Goal: Task Accomplishment & Management: Manage account settings

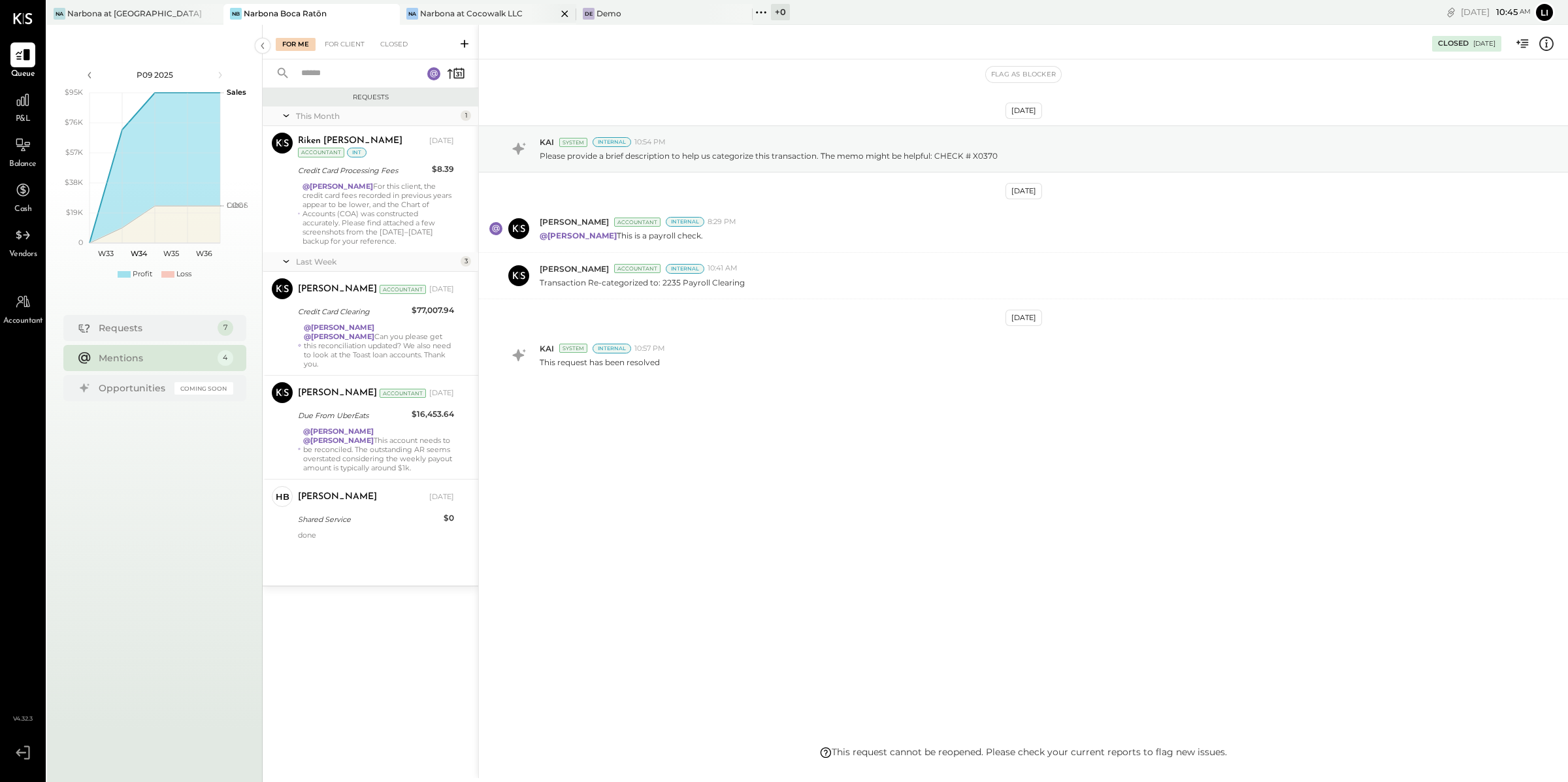
click at [483, 17] on div "Narbona at Cocowalk LLC" at bounding box center [471, 13] width 103 height 11
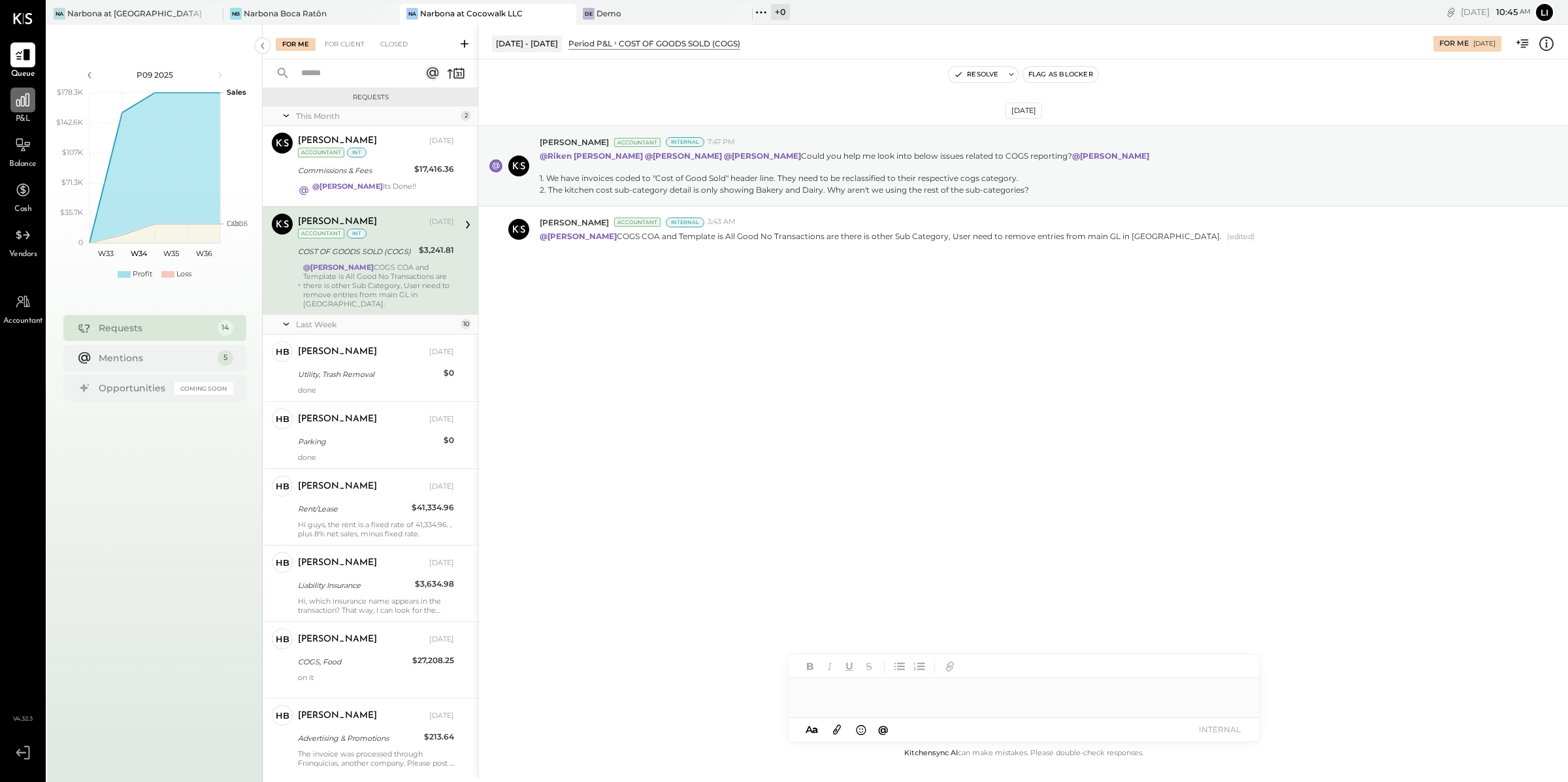
click at [21, 99] on icon at bounding box center [23, 100] width 13 height 13
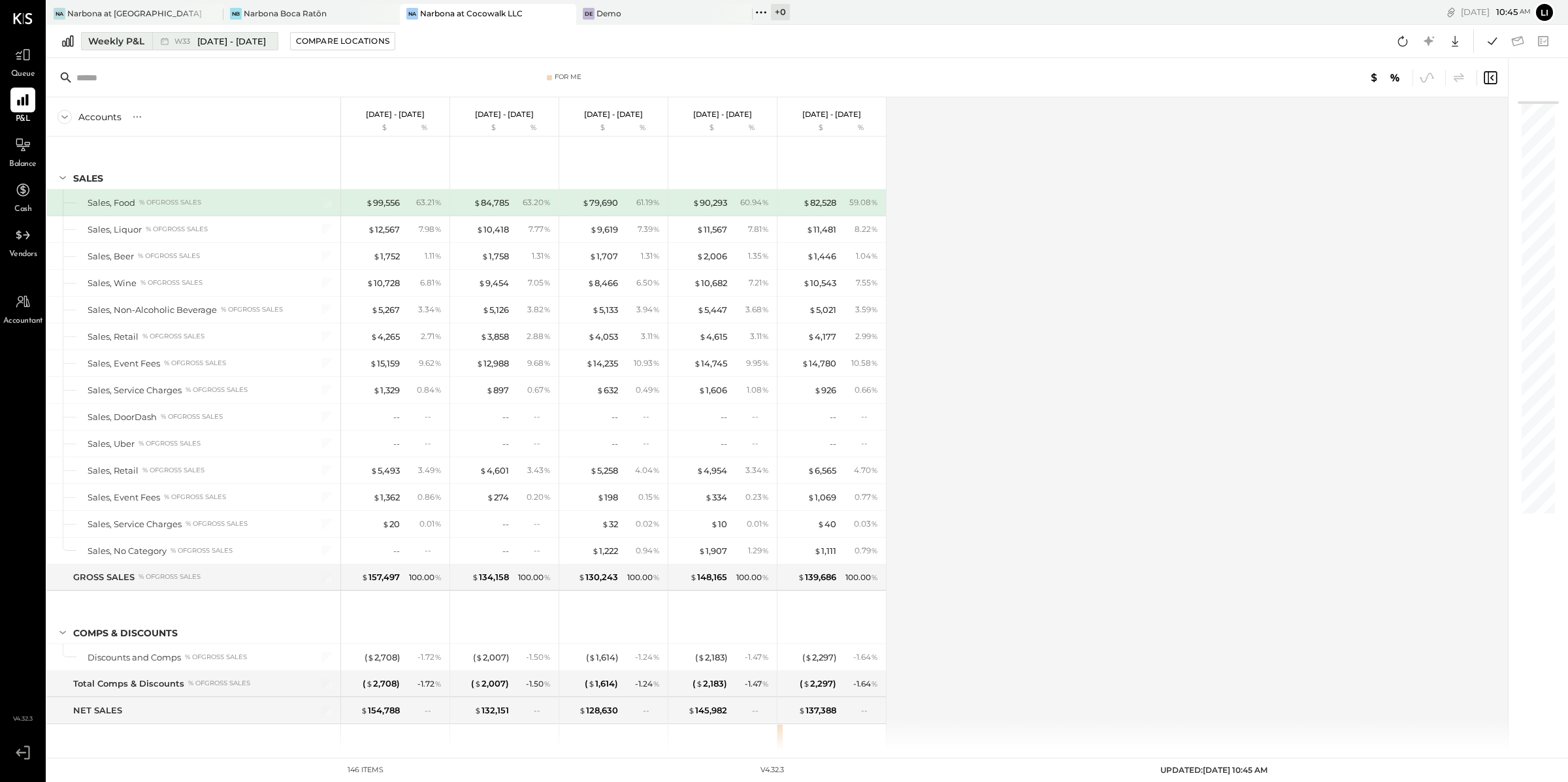
click at [142, 40] on div "Weekly P&L" at bounding box center [116, 41] width 56 height 13
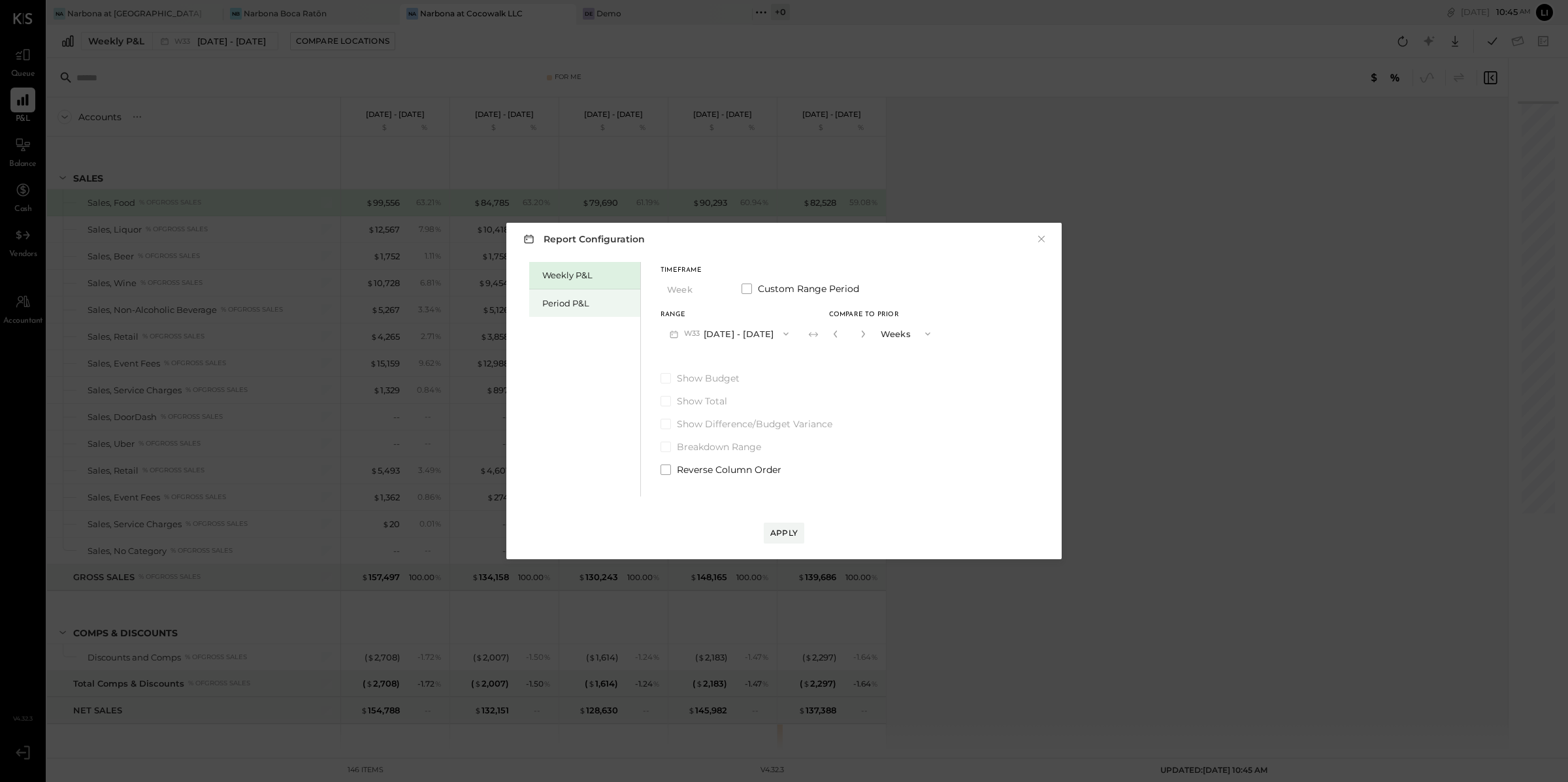
click at [569, 293] on div "Period P&L" at bounding box center [585, 303] width 111 height 27
click at [832, 333] on div "Compare" at bounding box center [833, 333] width 42 height 11
click at [866, 336] on icon "button" at bounding box center [861, 333] width 8 height 8
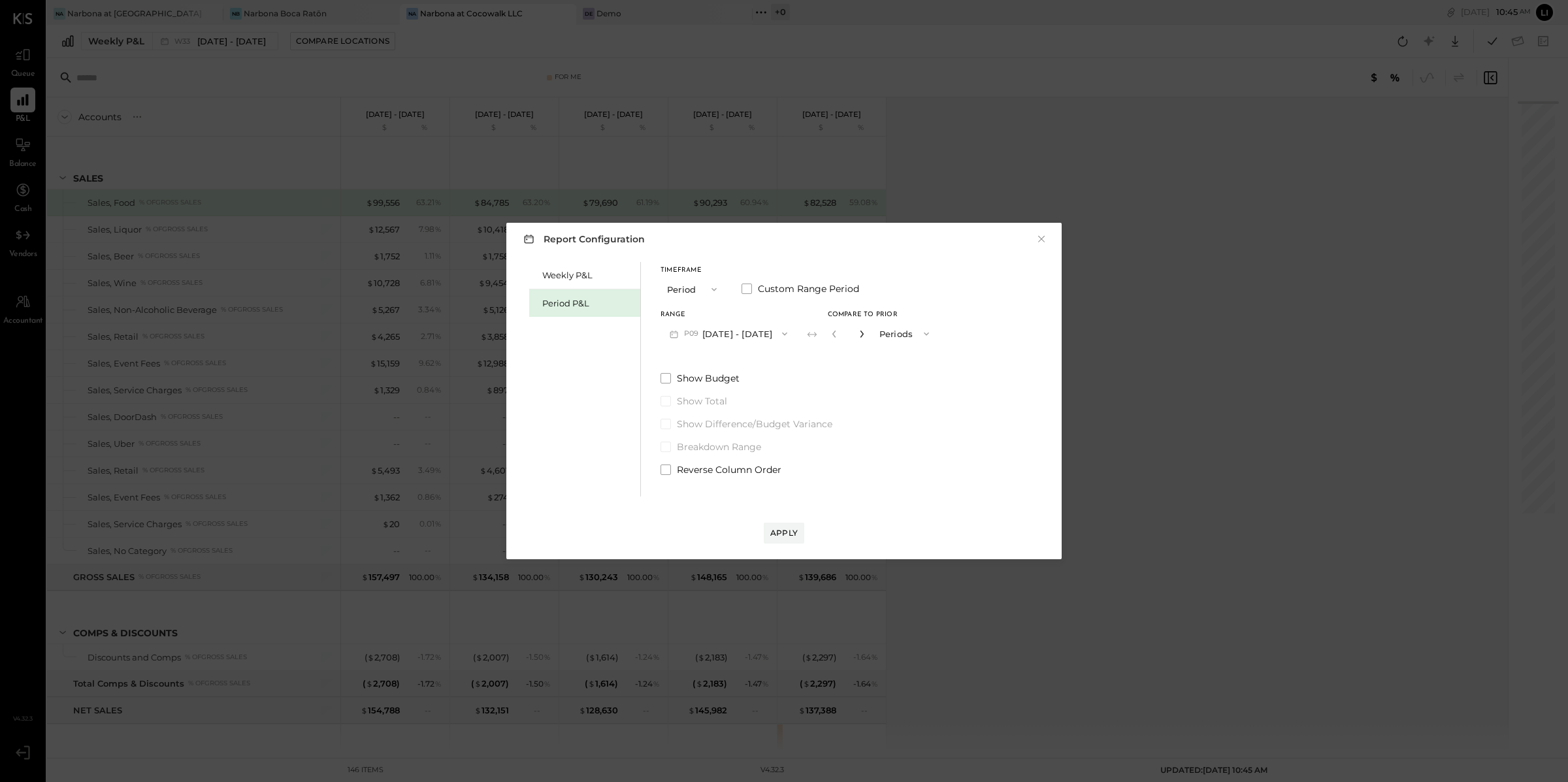
type input "*"
click at [790, 535] on div "Apply" at bounding box center [784, 532] width 27 height 11
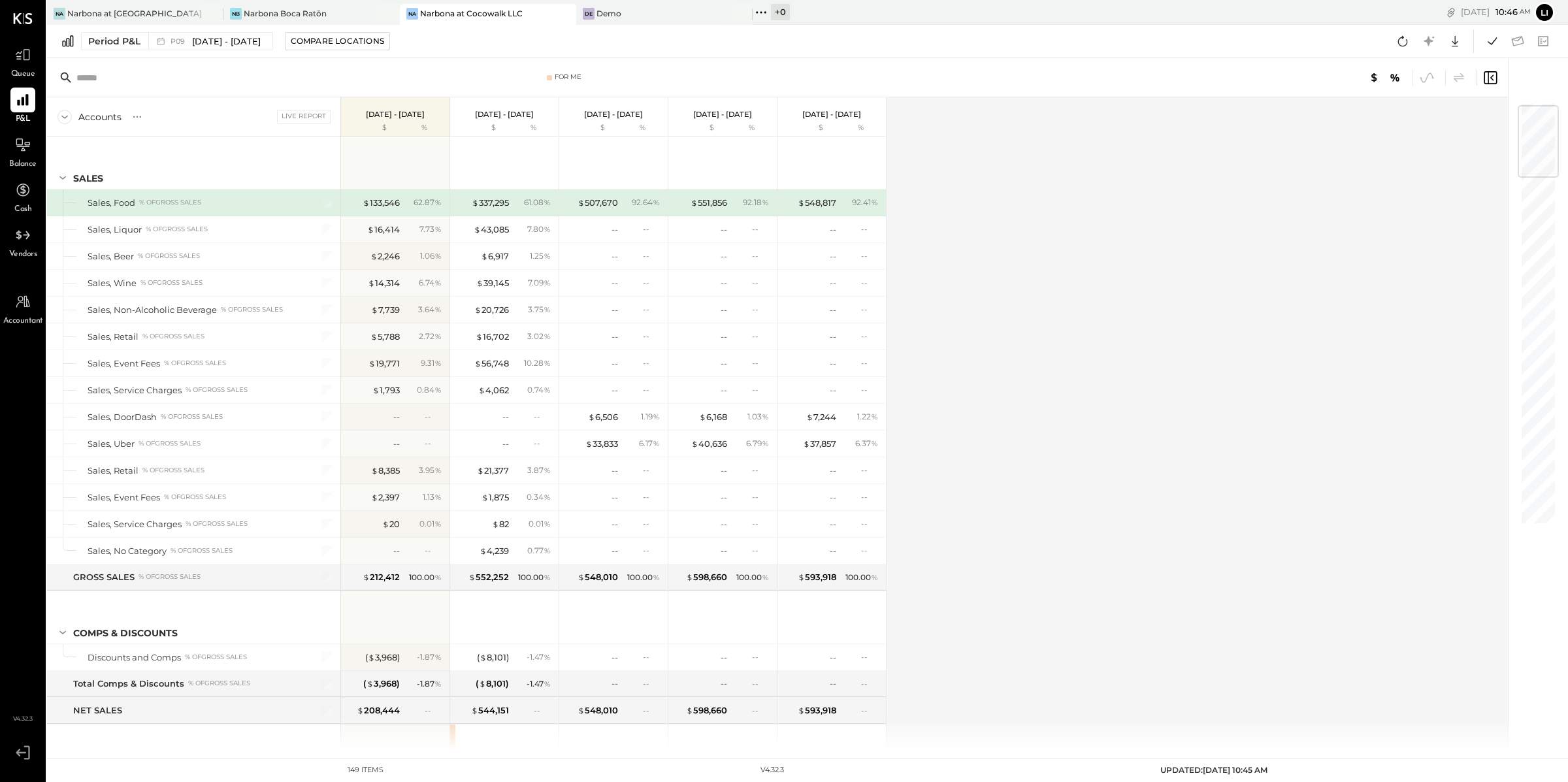
scroll to position [69, 0]
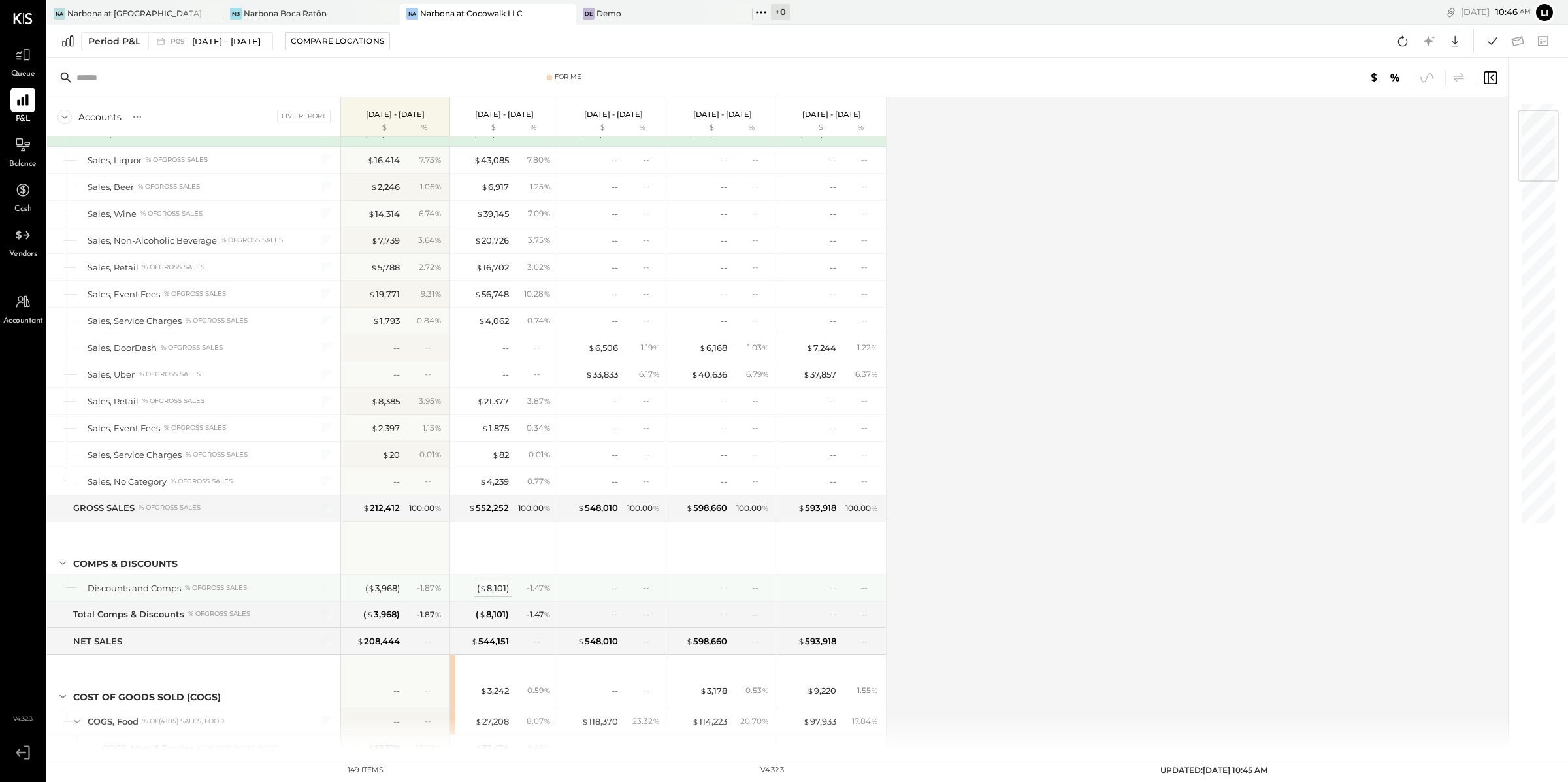
click at [493, 590] on div "( $ 8,101 )" at bounding box center [492, 588] width 32 height 12
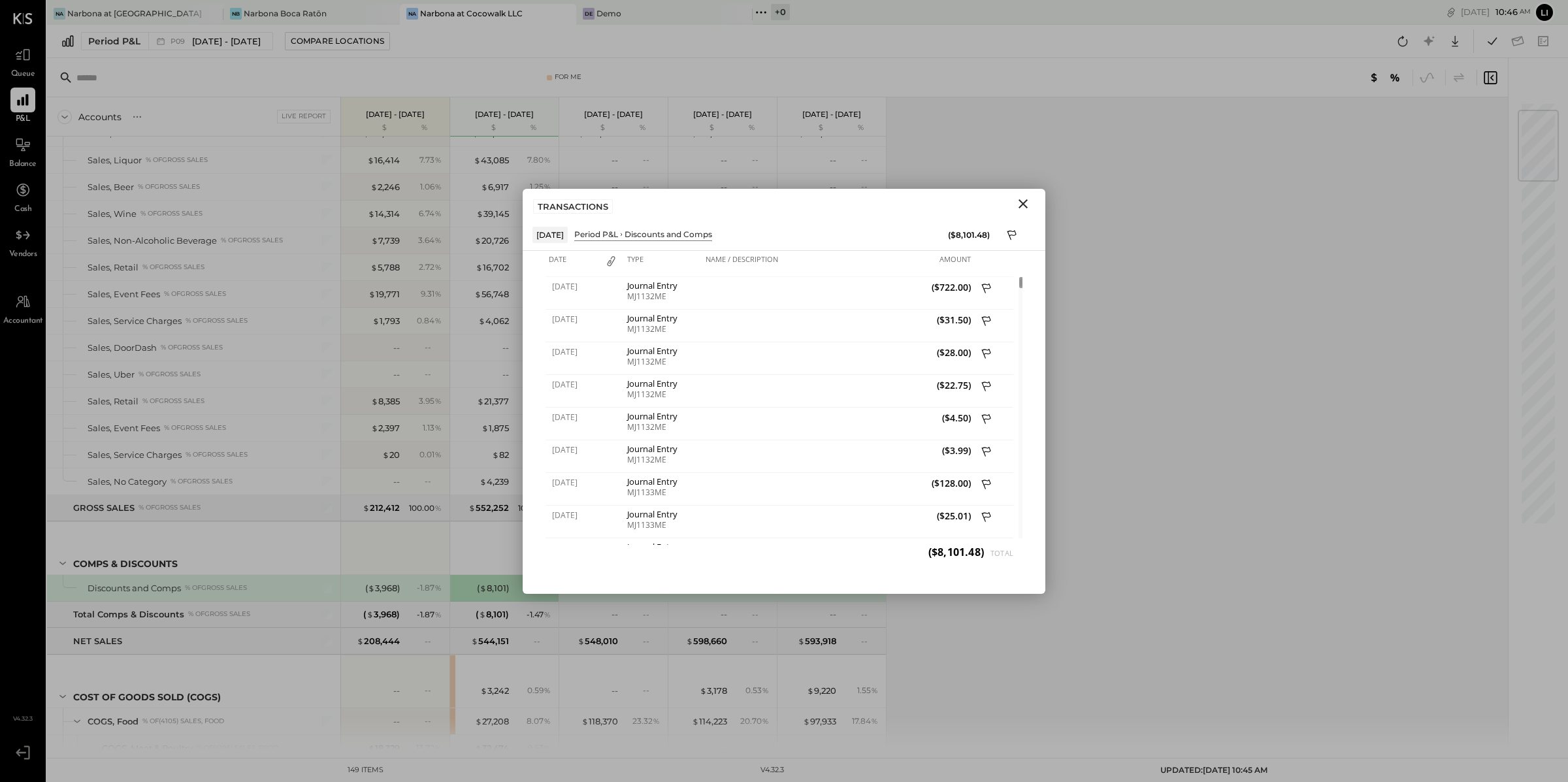
click at [1025, 205] on icon "Close" at bounding box center [1023, 204] width 9 height 9
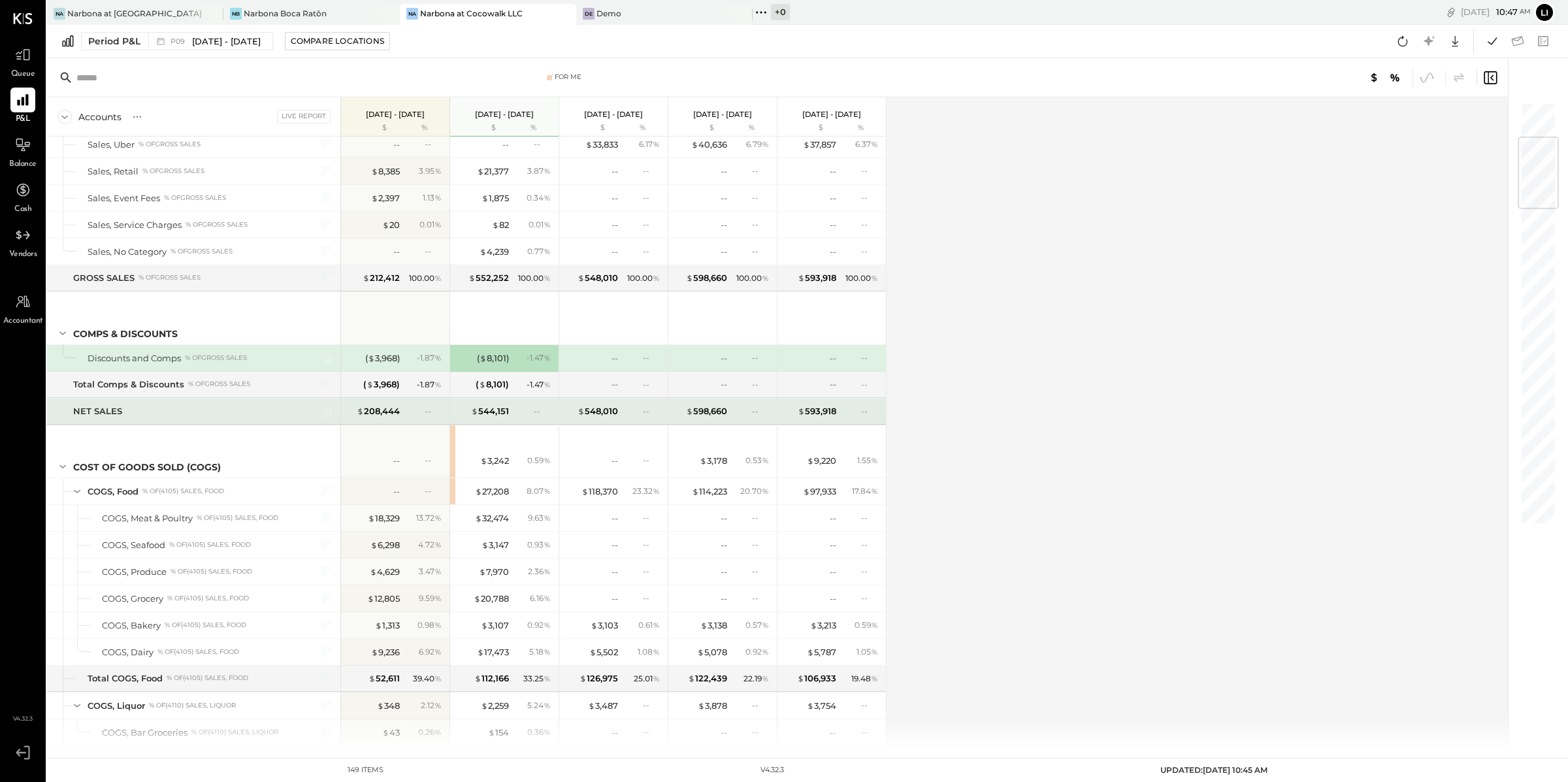
scroll to position [330, 0]
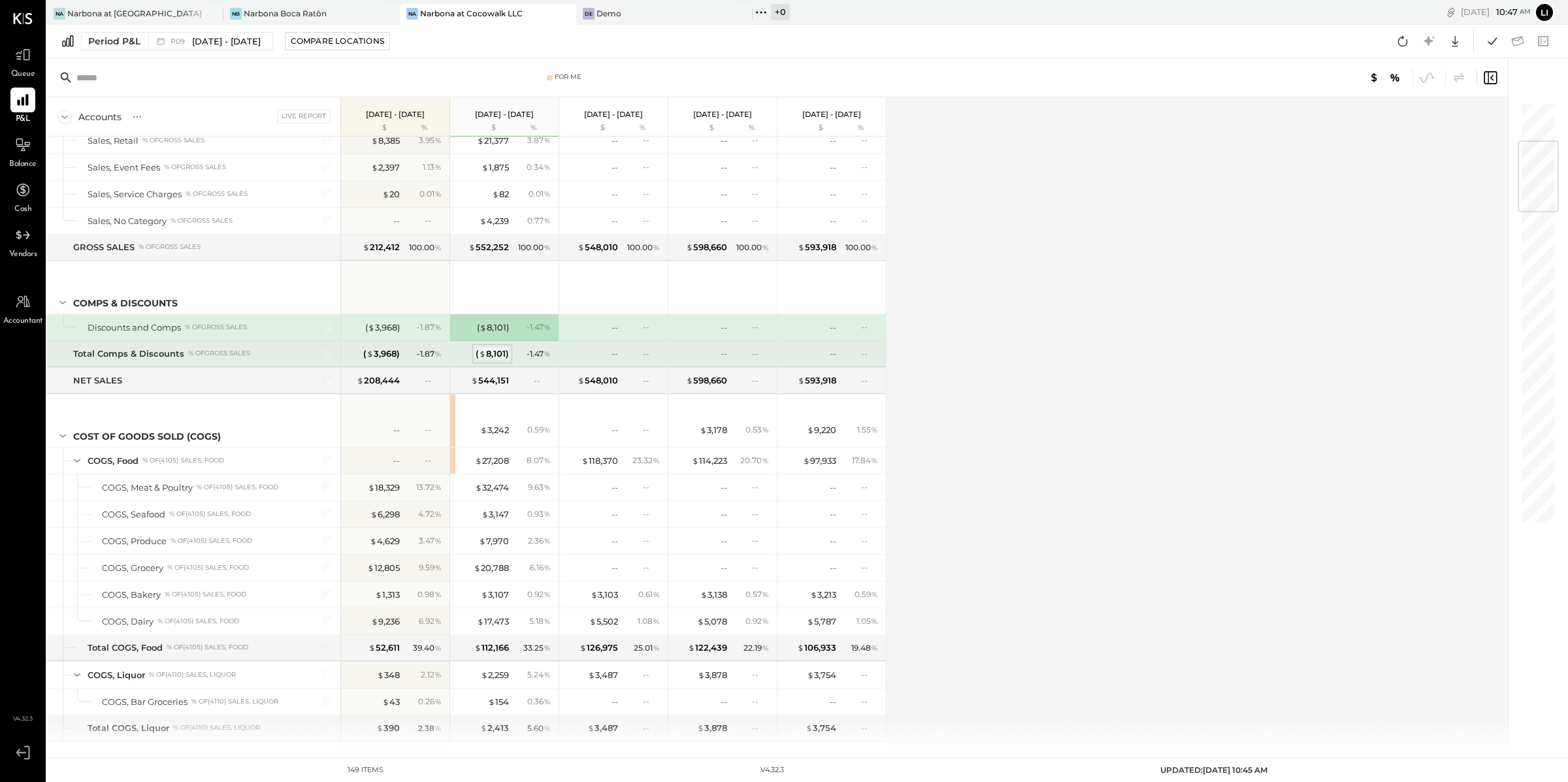
click at [483, 354] on span "$" at bounding box center [483, 354] width 8 height 11
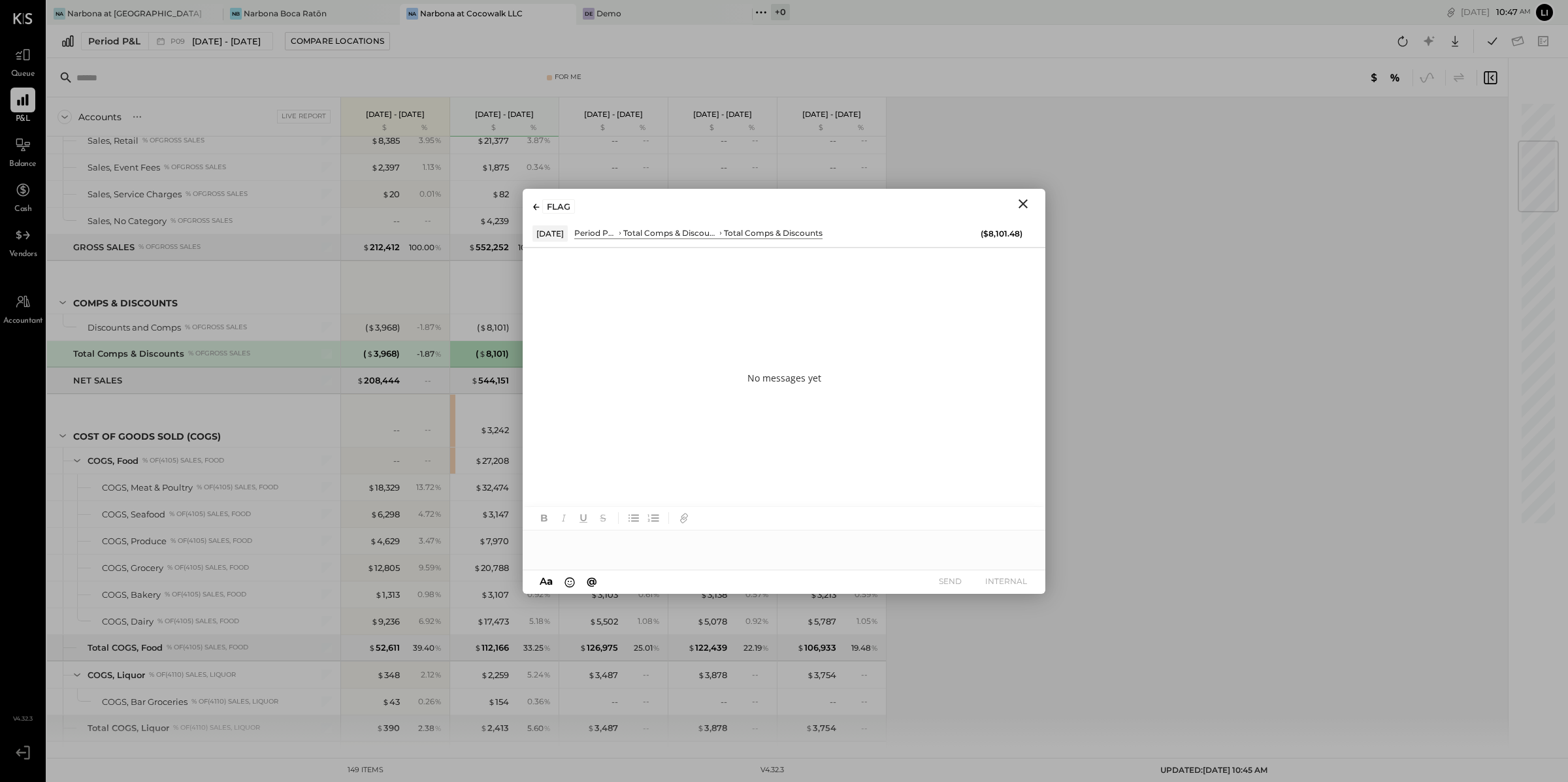
click at [1026, 202] on icon "Close" at bounding box center [1023, 204] width 16 height 16
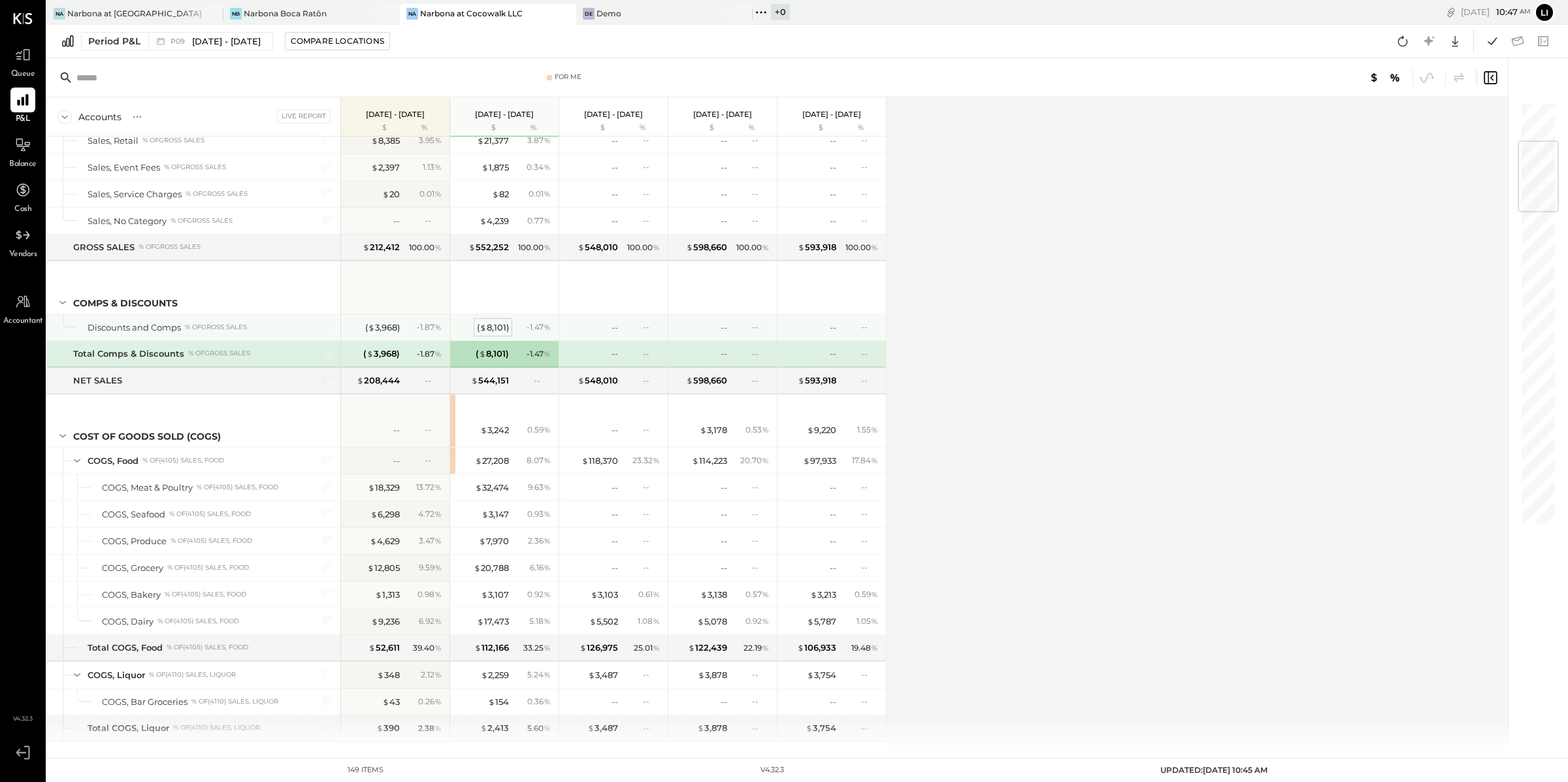
click at [499, 332] on div "( $ 8,101 )" at bounding box center [492, 327] width 32 height 12
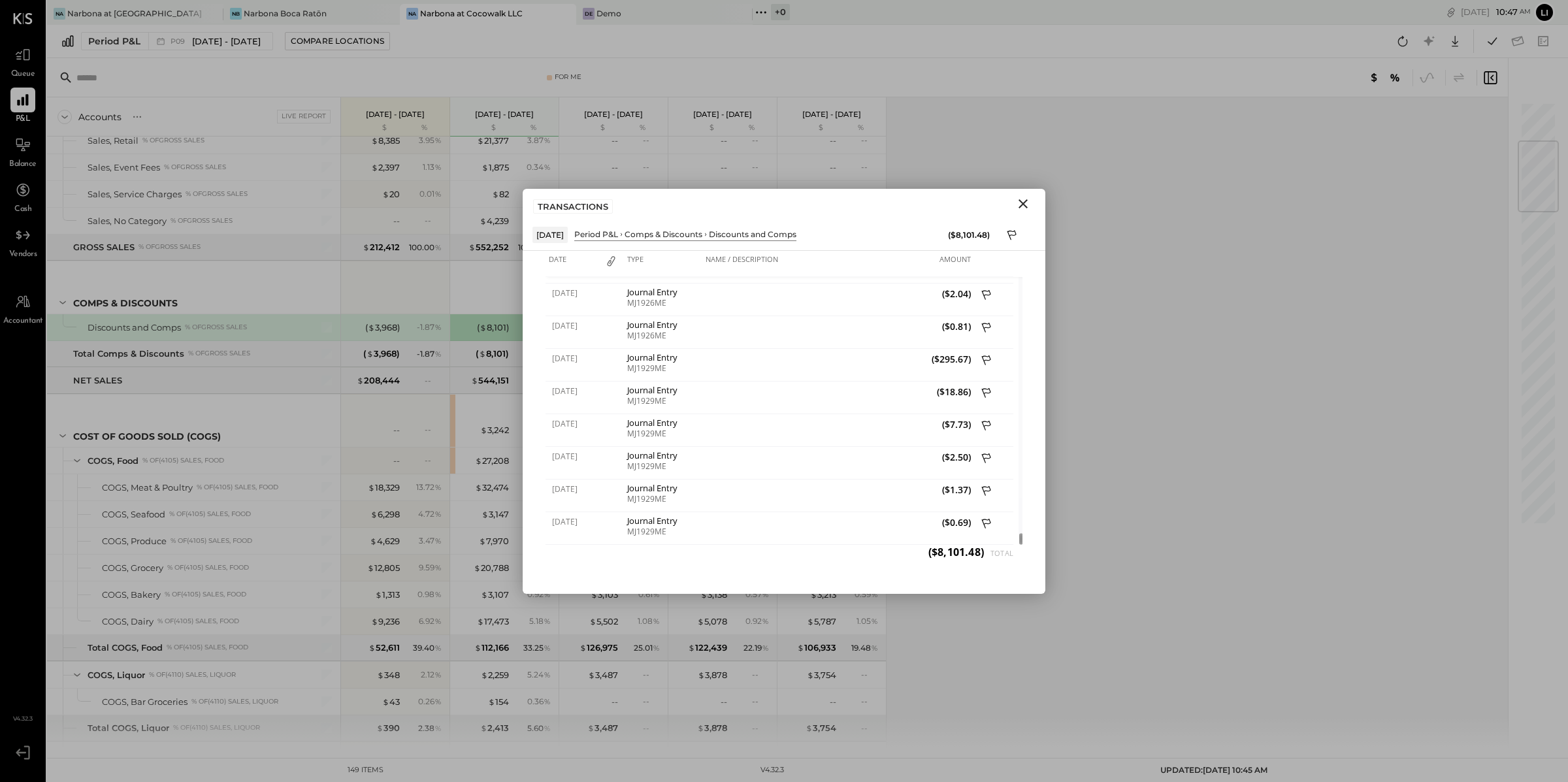
click at [1020, 203] on icon "Close" at bounding box center [1023, 204] width 16 height 16
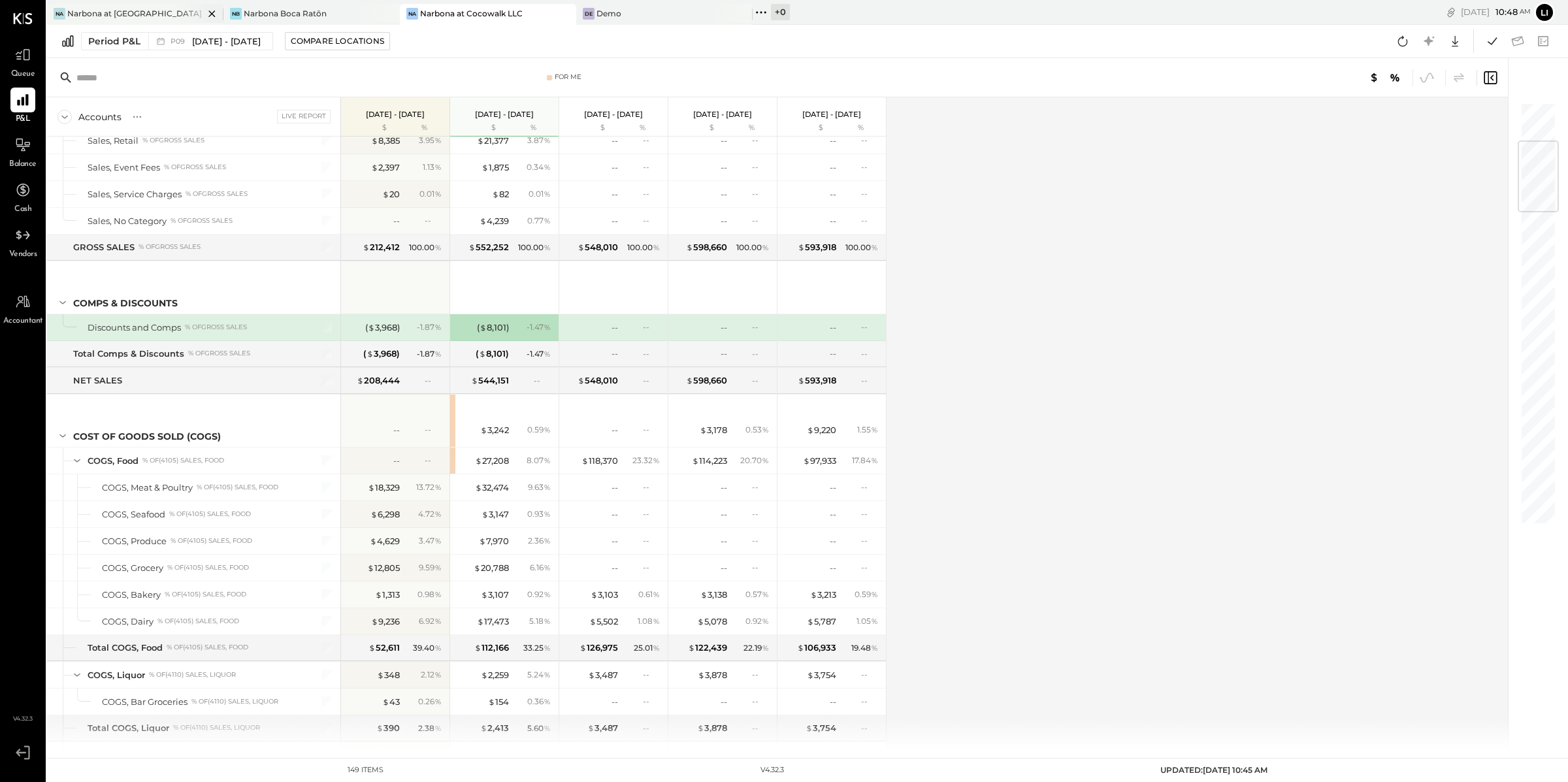
click at [161, 17] on div "Narbona at [GEOGRAPHIC_DATA] LLC" at bounding box center [135, 13] width 137 height 11
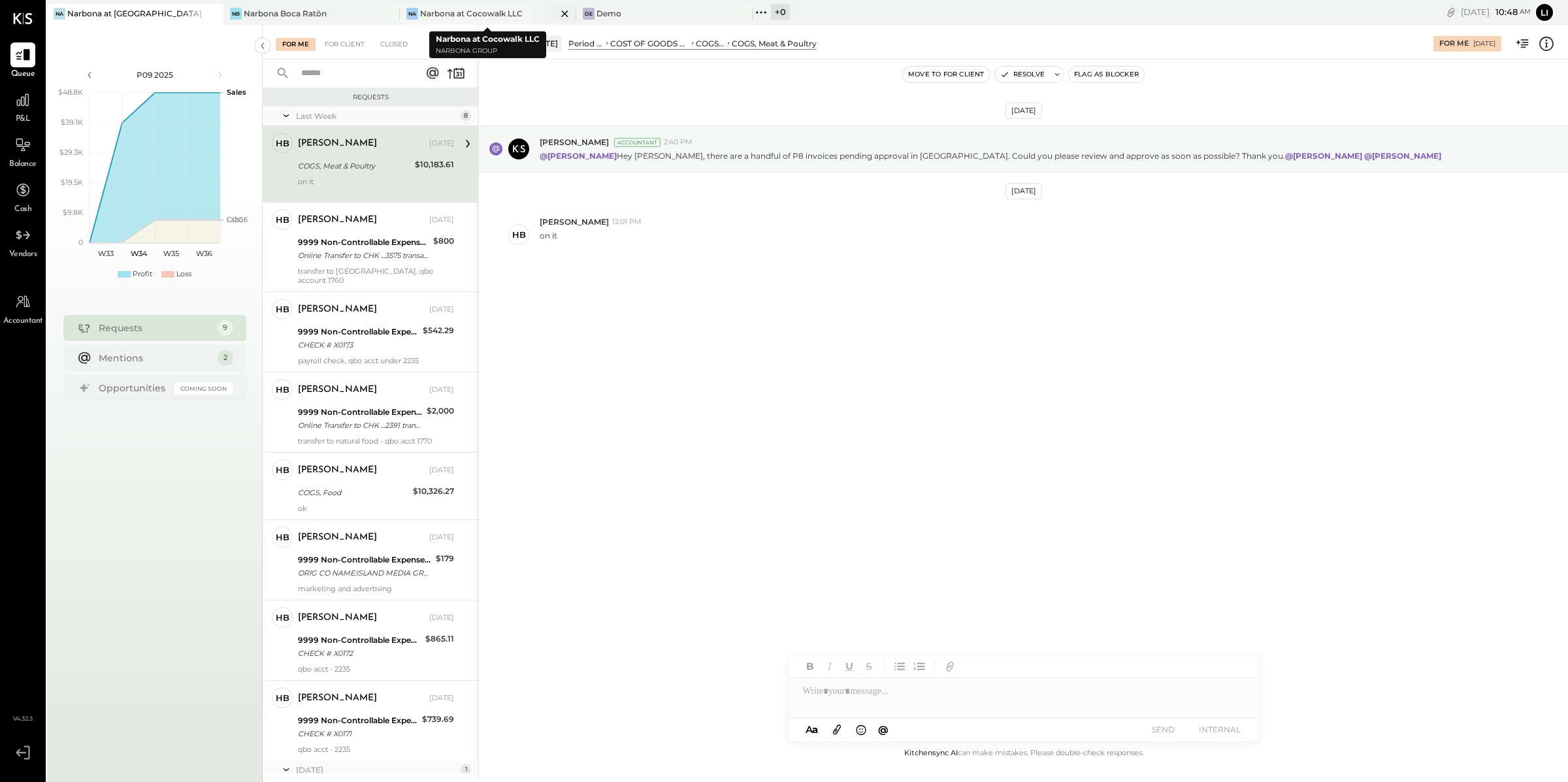
click at [457, 12] on div "Narbona at Cocowalk LLC" at bounding box center [471, 13] width 103 height 11
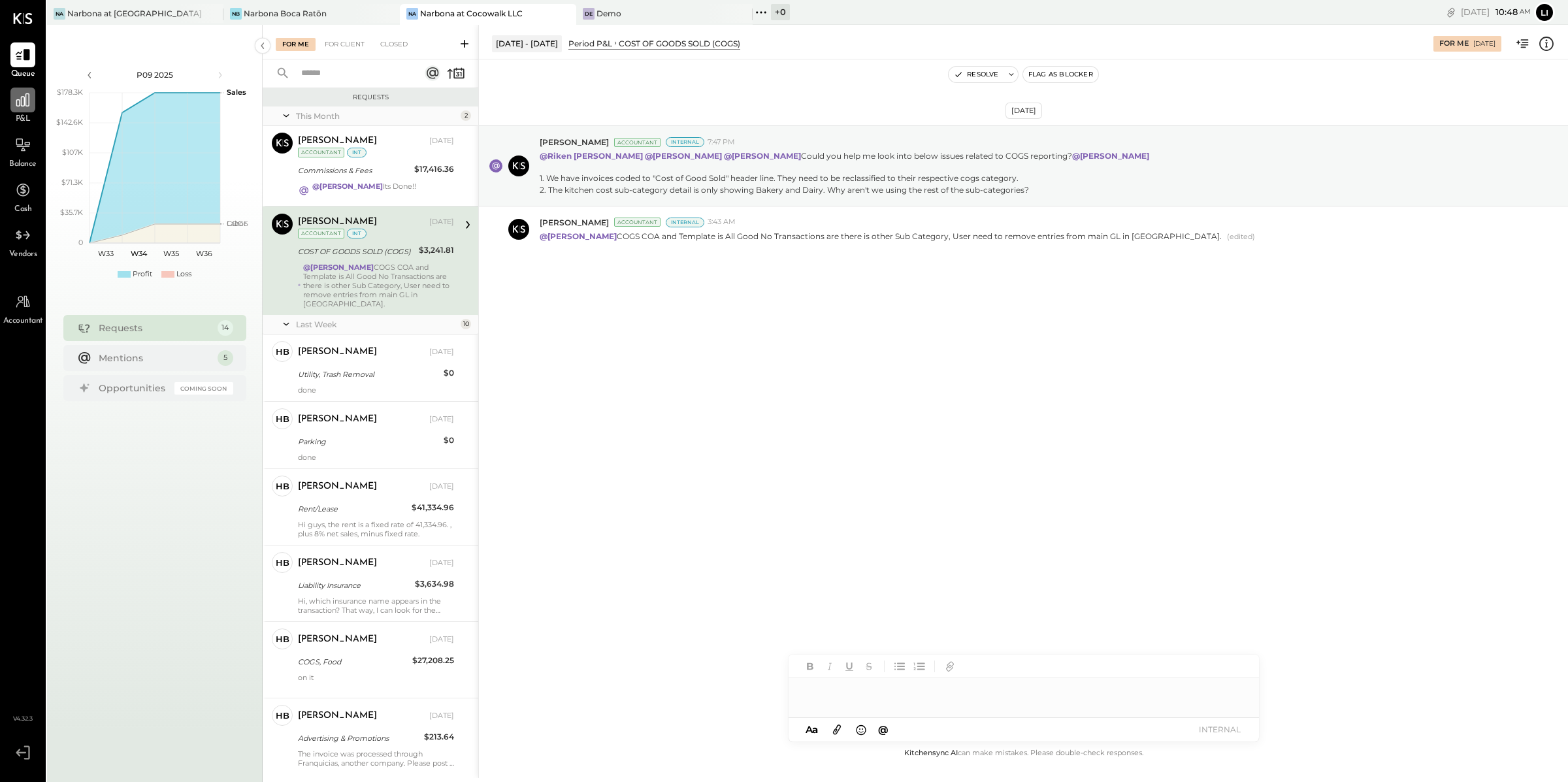
click at [26, 93] on icon at bounding box center [23, 100] width 17 height 17
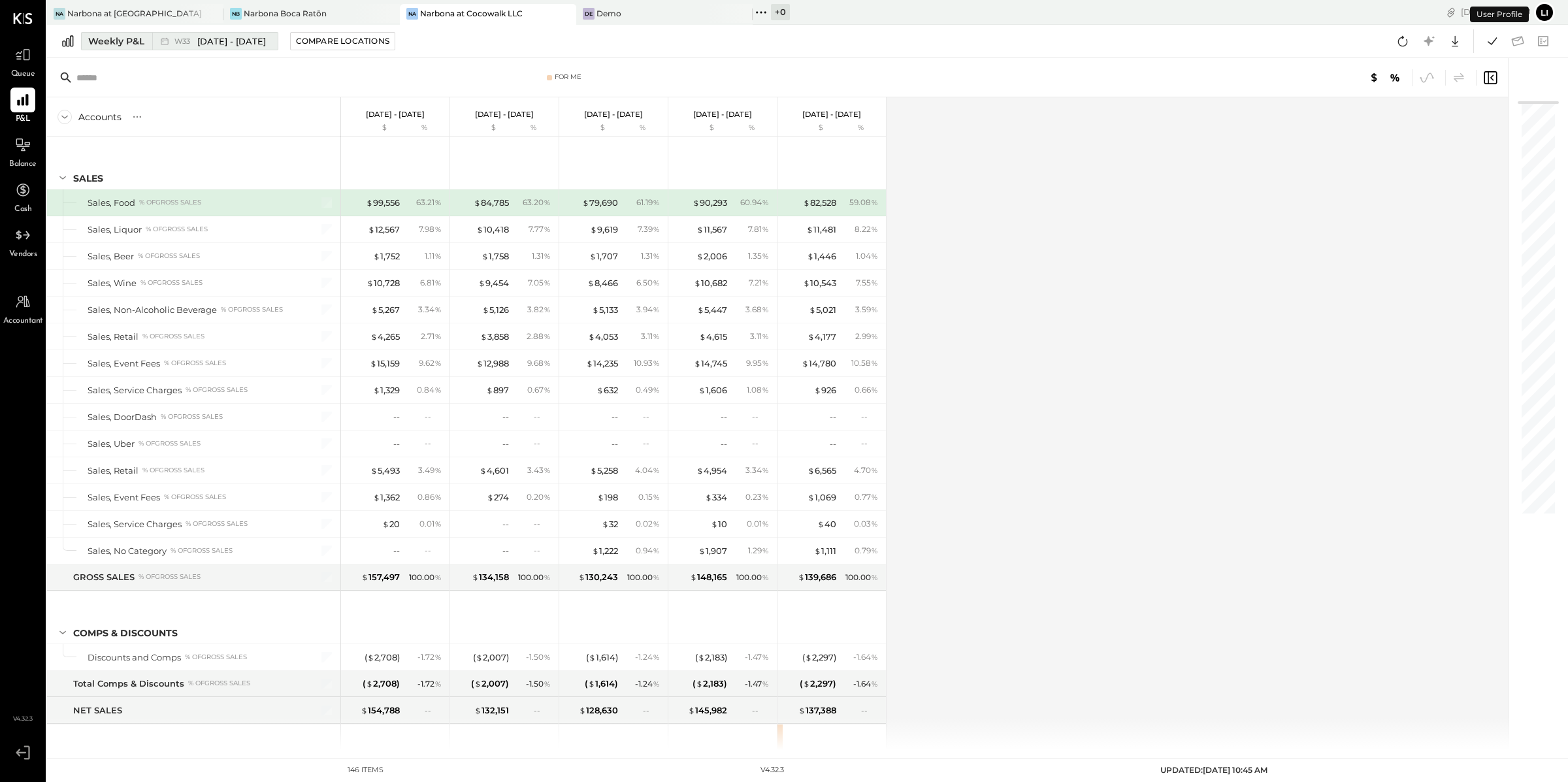
click at [168, 46] on icon at bounding box center [164, 41] width 13 height 13
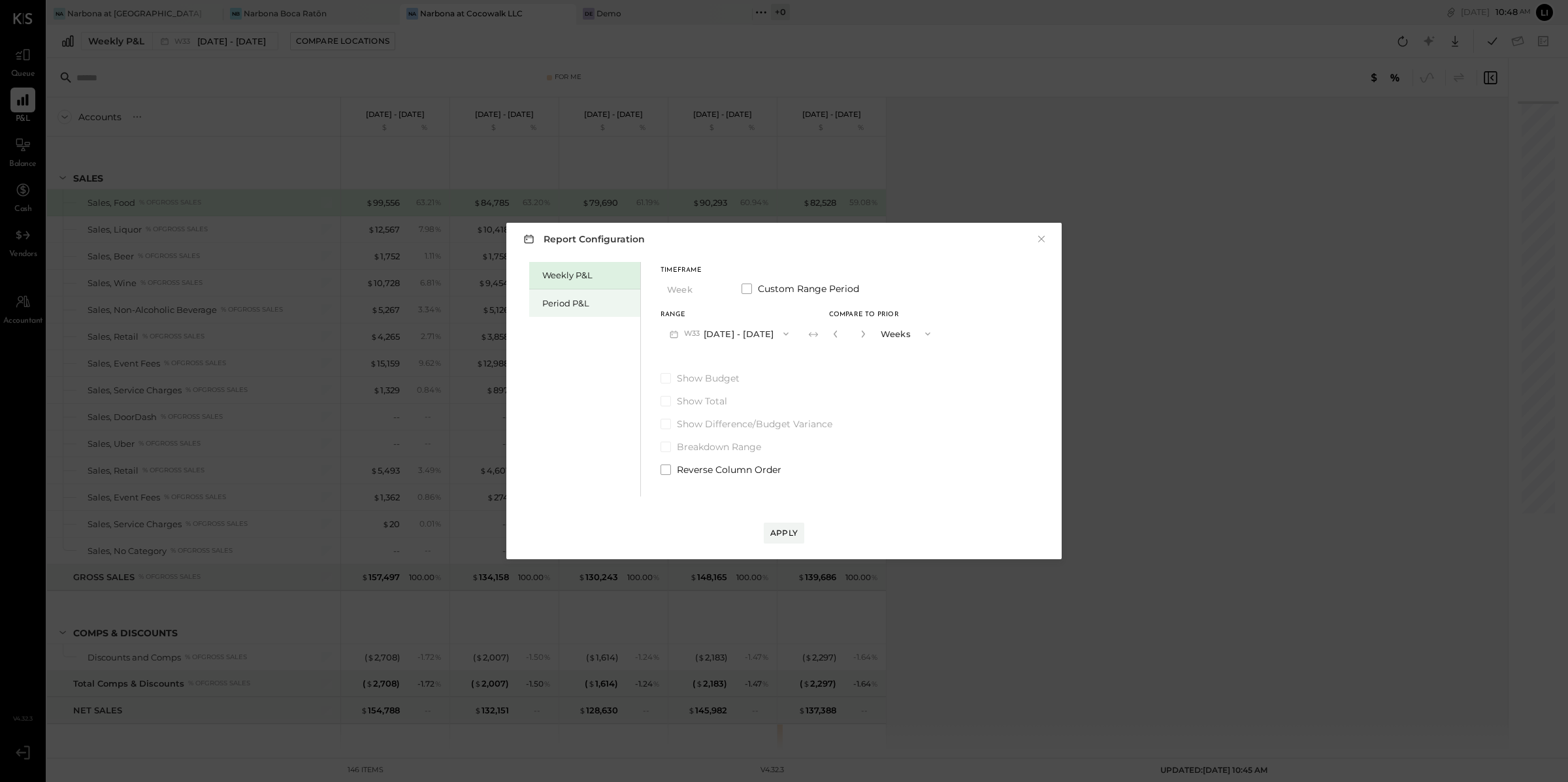
click at [584, 313] on div "Period P&L" at bounding box center [585, 303] width 111 height 27
click at [766, 330] on button "P09 Aug 11 - Sep 7, 2025" at bounding box center [729, 333] width 136 height 24
click at [763, 353] on div "P08 Jul 14 - Aug 10, 2025" at bounding box center [735, 363] width 149 height 27
click at [848, 330] on div "Compare" at bounding box center [833, 333] width 42 height 11
click at [866, 334] on icon "button" at bounding box center [861, 333] width 8 height 8
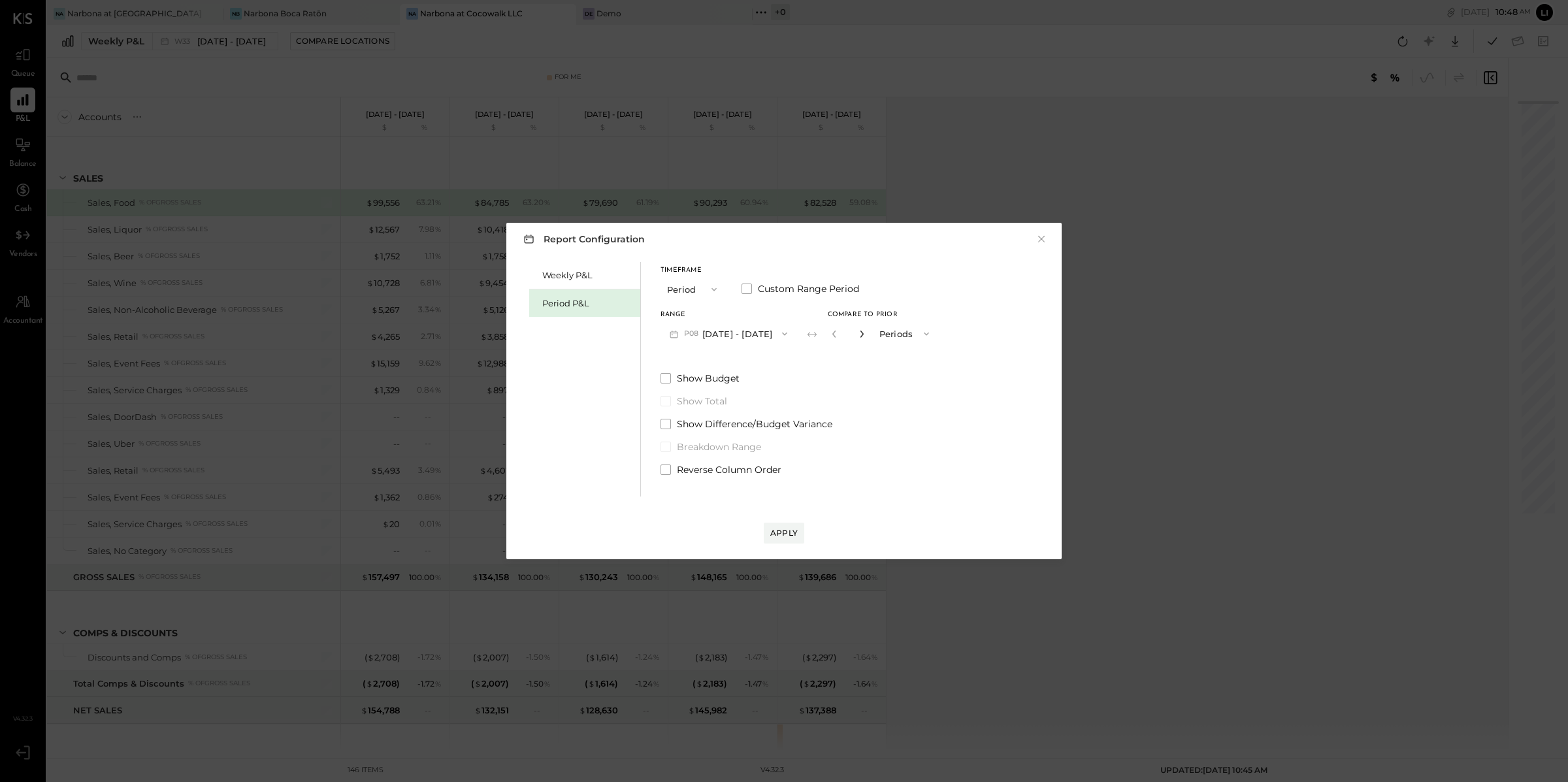
click at [866, 334] on icon "button" at bounding box center [861, 333] width 8 height 8
type input "*"
click at [795, 533] on div "Apply" at bounding box center [784, 532] width 27 height 11
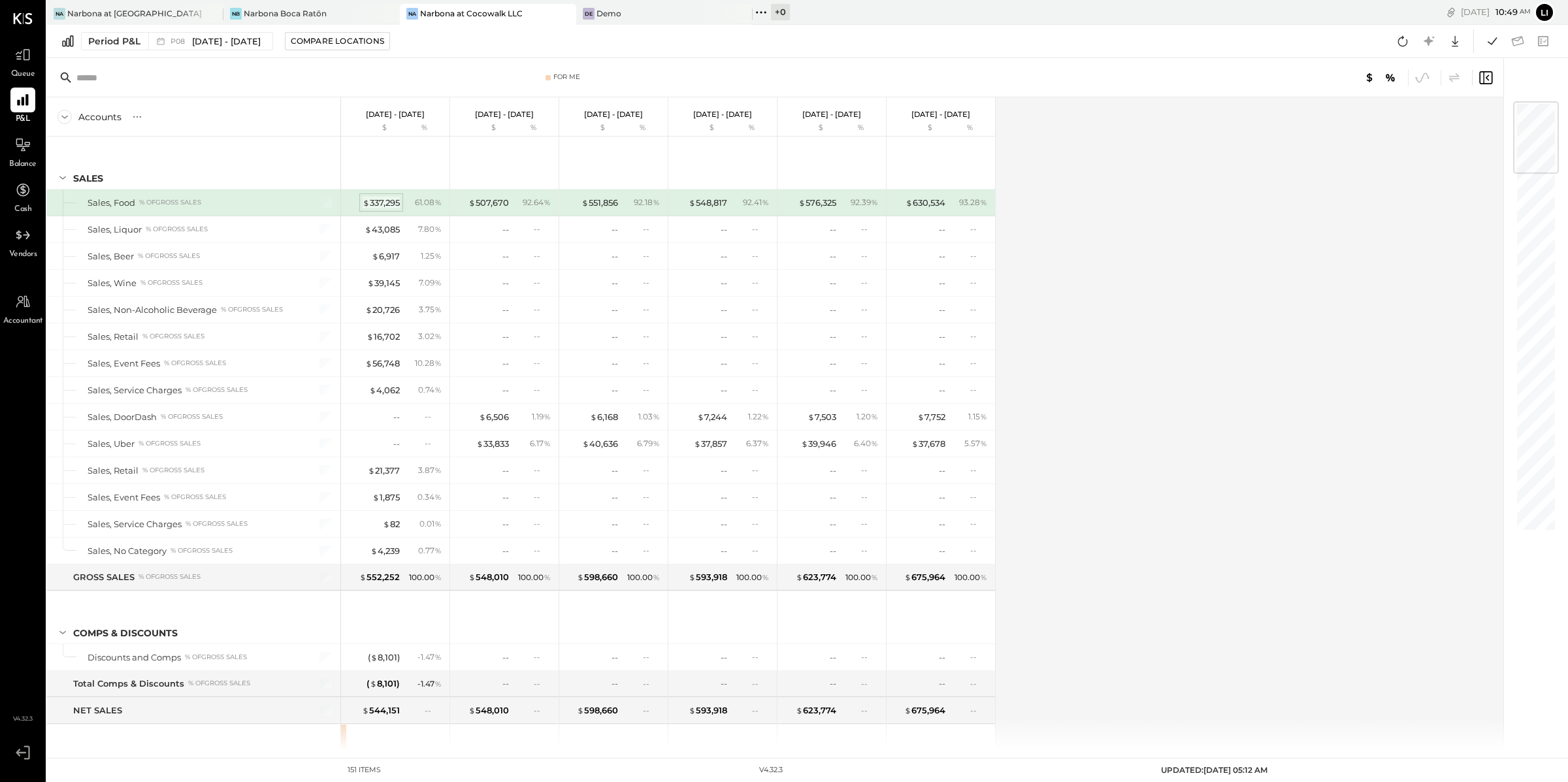
click at [380, 201] on div "$ 337,295" at bounding box center [381, 203] width 37 height 12
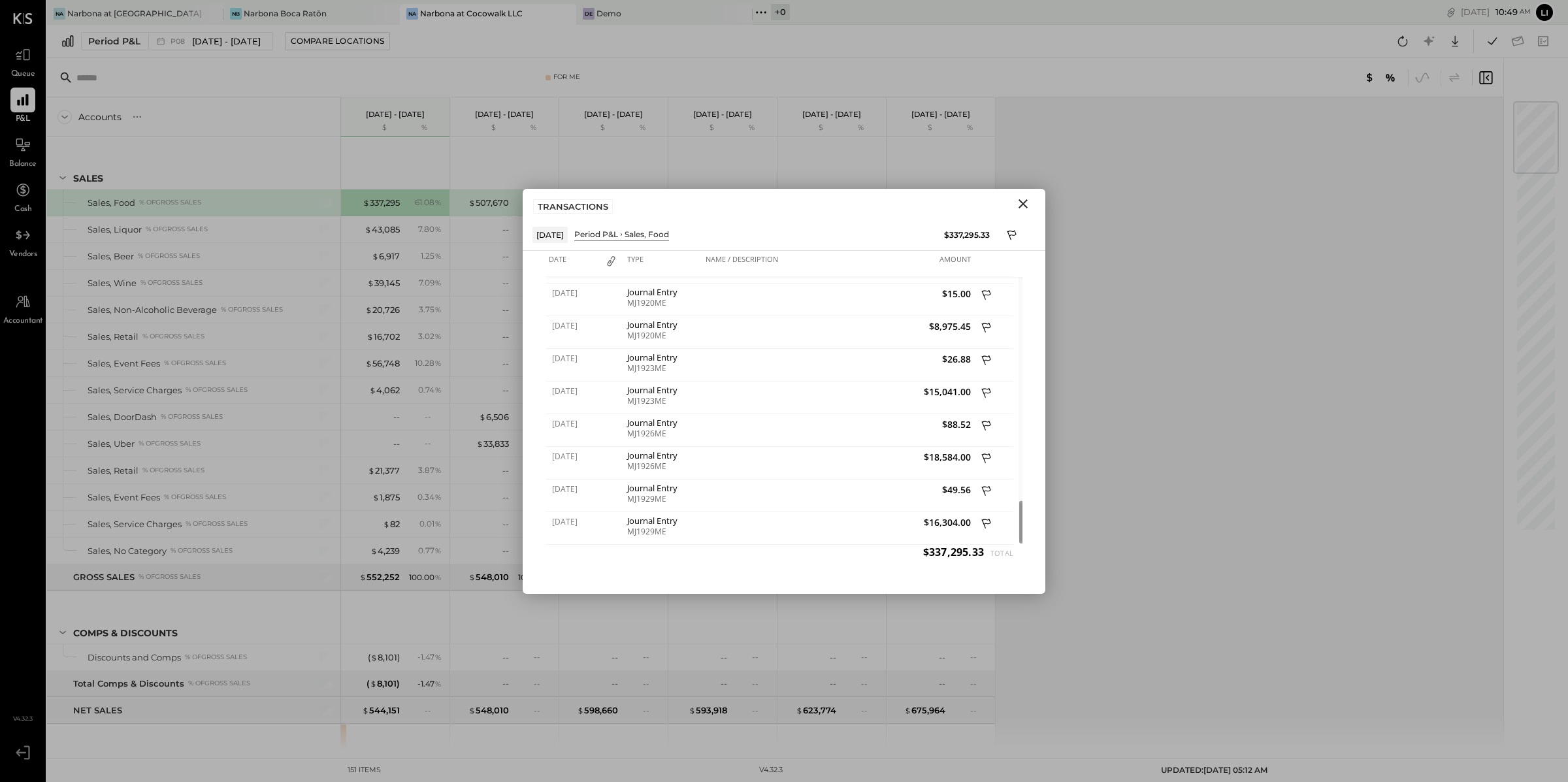
click at [1025, 204] on icon "Close" at bounding box center [1023, 204] width 16 height 16
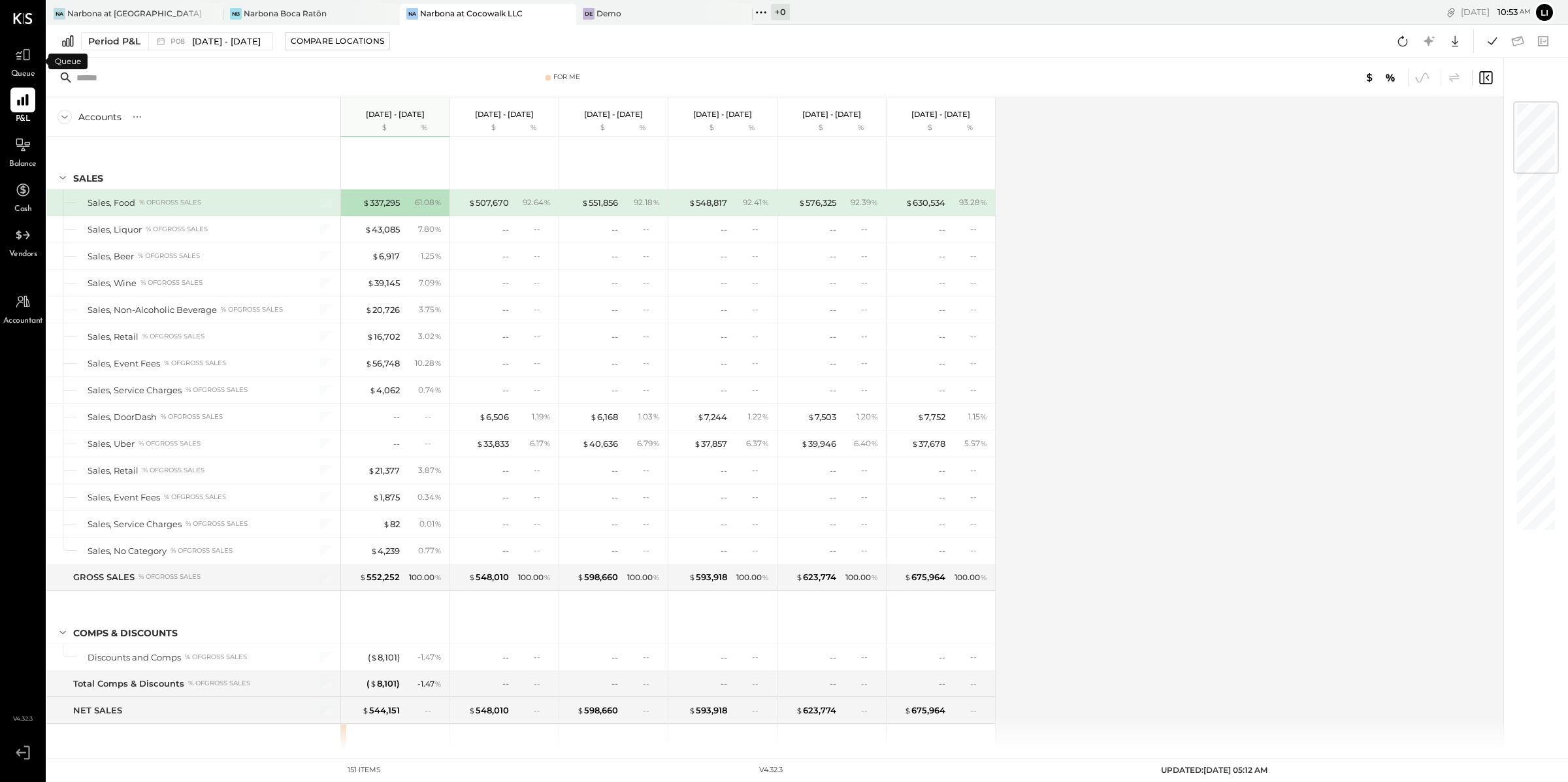
click at [26, 66] on div "Queue" at bounding box center [23, 61] width 25 height 38
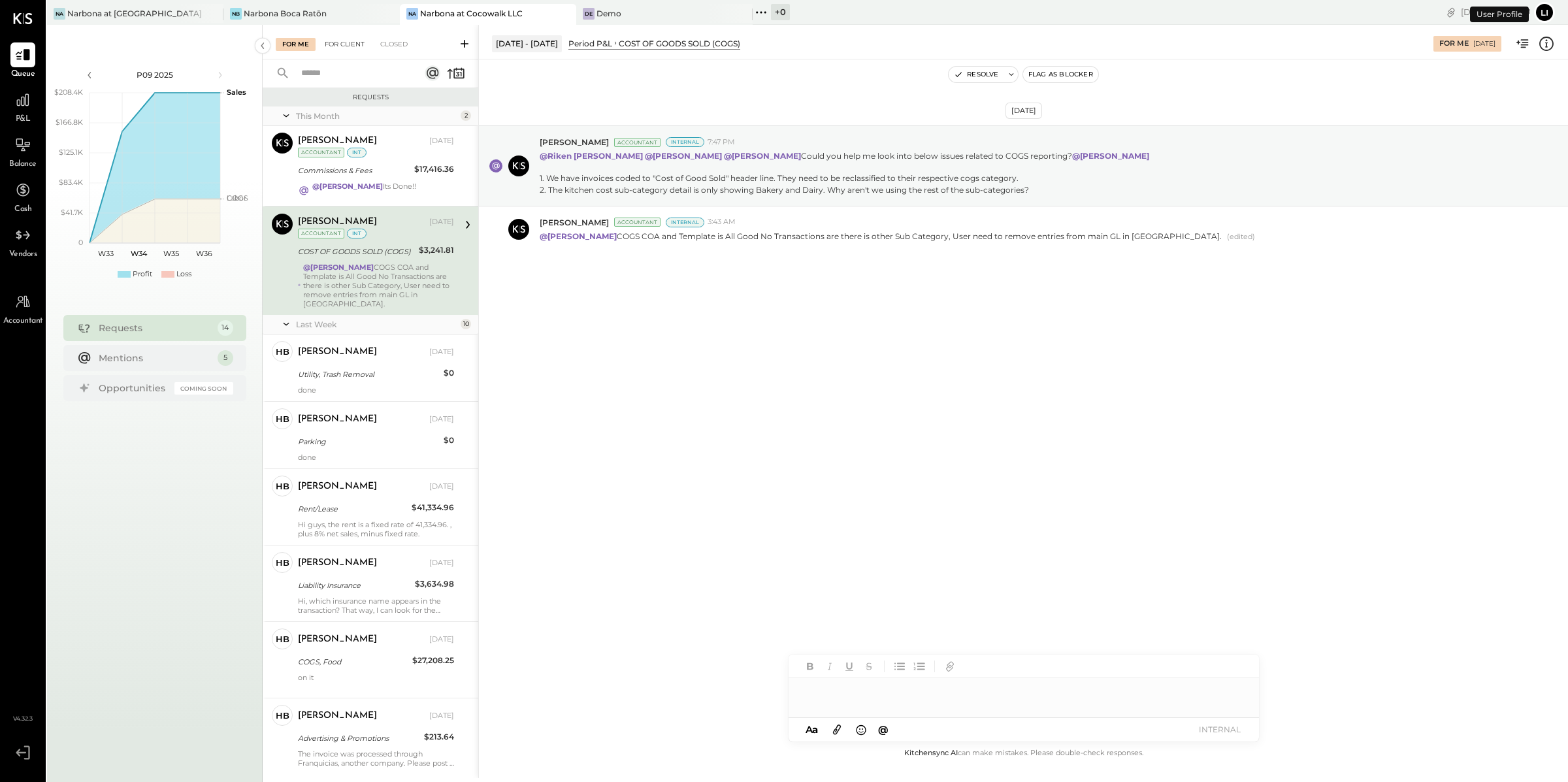
click at [339, 47] on div "For Client" at bounding box center [345, 44] width 53 height 13
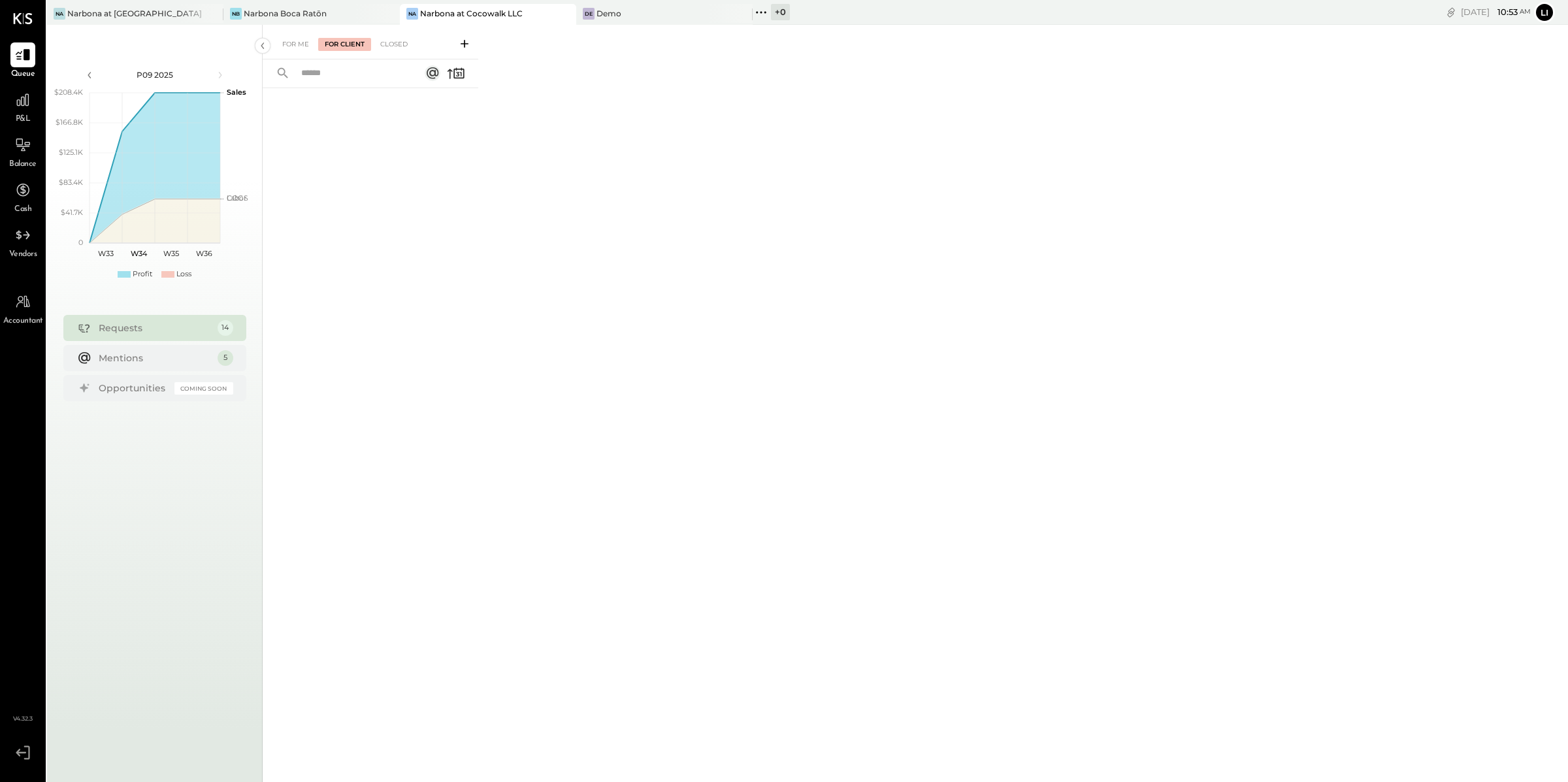
click at [367, 246] on div at bounding box center [370, 414] width 216 height 652
click at [293, 46] on div "For Me" at bounding box center [295, 44] width 40 height 13
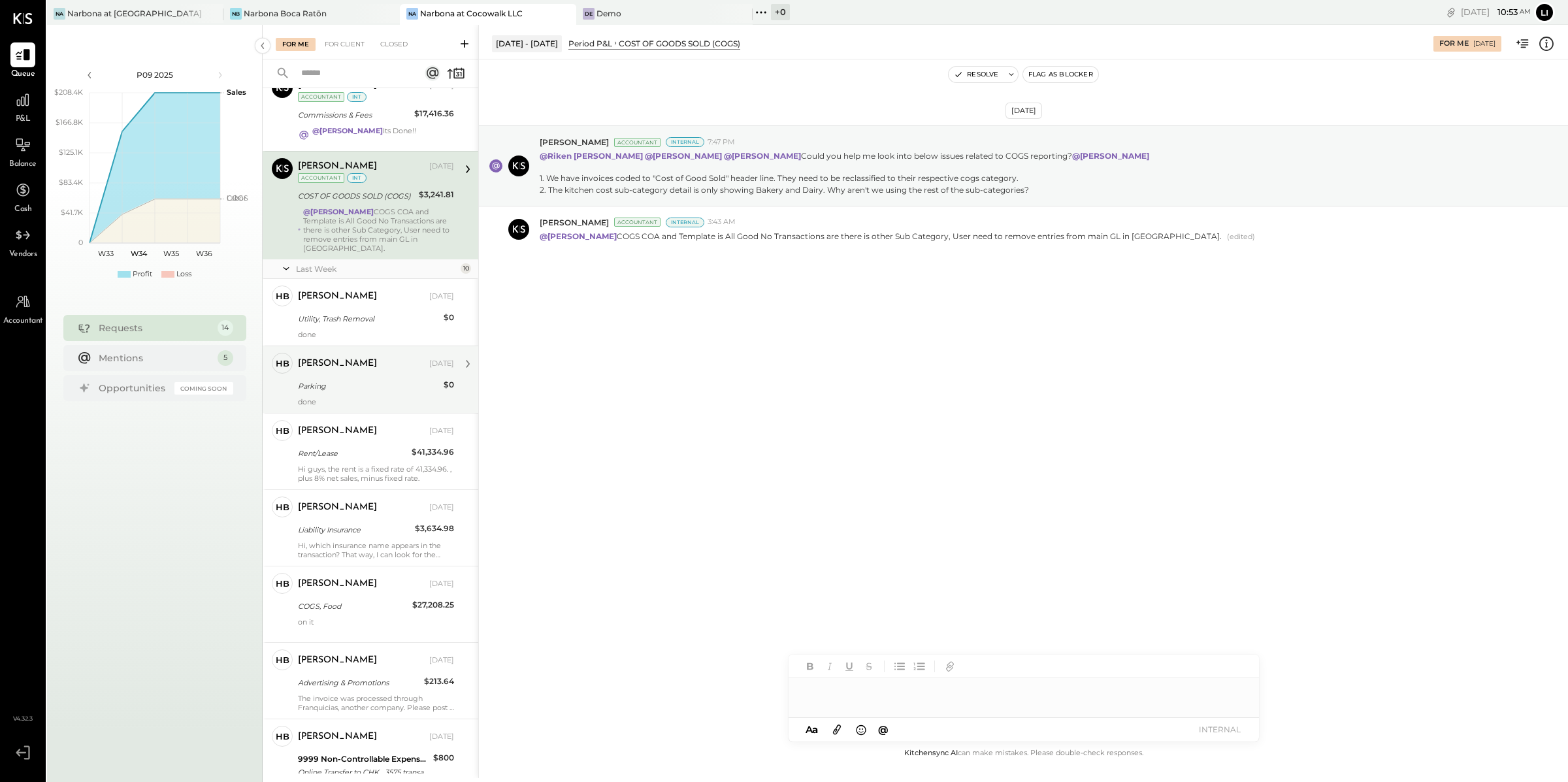
scroll to position [553, 0]
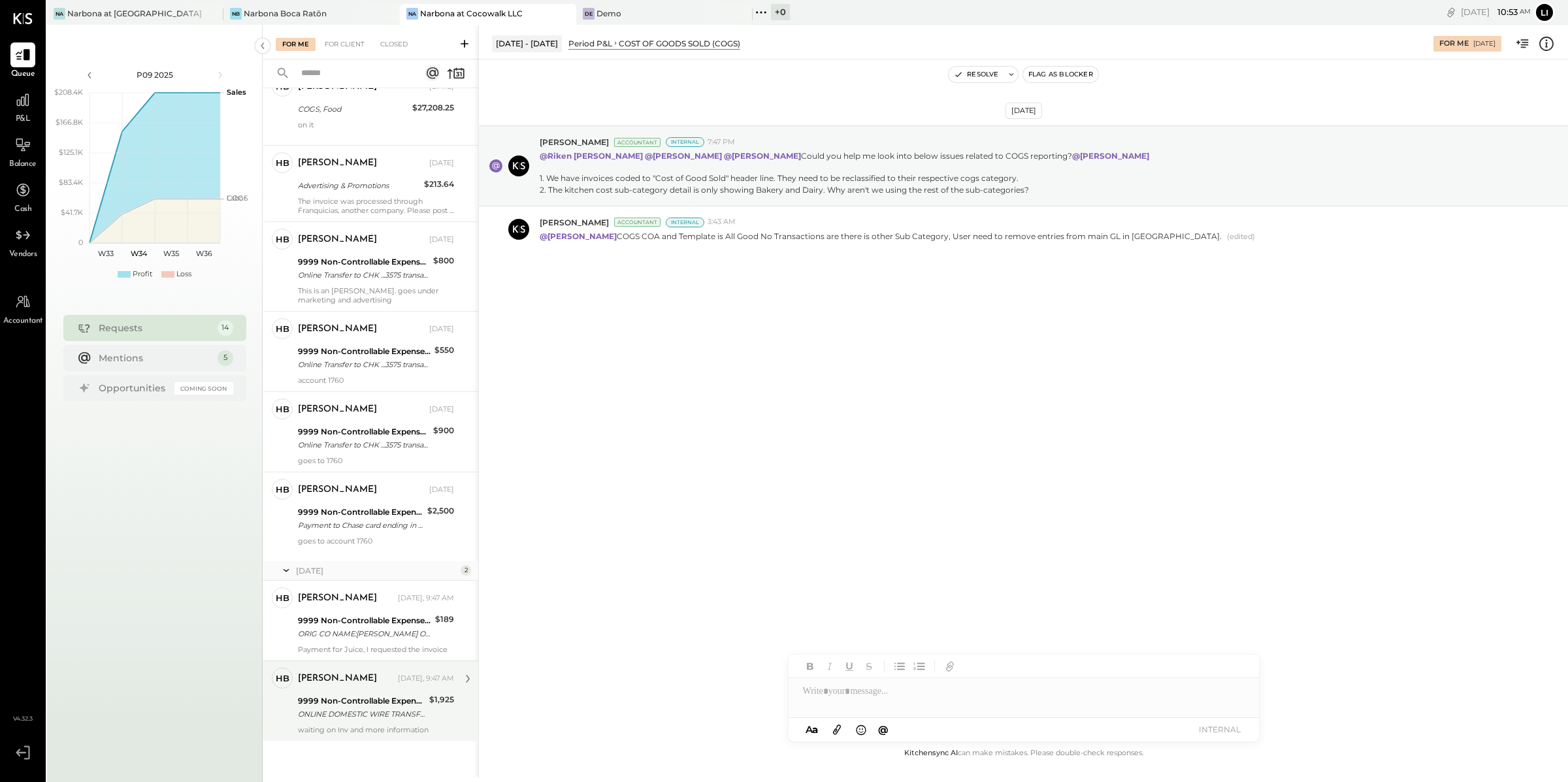
click at [360, 707] on div "ONLINE DOMESTIC WIRE TRANSFER VIA: CITY NB OF FLA/XXXXX4367 A/C: LAS INTERNATIO…" at bounding box center [361, 713] width 127 height 13
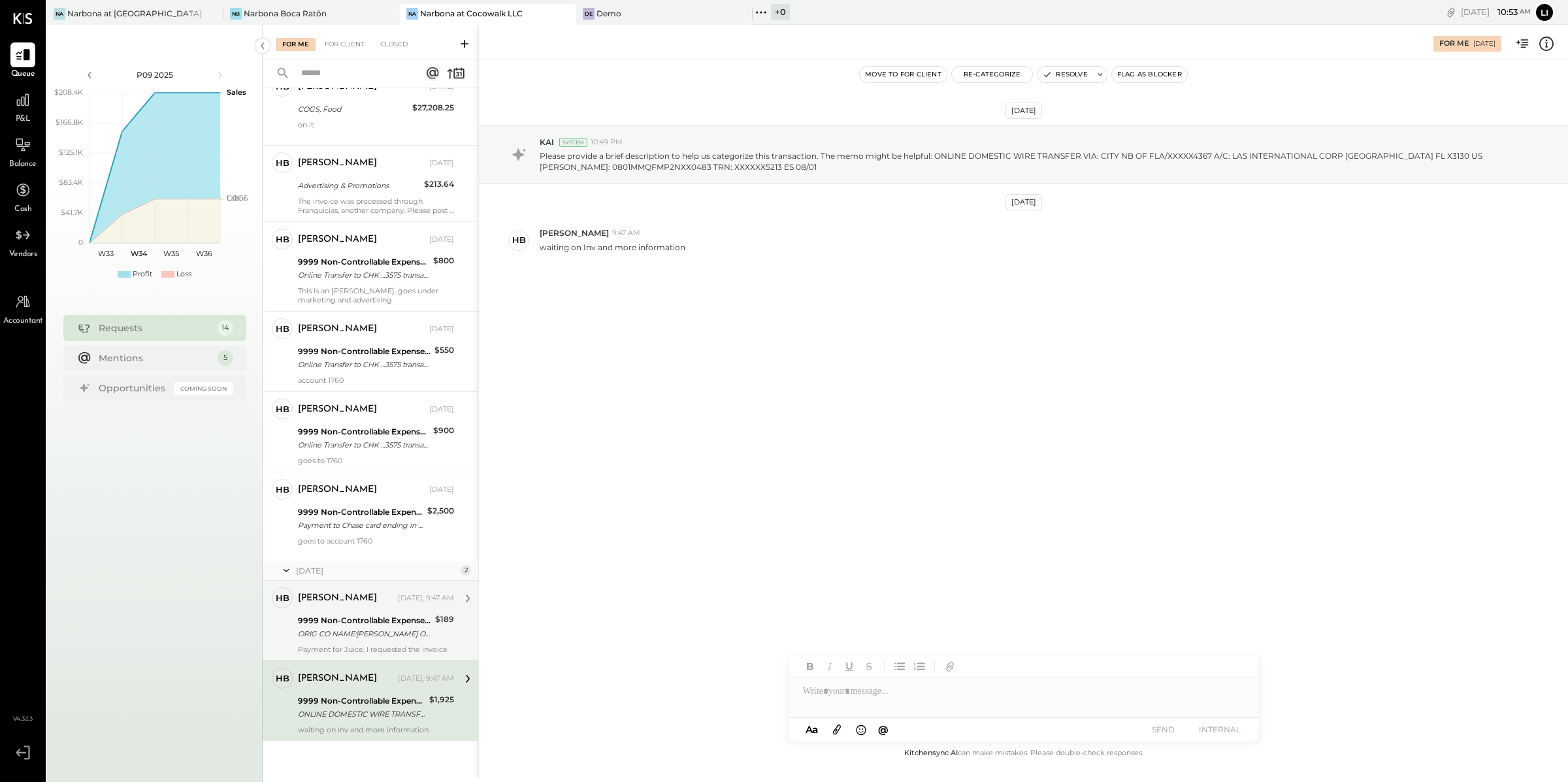
click at [383, 627] on div "ORIG CO NAME:[PERSON_NAME] ORIG ID:XXXXXX6202 DESC DATE:250712 CO ENTRY DESCR:S…" at bounding box center [364, 633] width 133 height 13
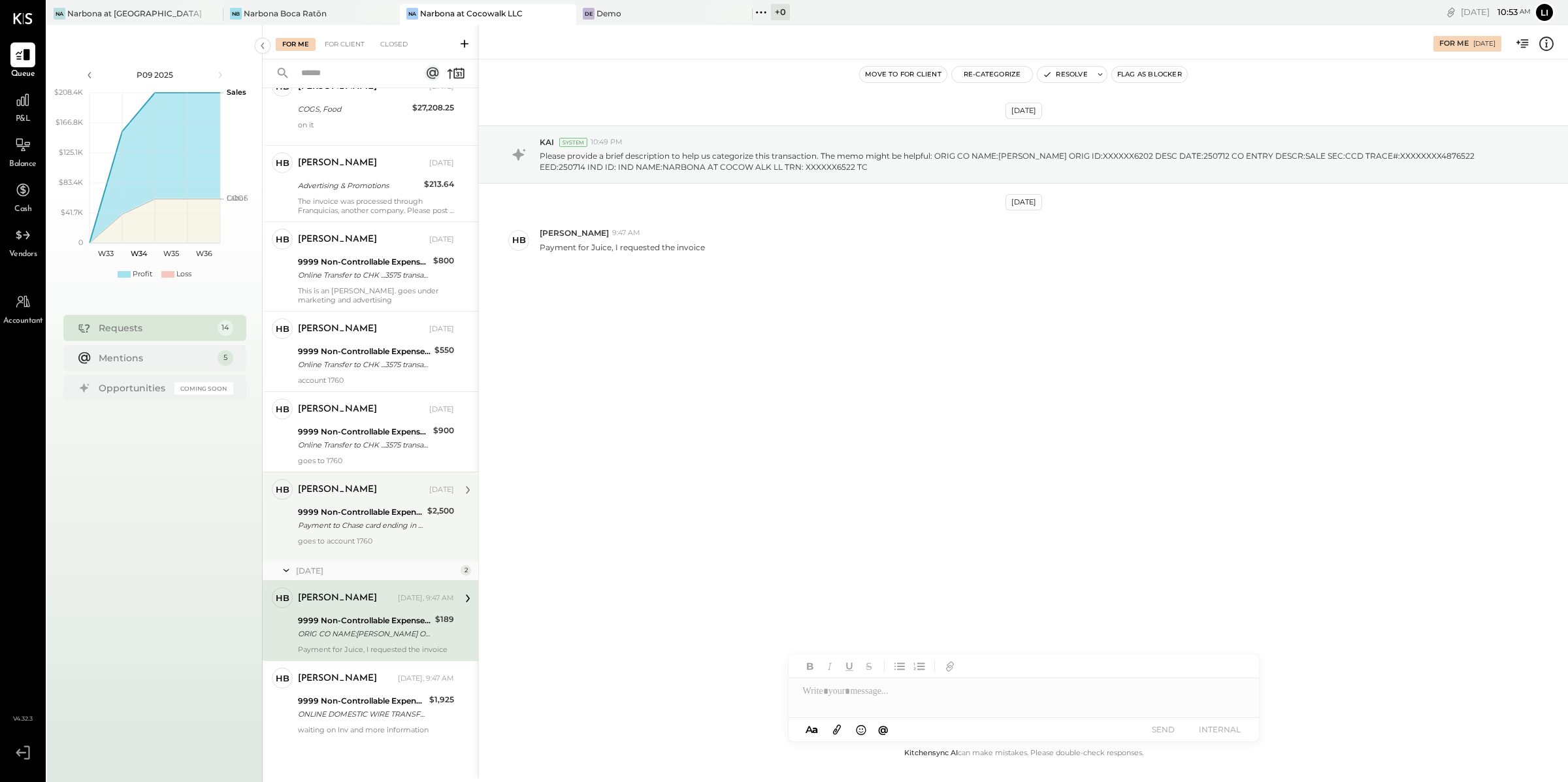
click at [360, 519] on div "Payment to Chase card ending in [DATE] 07/24" at bounding box center [361, 525] width 125 height 13
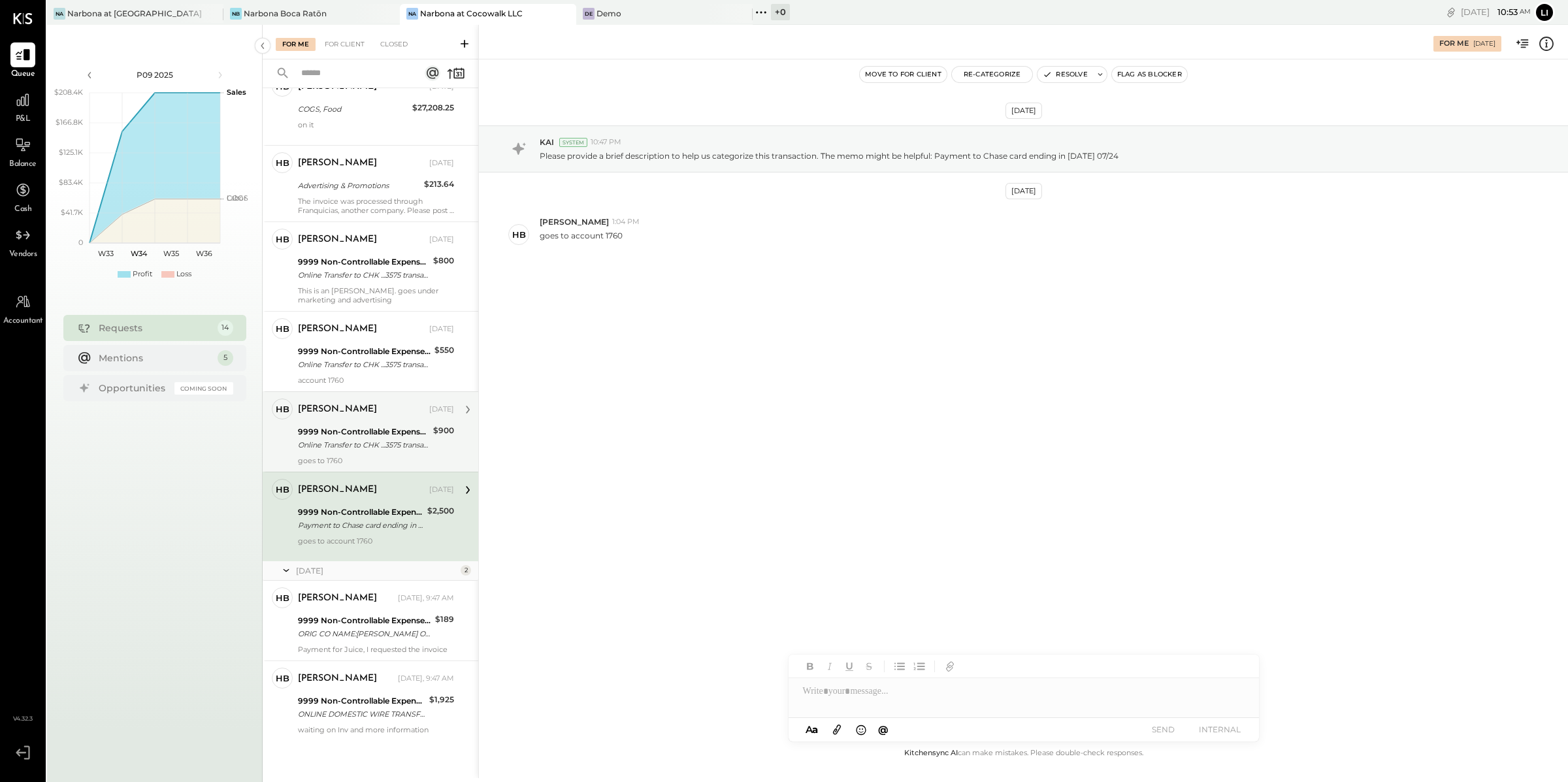
click at [357, 438] on div "Online Transfer to CHK ...3575 transaction#: XXXXXXX4061 07/28" at bounding box center [364, 444] width 131 height 13
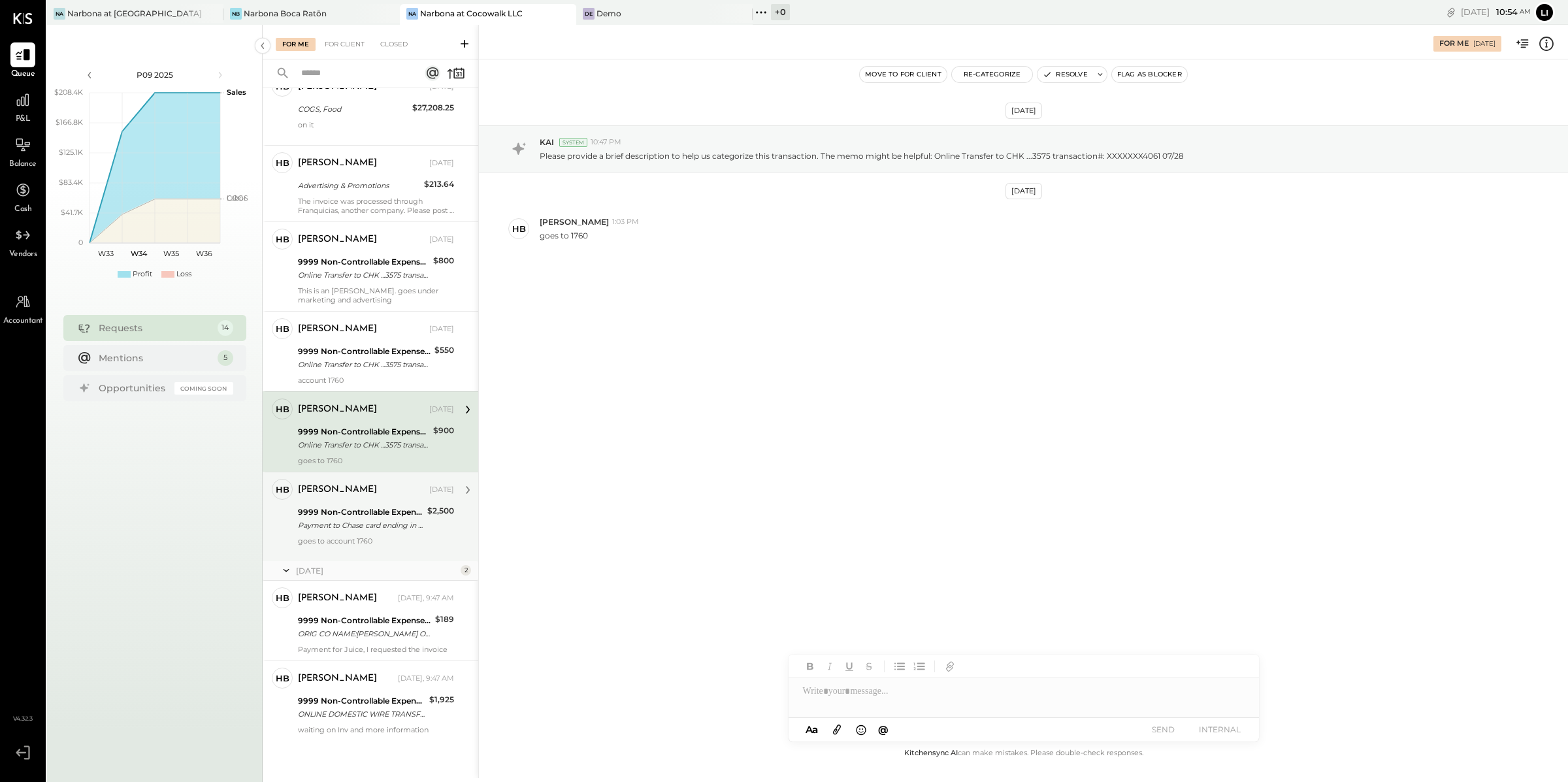
click at [369, 536] on div "goes to account 1760" at bounding box center [376, 545] width 156 height 18
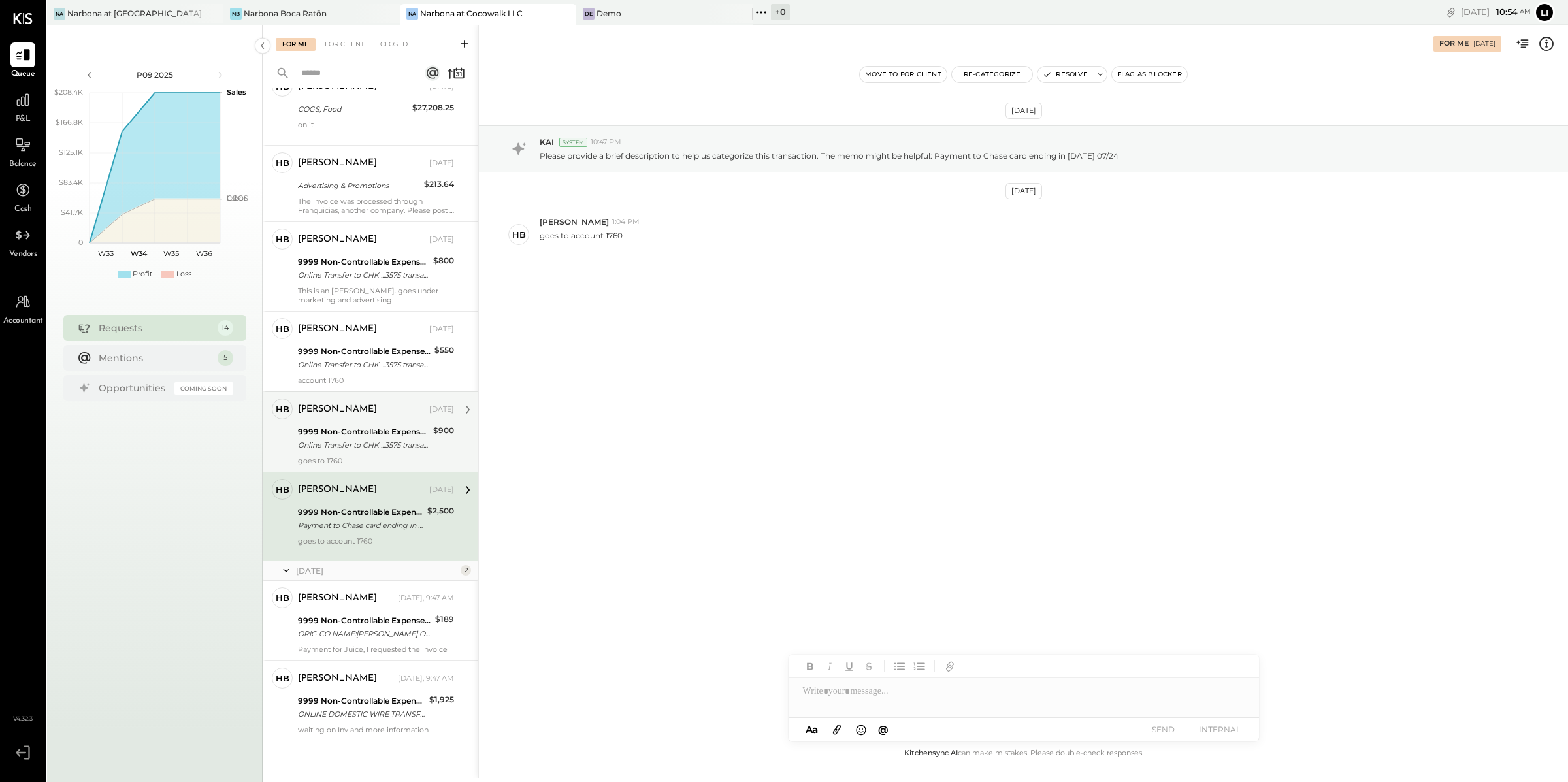
click at [384, 441] on div "Online Transfer to CHK ...3575 transaction#: XXXXXXX4061 07/28" at bounding box center [364, 444] width 131 height 13
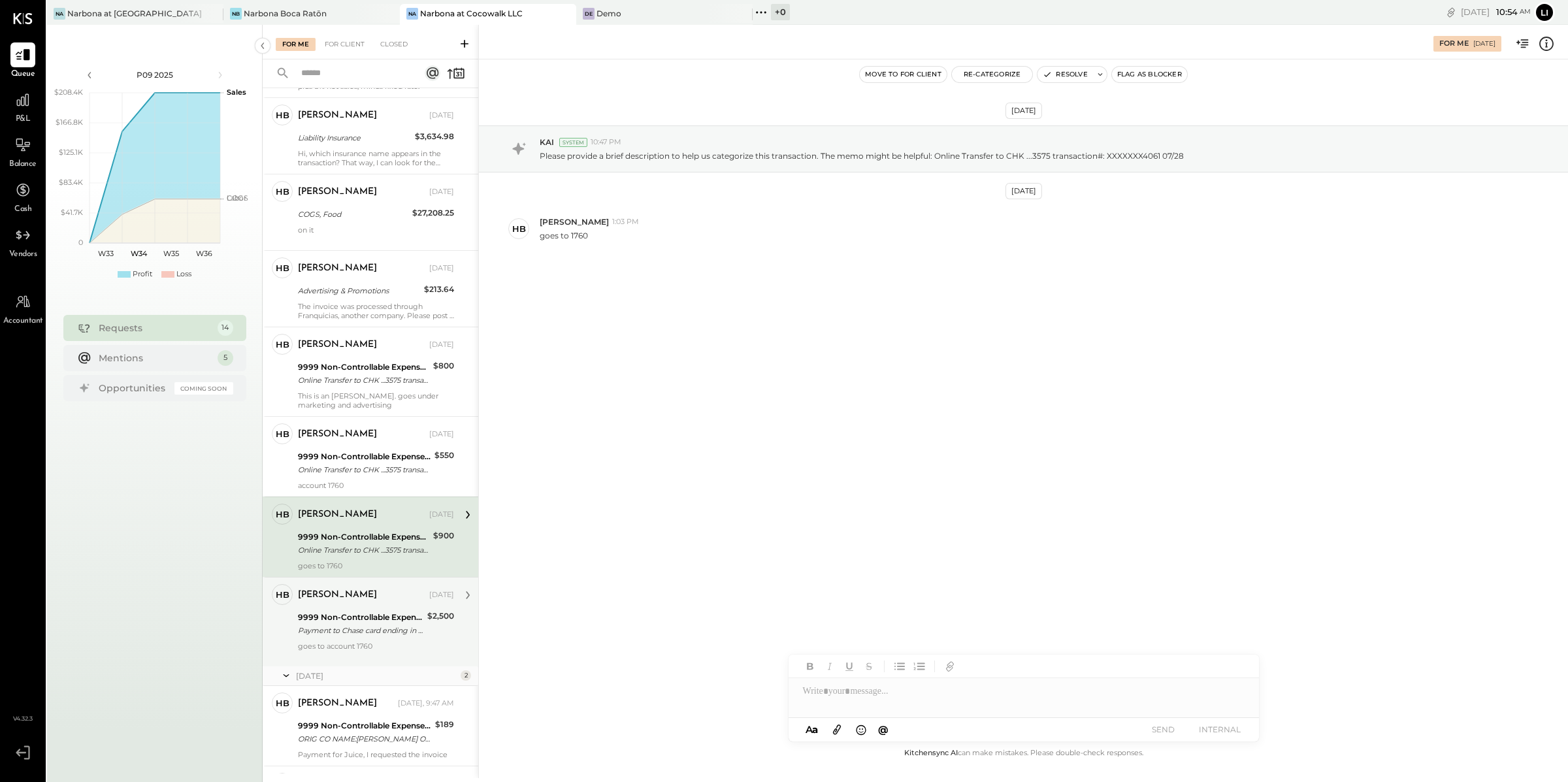
scroll to position [441, 0]
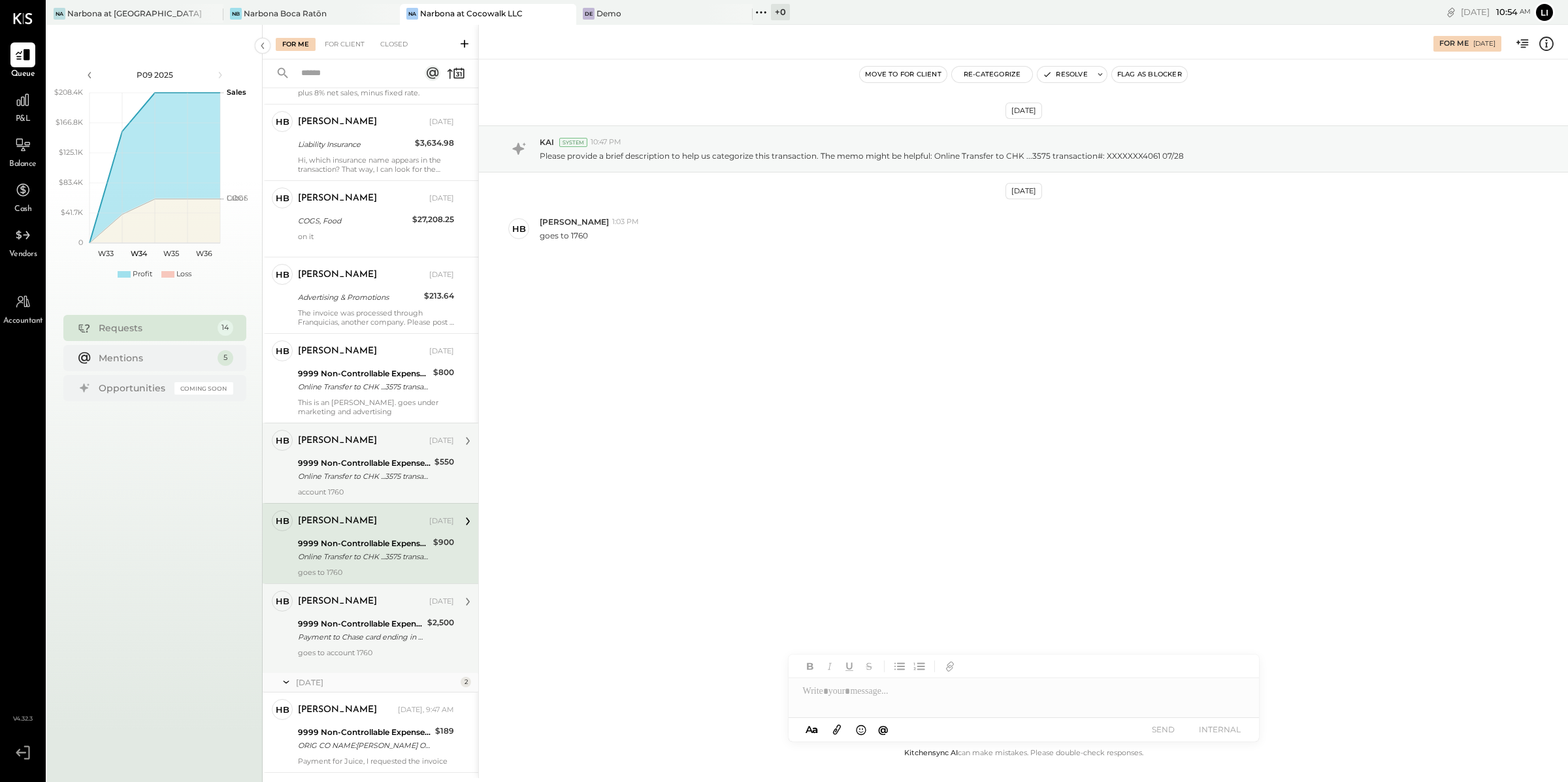
click at [351, 470] on div "Online Transfer to CHK ...3575 transaction#: XXXXXXX0633 08/11" at bounding box center [364, 476] width 133 height 13
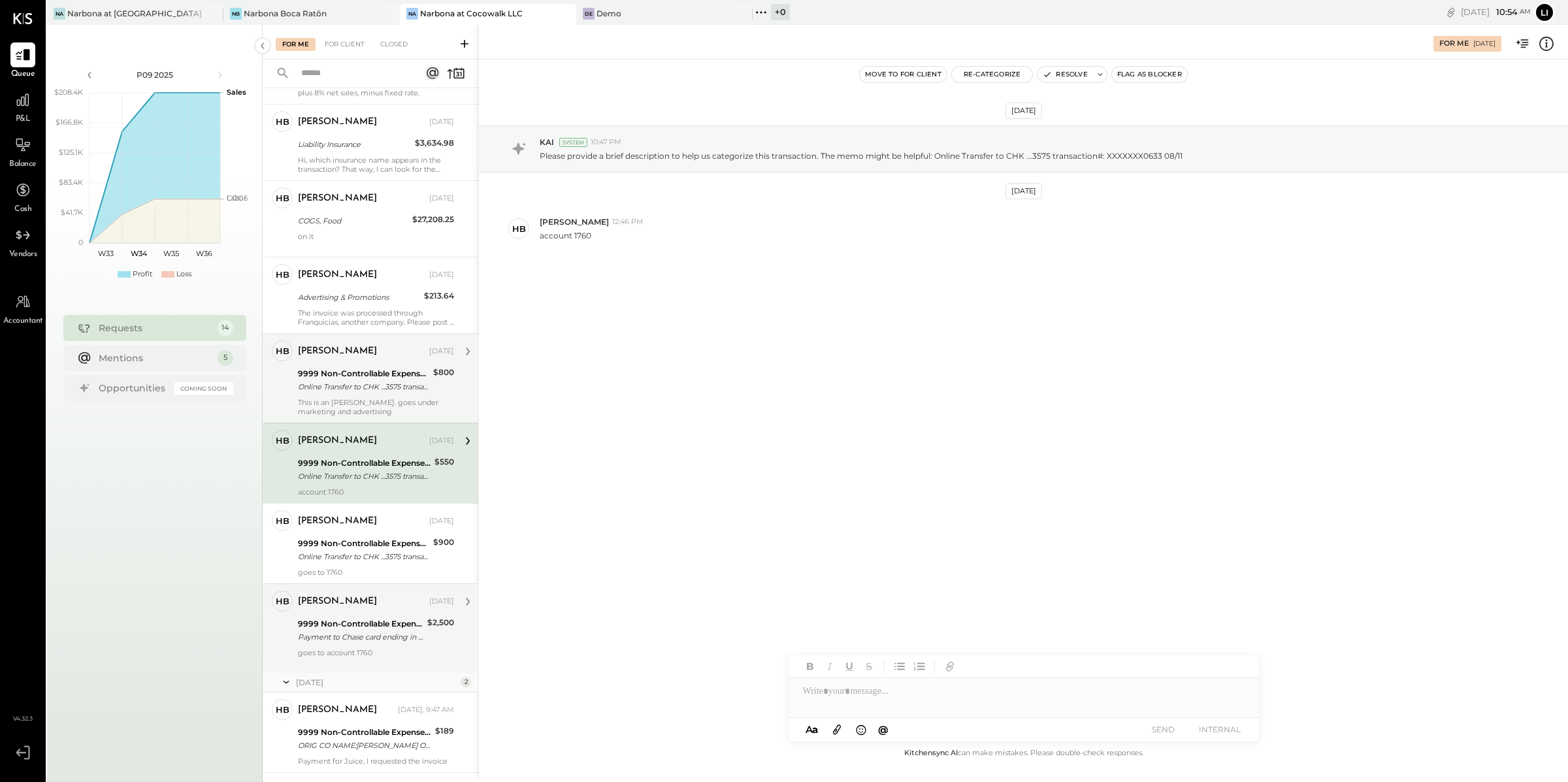
click at [375, 371] on div "9999 Non-Controllable Expenses:Other Income and Expenses:To Be Classified P&L" at bounding box center [364, 373] width 131 height 13
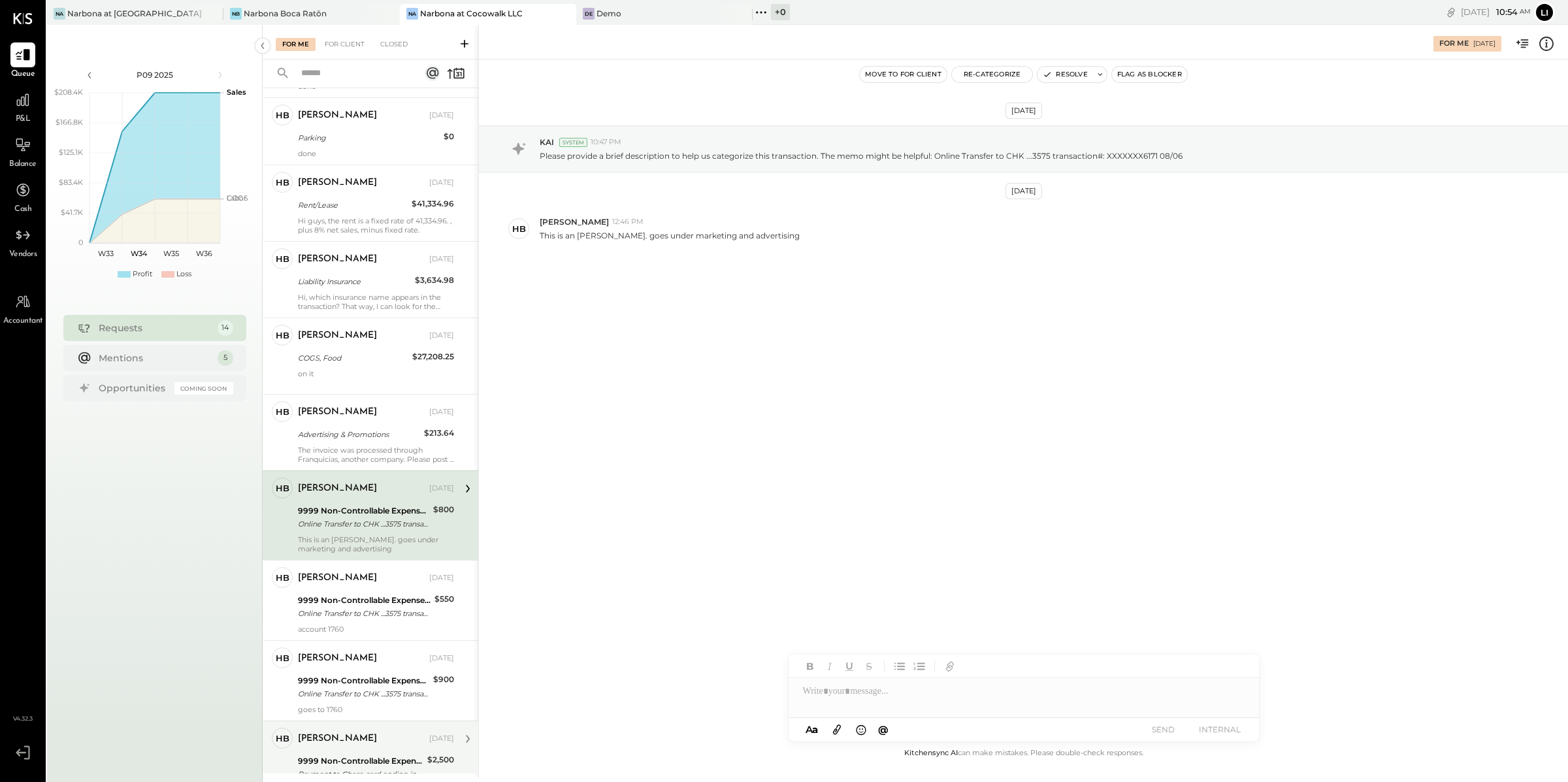
scroll to position [302, 0]
click at [361, 626] on div "account 1760" at bounding box center [376, 630] width 156 height 9
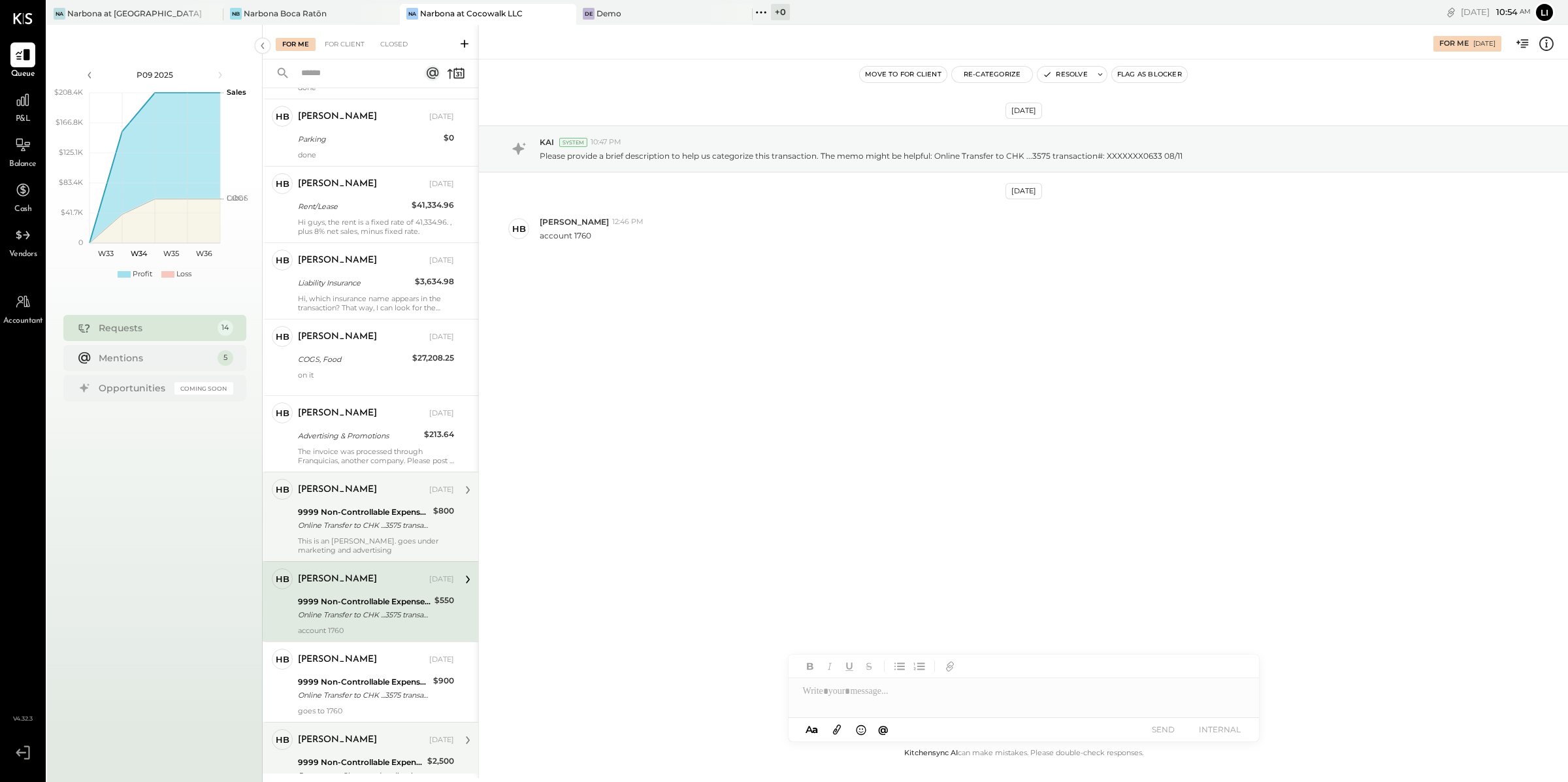
click at [367, 526] on div "Heidy Balart Aug 20, 2025 9999 Non-Controllable Expenses:Other Income and Expen…" at bounding box center [376, 517] width 156 height 75
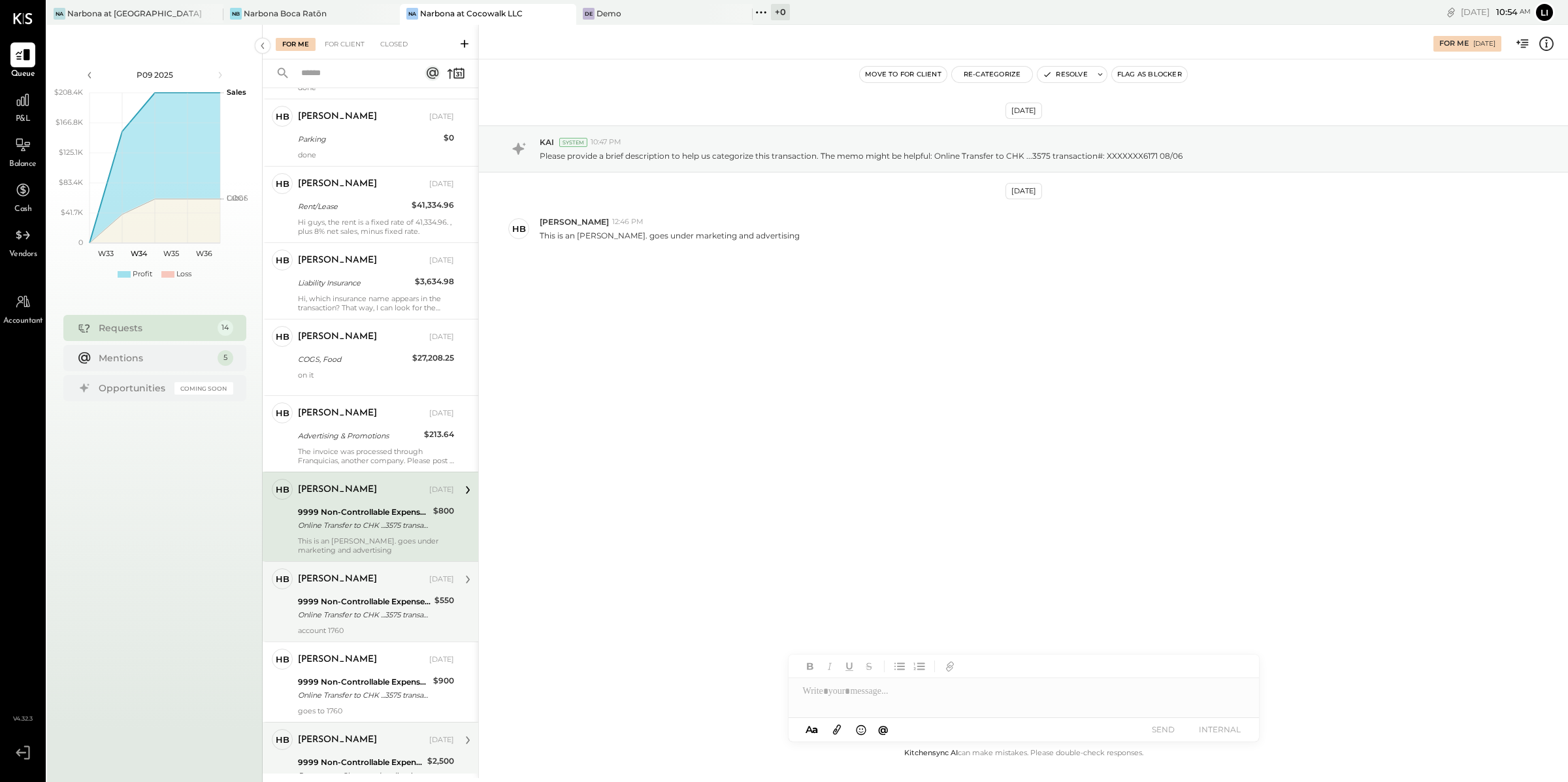
click at [364, 608] on div "Online Transfer to CHK ...3575 transaction#: XXXXXXX0633 08/11" at bounding box center [364, 614] width 133 height 13
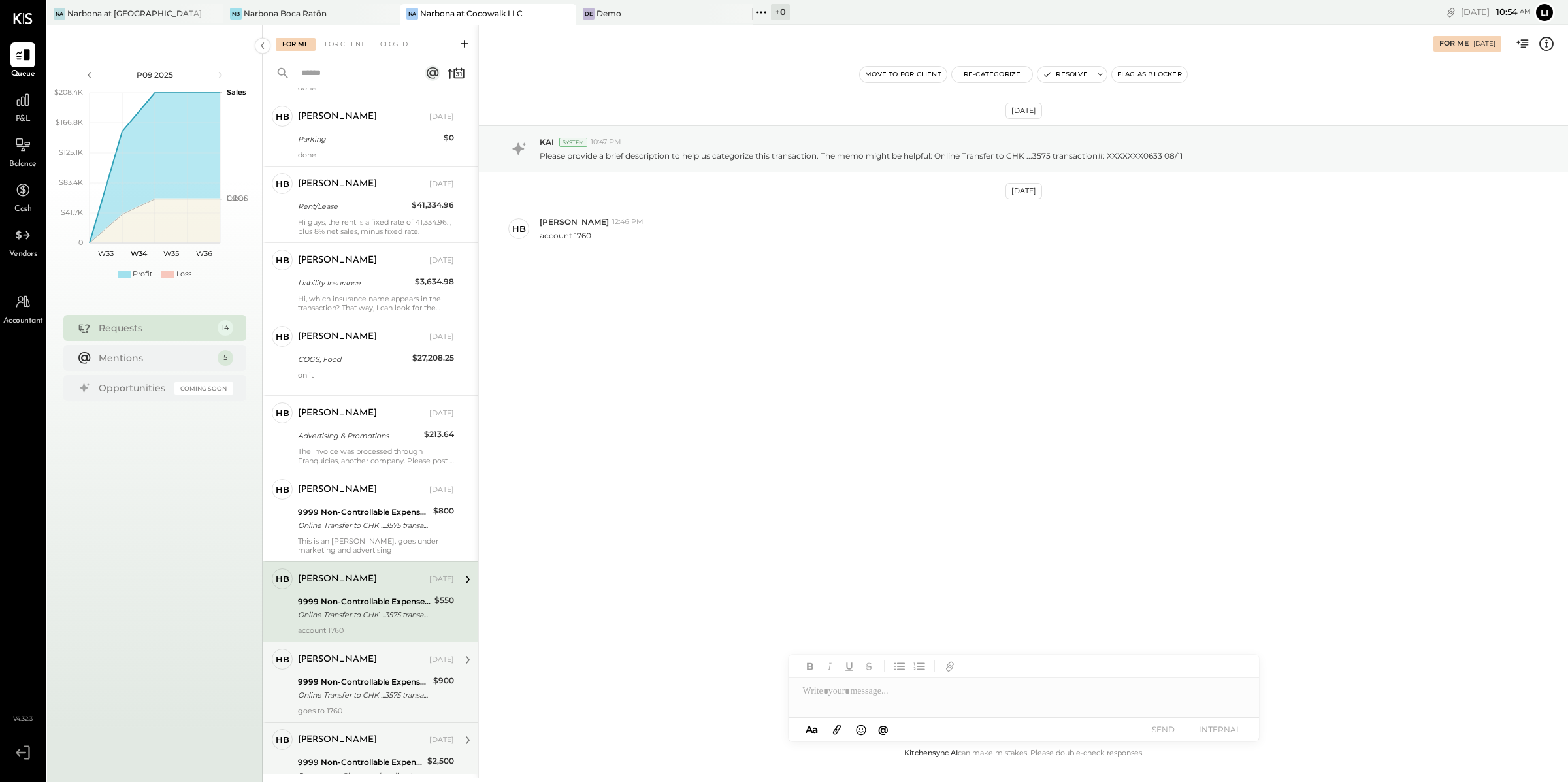
click at [361, 679] on div "9999 Non-Controllable Expenses:Other Income and Expenses:To Be Classified P&L" at bounding box center [364, 682] width 131 height 13
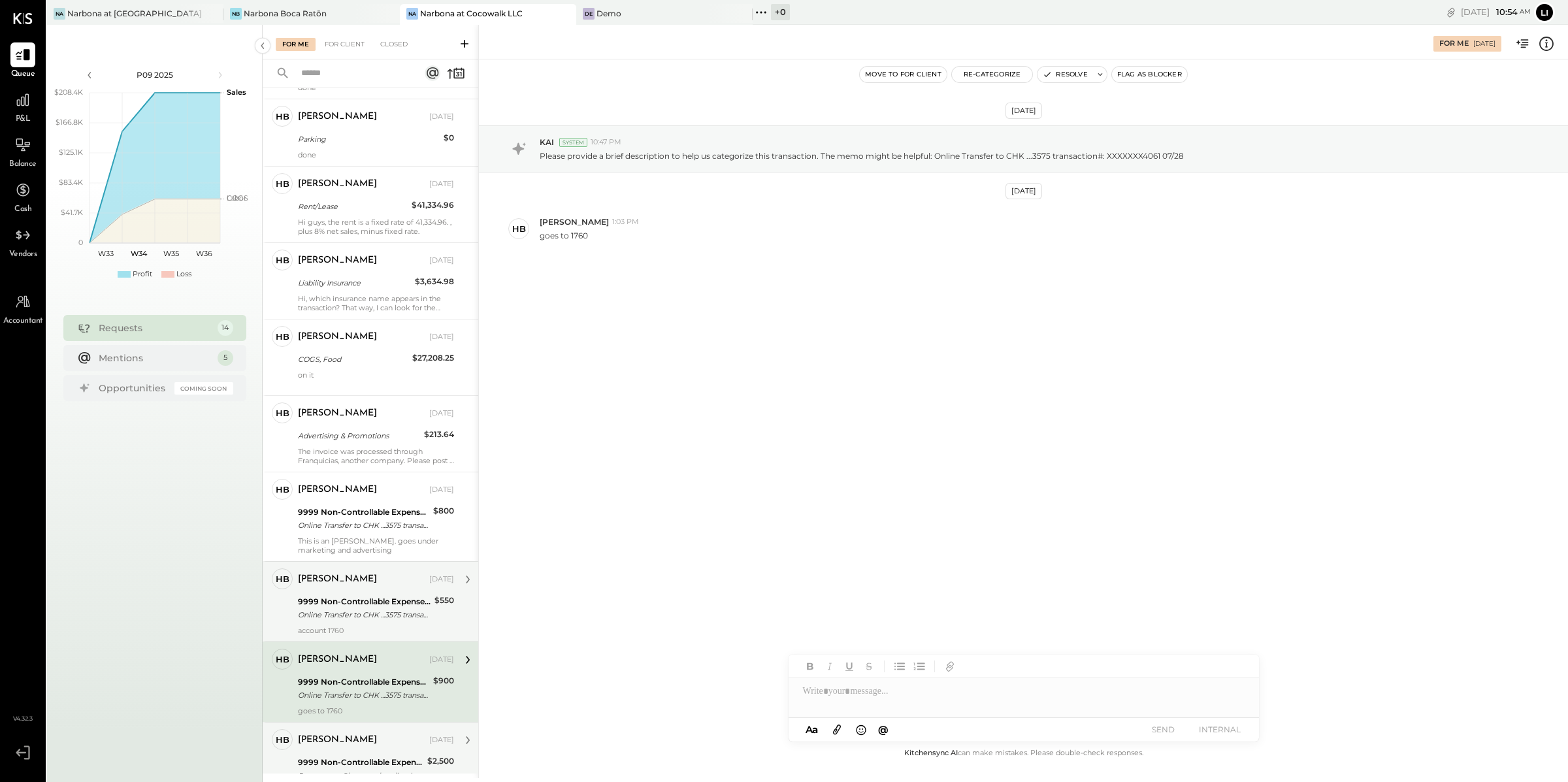
click at [368, 608] on div "Online Transfer to CHK ...3575 transaction#: XXXXXXX0633 08/11" at bounding box center [364, 614] width 133 height 13
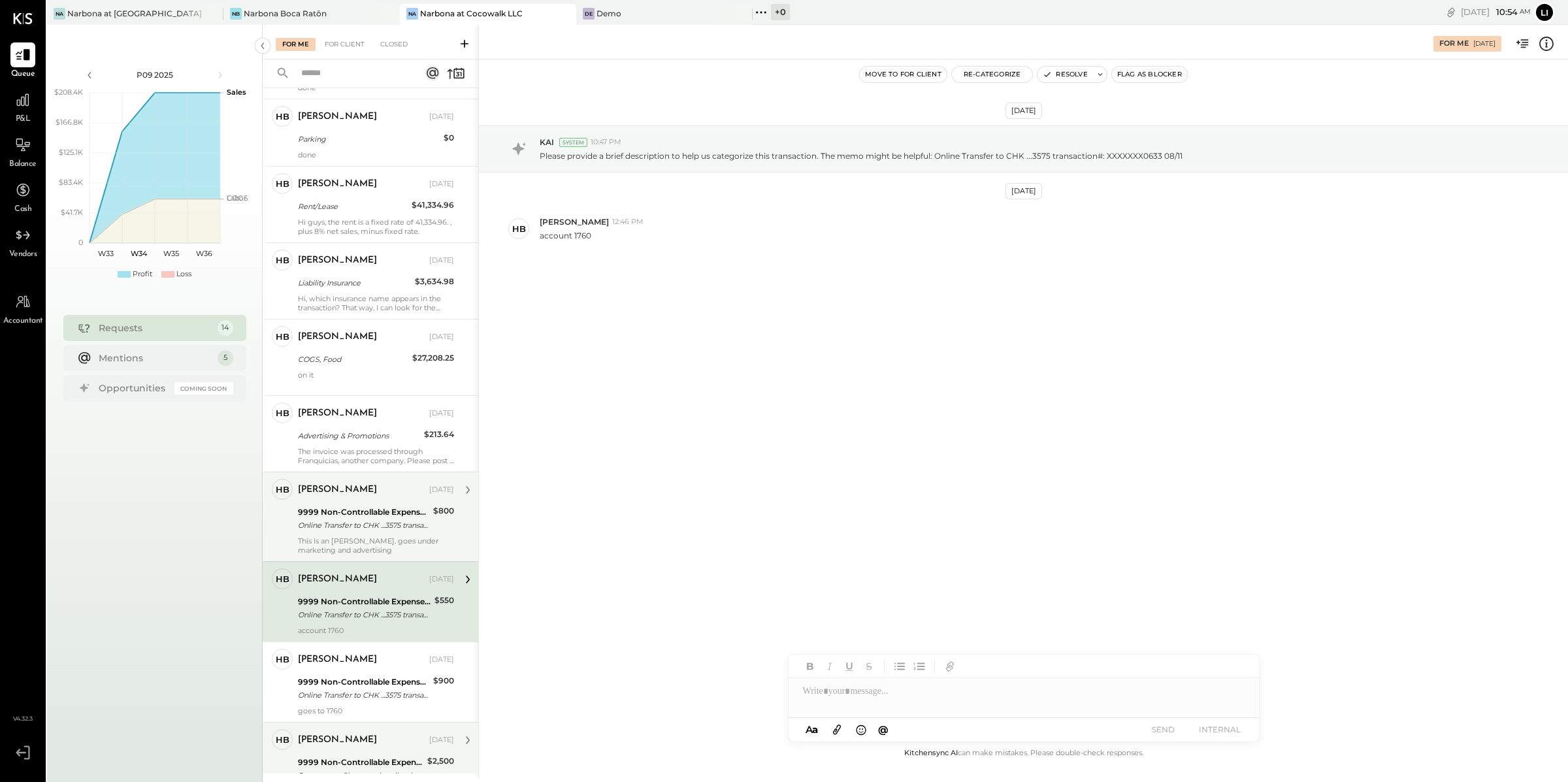
click at [366, 522] on div "Online Transfer to CHK ...3575 transaction#: XXXXXXX6171 08/06" at bounding box center [364, 525] width 131 height 13
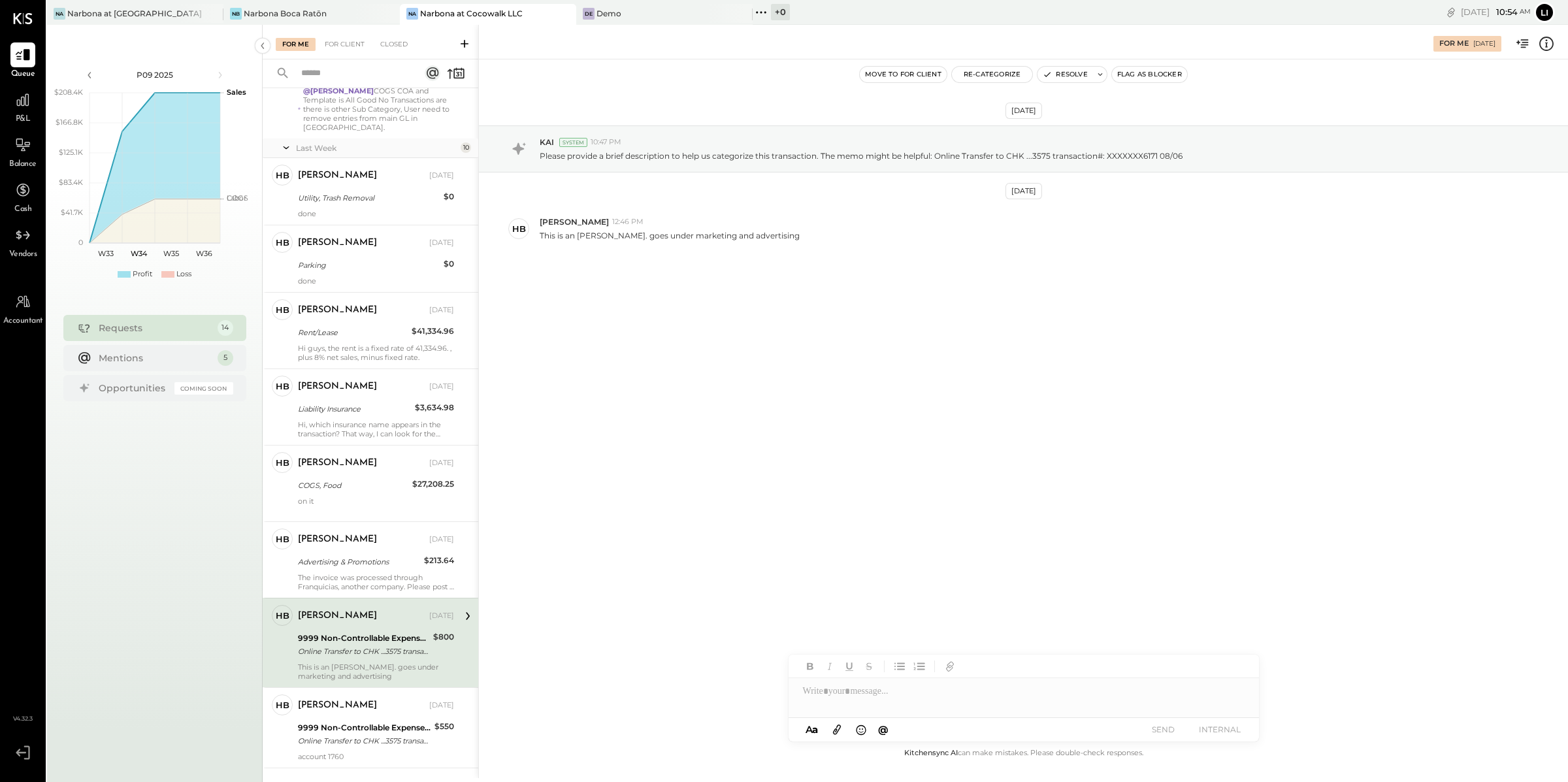
scroll to position [171, 0]
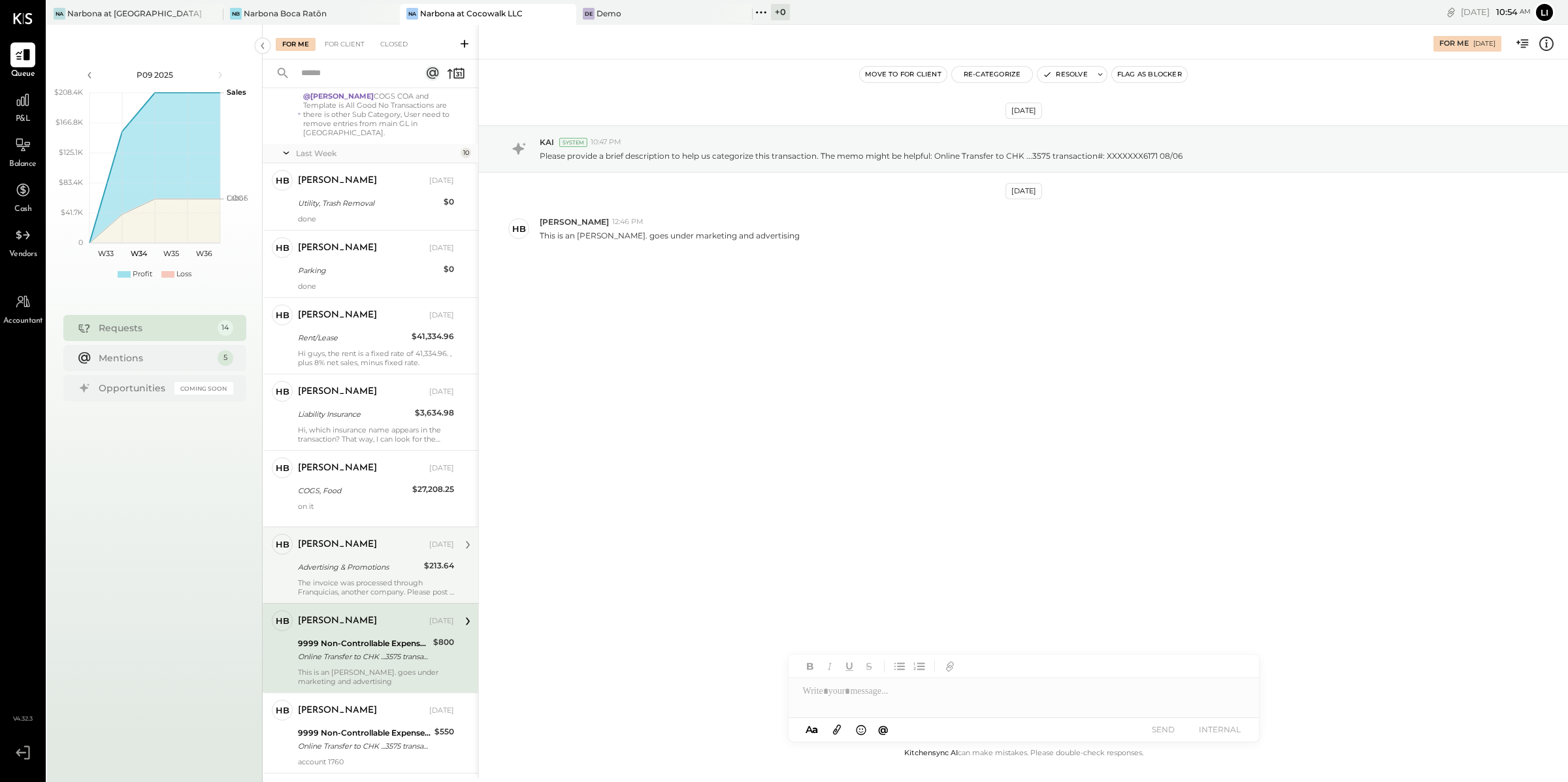
click at [354, 560] on div "Advertising & Promotions" at bounding box center [359, 566] width 122 height 13
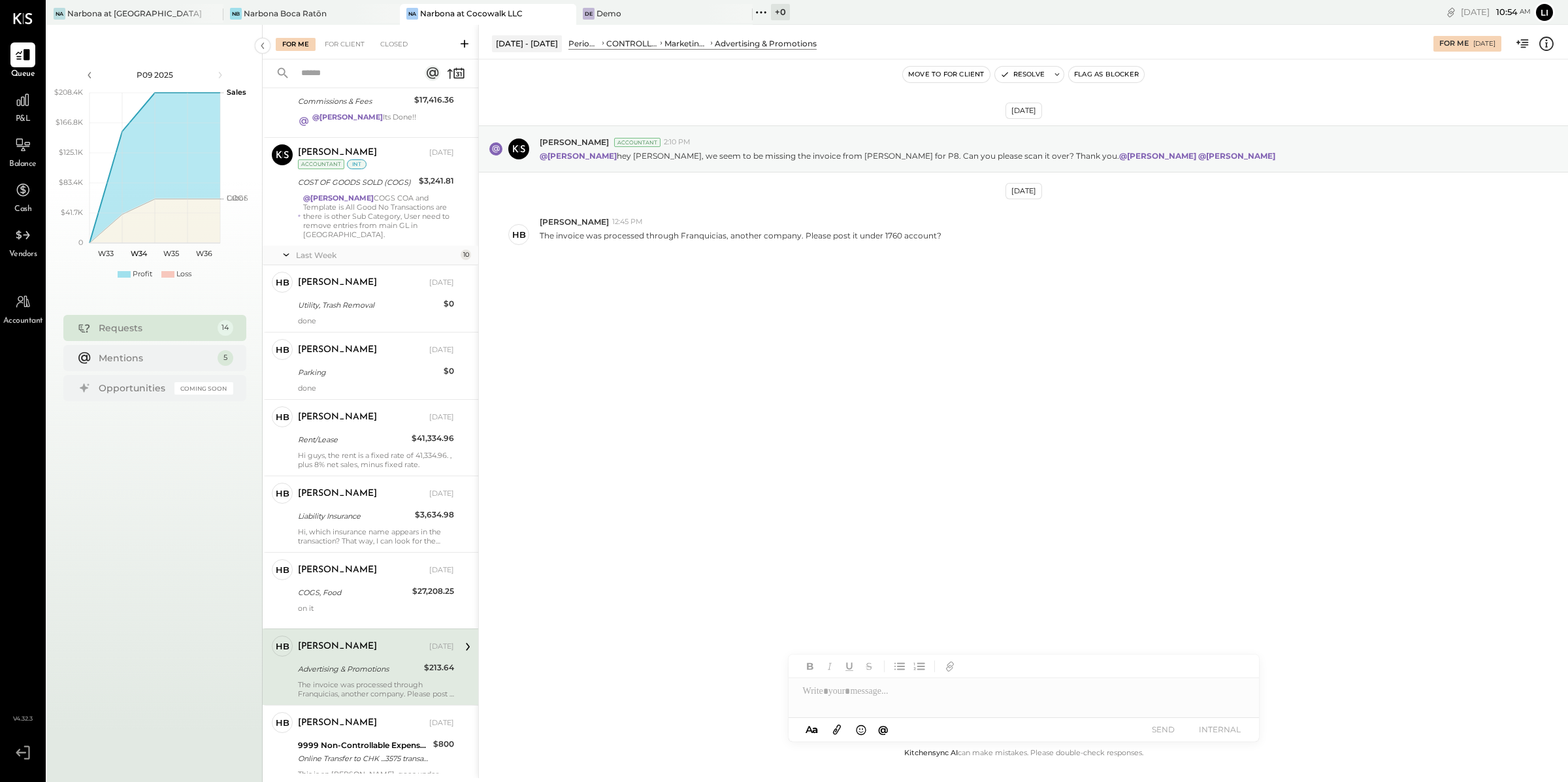
scroll to position [63, 0]
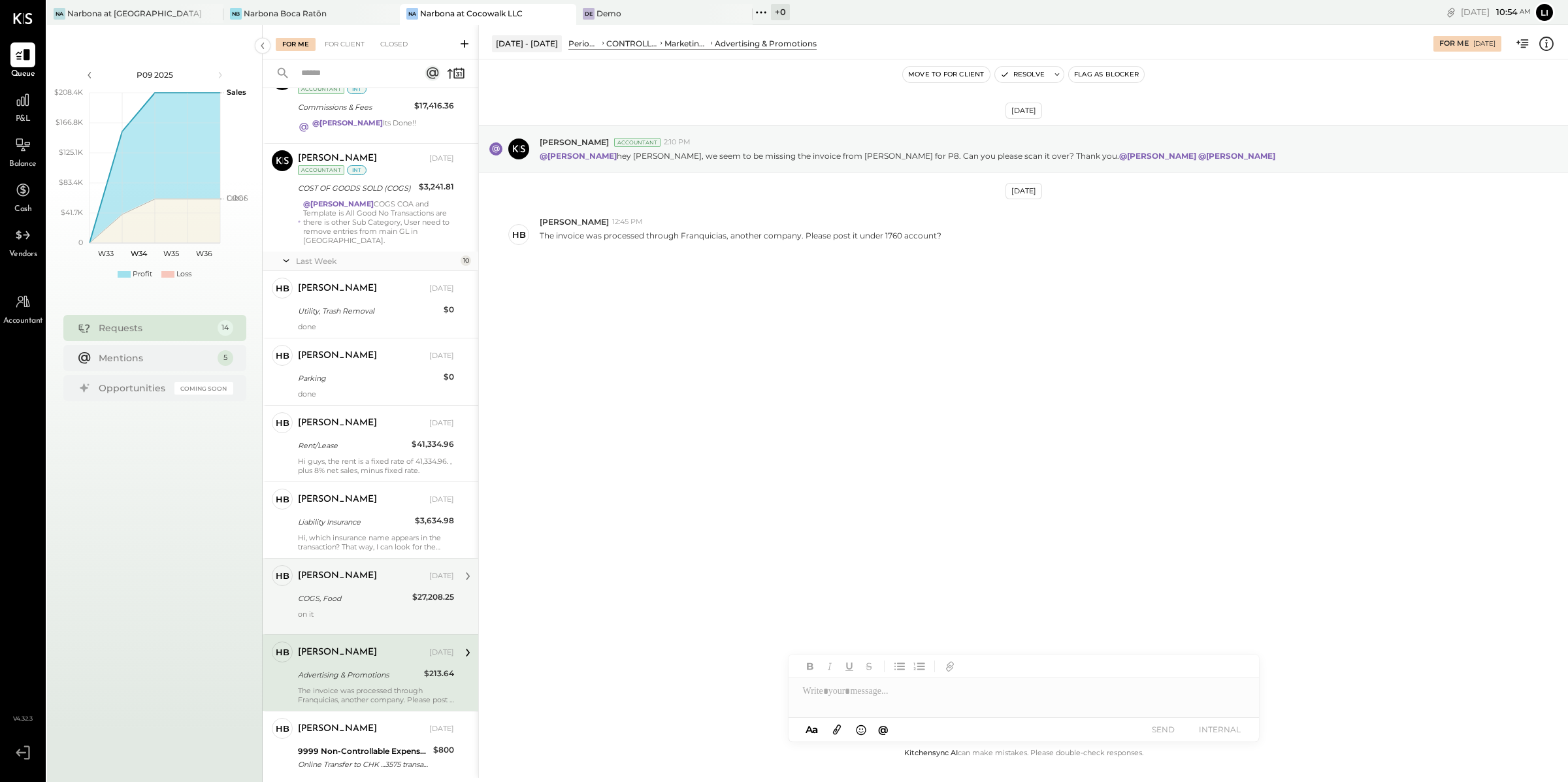
click at [368, 575] on div "Heidy Balart Aug 20, 2025" at bounding box center [376, 576] width 156 height 18
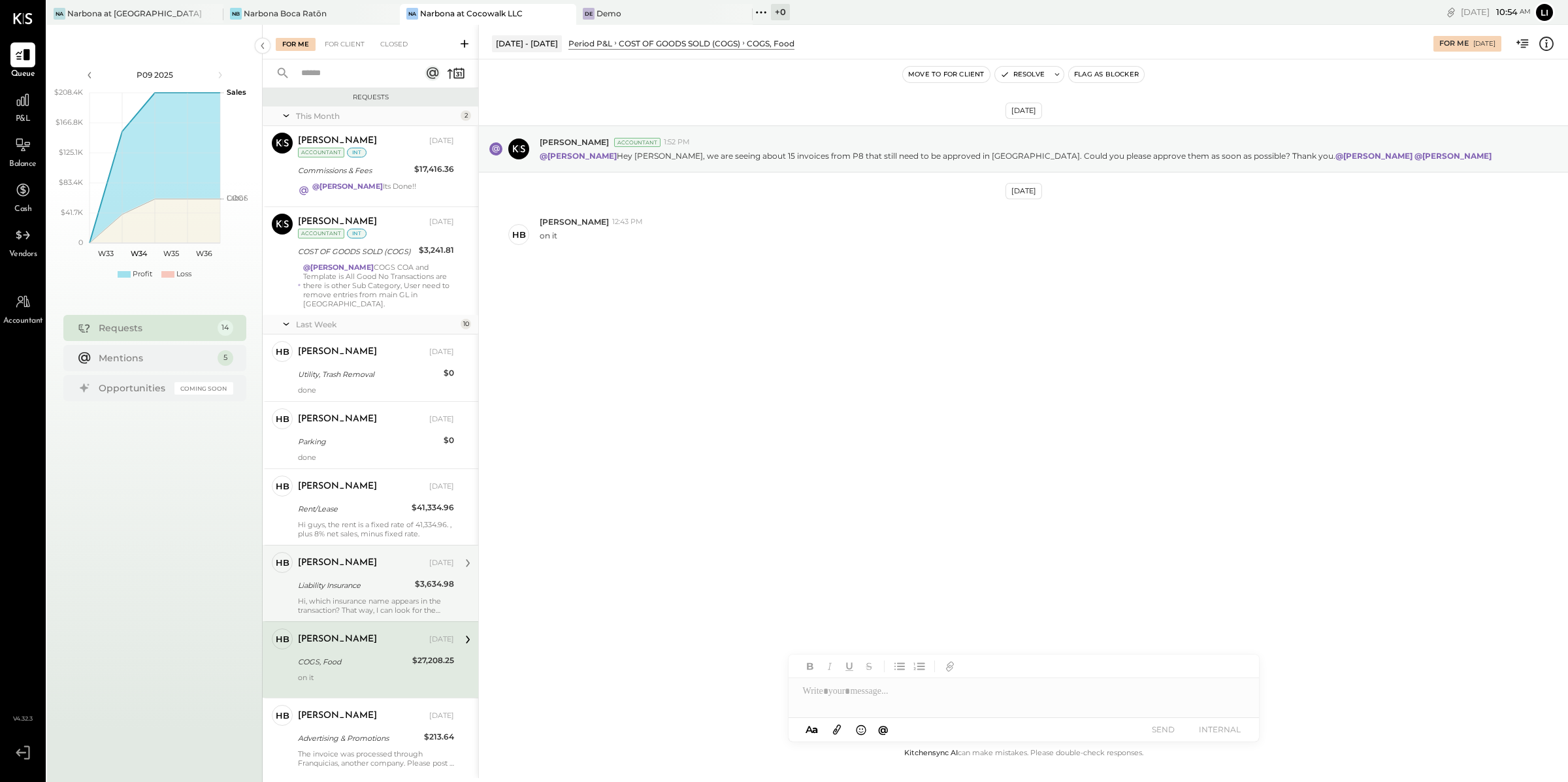
click at [358, 580] on div "Liability Insurance" at bounding box center [354, 584] width 113 height 13
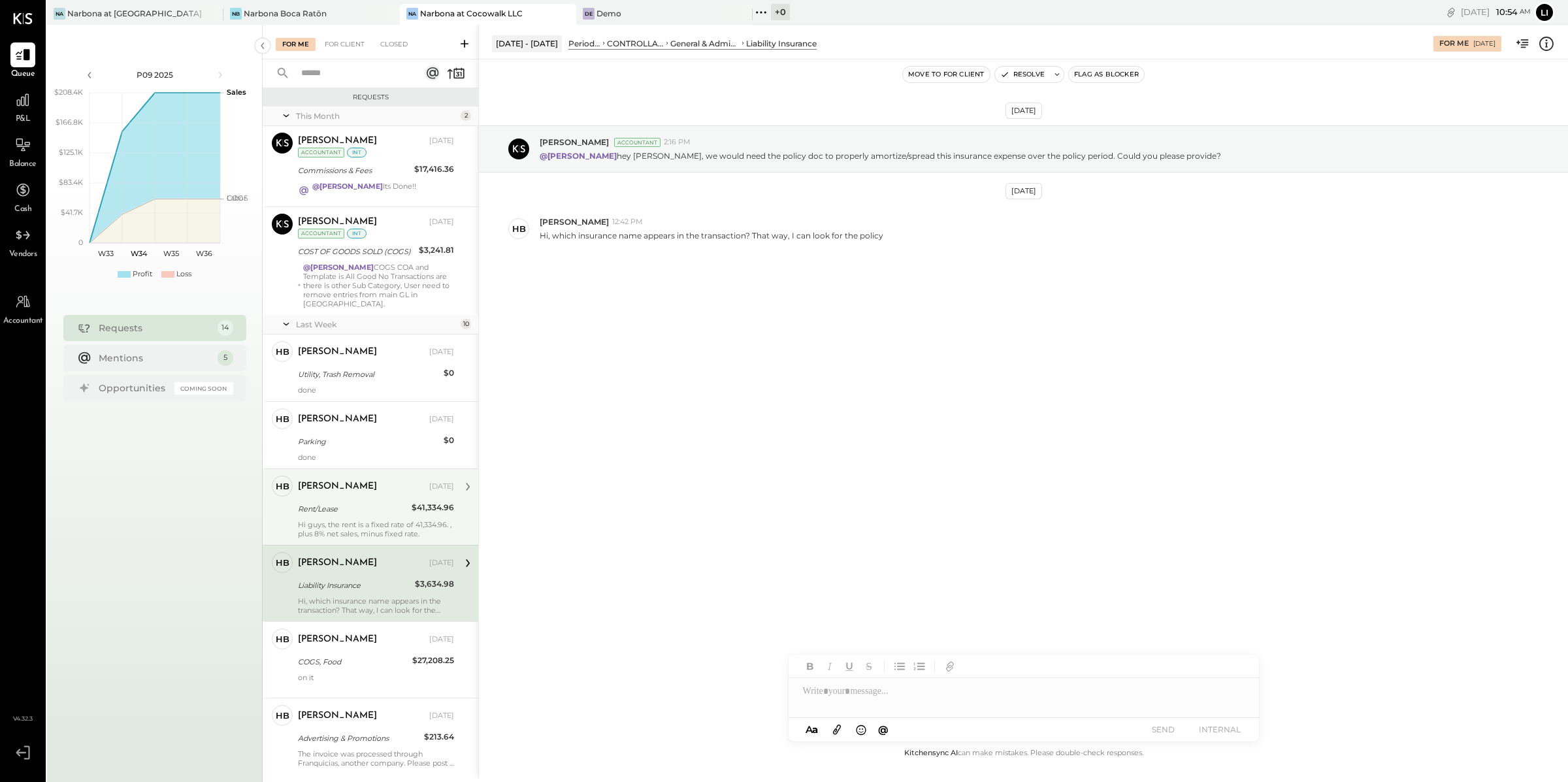
click at [363, 504] on div "Rent/Lease" at bounding box center [353, 508] width 110 height 13
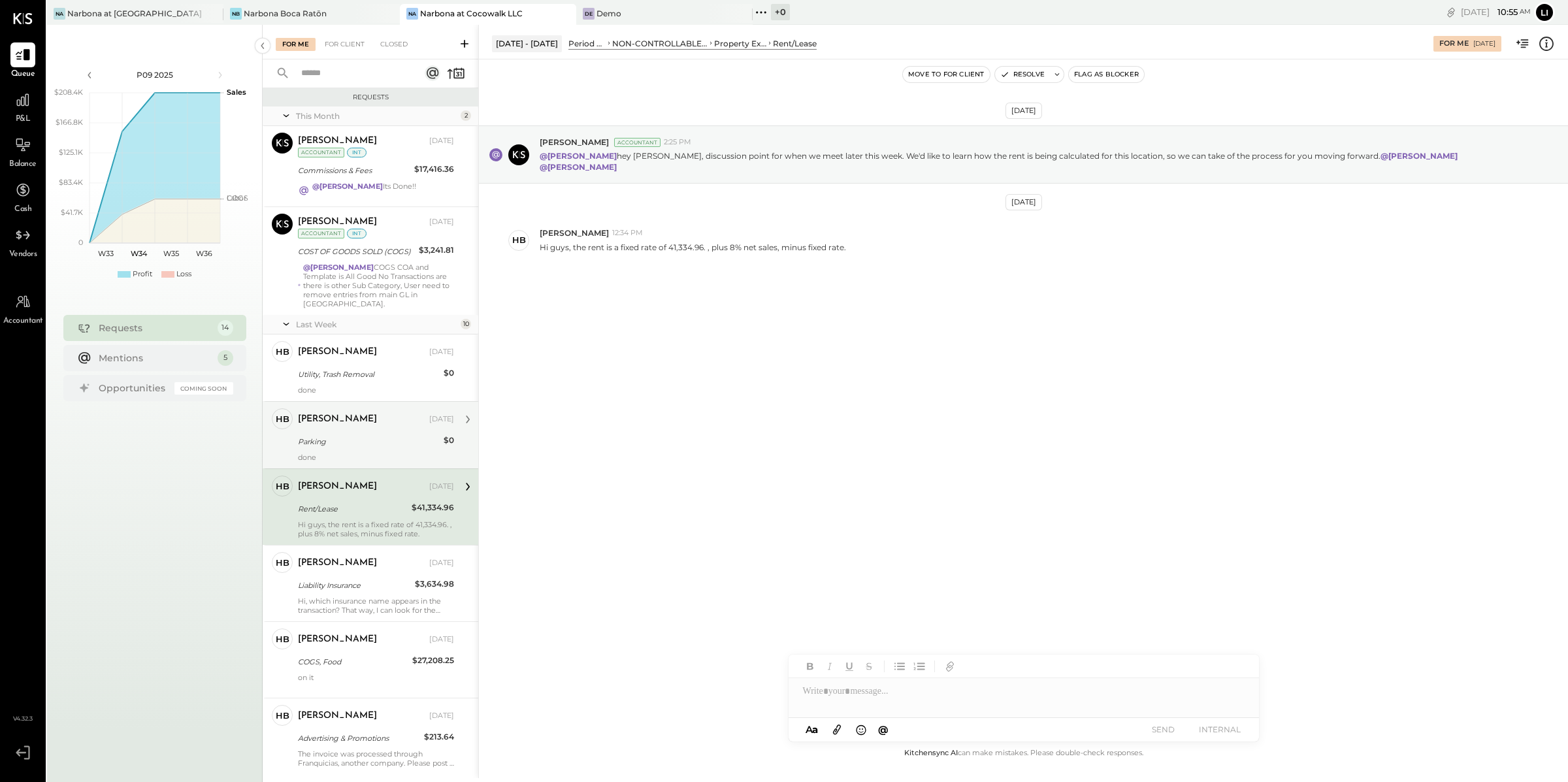
click at [357, 453] on div "done" at bounding box center [376, 457] width 156 height 9
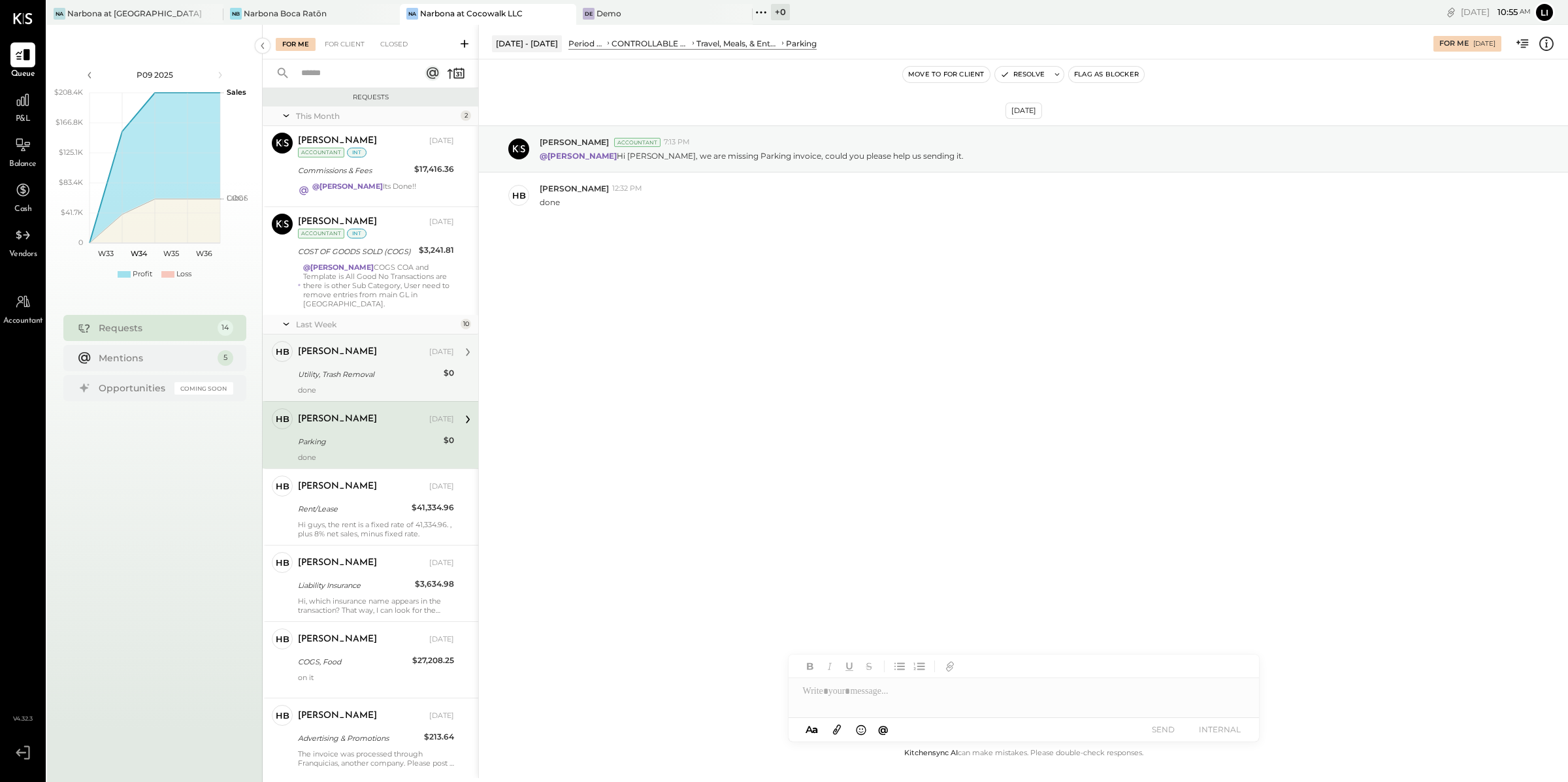
click at [356, 370] on div "Utility, Trash Removal" at bounding box center [369, 374] width 142 height 13
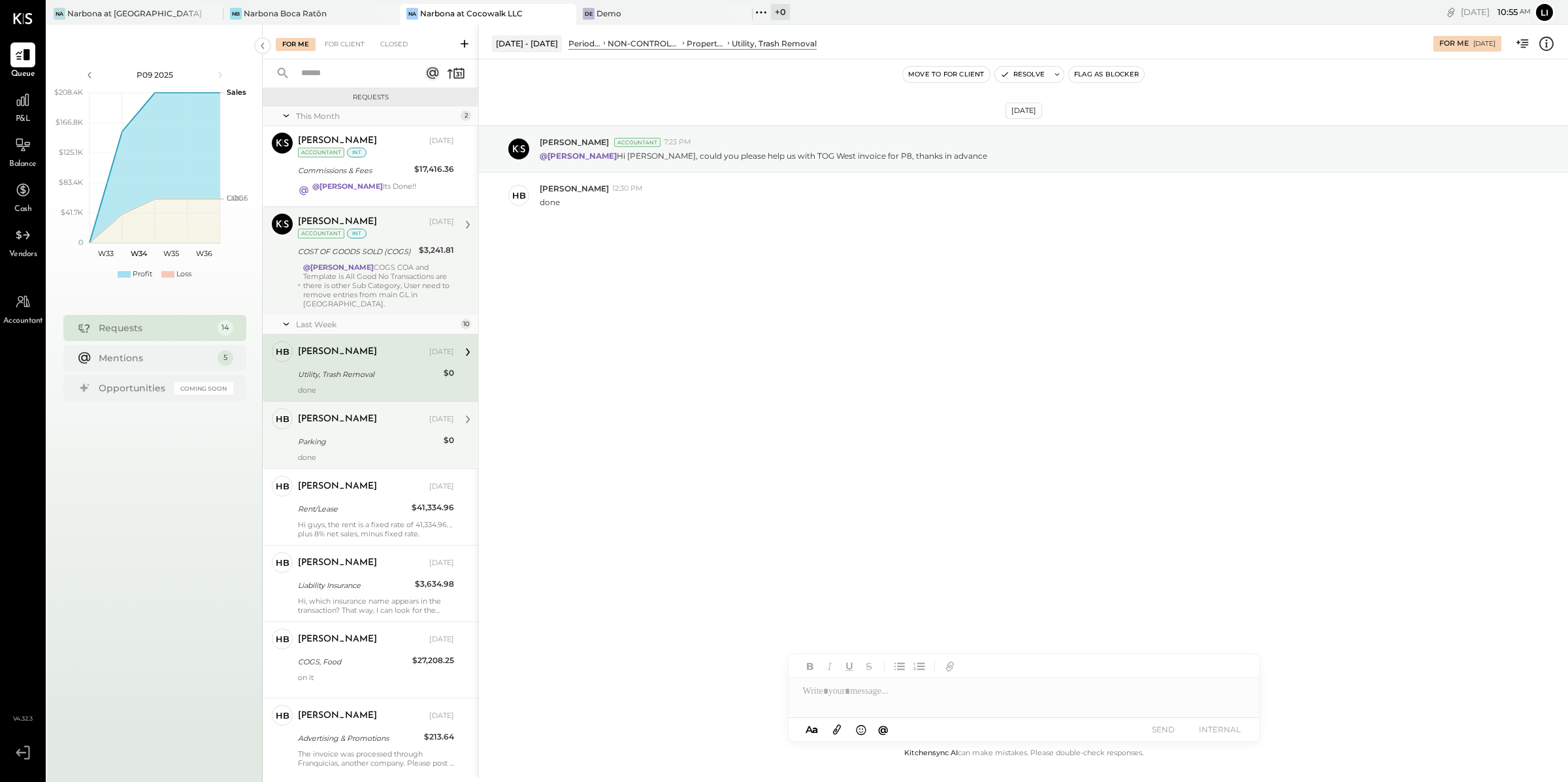
click at [370, 280] on div "@Joseph Shin COGS COA and Template is All Good No Transactions are there is oth…" at bounding box center [379, 285] width 151 height 46
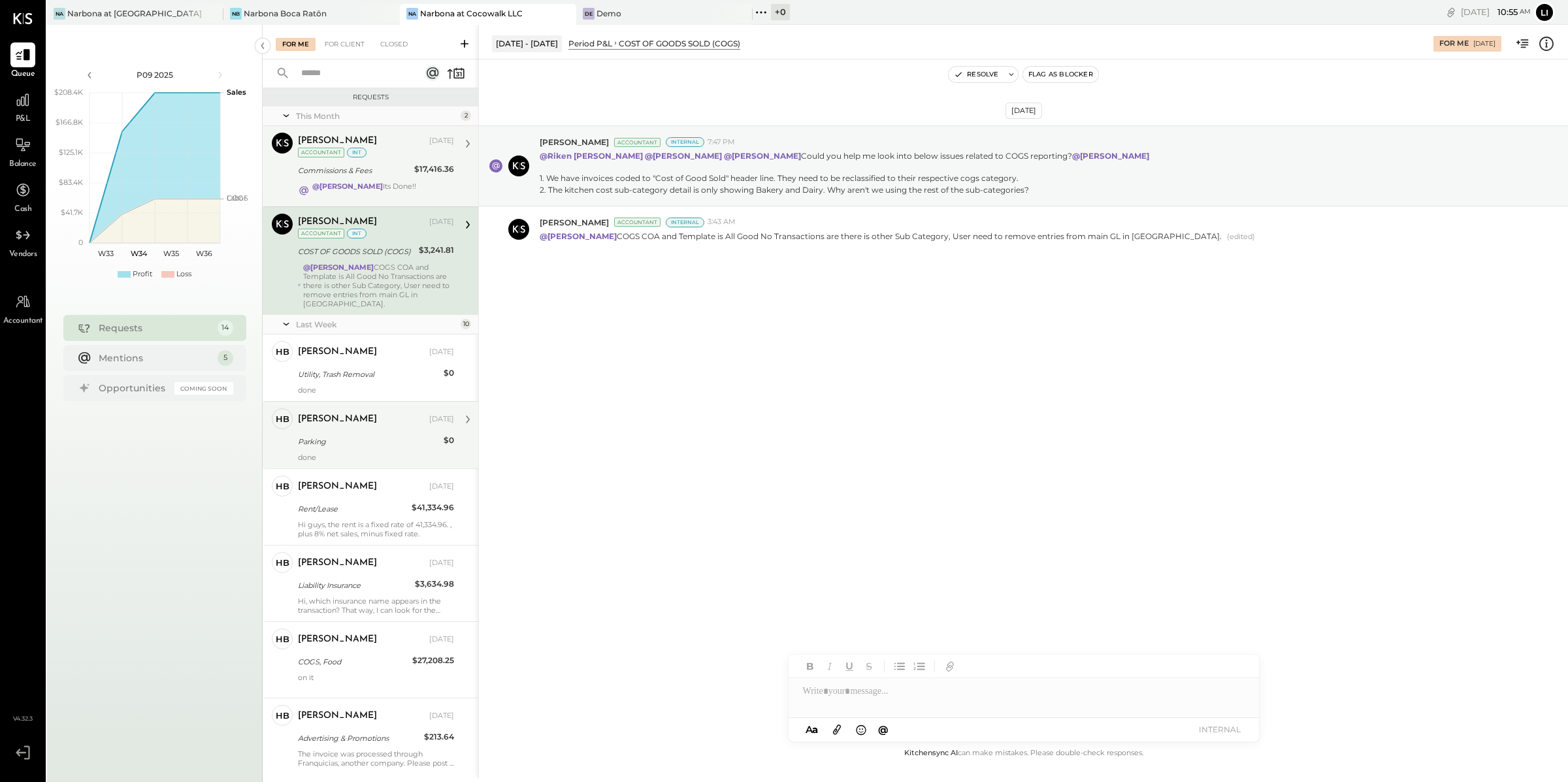
click at [379, 171] on div "Commissions & Fees" at bounding box center [354, 170] width 112 height 13
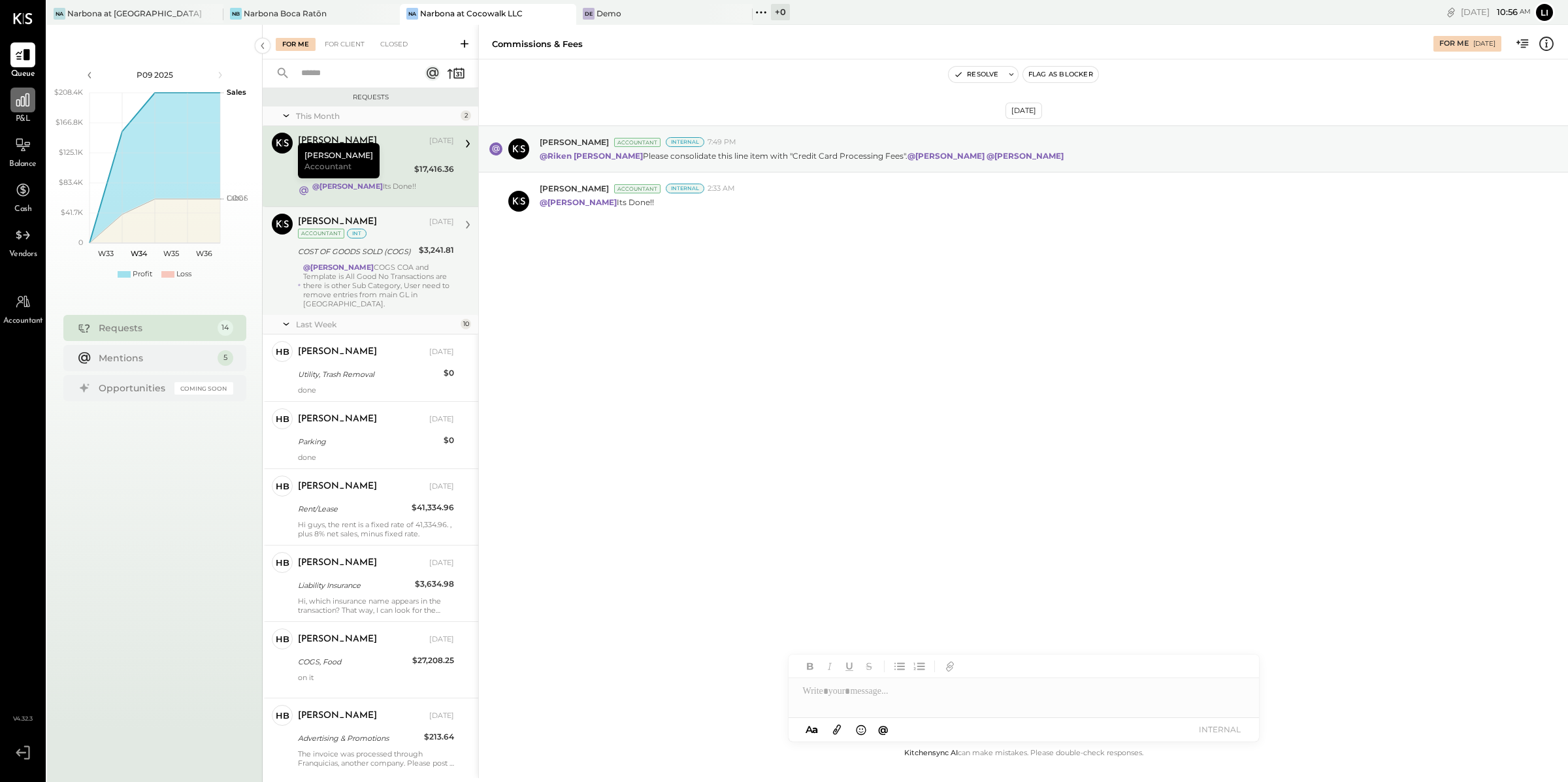
click at [29, 96] on icon at bounding box center [23, 100] width 17 height 17
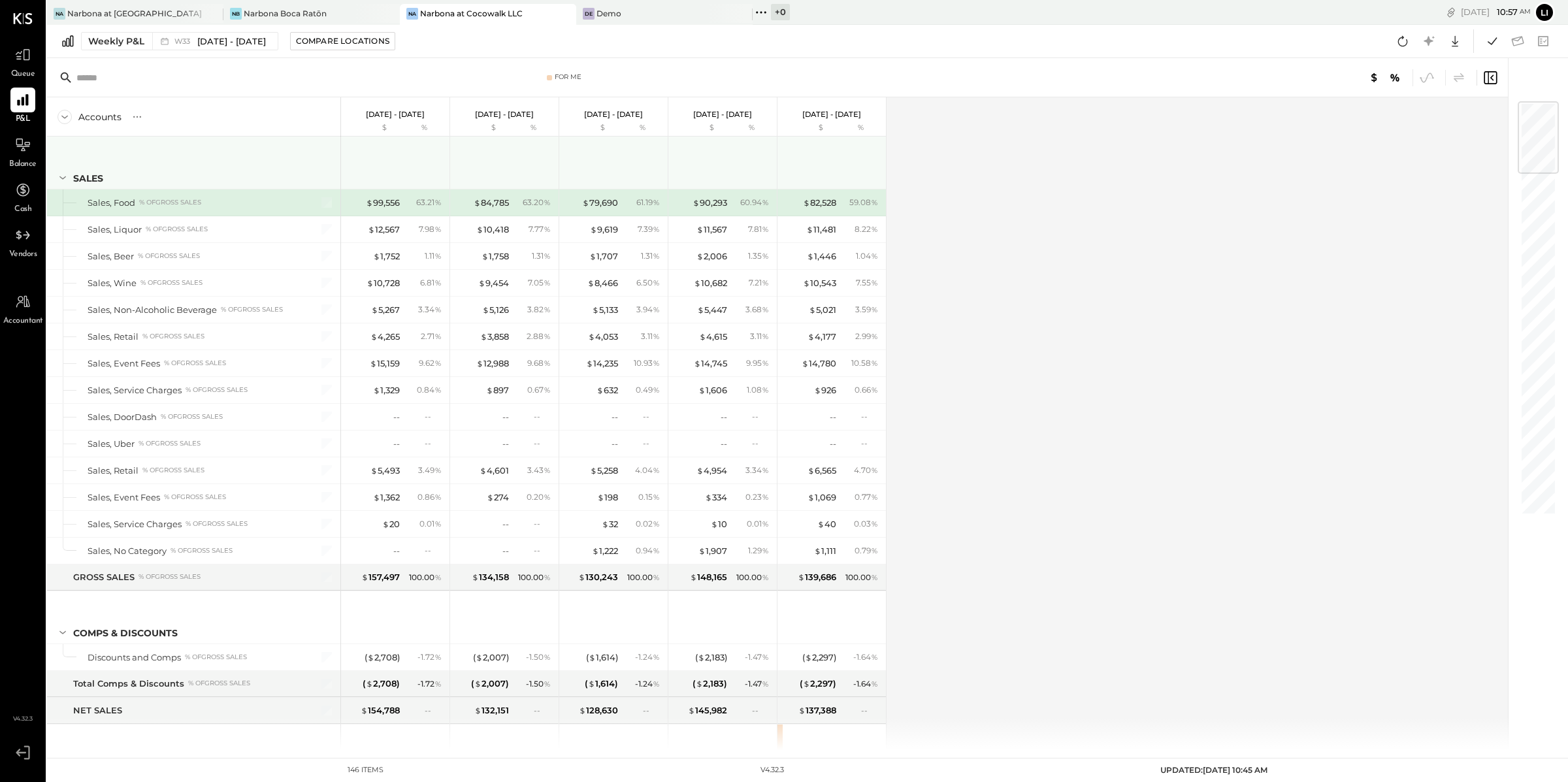
click at [63, 177] on icon at bounding box center [63, 177] width 14 height 14
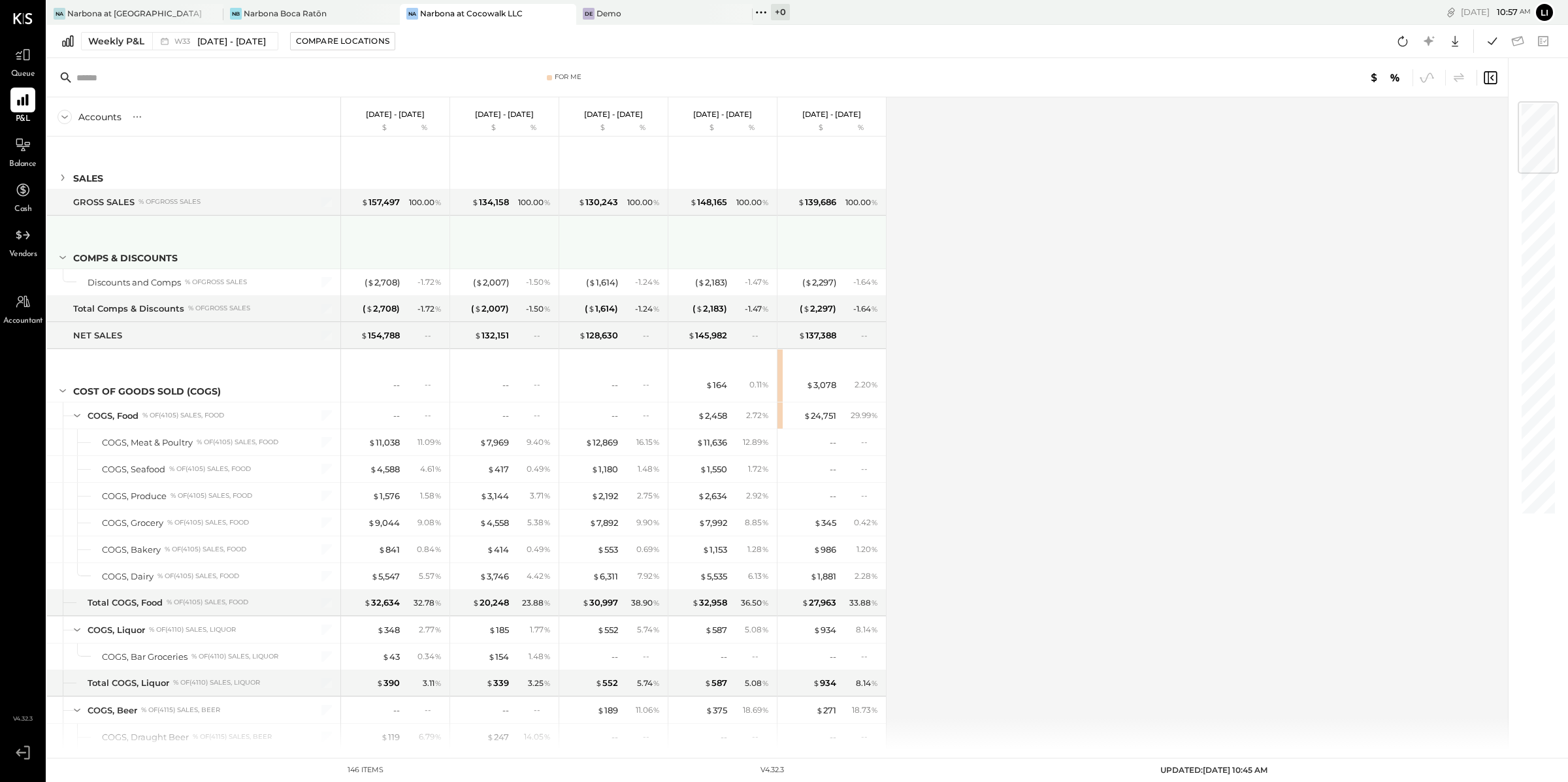
click at [60, 256] on icon at bounding box center [63, 257] width 14 height 14
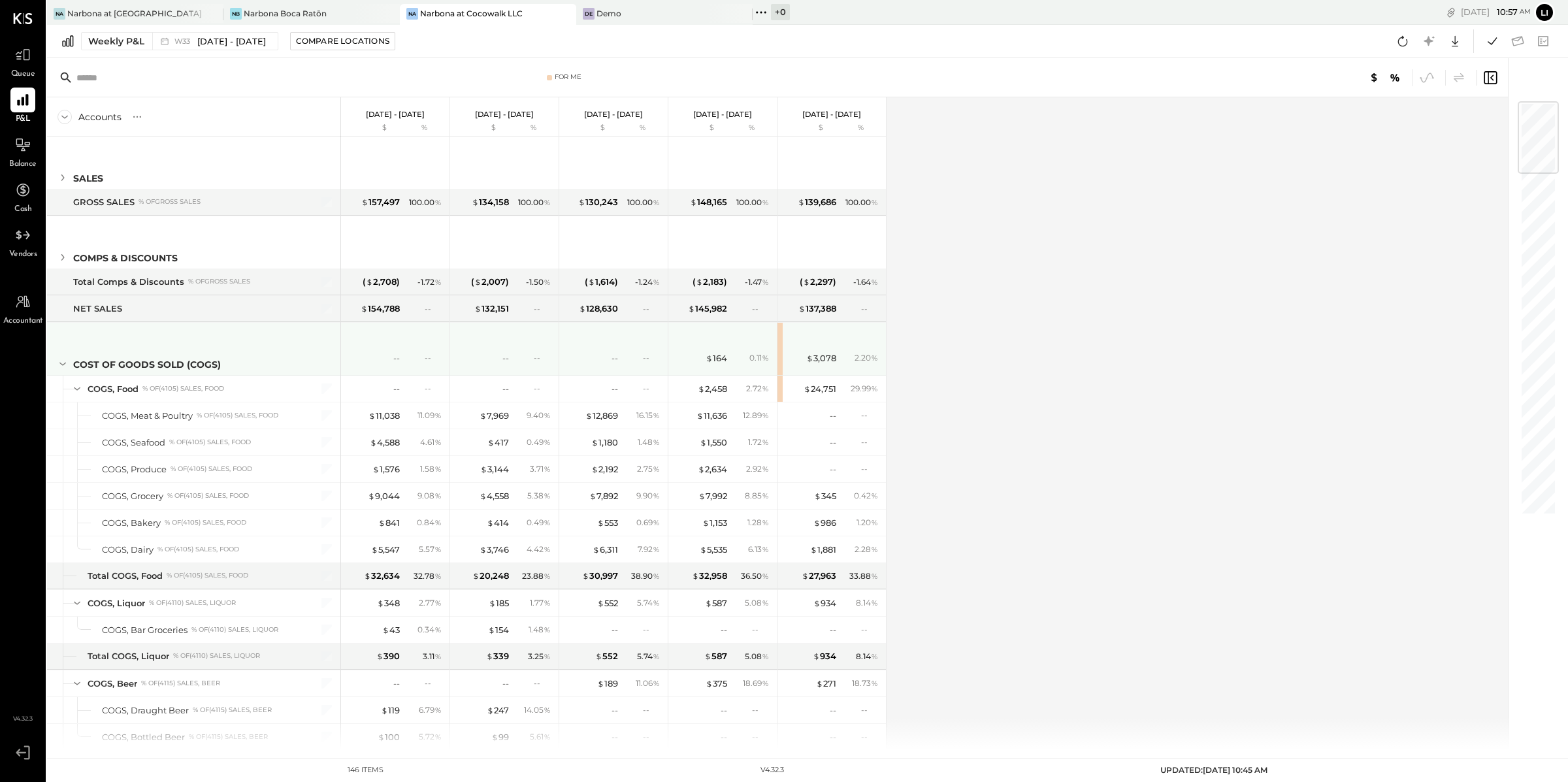
click at [61, 358] on icon at bounding box center [63, 363] width 14 height 14
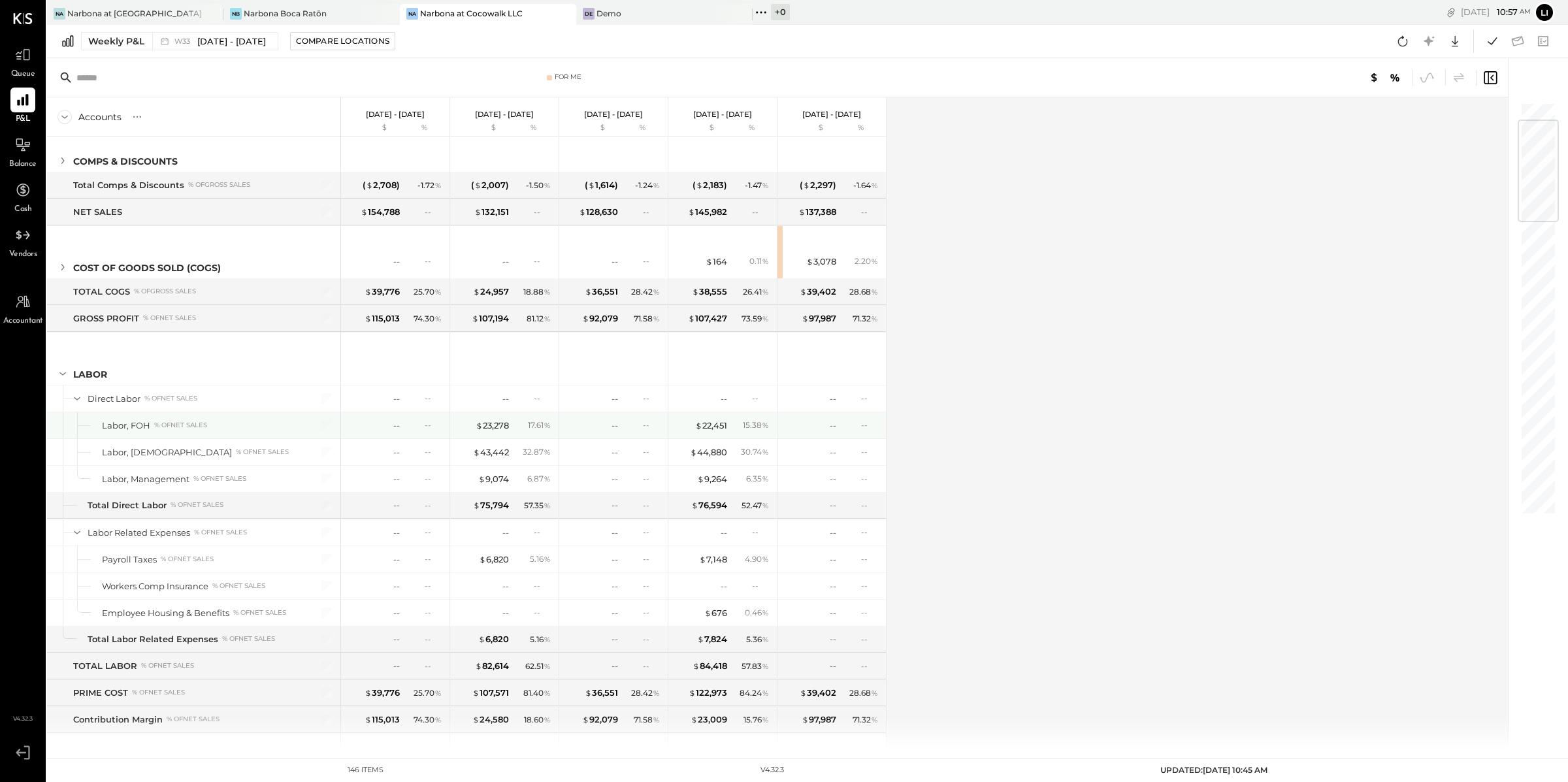
scroll to position [112, 0]
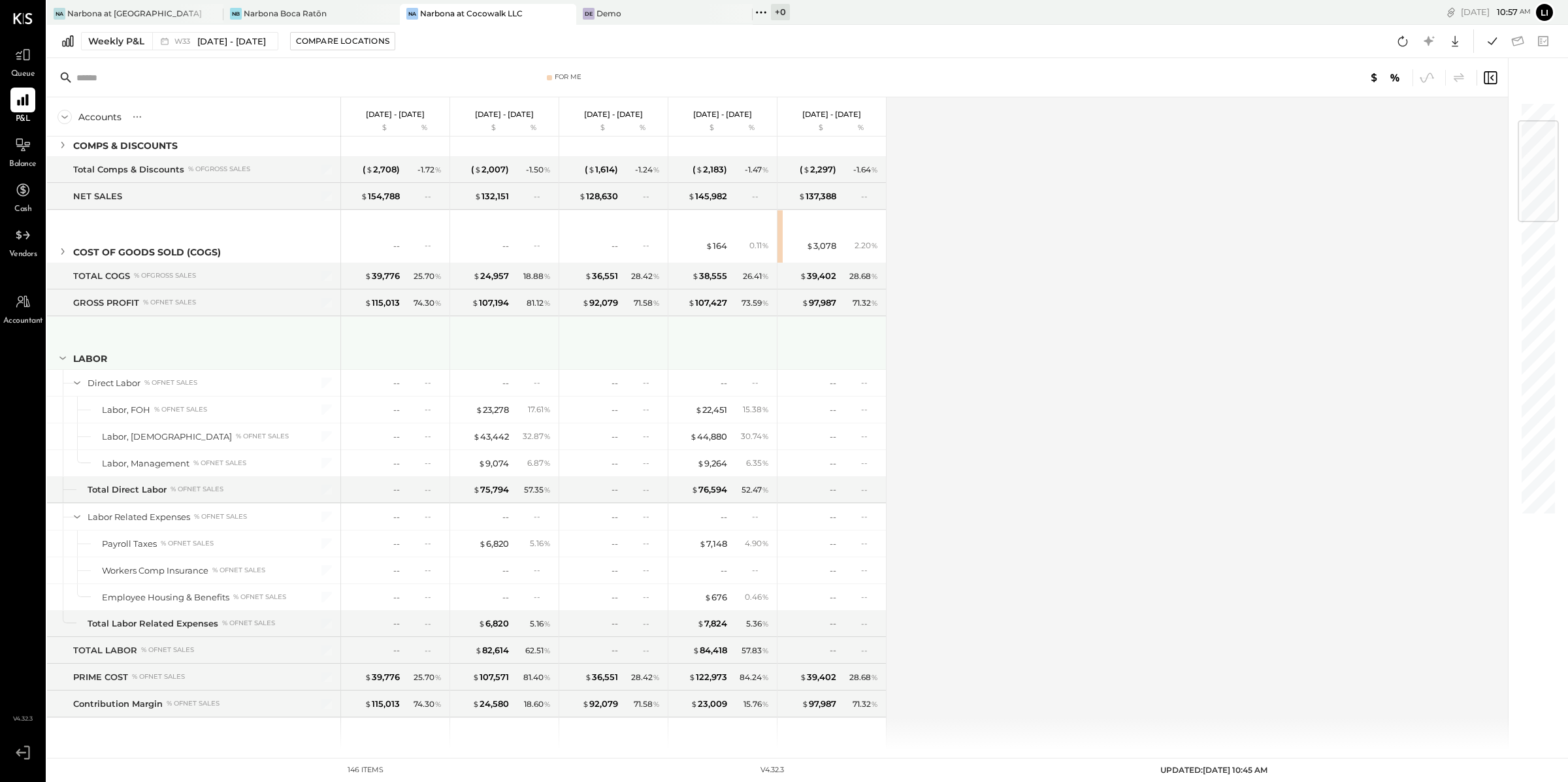
click at [60, 360] on icon at bounding box center [63, 357] width 14 height 14
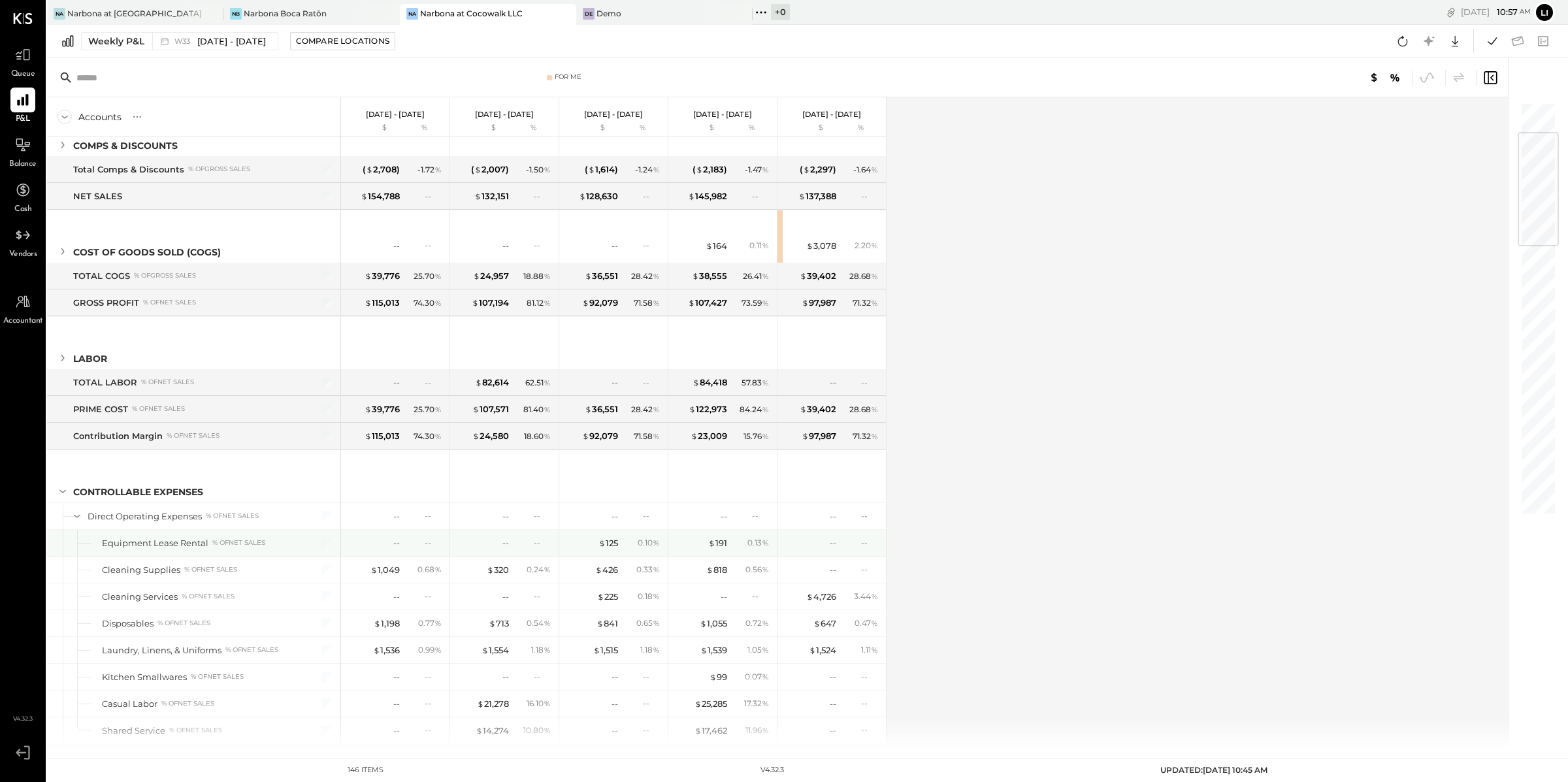
scroll to position [202, 0]
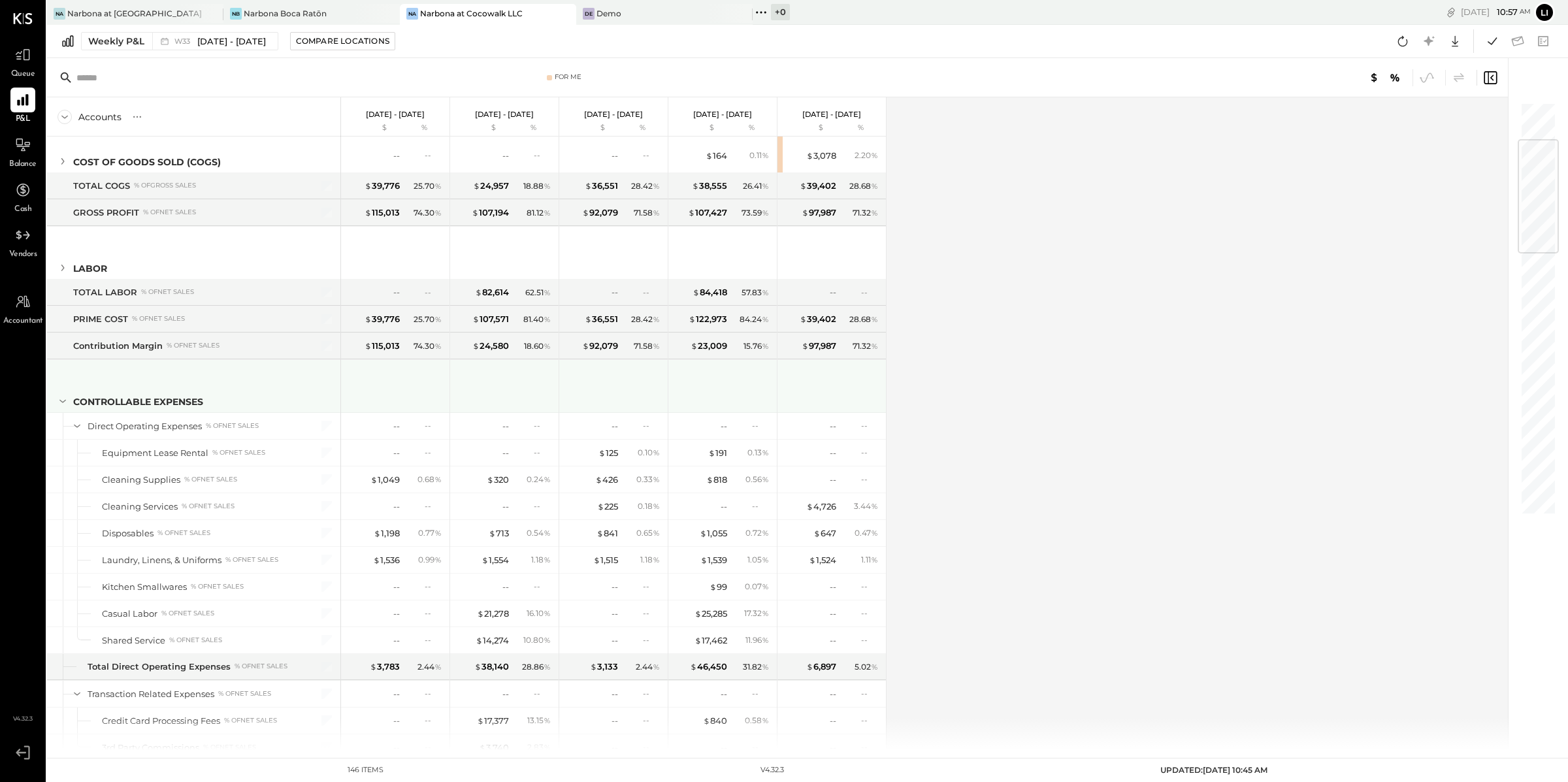
click at [63, 404] on icon at bounding box center [63, 400] width 14 height 14
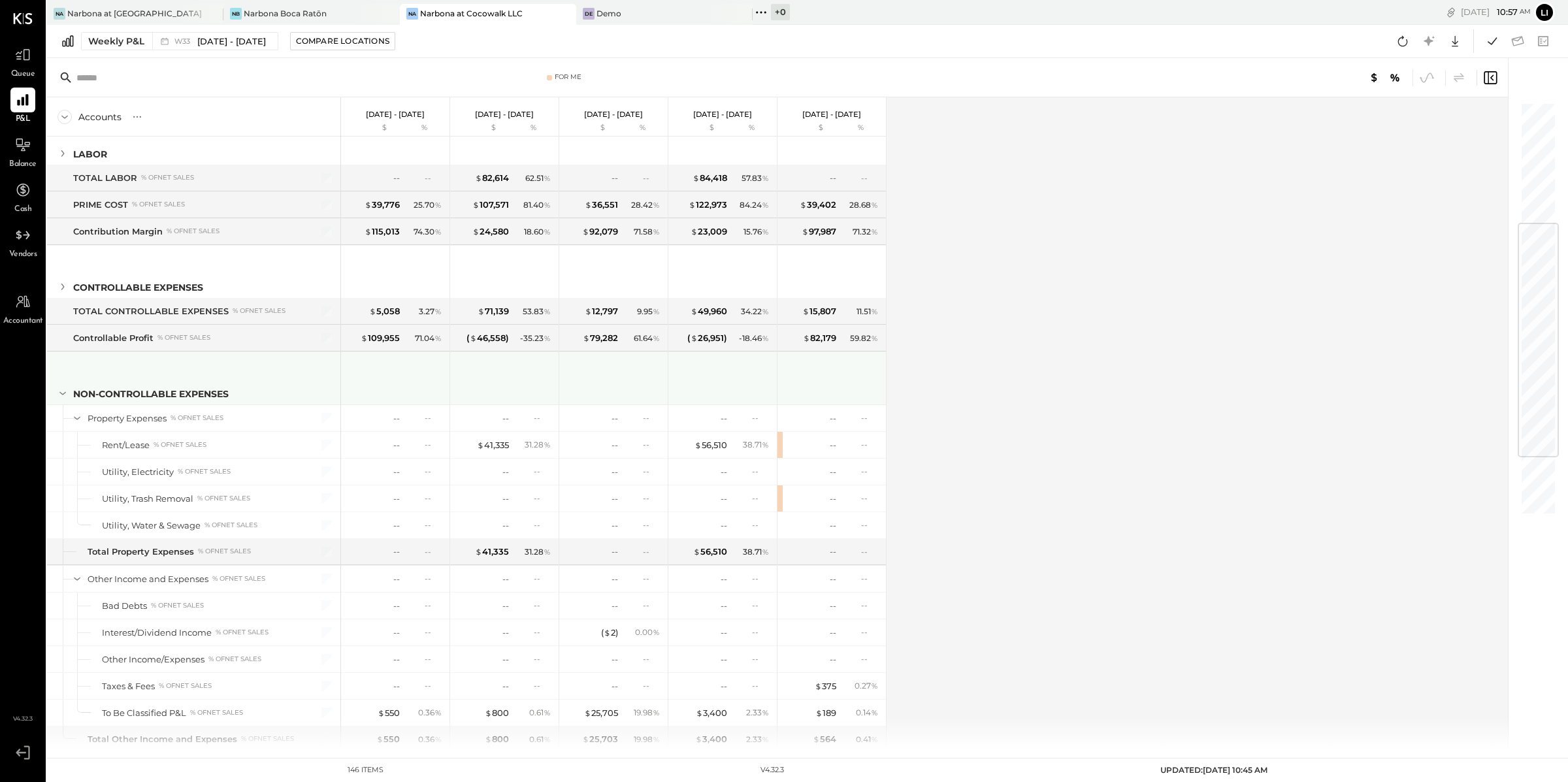
click at [63, 391] on icon at bounding box center [63, 393] width 14 height 14
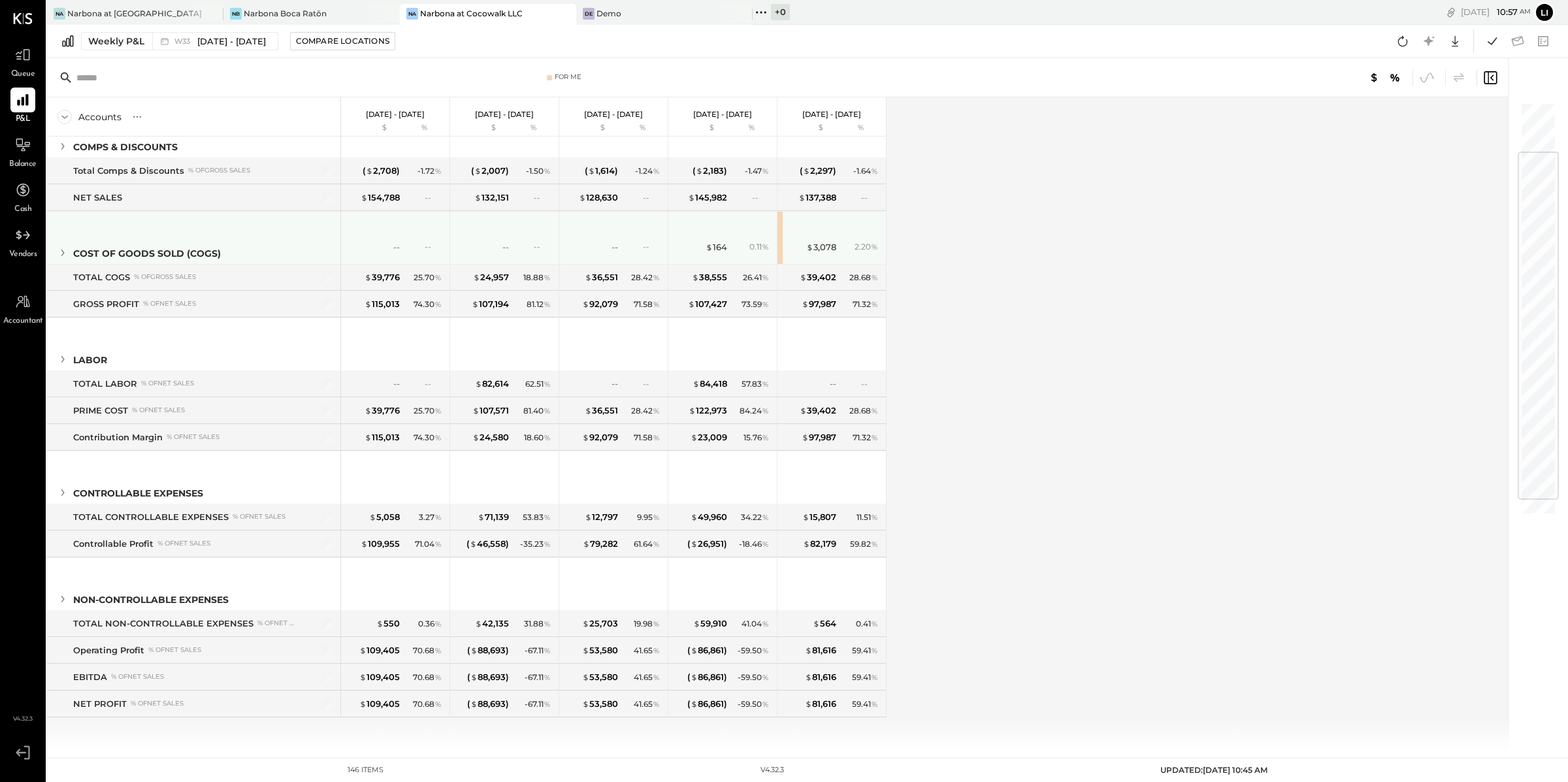
scroll to position [0, 0]
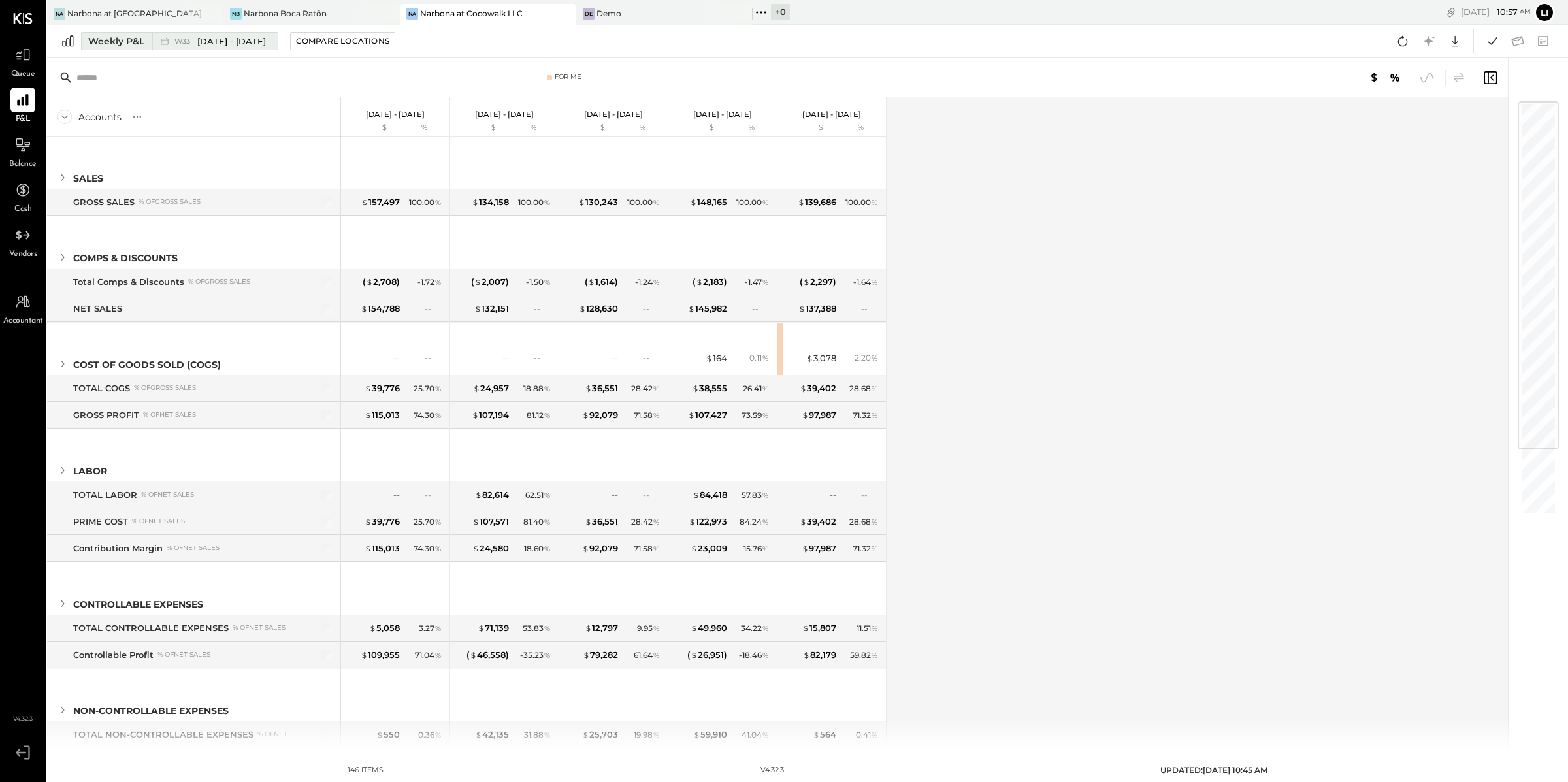
click at [149, 46] on button "Weekly P&L W33 Aug 11 - 17, 2025" at bounding box center [180, 41] width 198 height 18
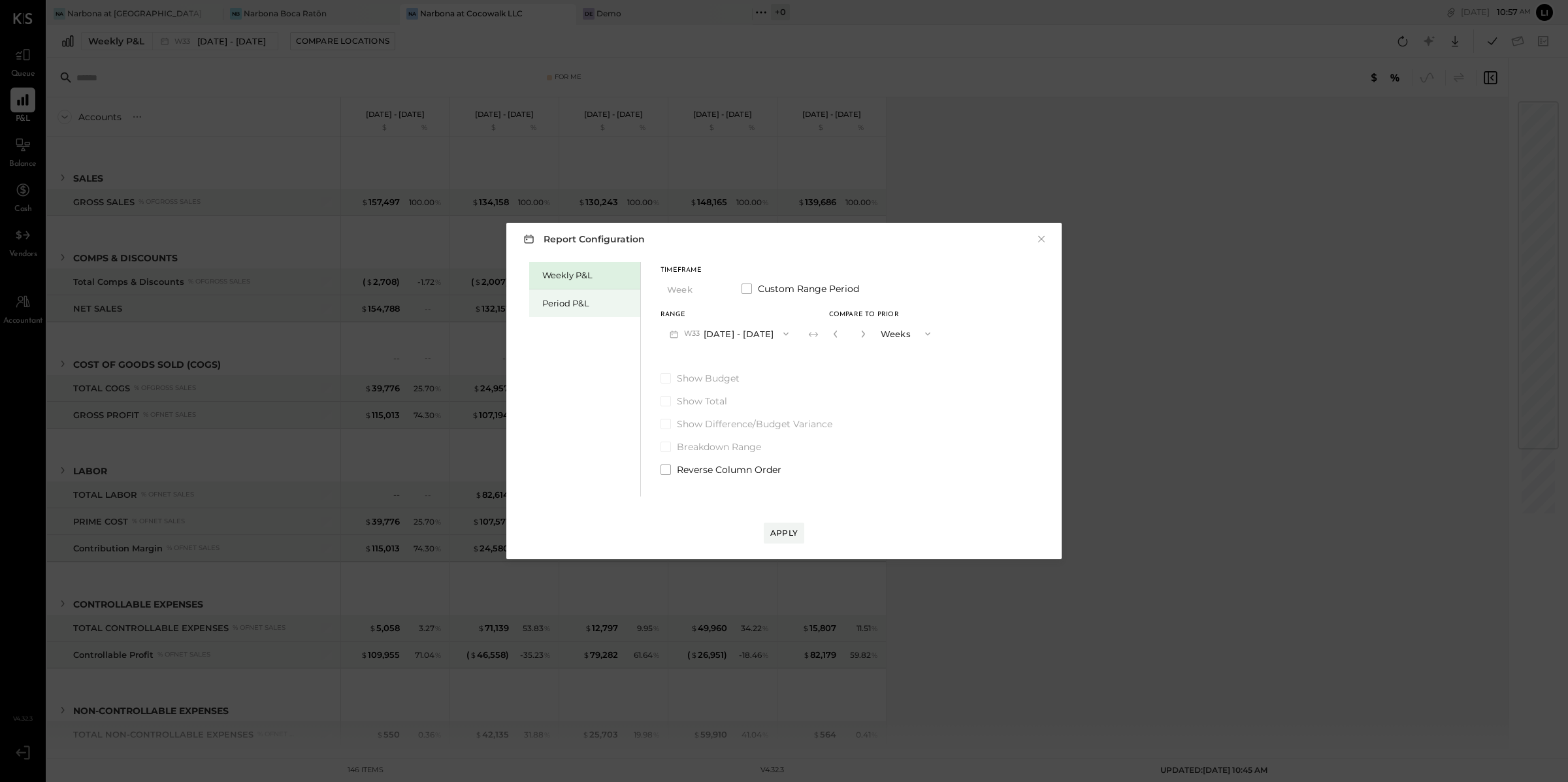
click at [597, 303] on div "Period P&L" at bounding box center [588, 303] width 91 height 12
click at [747, 337] on button "P09 Aug 11 - Sep 7, 2025" at bounding box center [729, 333] width 136 height 24
click at [844, 336] on div "Compare" at bounding box center [833, 333] width 42 height 11
click at [866, 335] on icon "button" at bounding box center [861, 333] width 8 height 8
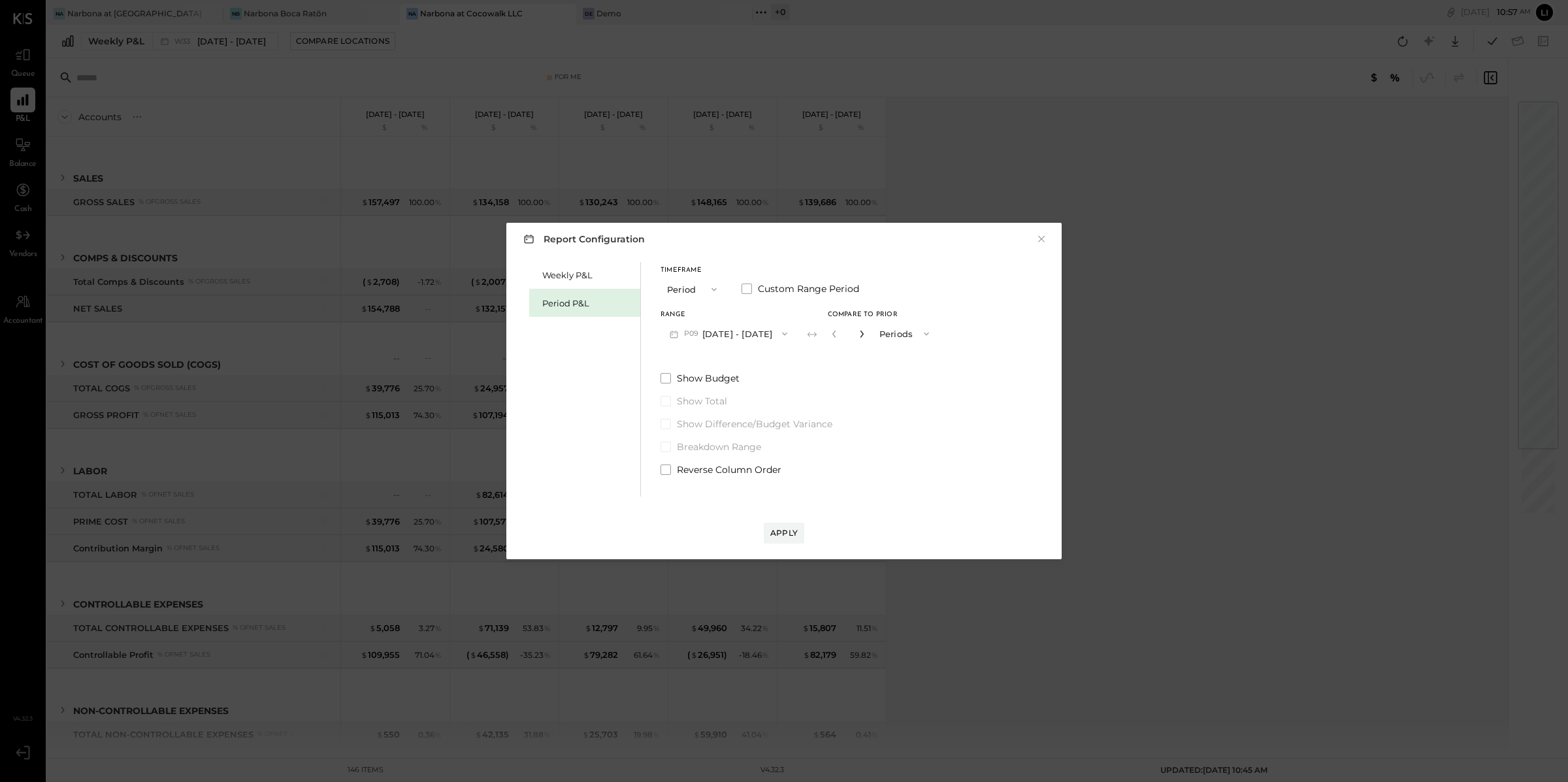
type input "*"
click at [774, 538] on div "Apply" at bounding box center [784, 532] width 27 height 11
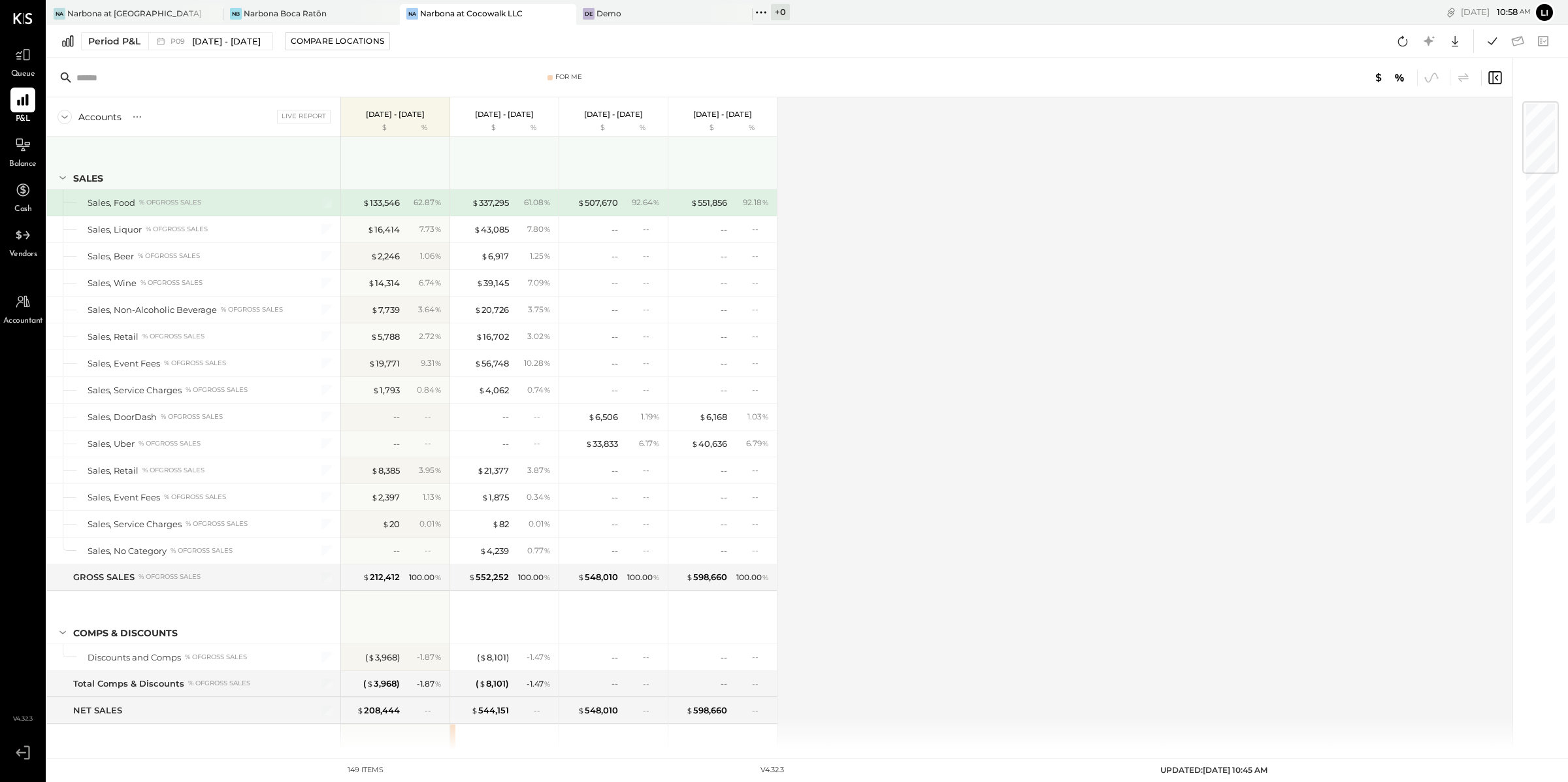
click at [59, 176] on icon at bounding box center [63, 177] width 14 height 14
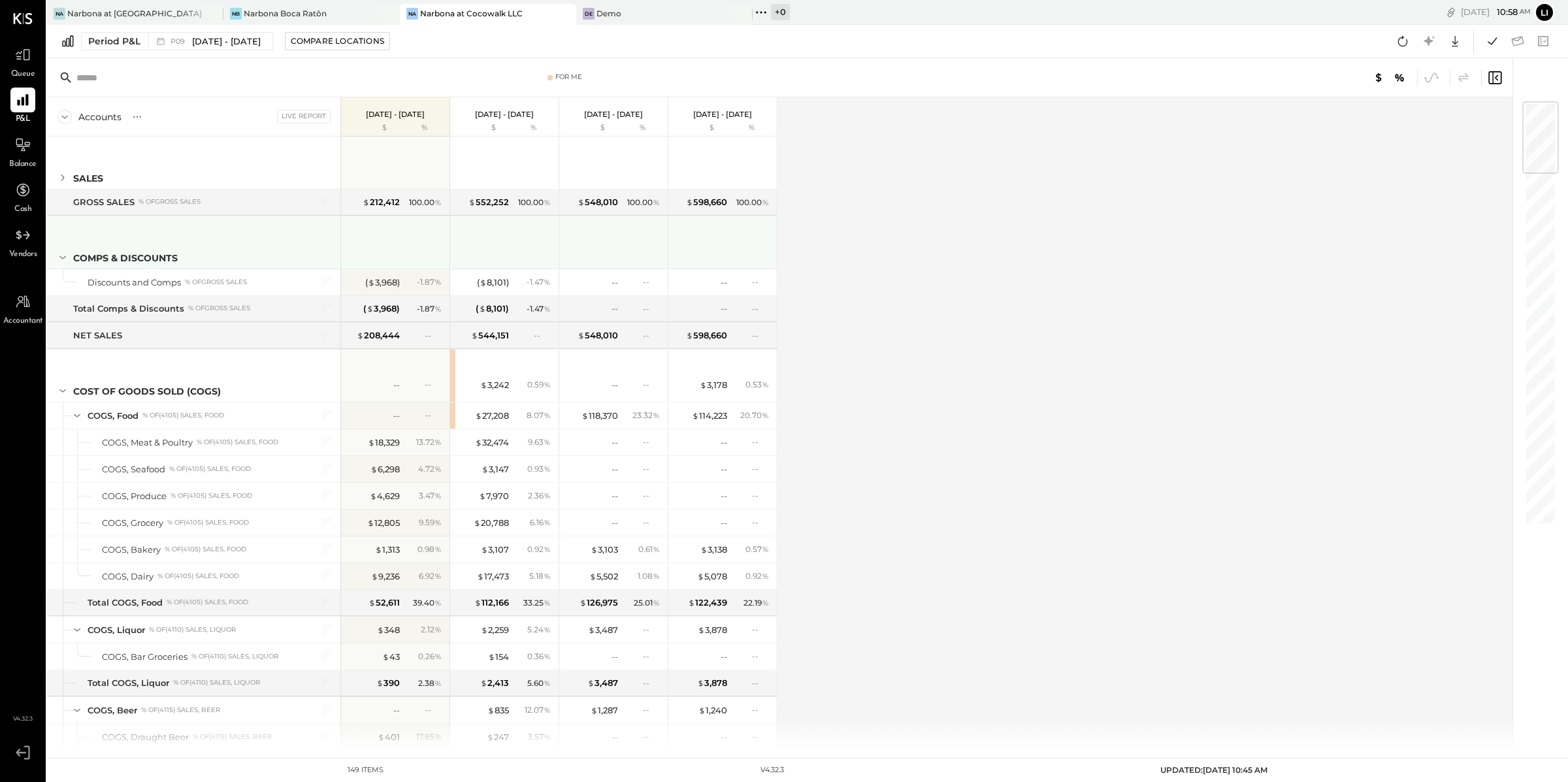
click at [58, 265] on icon at bounding box center [63, 257] width 14 height 14
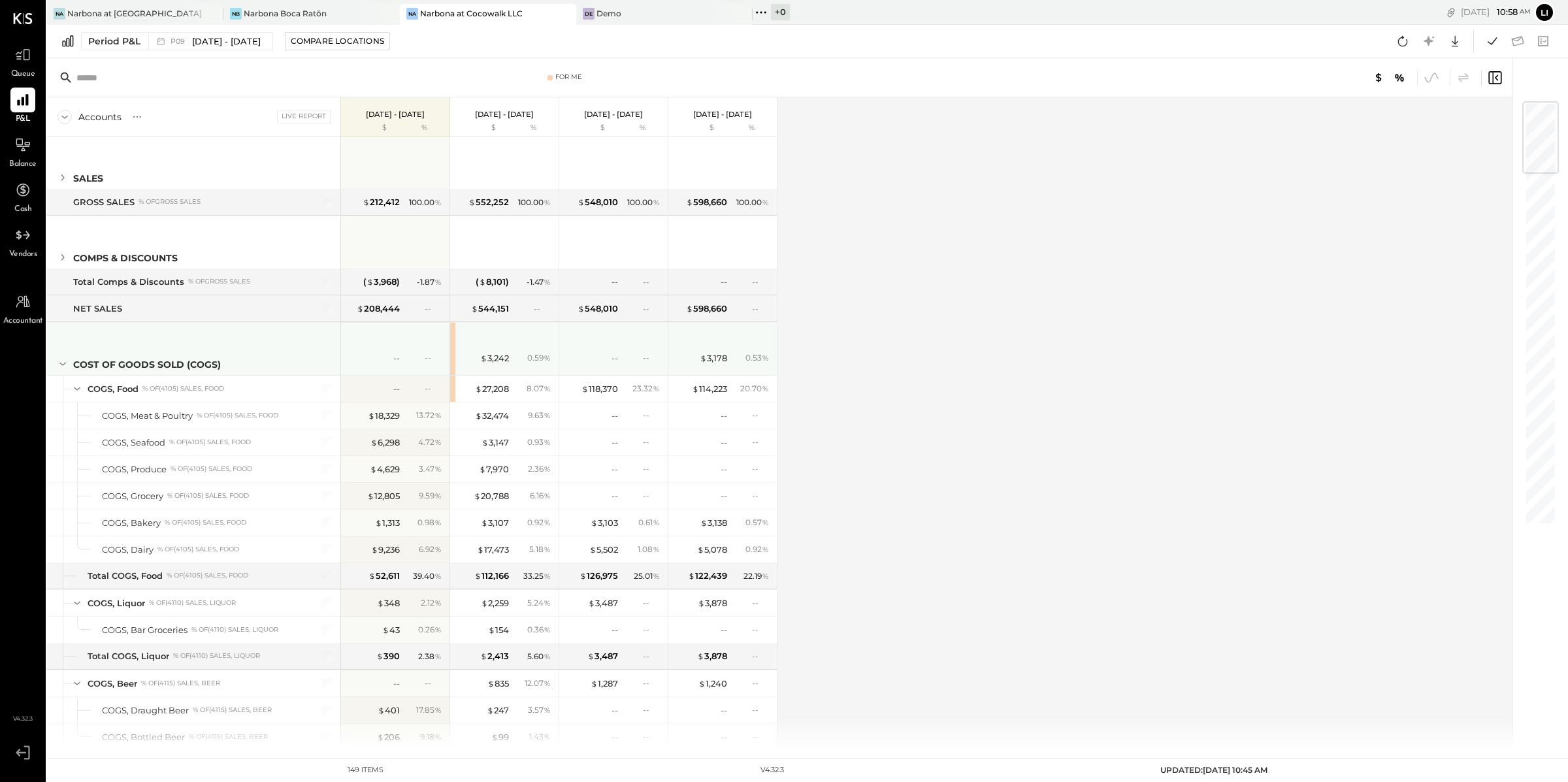
click at [60, 360] on icon at bounding box center [63, 363] width 14 height 14
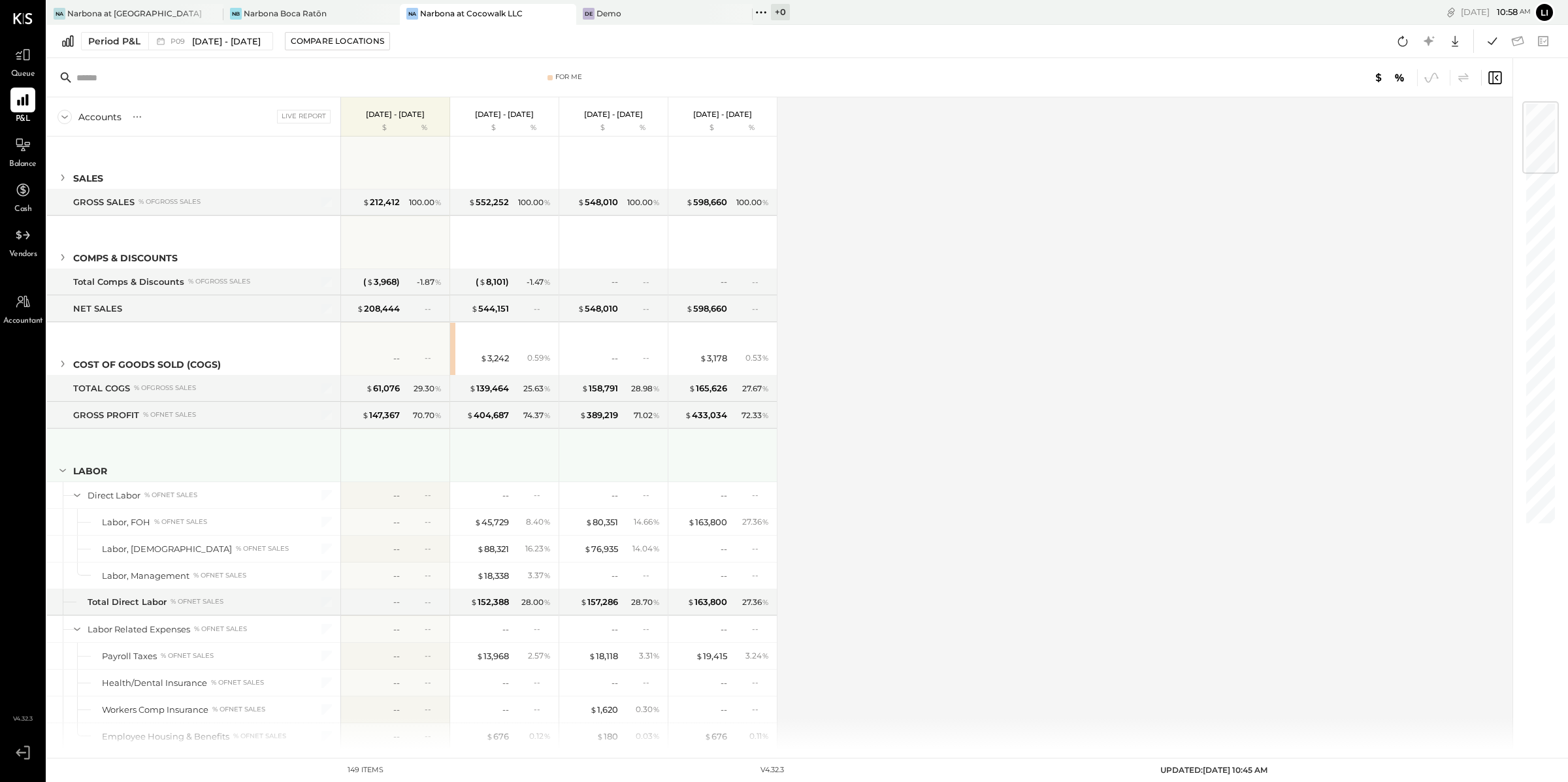
click at [61, 466] on icon at bounding box center [63, 470] width 14 height 14
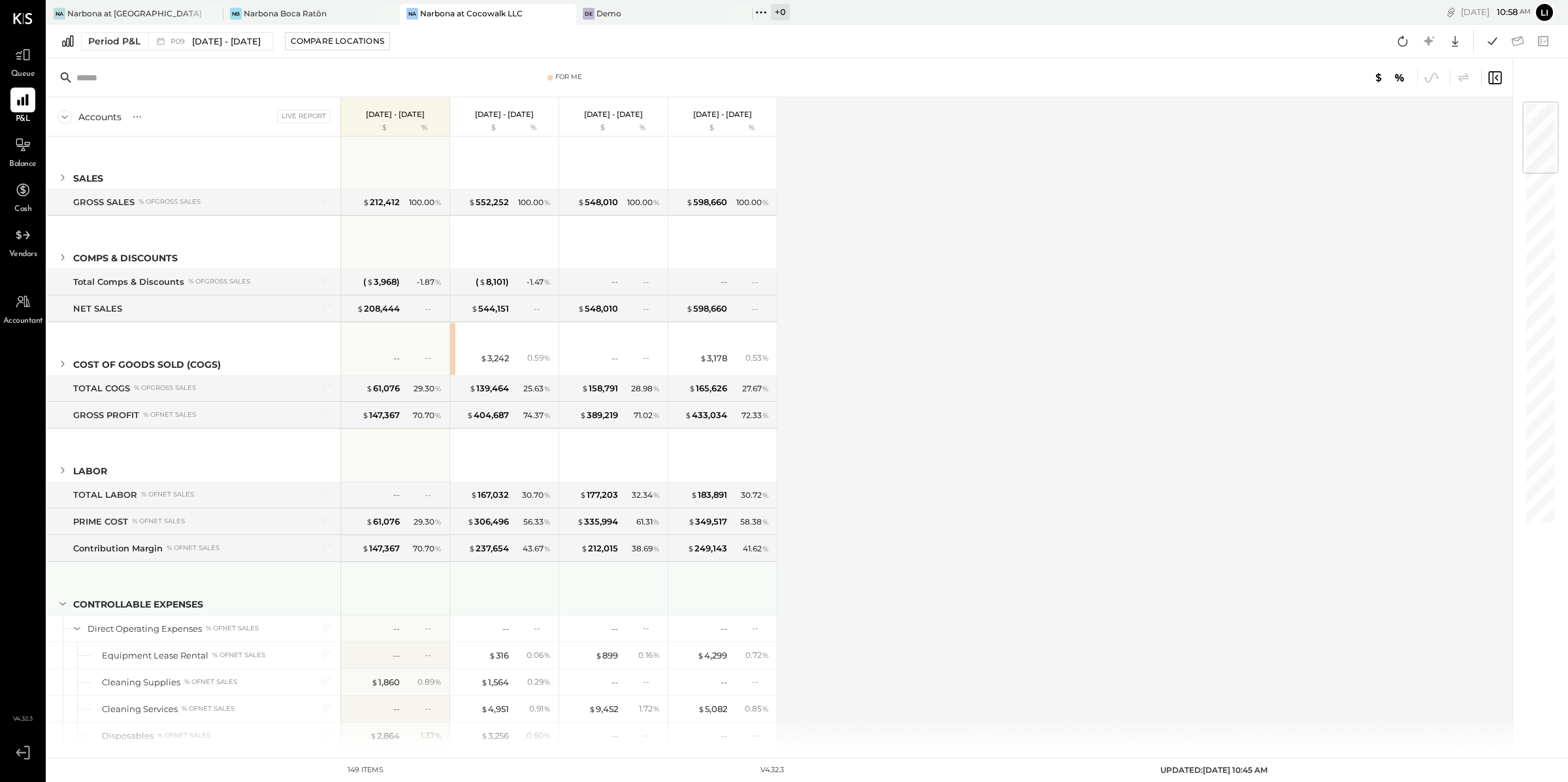
click at [60, 600] on icon at bounding box center [63, 603] width 14 height 14
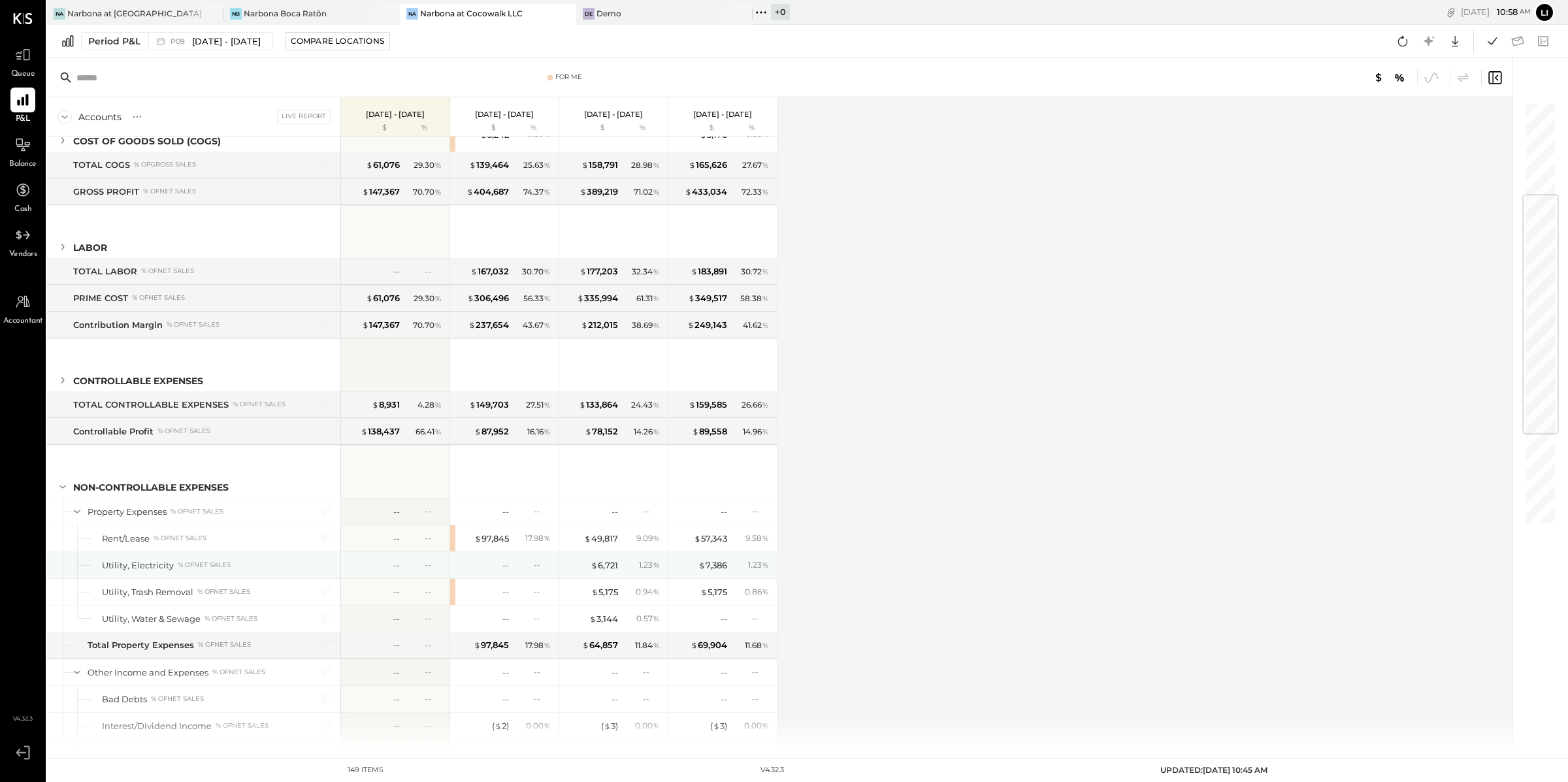
scroll to position [236, 0]
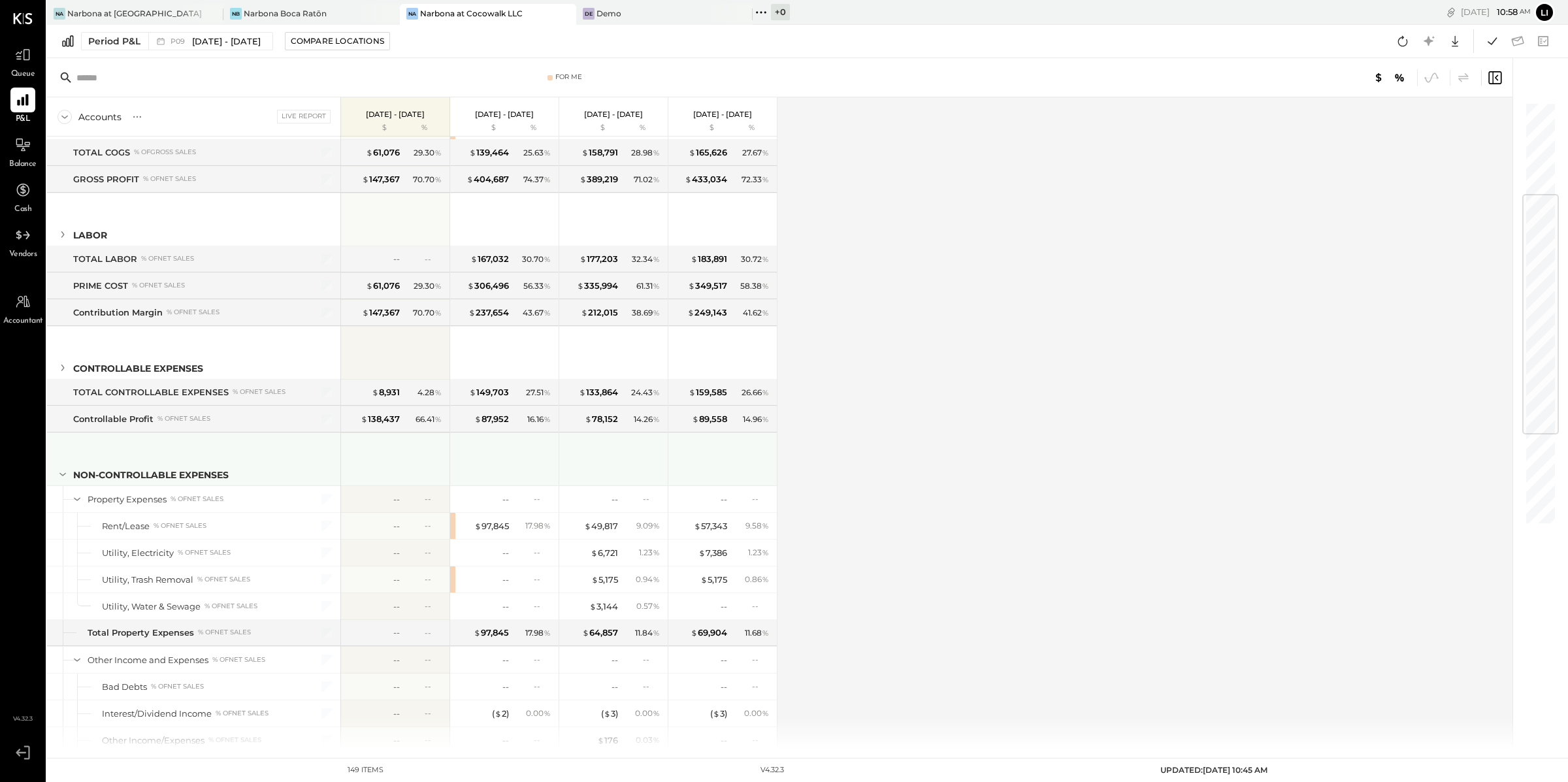
click at [64, 474] on icon at bounding box center [63, 474] width 14 height 14
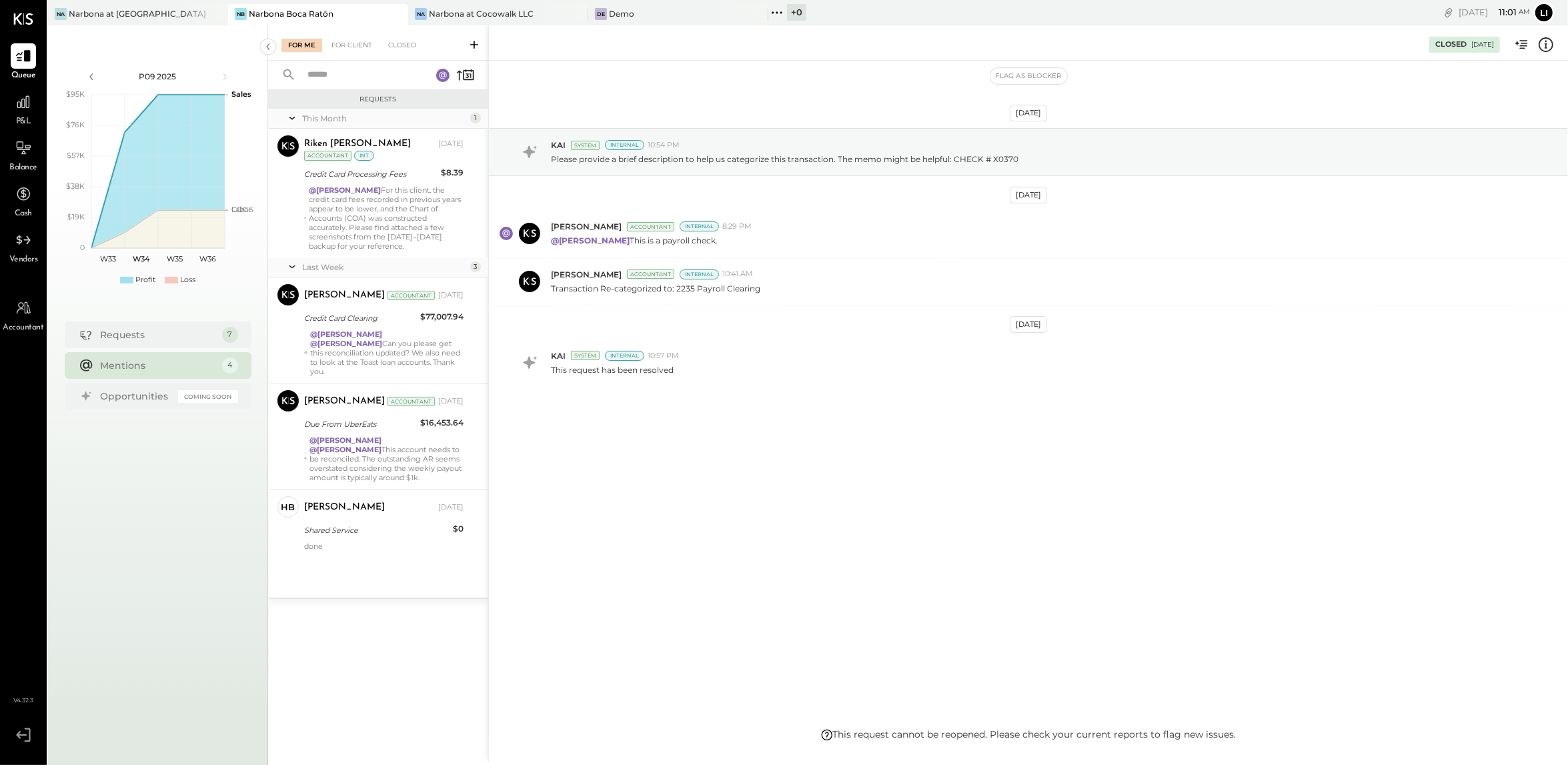
click at [353, 52] on div "For Me For Client Closed" at bounding box center [378, 43] width 220 height 35
click at [349, 46] on div "For Client" at bounding box center [352, 45] width 54 height 13
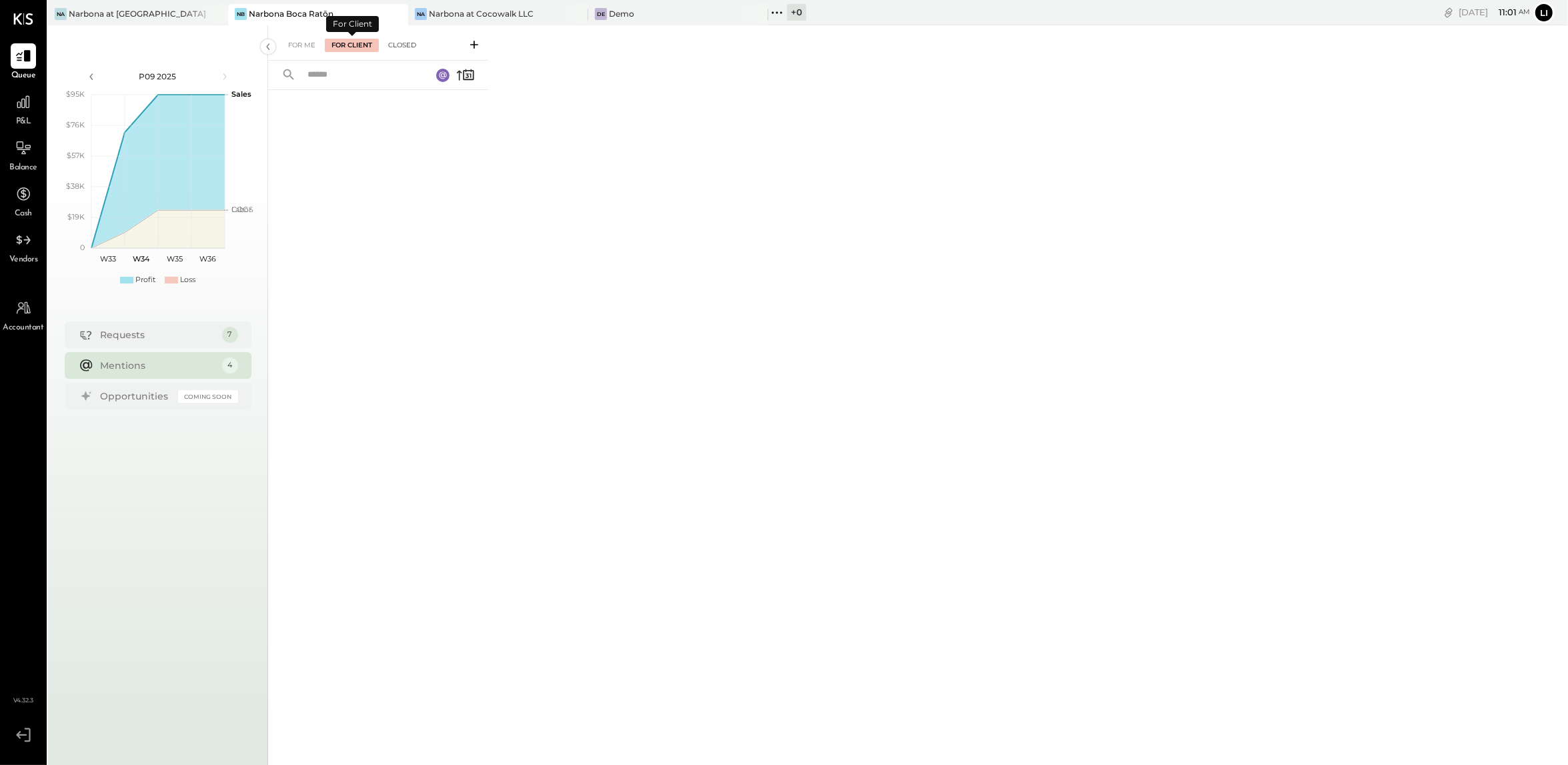
click at [386, 48] on div "Closed" at bounding box center [402, 45] width 42 height 13
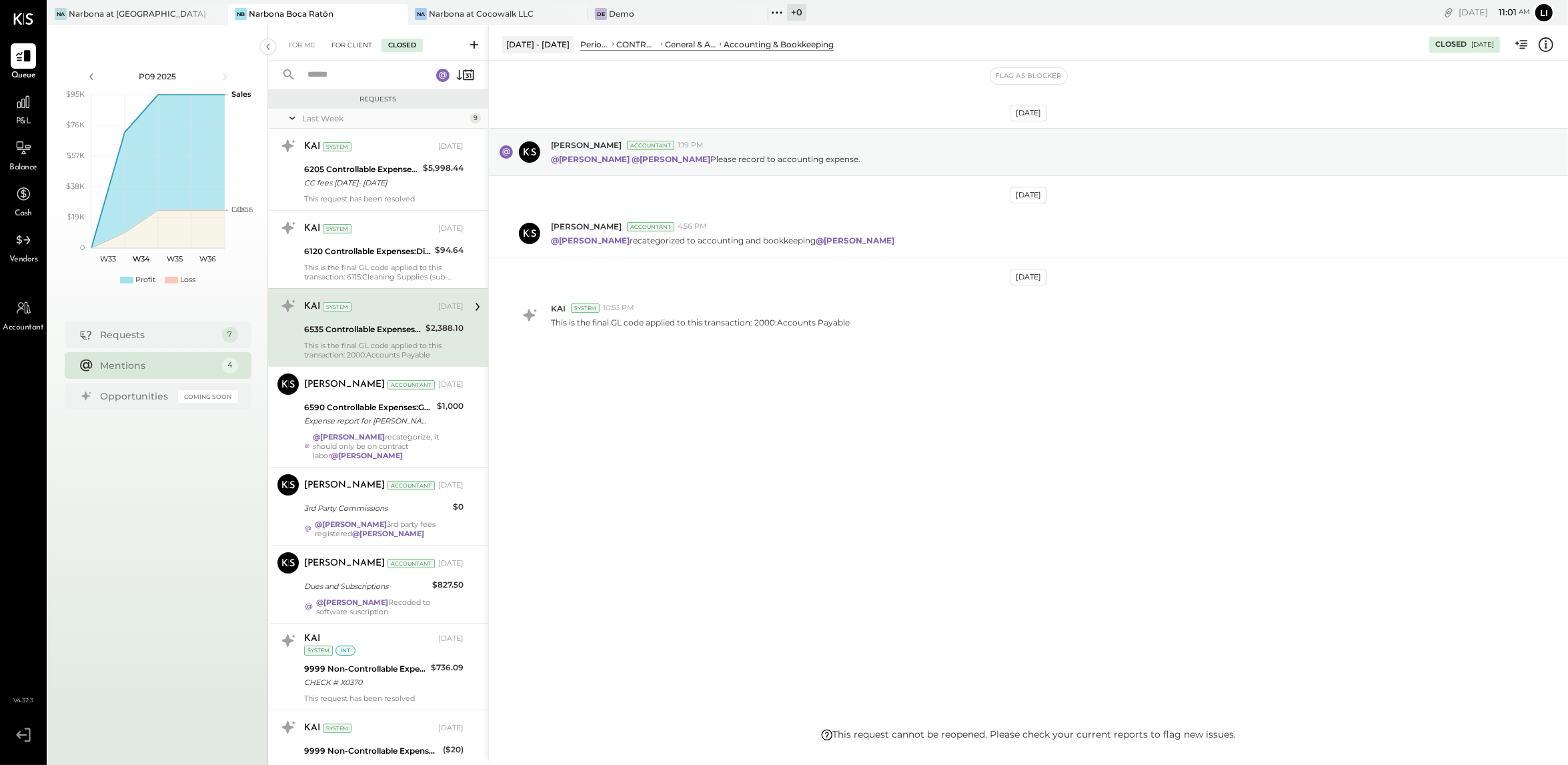
click at [353, 42] on div "For Client" at bounding box center [352, 45] width 54 height 13
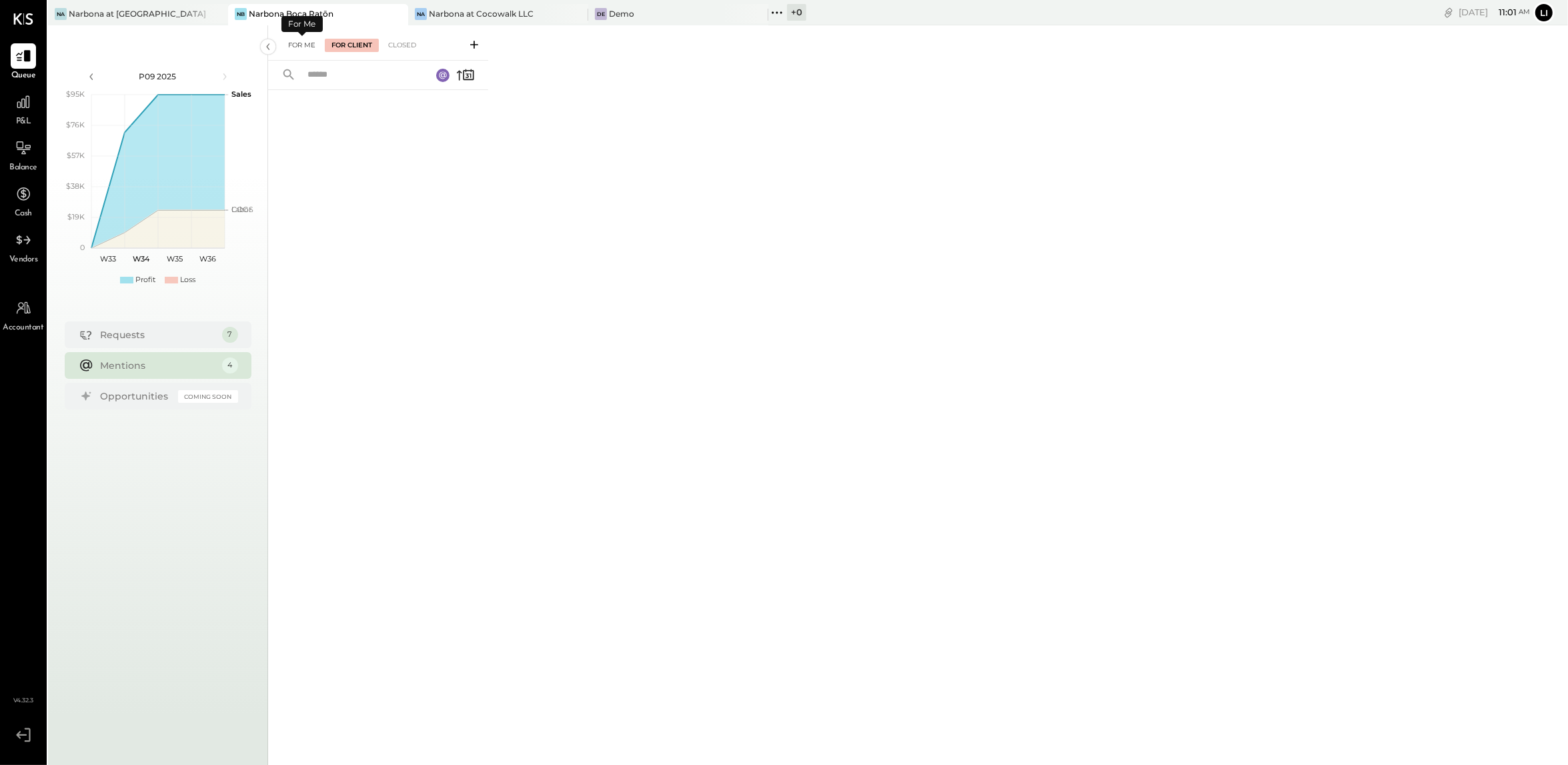
click at [309, 46] on div "For Me" at bounding box center [301, 45] width 41 height 13
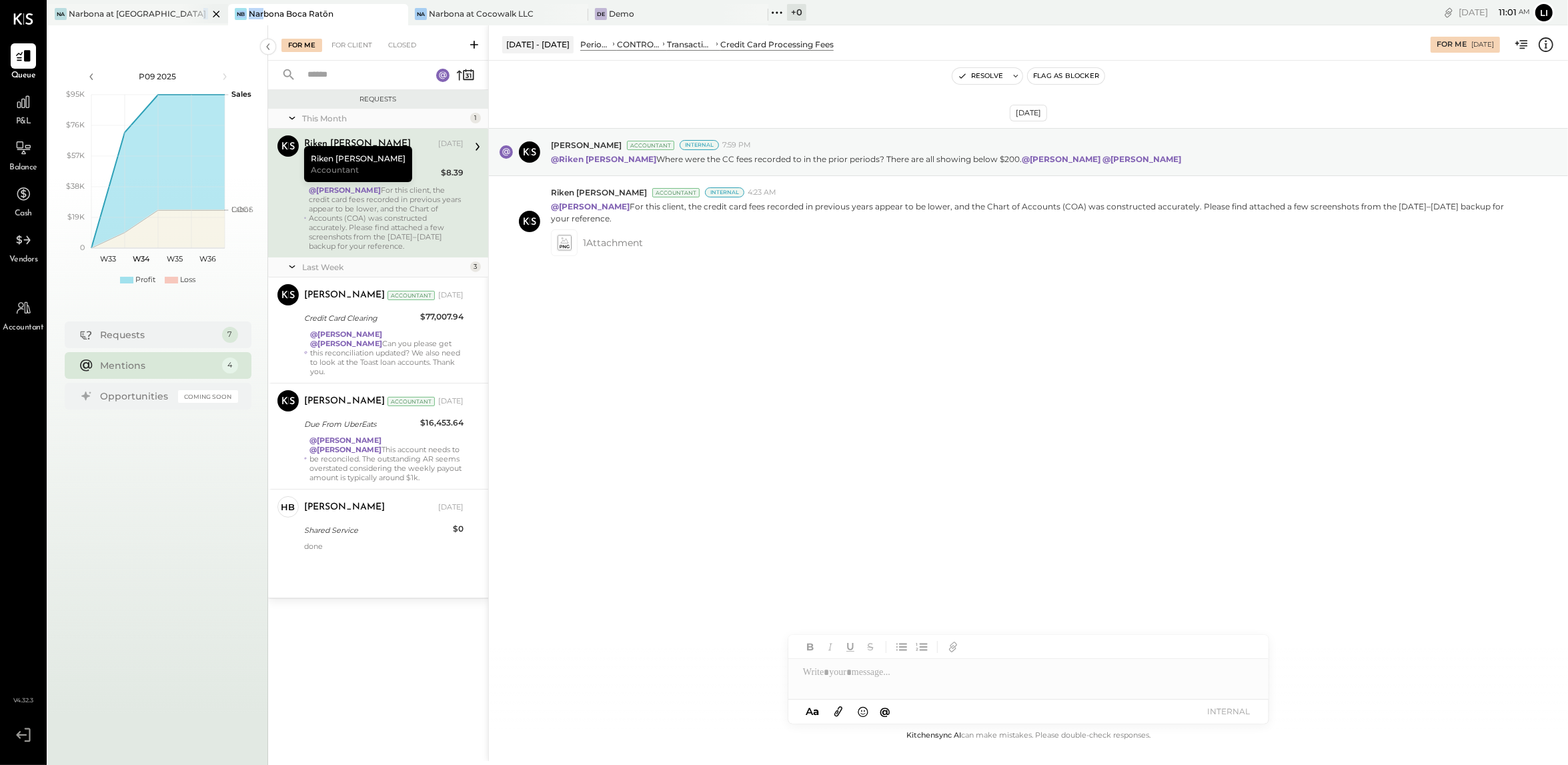
drag, startPoint x: 266, startPoint y: 18, endPoint x: 162, endPoint y: 22, distance: 104.1
click at [162, 22] on div "Na Narbona at [GEOGRAPHIC_DATA] LLC [GEOGRAPHIC_DATA][PERSON_NAME] [GEOGRAPHIC_…" at bounding box center [534, 12] width 974 height 25
drag, startPoint x: 90, startPoint y: 12, endPoint x: 136, endPoint y: 18, distance: 46.4
click at [136, 18] on div "Narbona at [GEOGRAPHIC_DATA] LLC" at bounding box center [138, 13] width 139 height 12
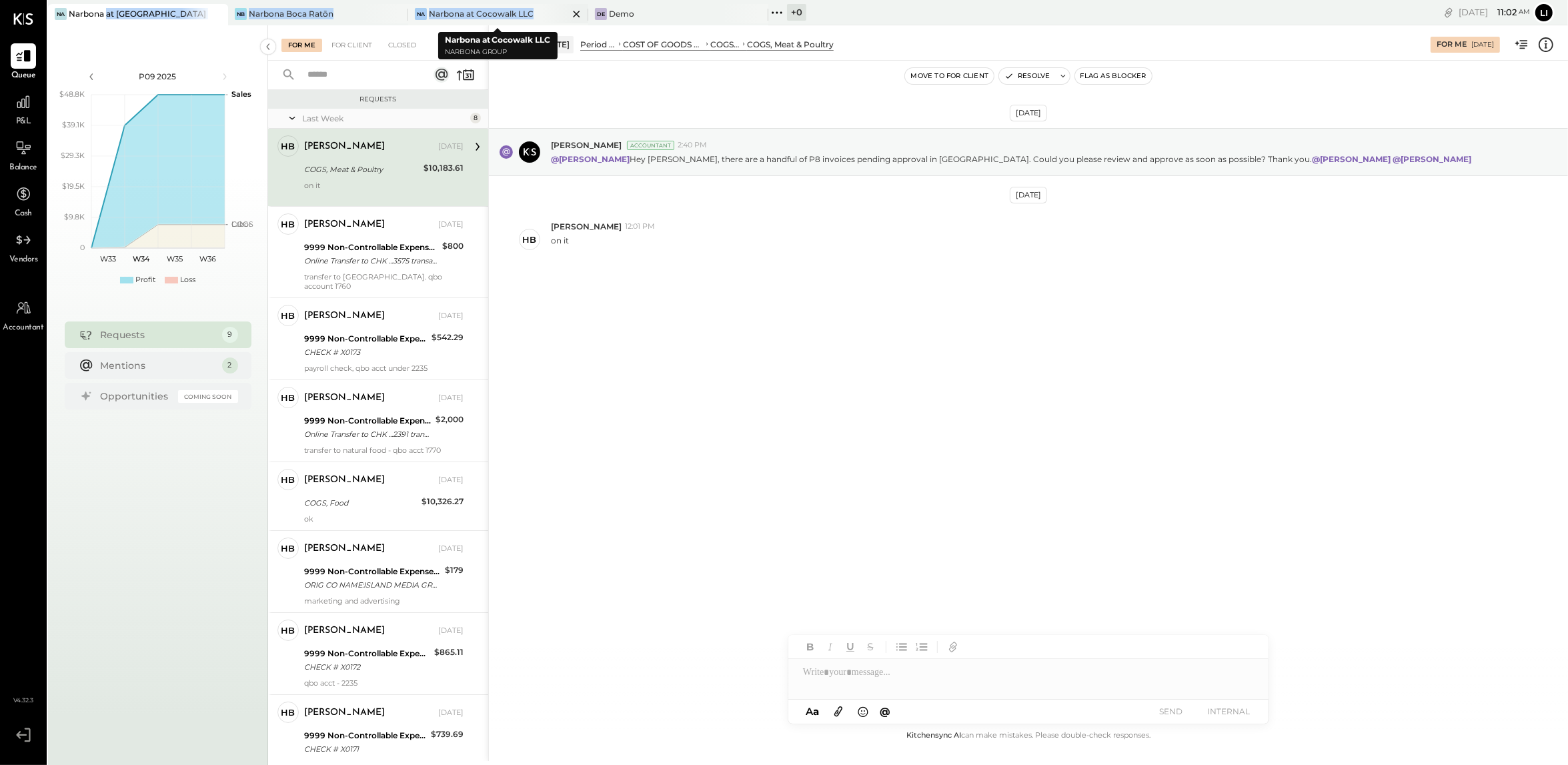
drag, startPoint x: 107, startPoint y: 15, endPoint x: 584, endPoint y: 18, distance: 477.0
click at [584, 18] on div "Na Narbona at [GEOGRAPHIC_DATA] LLC [GEOGRAPHIC_DATA][PERSON_NAME] [GEOGRAPHIC_…" at bounding box center [534, 12] width 974 height 25
click at [609, 438] on div "[DATE] [PERSON_NAME] Accountant 2:40 PM @[PERSON_NAME] Hey [PERSON_NAME], there…" at bounding box center [1028, 394] width 1079 height 667
click at [259, 18] on div "Narbona Boca Ratōn" at bounding box center [291, 13] width 85 height 12
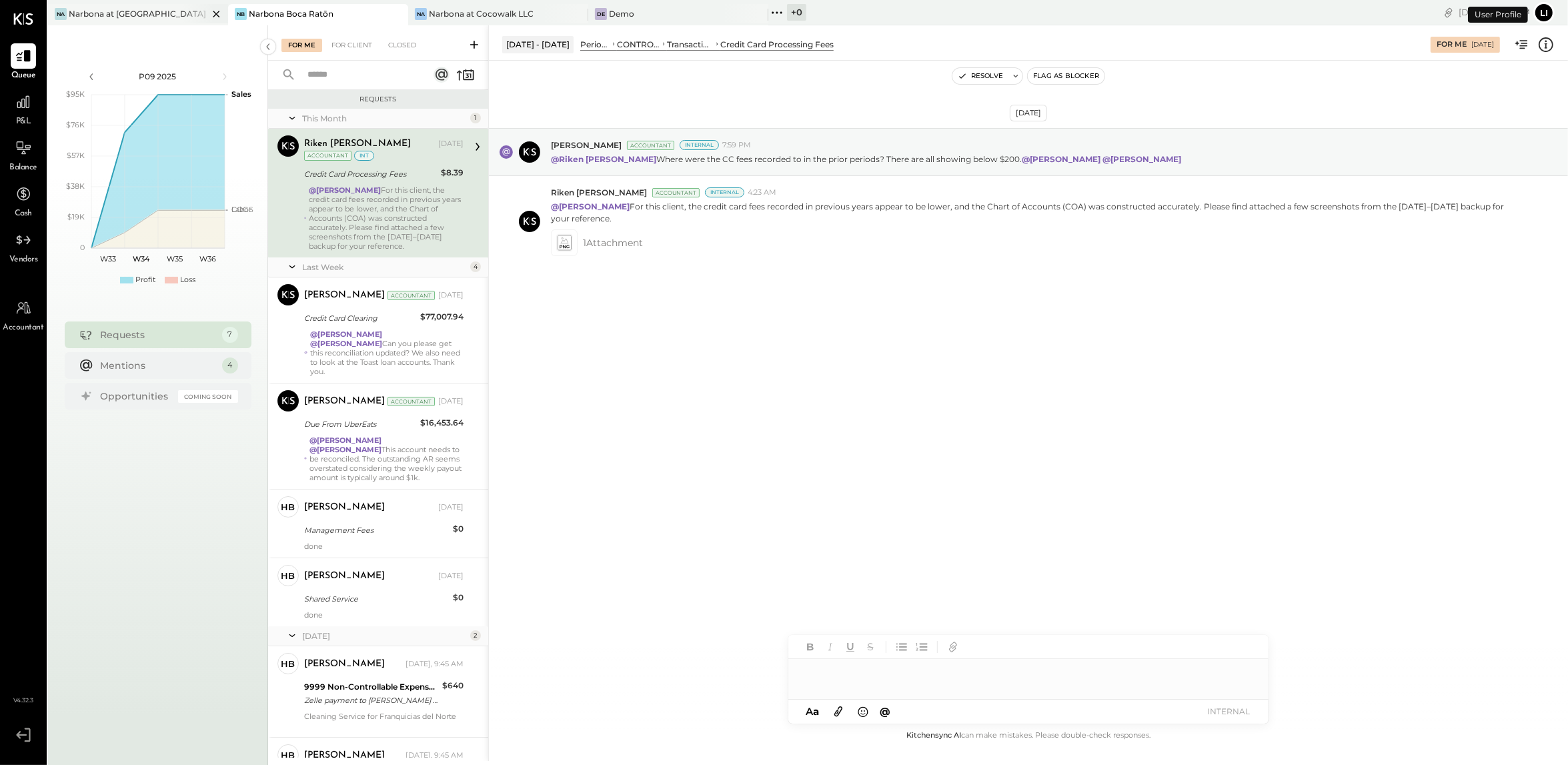
click at [216, 15] on icon at bounding box center [216, 14] width 17 height 16
click at [597, 9] on icon at bounding box center [597, 12] width 18 height 18
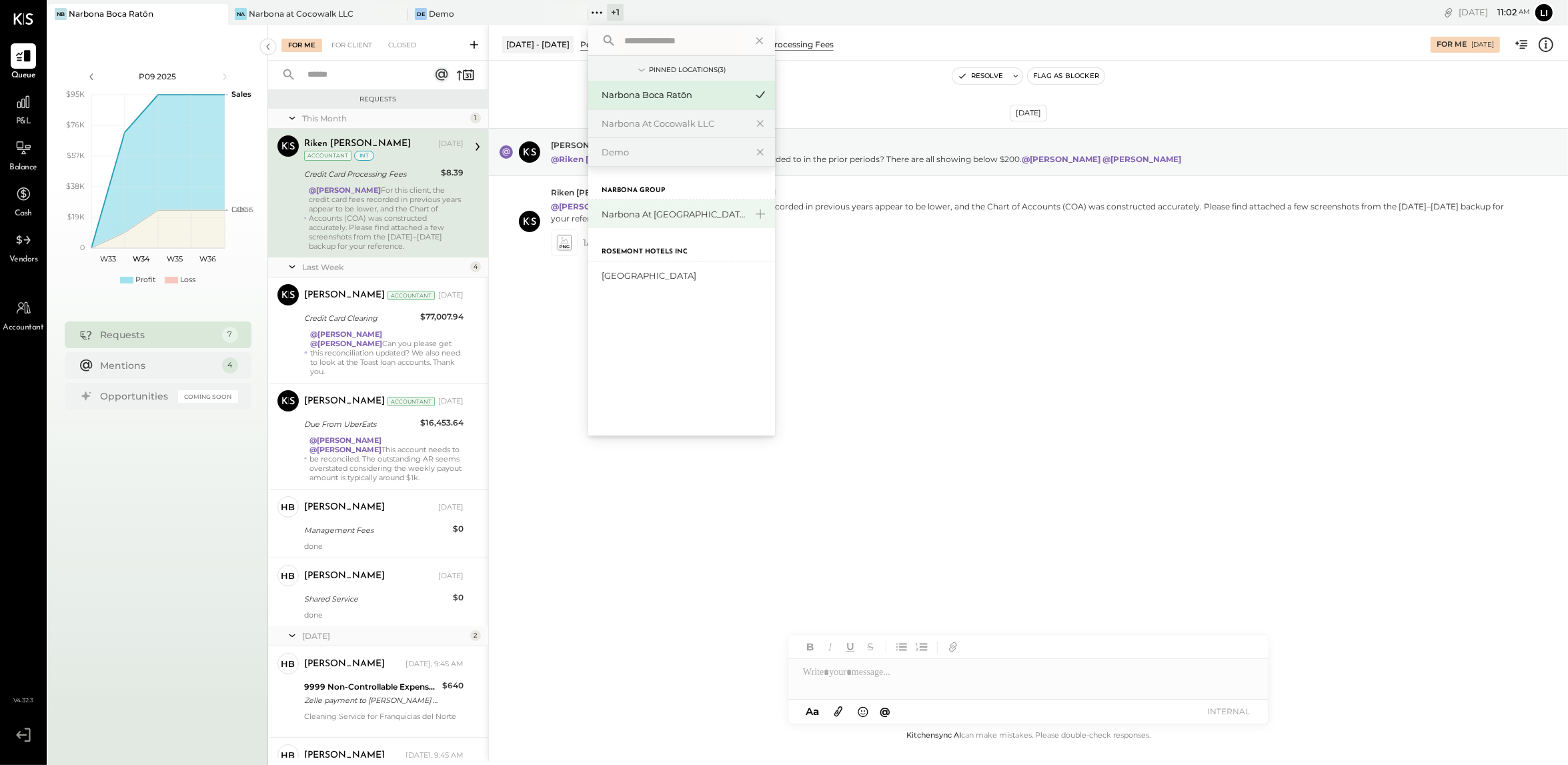
click at [665, 216] on div "Narbona at [GEOGRAPHIC_DATA] LLC" at bounding box center [673, 214] width 144 height 12
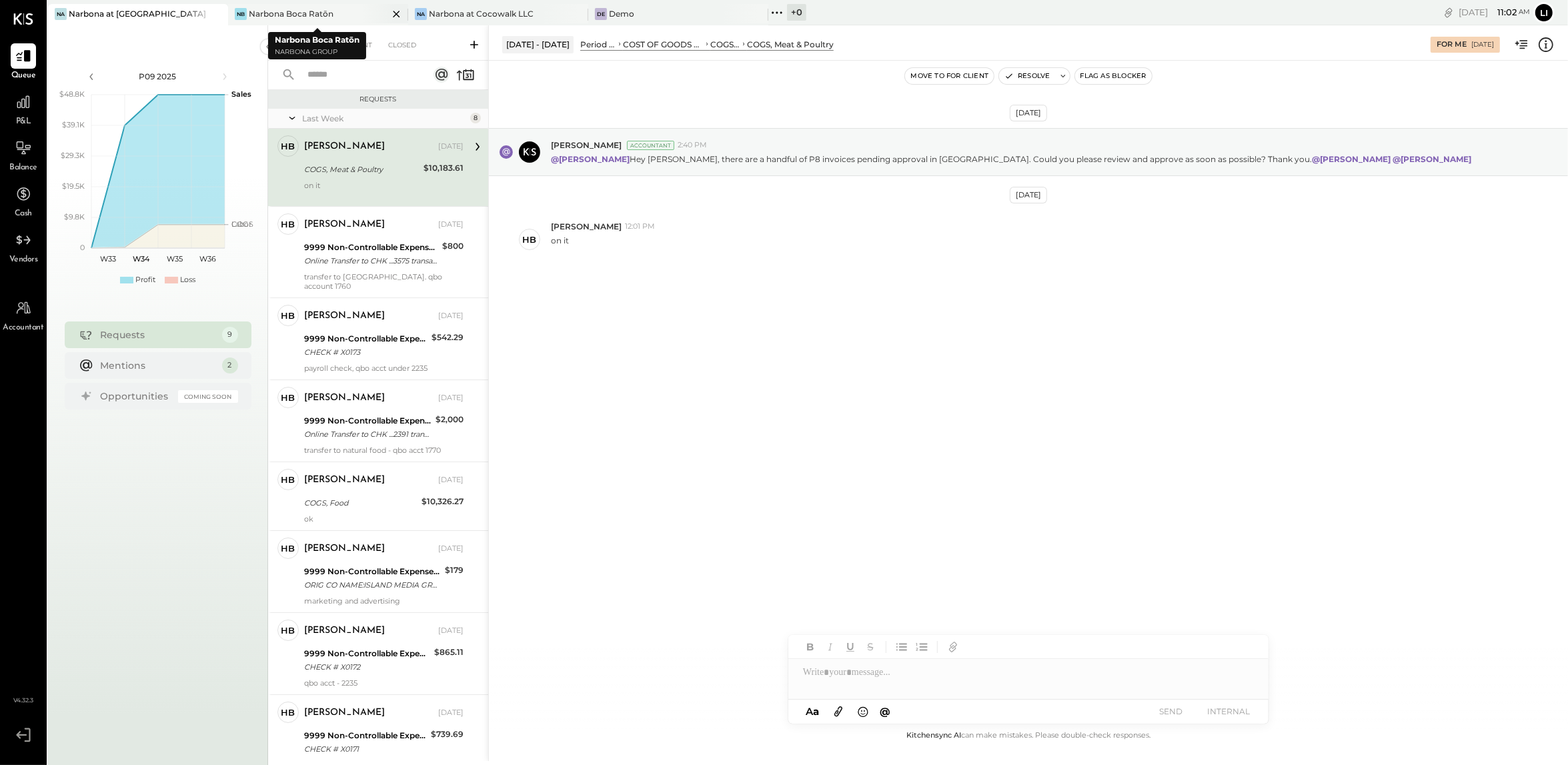
click at [398, 13] on icon at bounding box center [397, 14] width 17 height 16
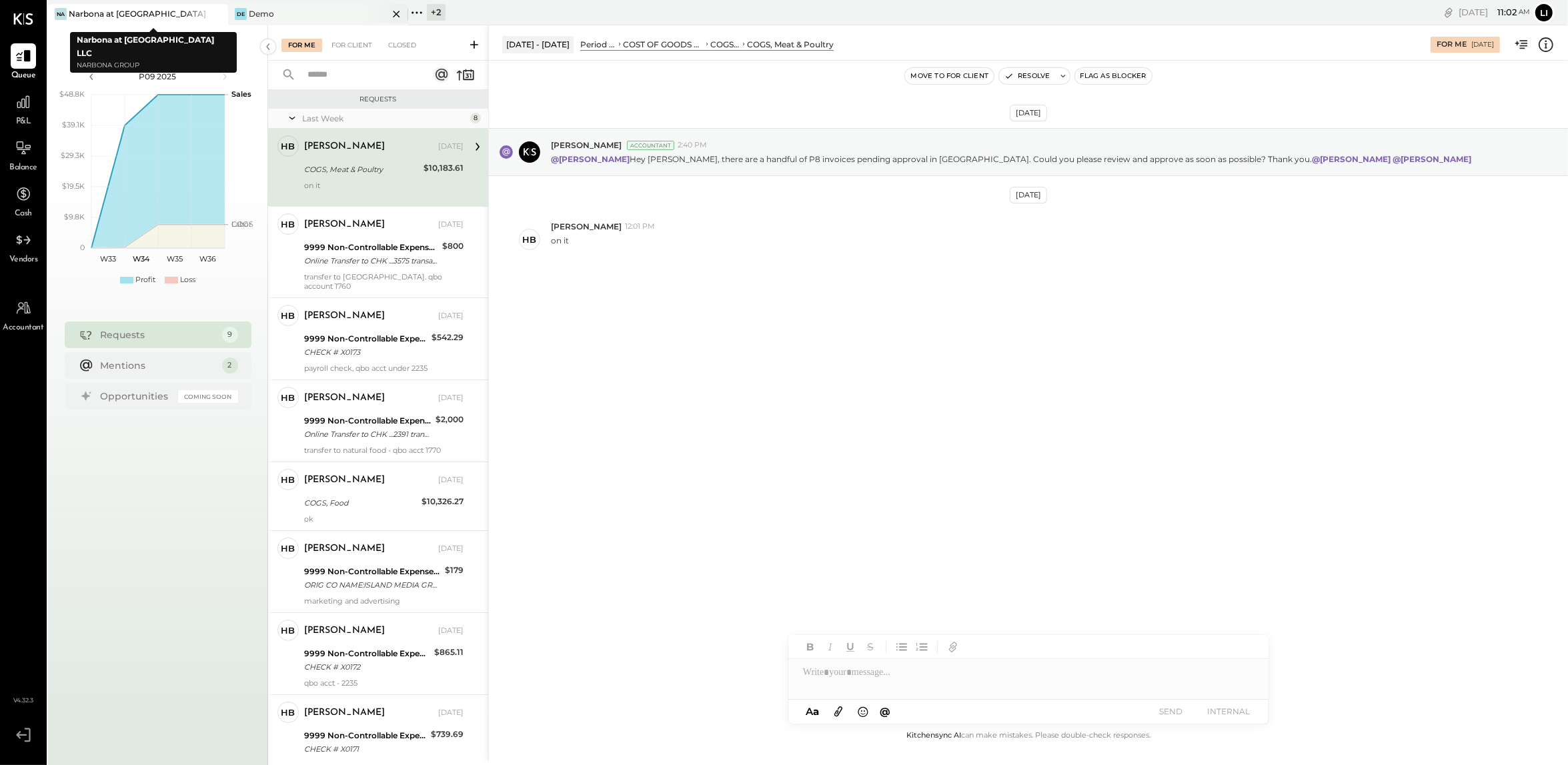
click at [303, 9] on div "De Demo" at bounding box center [308, 14] width 160 height 12
click at [265, 12] on div "Demo" at bounding box center [261, 13] width 25 height 12
click at [254, 18] on div "Demo" at bounding box center [261, 13] width 25 height 12
click at [420, 14] on icon at bounding box center [417, 12] width 18 height 18
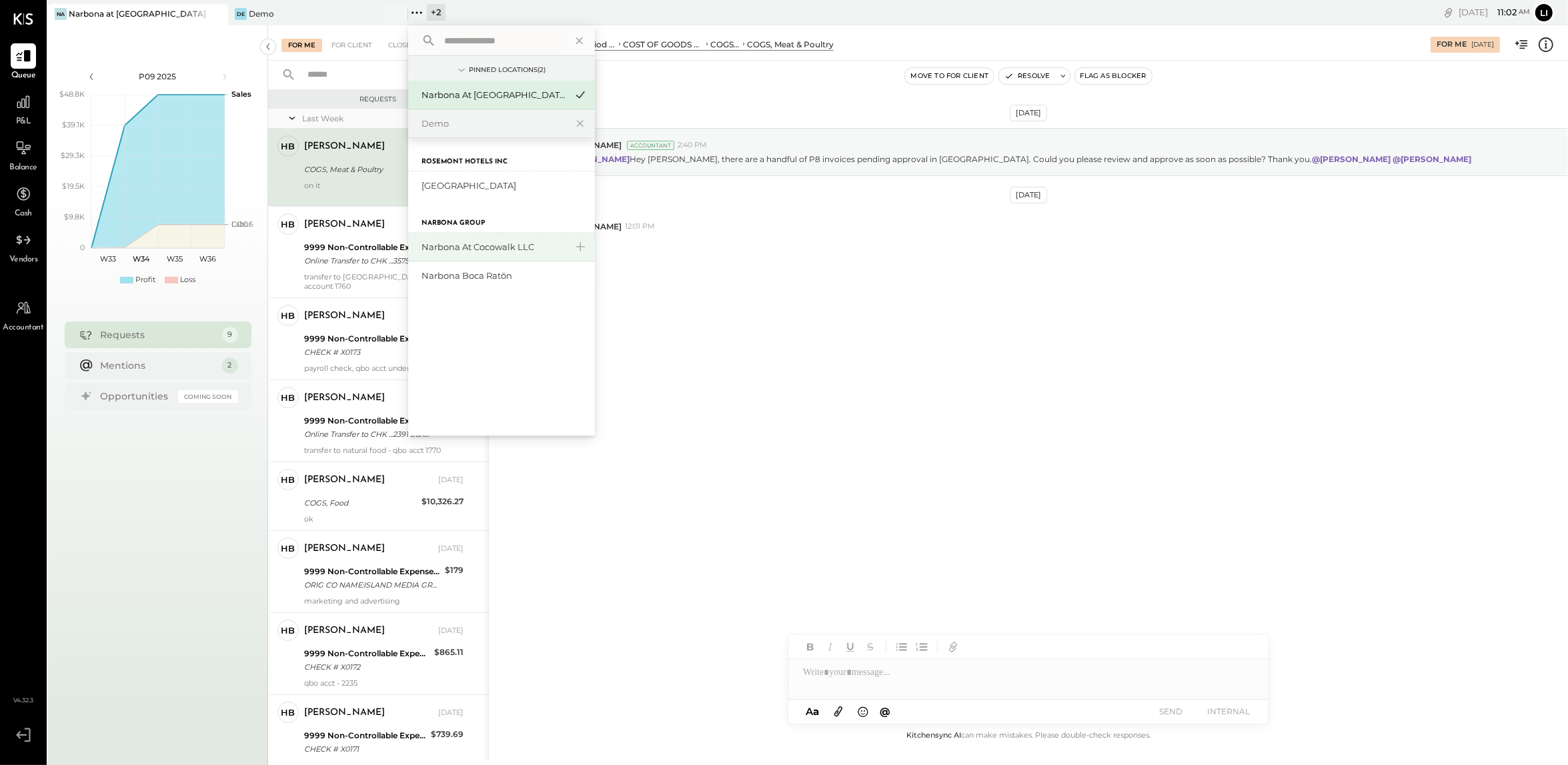
click at [447, 248] on div "Narbona at Cocowalk LLC" at bounding box center [493, 247] width 144 height 12
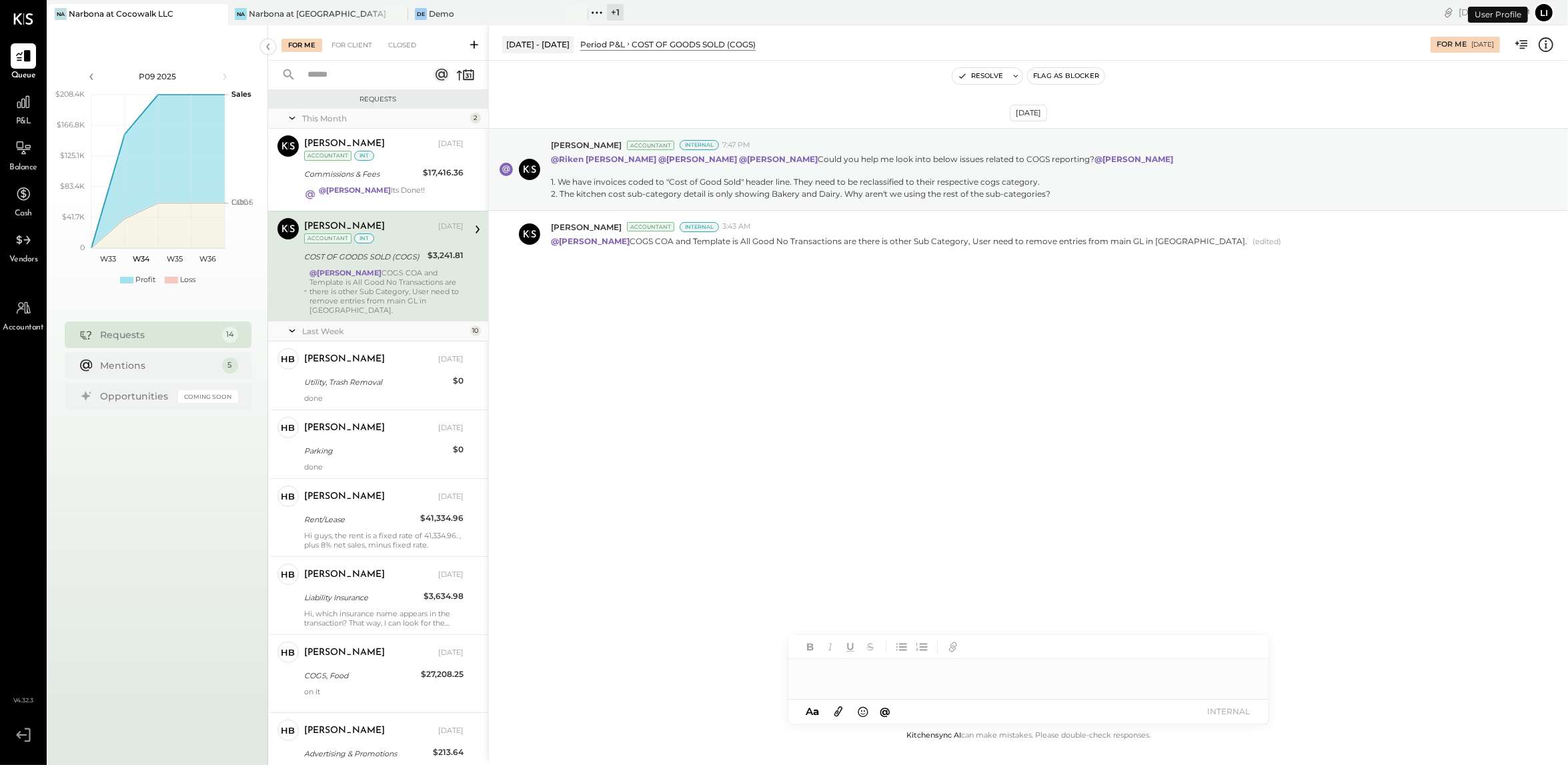
click at [608, 12] on div "+ 1" at bounding box center [615, 12] width 17 height 17
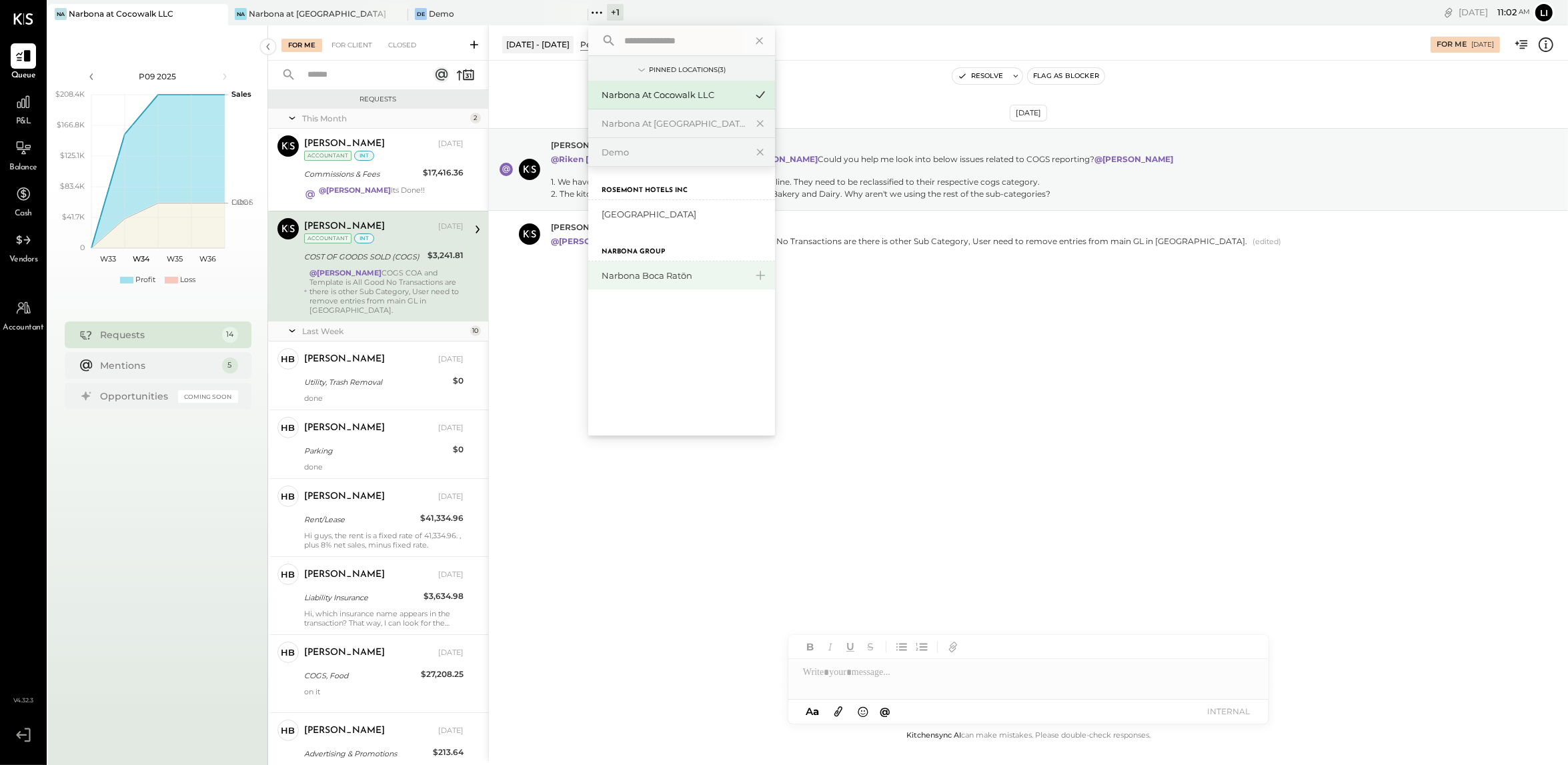
click at [647, 274] on div "Narbona Boca Ratōn" at bounding box center [673, 276] width 144 height 12
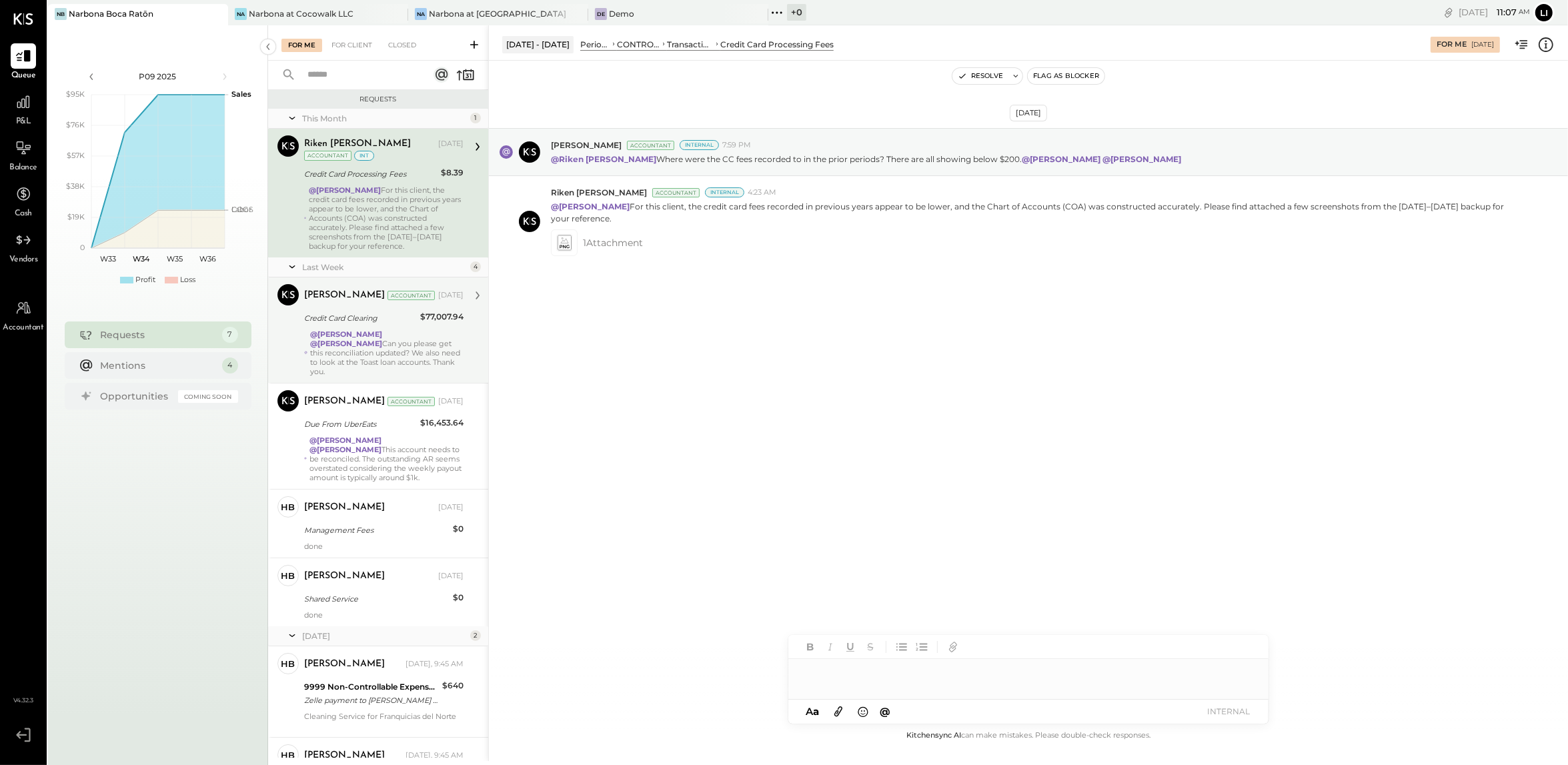
scroll to position [112, 0]
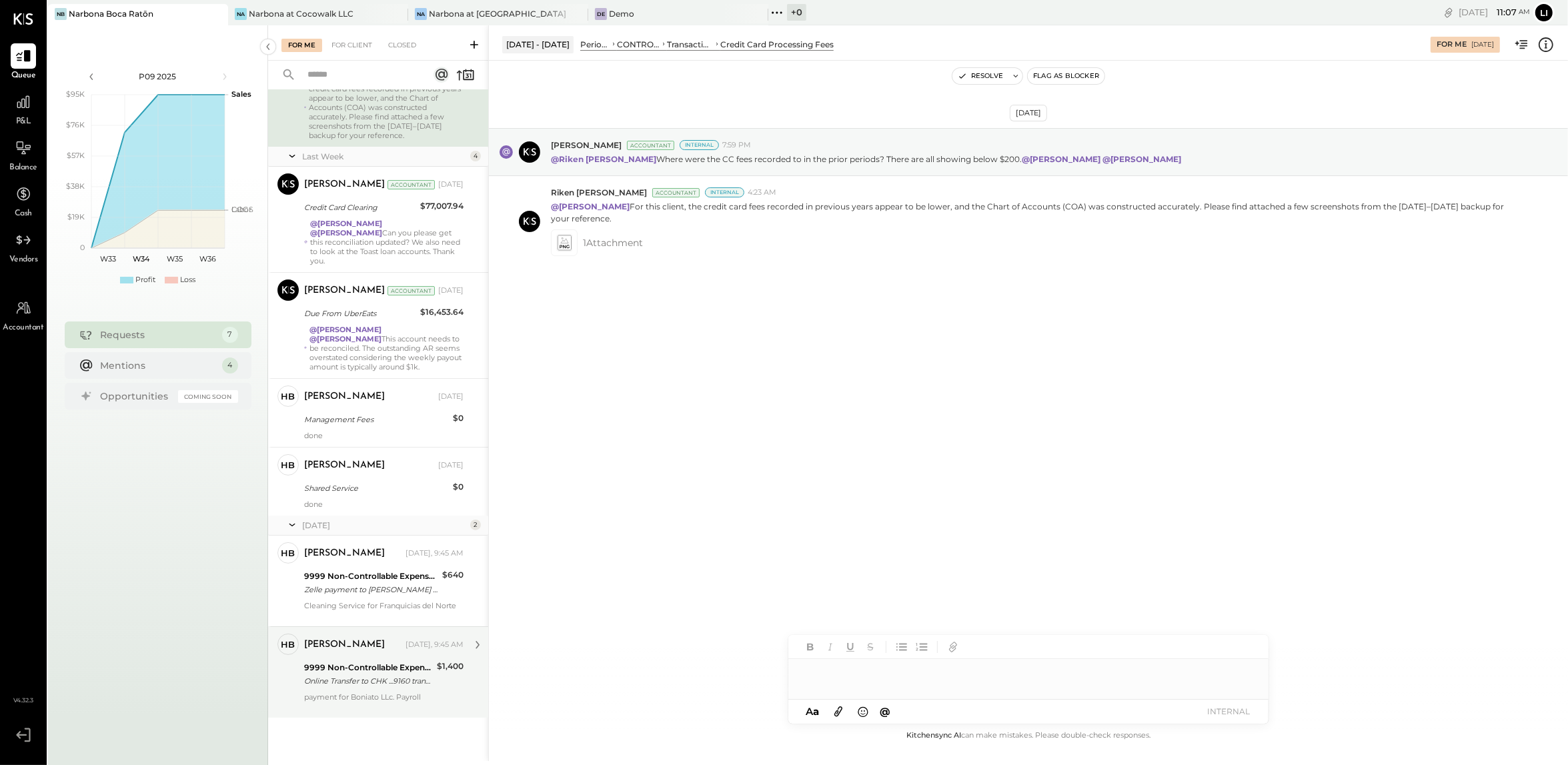
click at [371, 690] on div "[PERSON_NAME] [DATE], 9:45 AM 9999 Non-Controllable Expenses:Other Income and E…" at bounding box center [384, 673] width 159 height 77
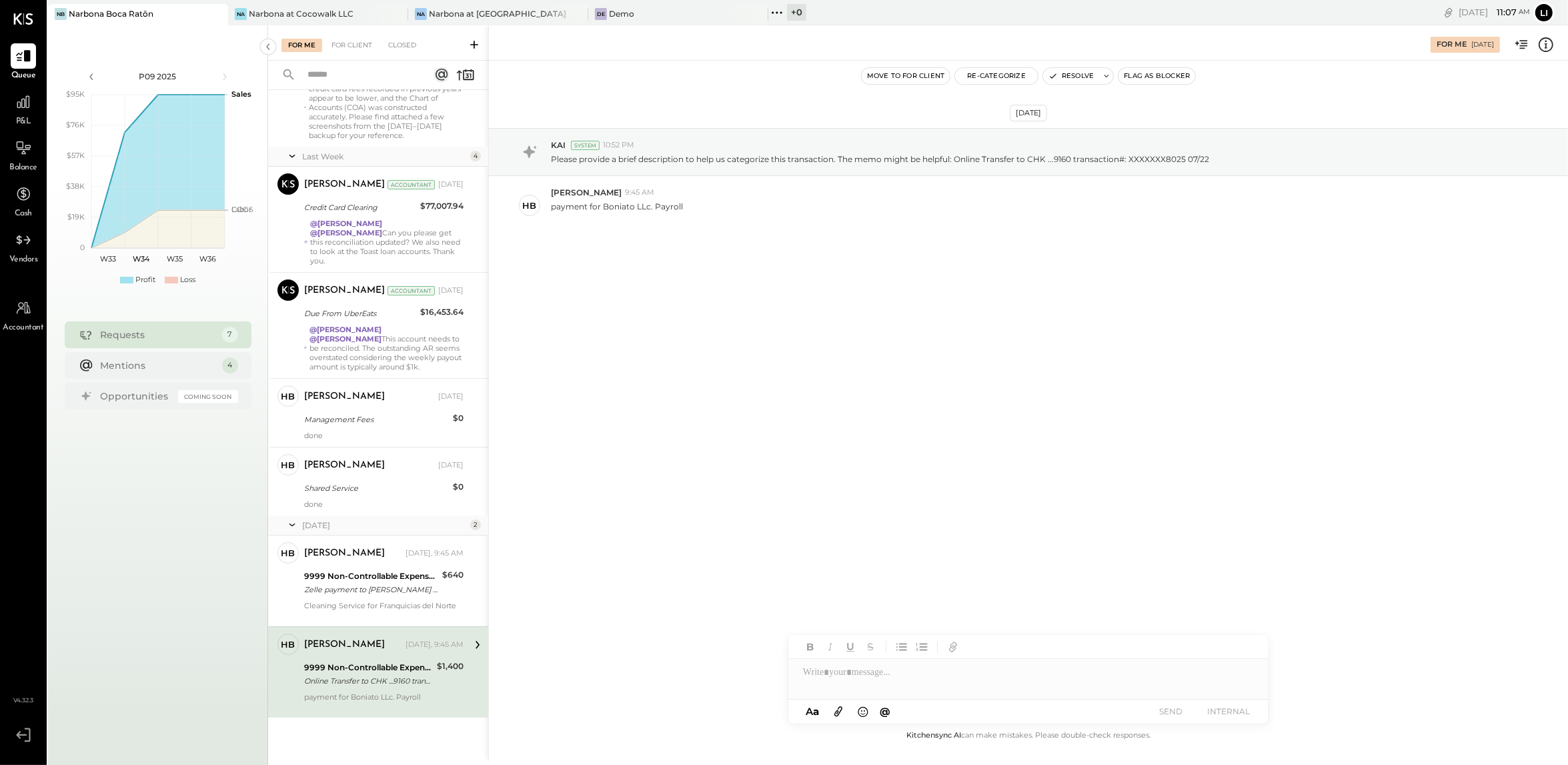
click at [709, 337] on div "[DATE] KAI System 10:52 PM Please provide a brief description to help us catego…" at bounding box center [1028, 394] width 1079 height 667
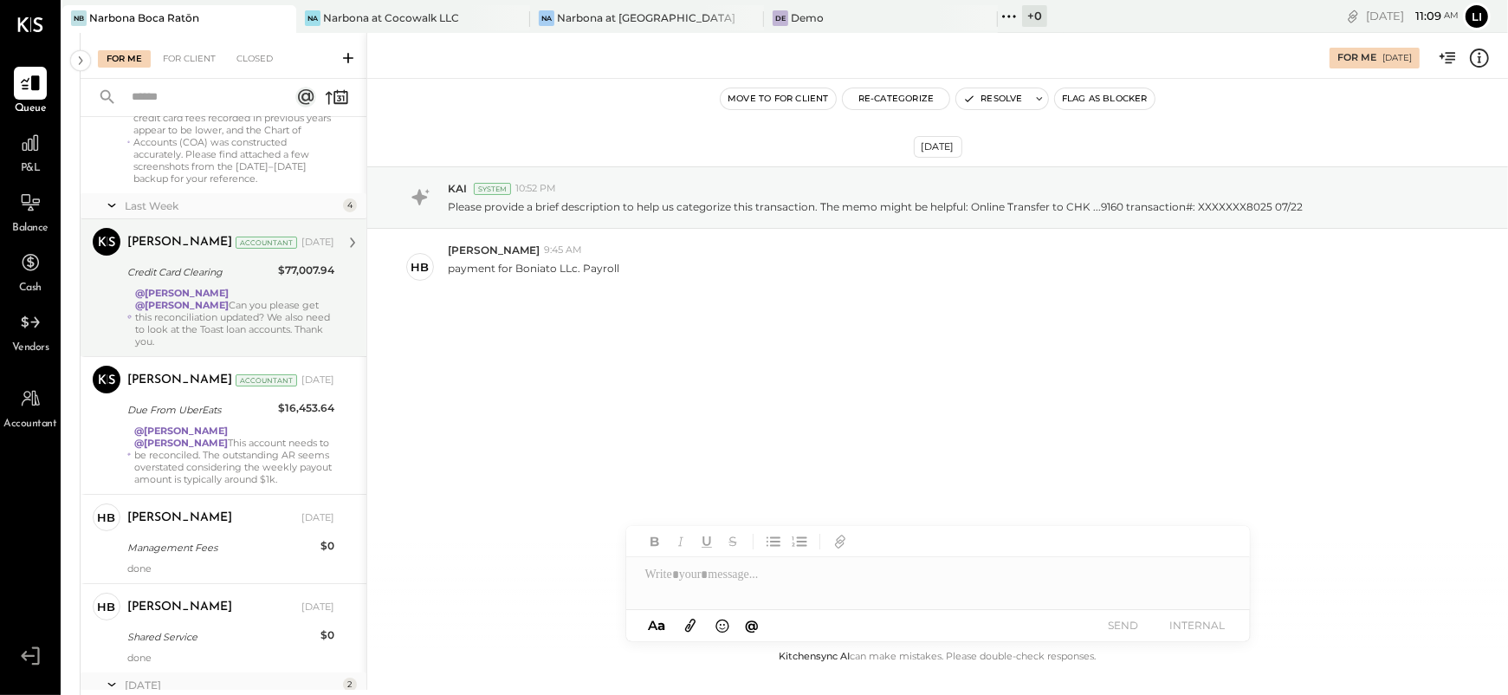
scroll to position [428, 0]
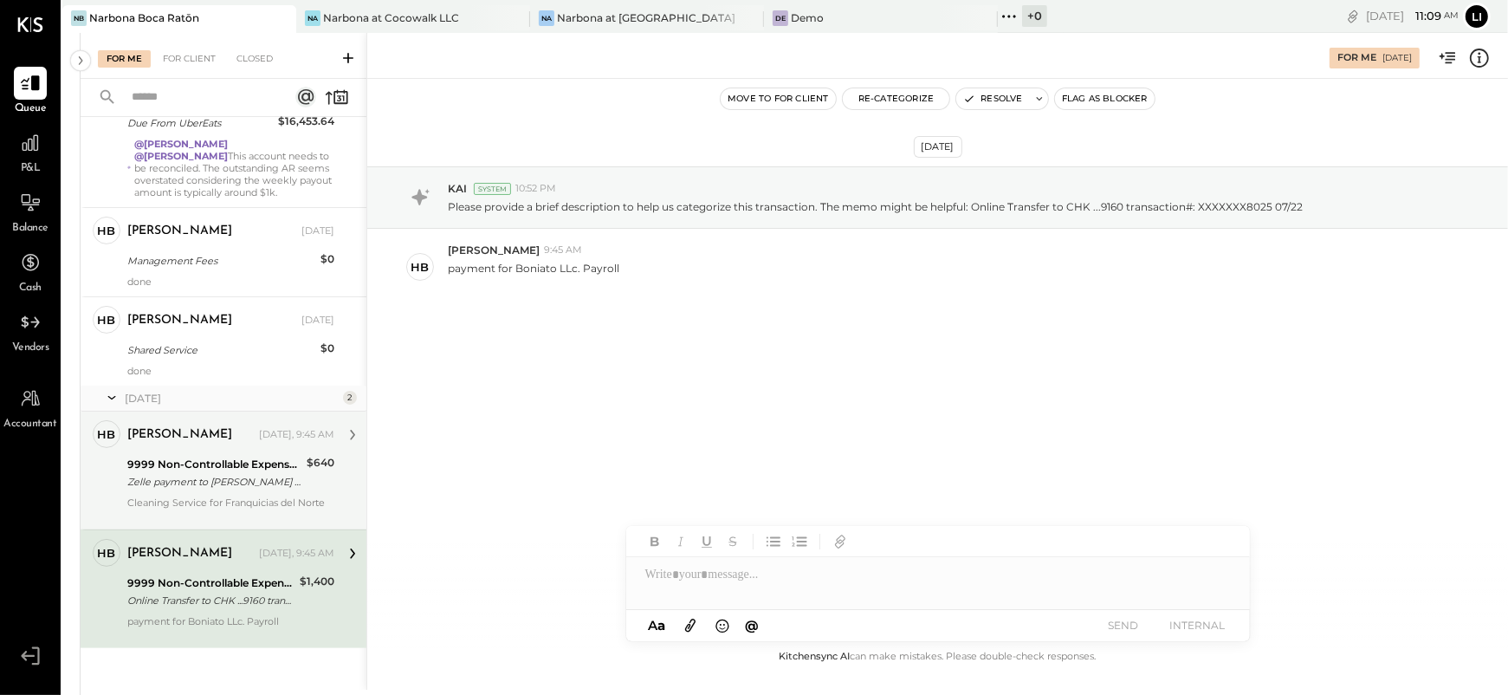
click at [205, 509] on div at bounding box center [230, 514] width 207 height 12
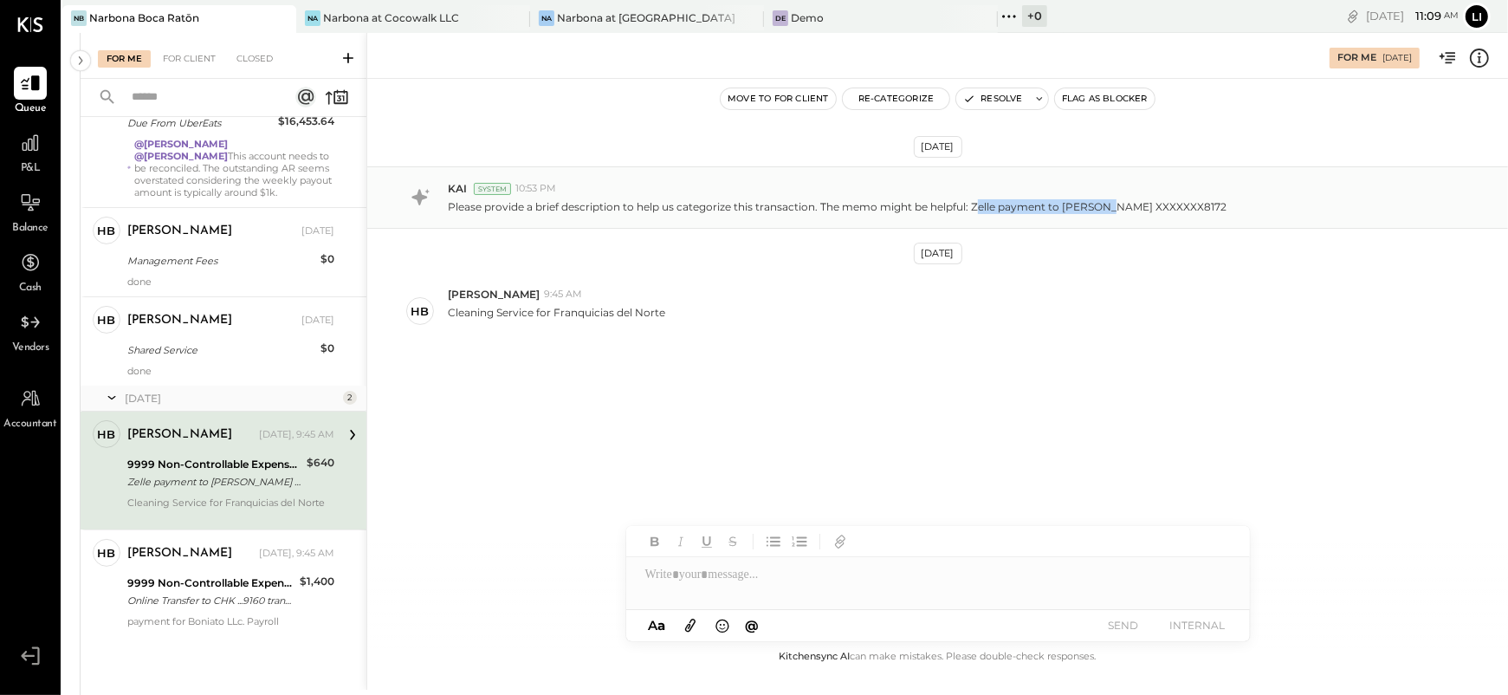
drag, startPoint x: 974, startPoint y: 201, endPoint x: 1099, endPoint y: 206, distance: 124.8
click at [1099, 206] on p "Please provide a brief description to help us categorize this transaction. The …" at bounding box center [837, 206] width 779 height 15
copy p "elle payment to [PERSON_NAME]"
click at [863, 103] on button "Re-Categorize" at bounding box center [896, 98] width 107 height 21
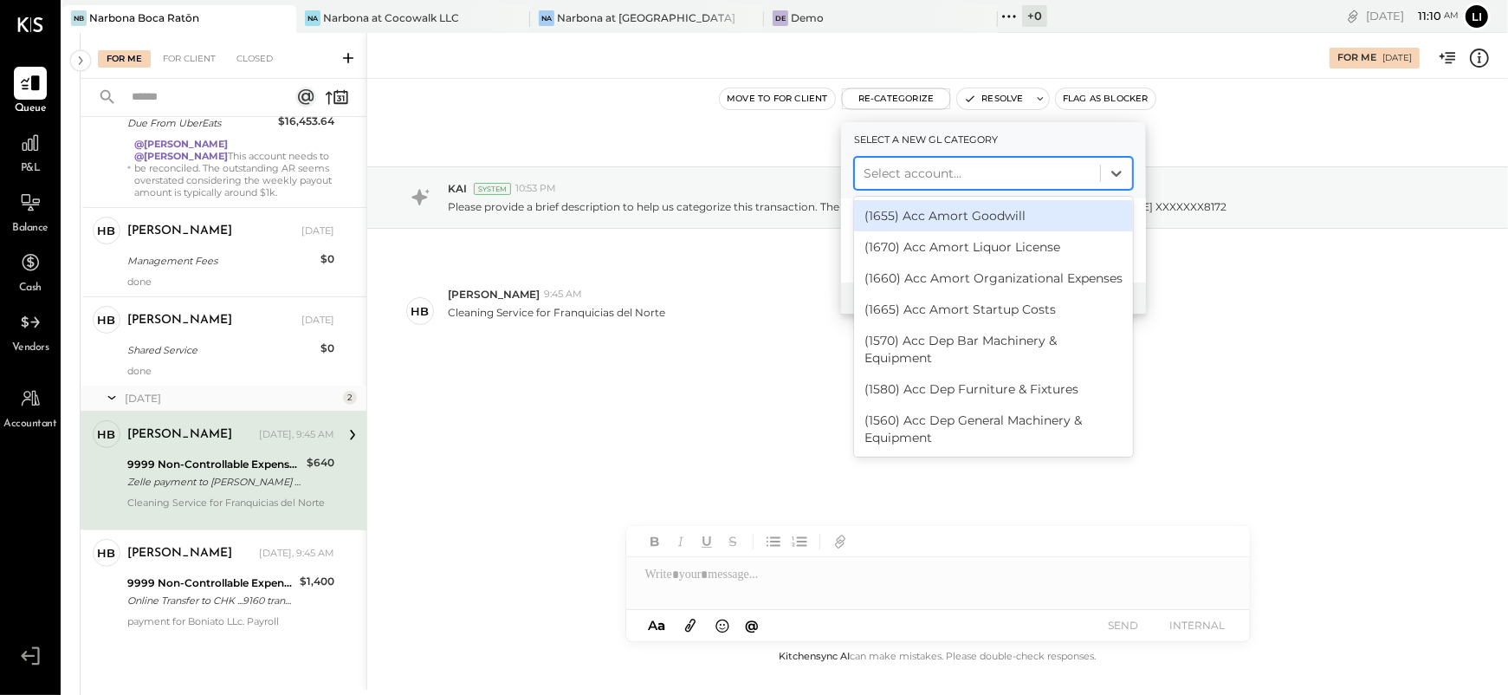
click at [898, 177] on div at bounding box center [978, 173] width 228 height 21
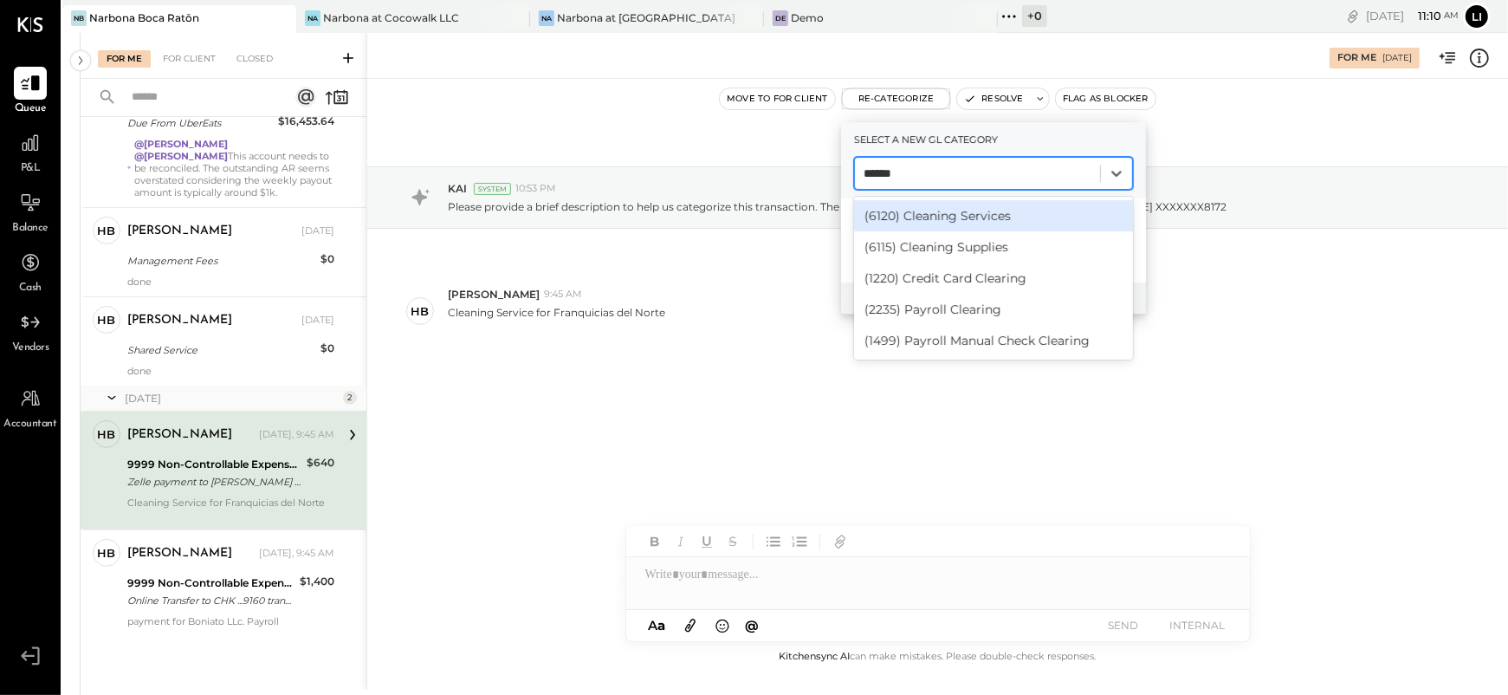
type input "*******"
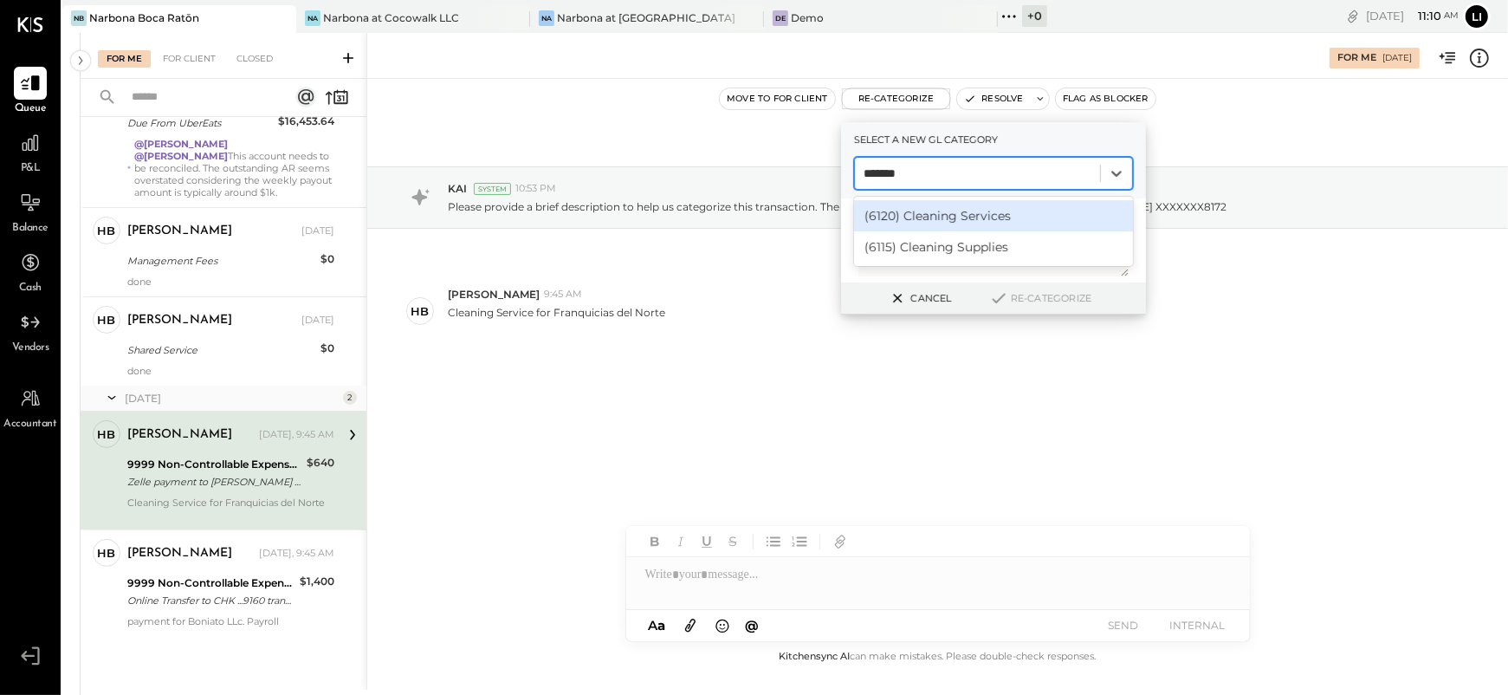
click at [899, 223] on div "(6120) Cleaning Services" at bounding box center [993, 215] width 279 height 31
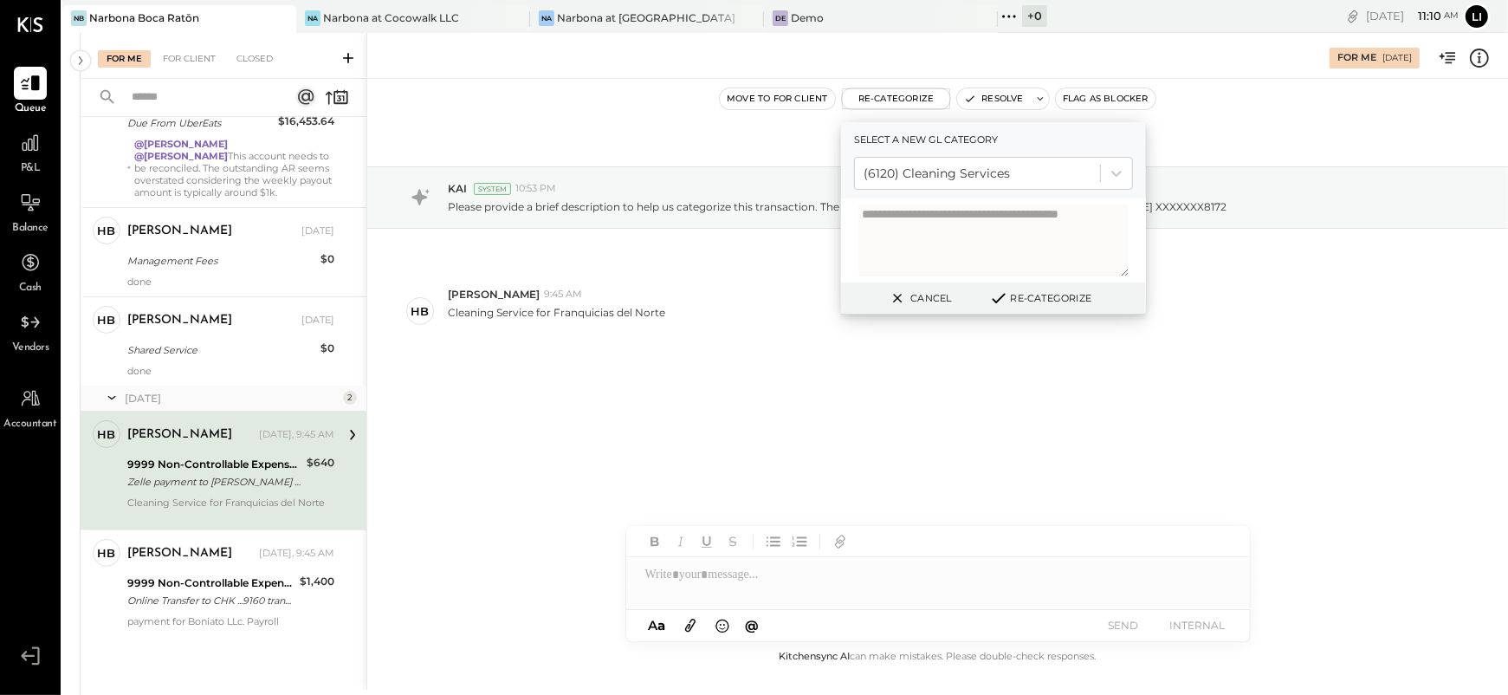
drag, startPoint x: 1055, startPoint y: 294, endPoint x: 1045, endPoint y: 245, distance: 50.5
click at [1045, 245] on div "Select a new gl category (6120) Cleaning Services Cancel Re-Categorize" at bounding box center [993, 218] width 305 height 192
click at [1045, 245] on textarea at bounding box center [993, 240] width 270 height 72
click at [911, 302] on button "Cancel" at bounding box center [919, 298] width 74 height 23
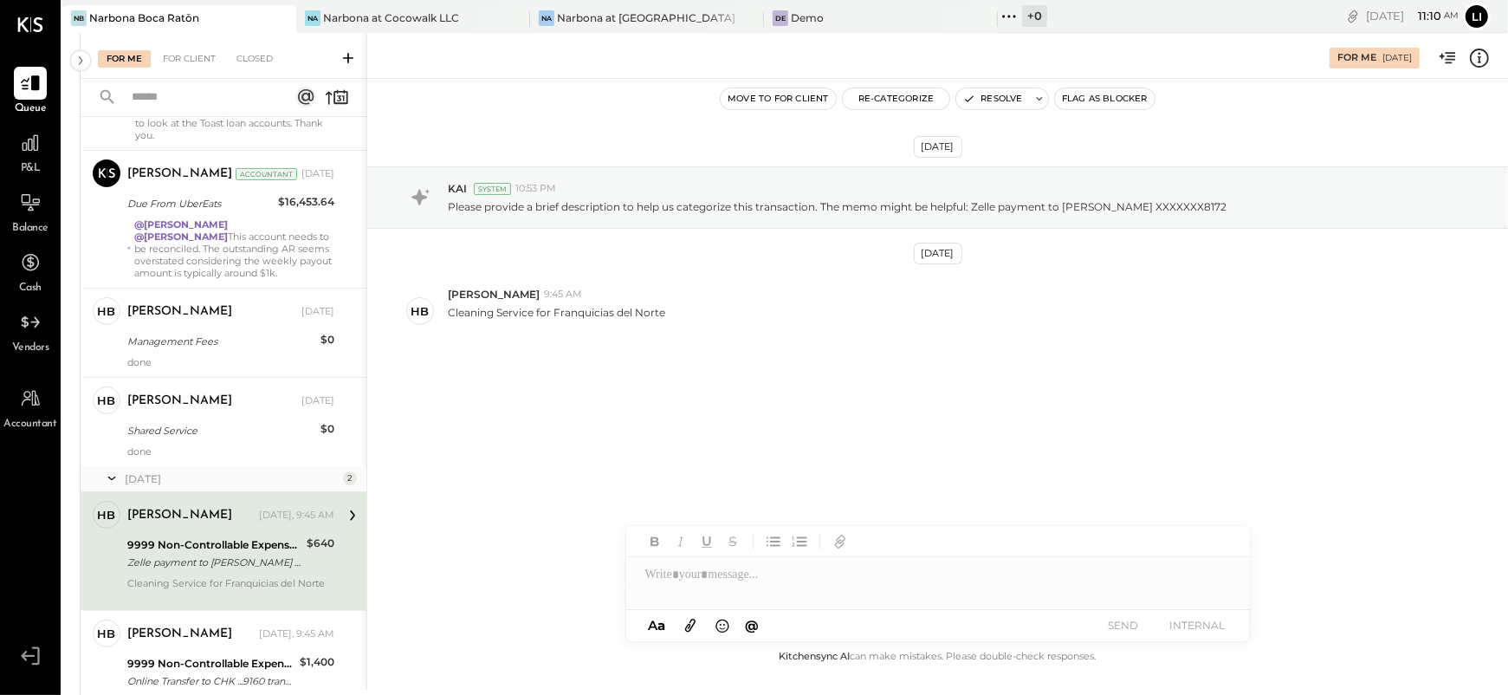
scroll to position [428, 0]
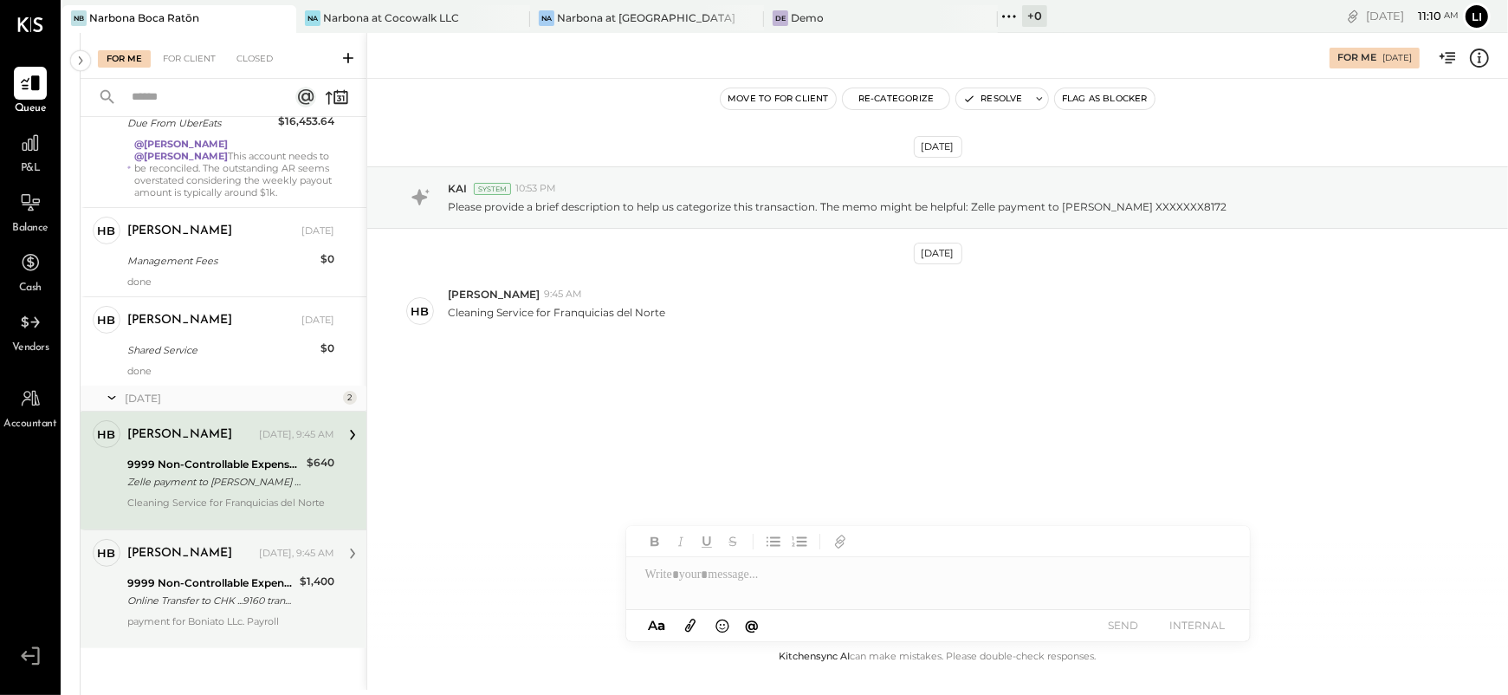
click at [174, 592] on div "Online Transfer to CHK ...9160 transaction#: XXXXXXX8025 07/22" at bounding box center [210, 600] width 167 height 17
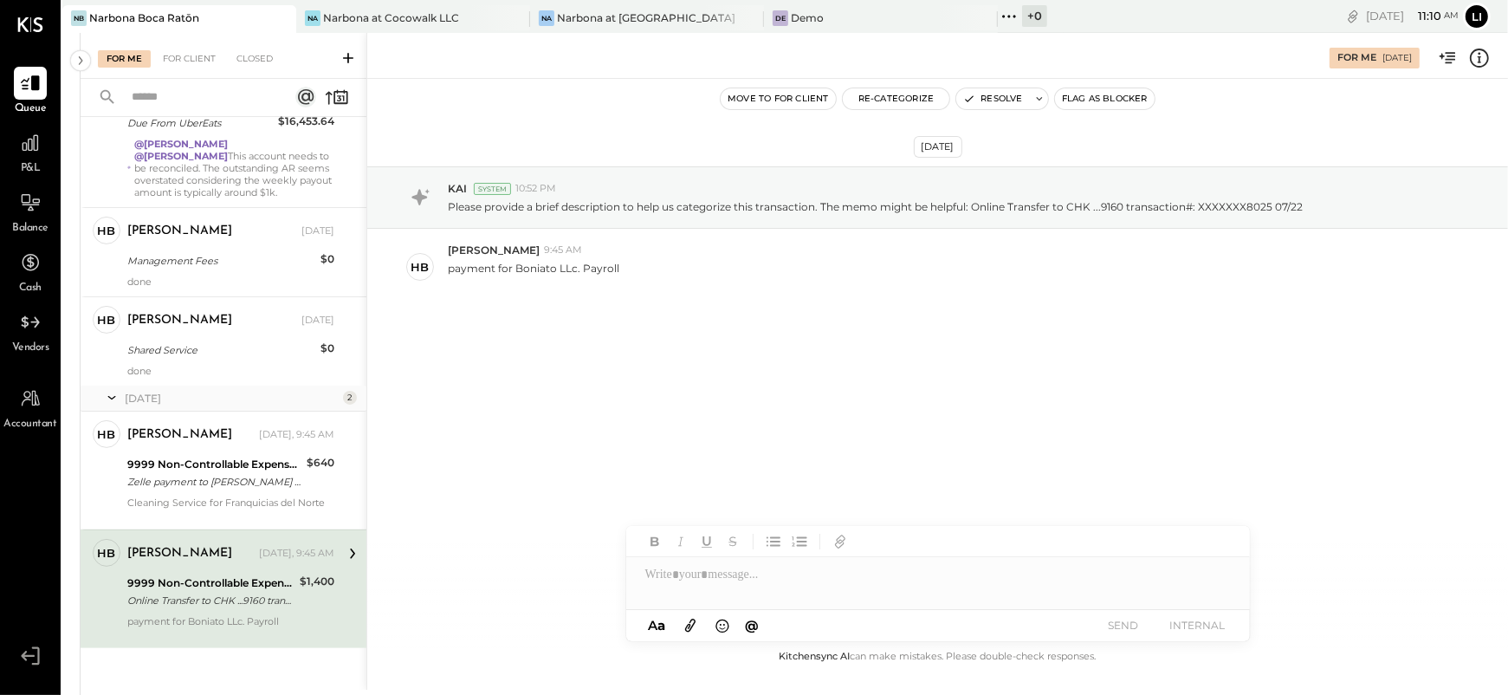
click at [799, 360] on div "[DATE] KAI System 10:52 PM Please provide a brief description to help us catego…" at bounding box center [937, 278] width 1141 height 313
click at [986, 100] on button "Resolve" at bounding box center [992, 98] width 73 height 21
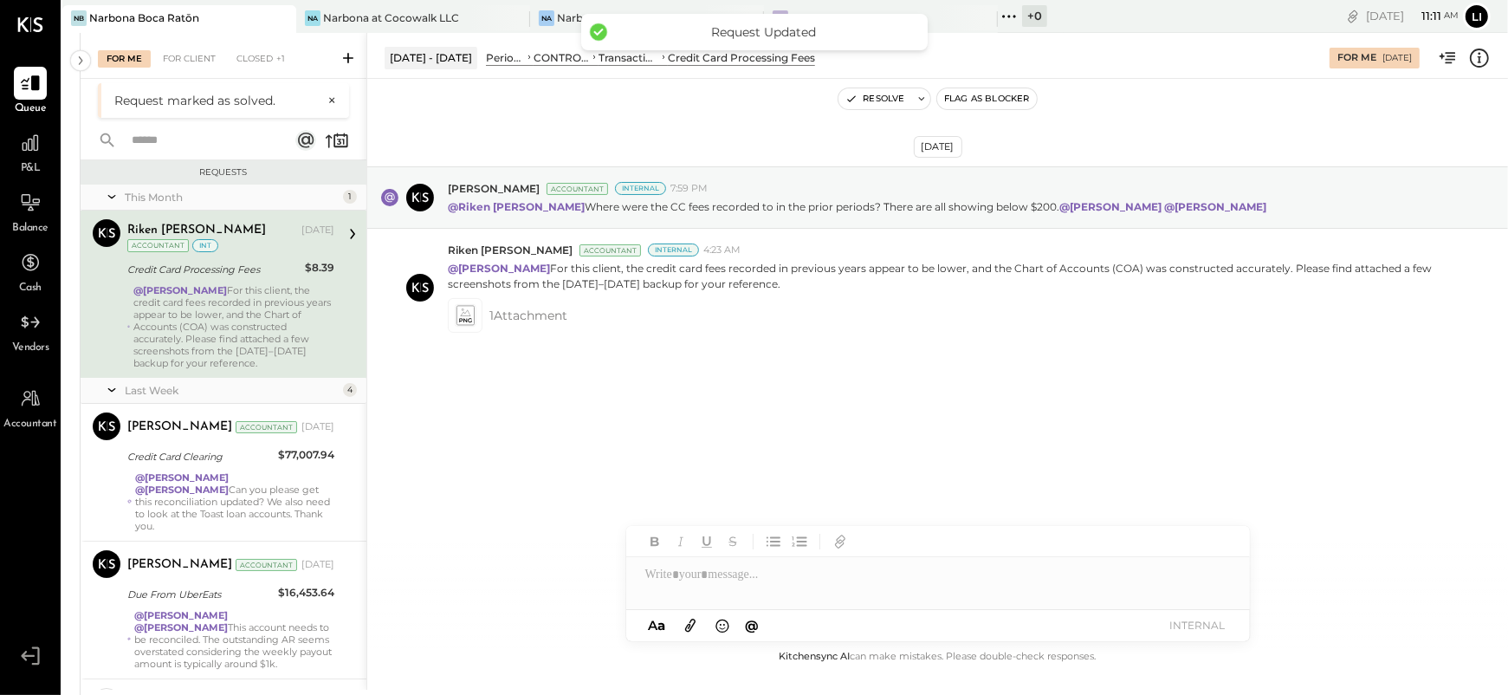
scroll to position [309, 0]
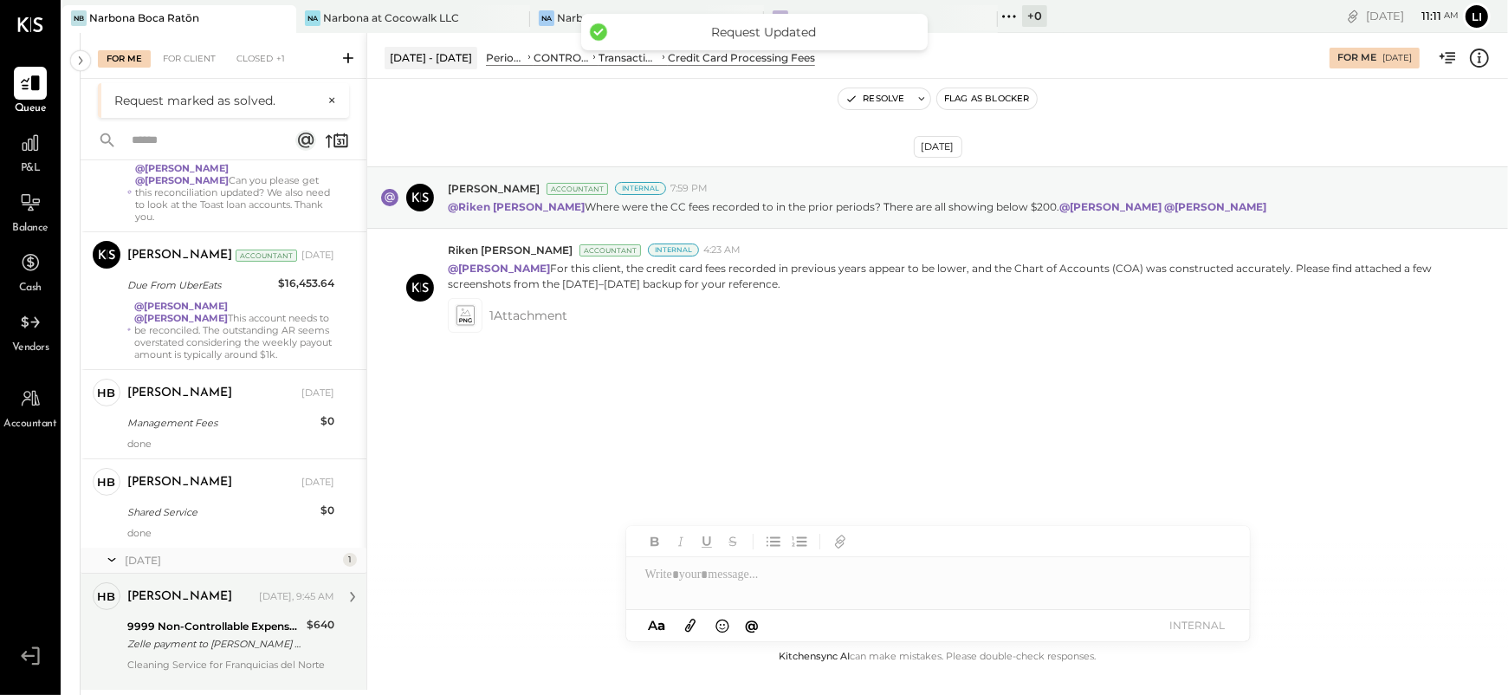
click at [182, 652] on div "[PERSON_NAME] [DATE], 9:45 AM 9999 Non-Controllable Expenses:Other Income and E…" at bounding box center [230, 632] width 207 height 100
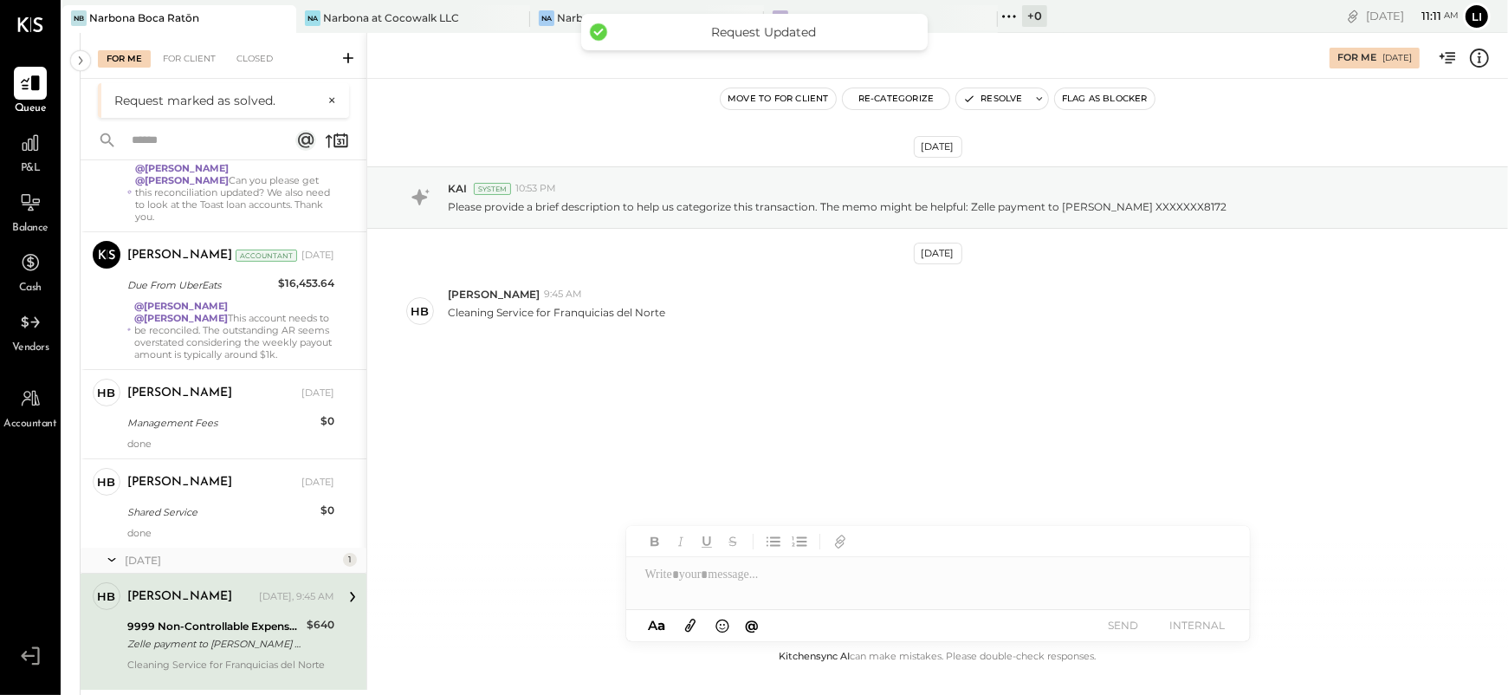
click at [771, 435] on div "[DATE] KAI System 10:53 PM Please provide a brief description to help us catego…" at bounding box center [937, 300] width 1141 height 357
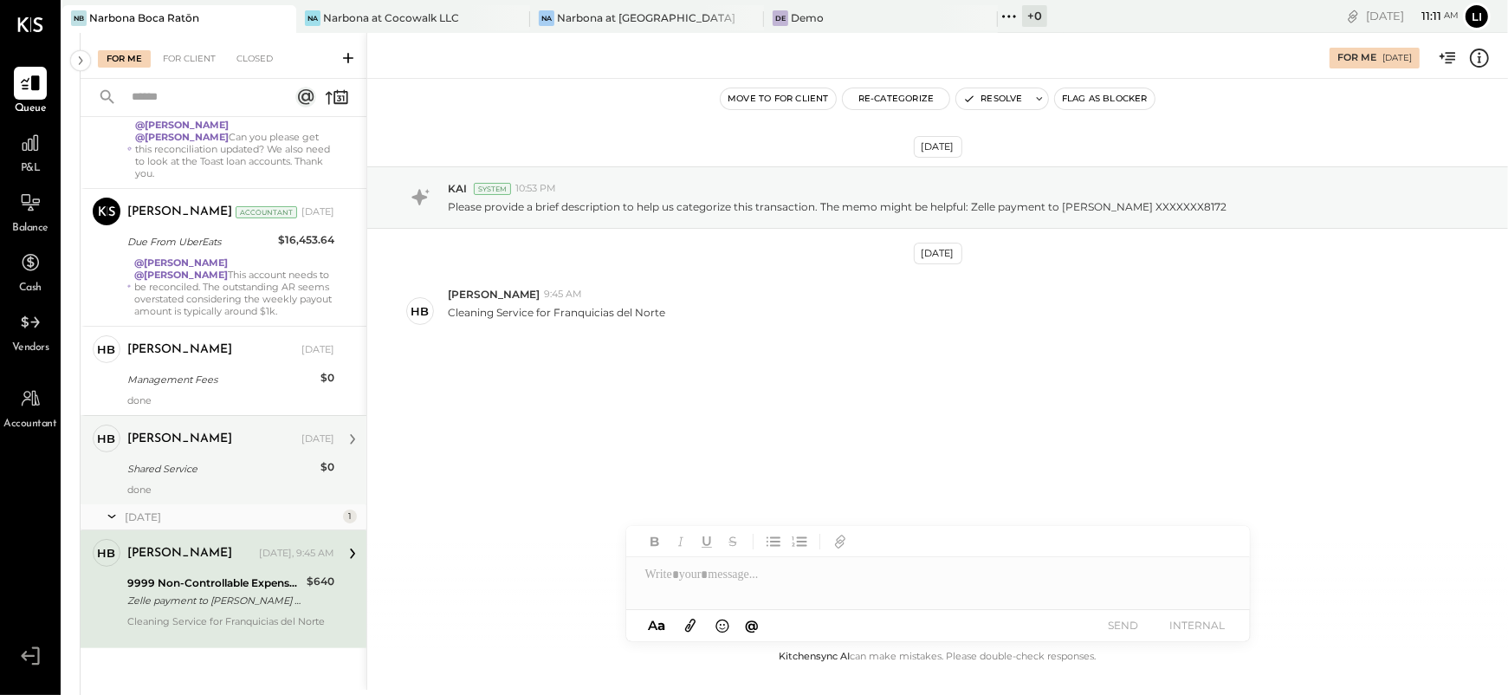
click at [223, 467] on div "Shared Service" at bounding box center [221, 468] width 188 height 17
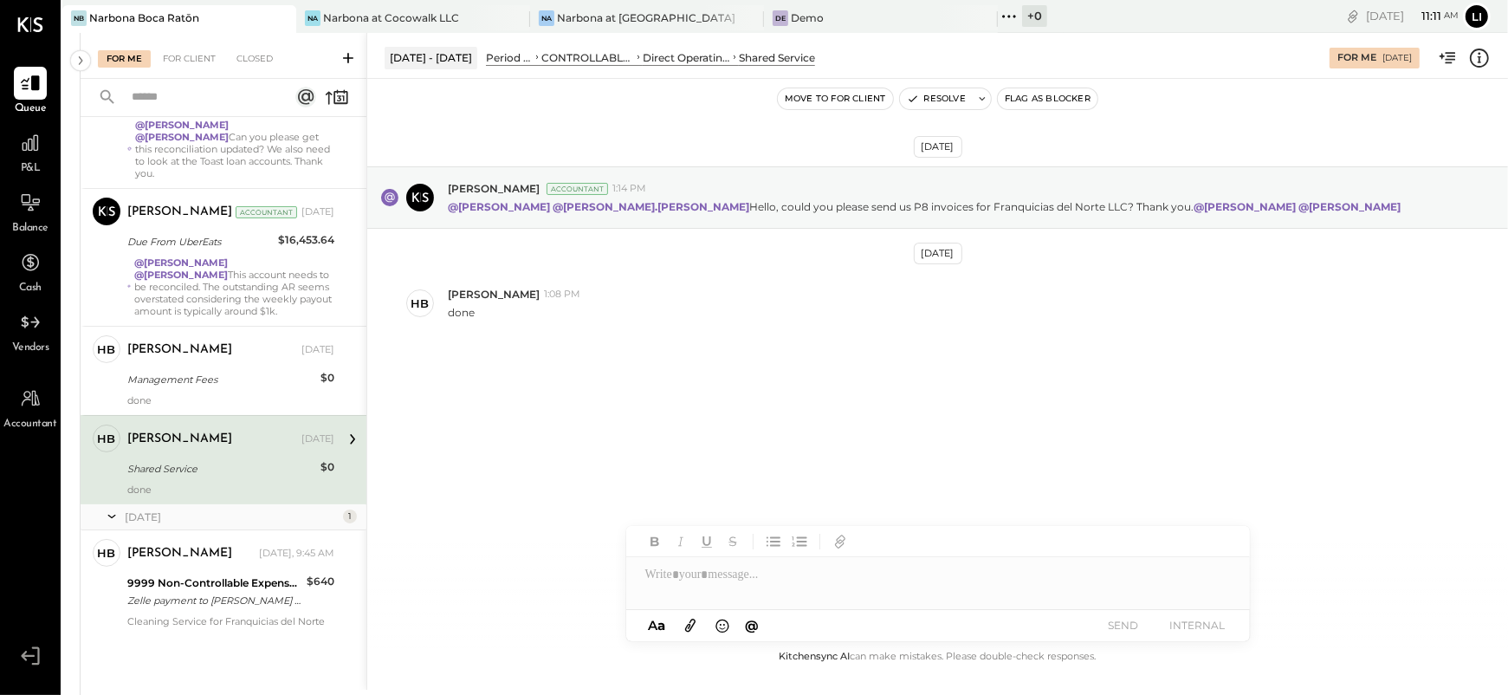
click at [675, 385] on div "[DATE] [PERSON_NAME] Accountant 1:14 PM @[PERSON_NAME] @[PERSON_NAME].[PERSON_N…" at bounding box center [937, 293] width 1141 height 342
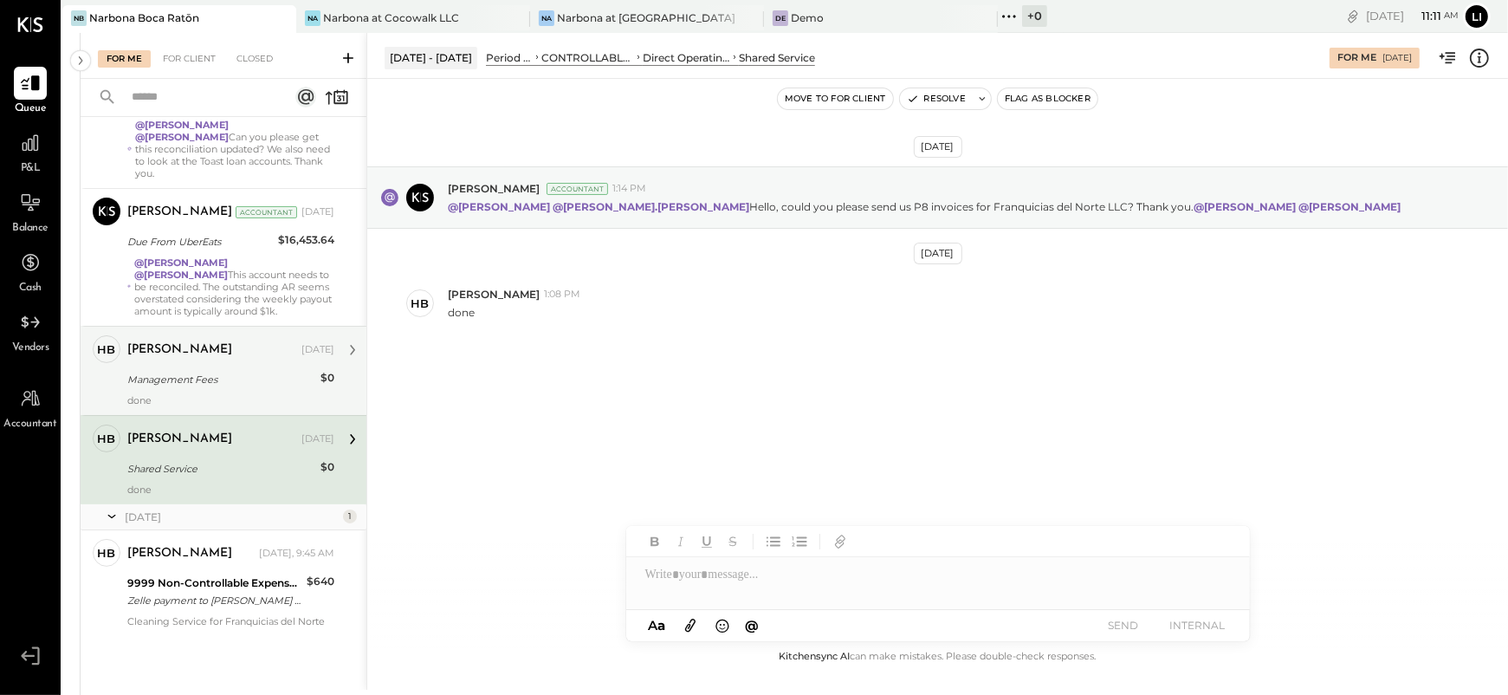
click at [236, 371] on div "Management Fees" at bounding box center [221, 379] width 188 height 17
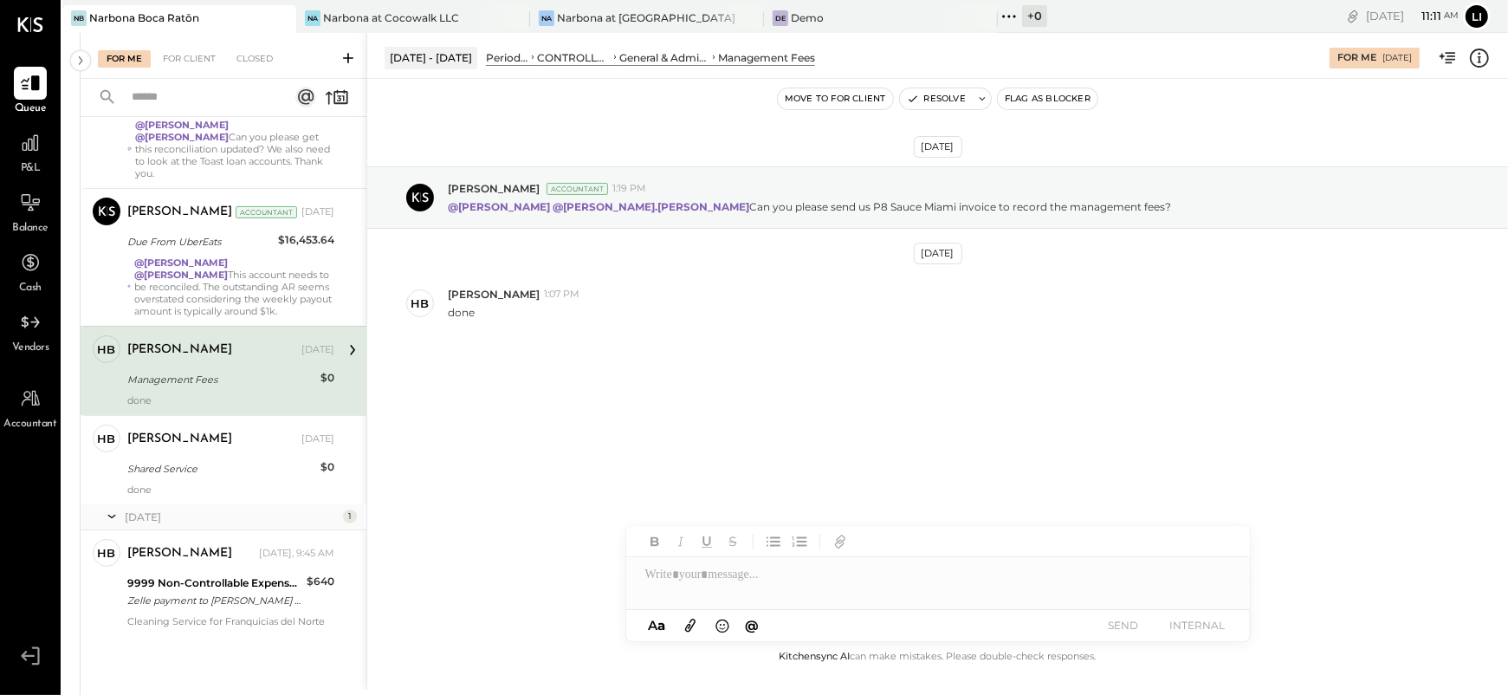
click at [747, 63] on div "Management Fees" at bounding box center [766, 57] width 97 height 15
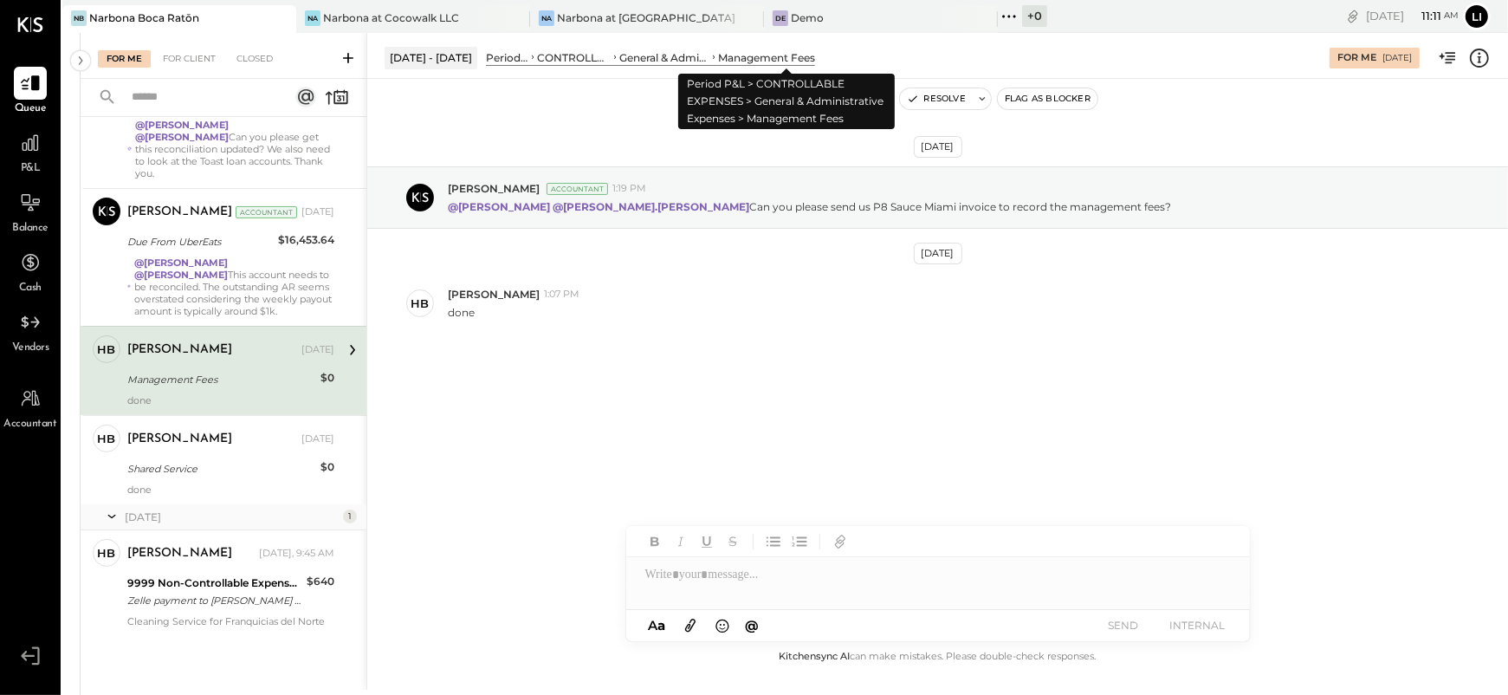
click at [747, 63] on div "Management Fees" at bounding box center [766, 57] width 97 height 15
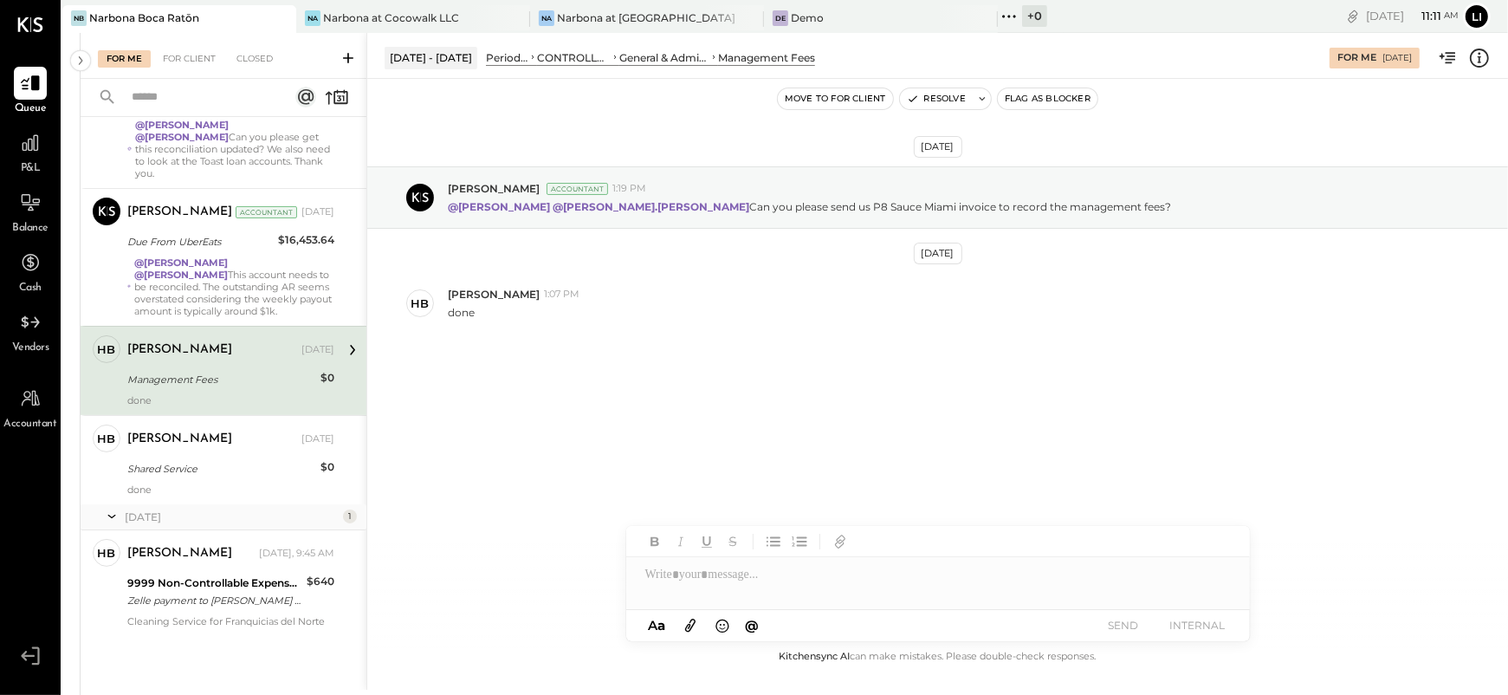
click at [532, 417] on div "[DATE] [PERSON_NAME] Accountant 1:19 PM @[PERSON_NAME] @[PERSON_NAME].[PERSON_N…" at bounding box center [937, 293] width 1141 height 342
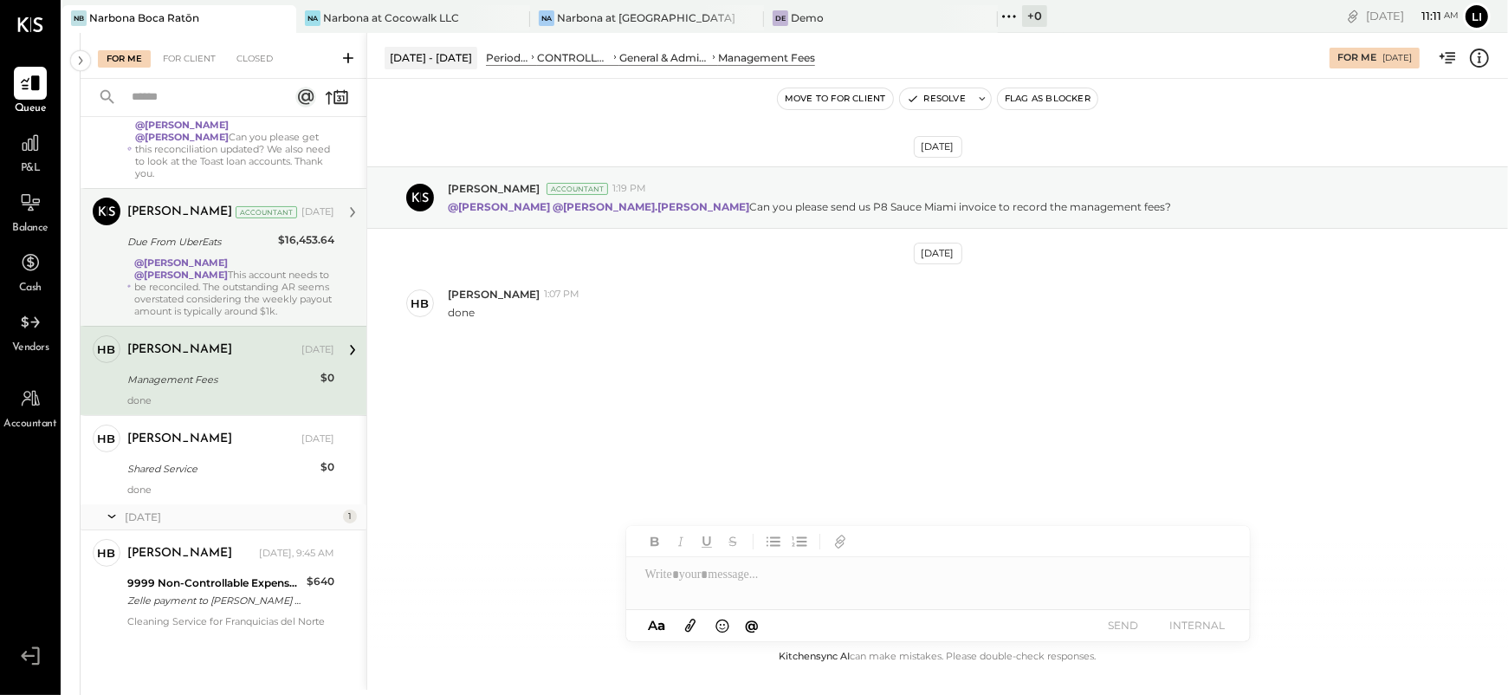
click at [182, 284] on div "@[PERSON_NAME] @[PERSON_NAME] This account needs to be reconciled. The outstand…" at bounding box center [234, 286] width 200 height 61
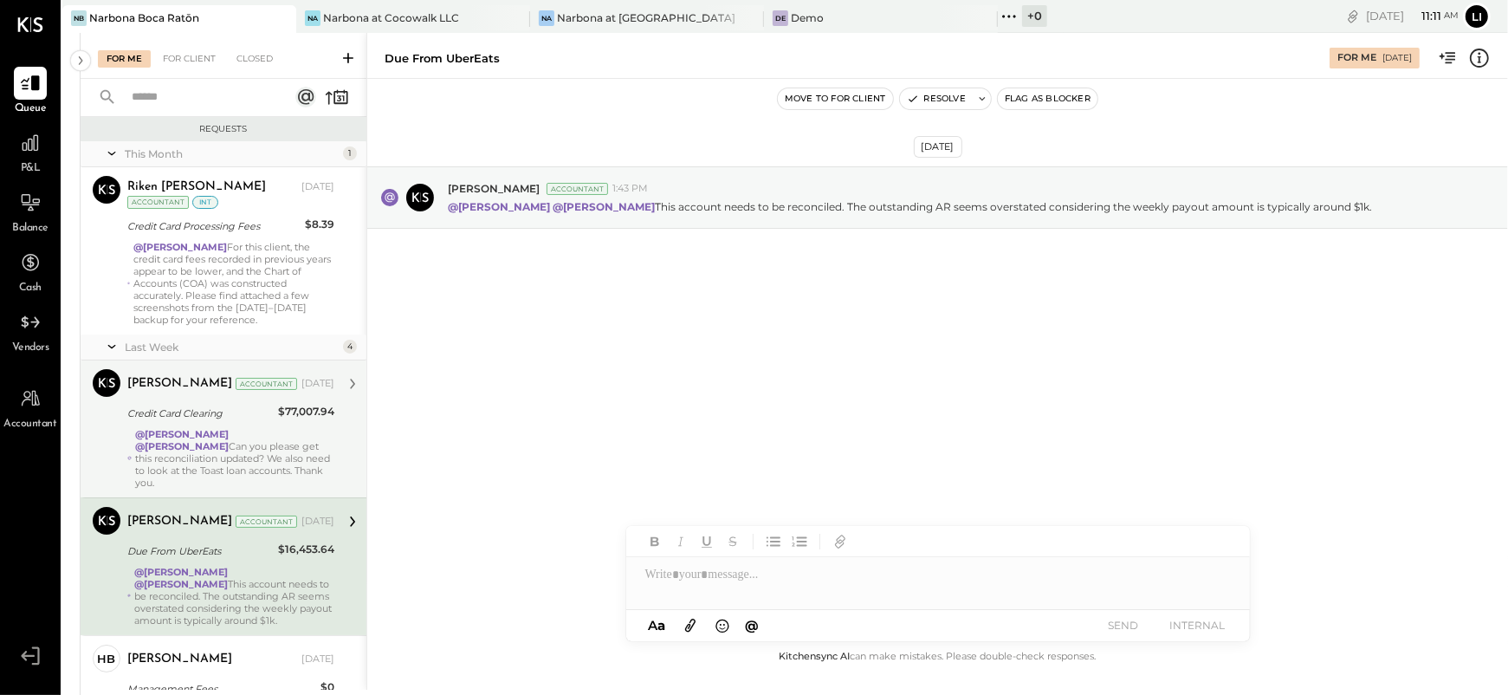
click at [227, 443] on div "@[PERSON_NAME] @[PERSON_NAME] Can you please get this reconciliation updated? W…" at bounding box center [234, 458] width 199 height 61
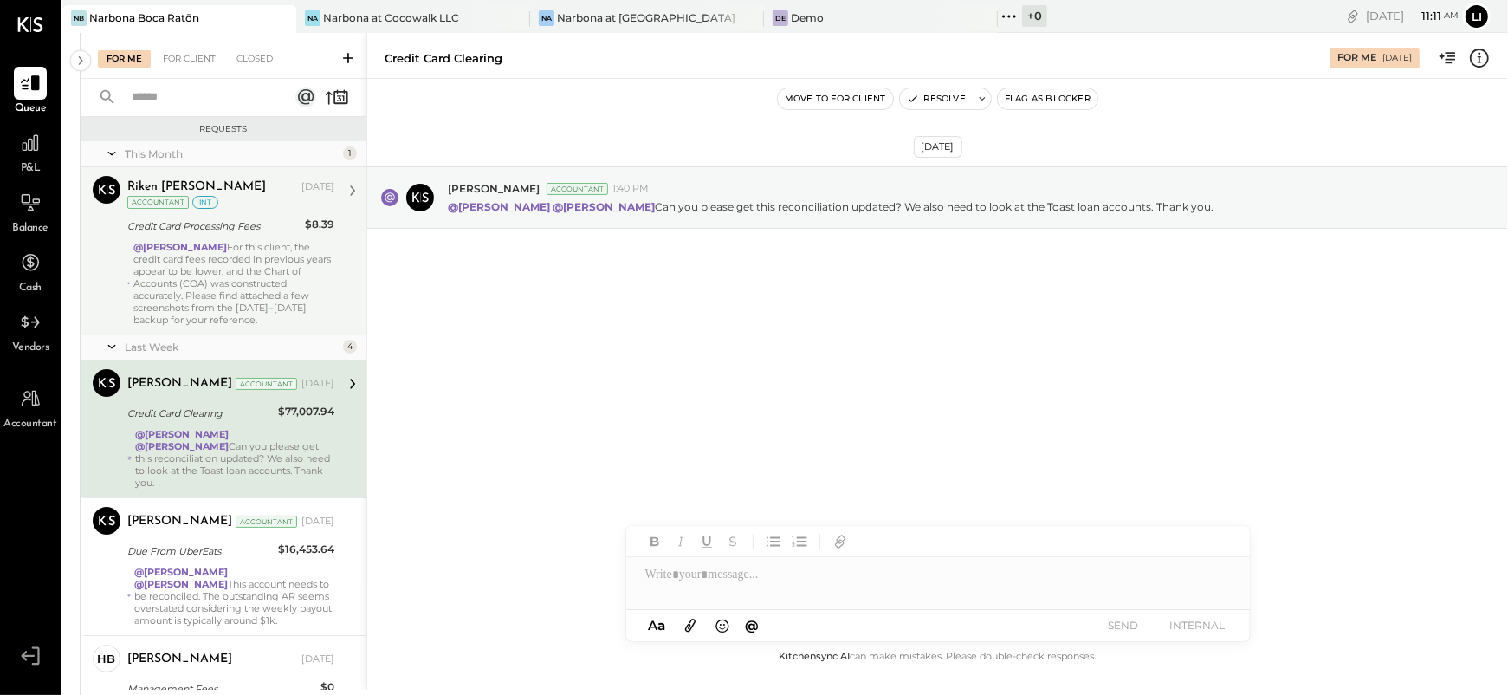
click at [246, 242] on div "@[PERSON_NAME] For this client, the credit card fees recorded in previous years…" at bounding box center [233, 283] width 201 height 85
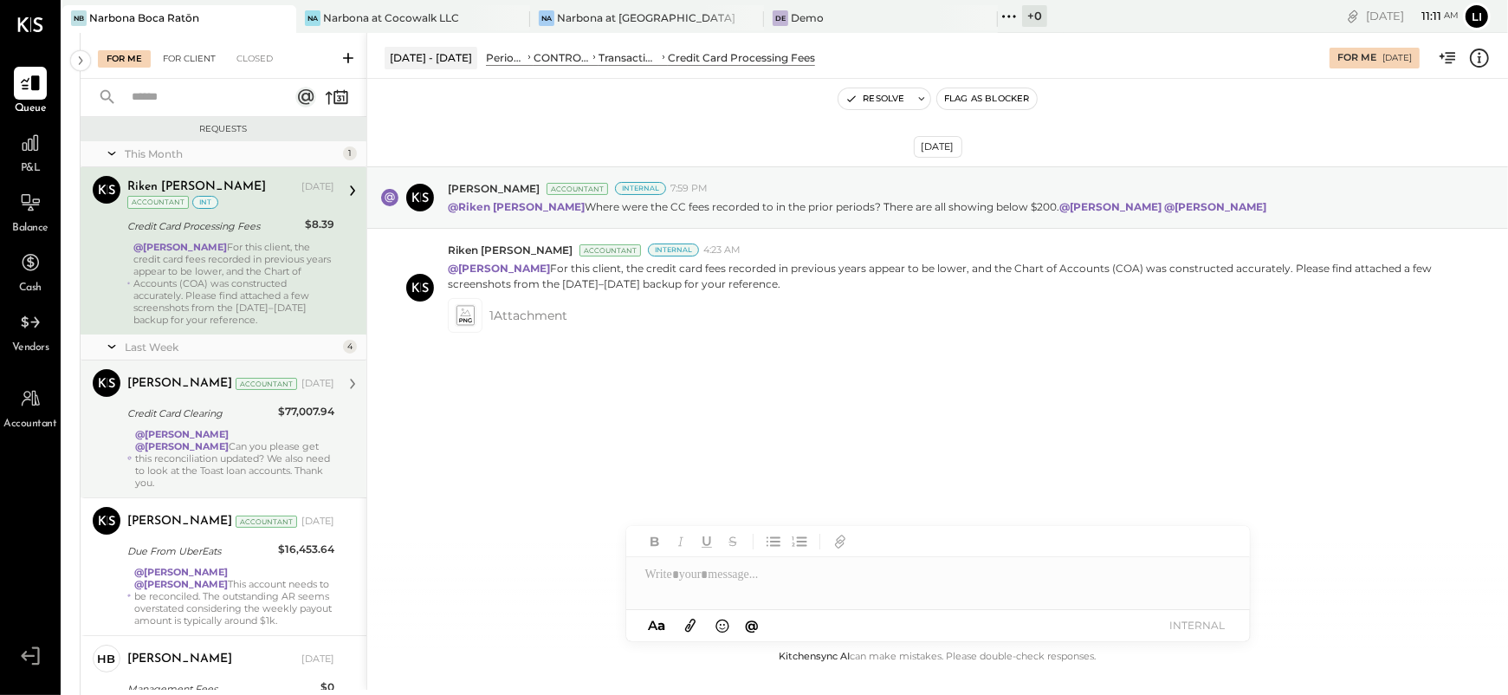
click at [193, 56] on div "For Client" at bounding box center [189, 58] width 70 height 17
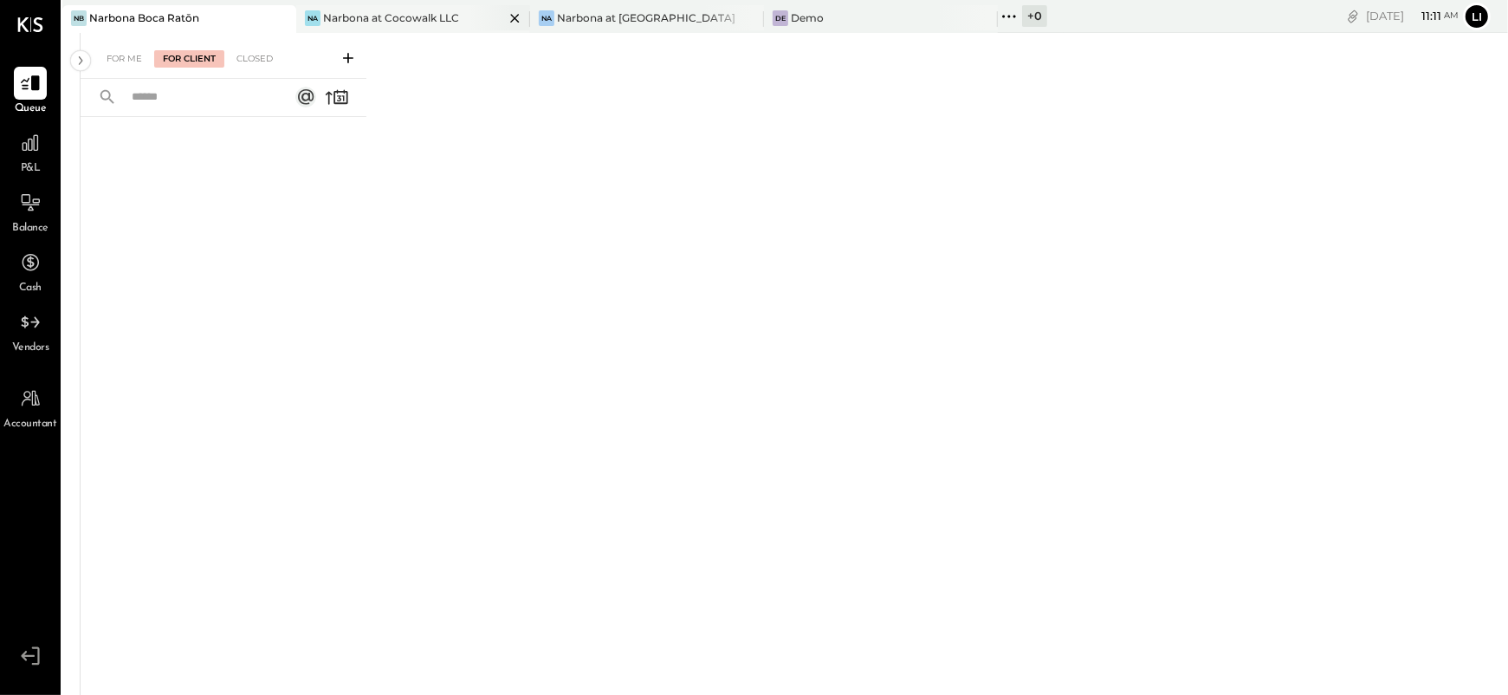
click at [364, 21] on div "Narbona at Cocowalk LLC" at bounding box center [391, 17] width 136 height 15
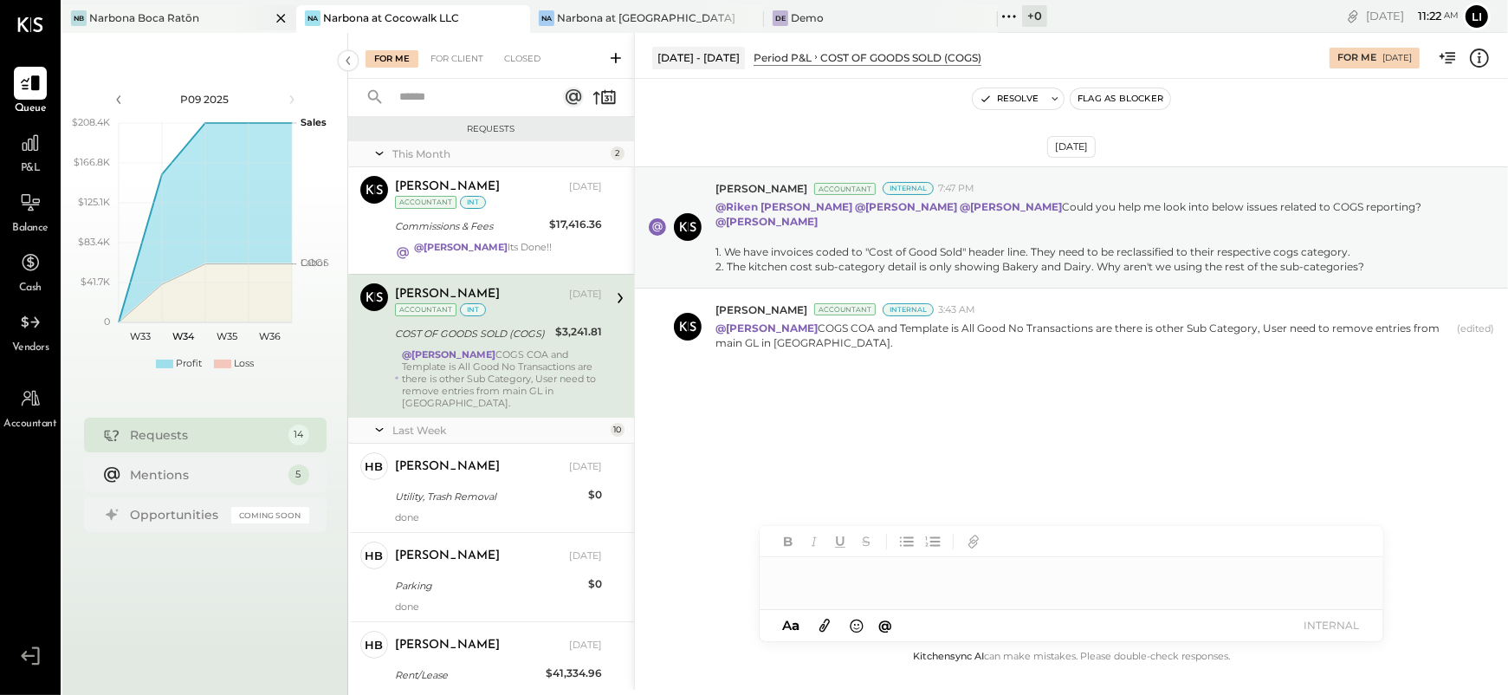
click at [137, 16] on div "Narbona Boca Ratōn" at bounding box center [144, 17] width 110 height 15
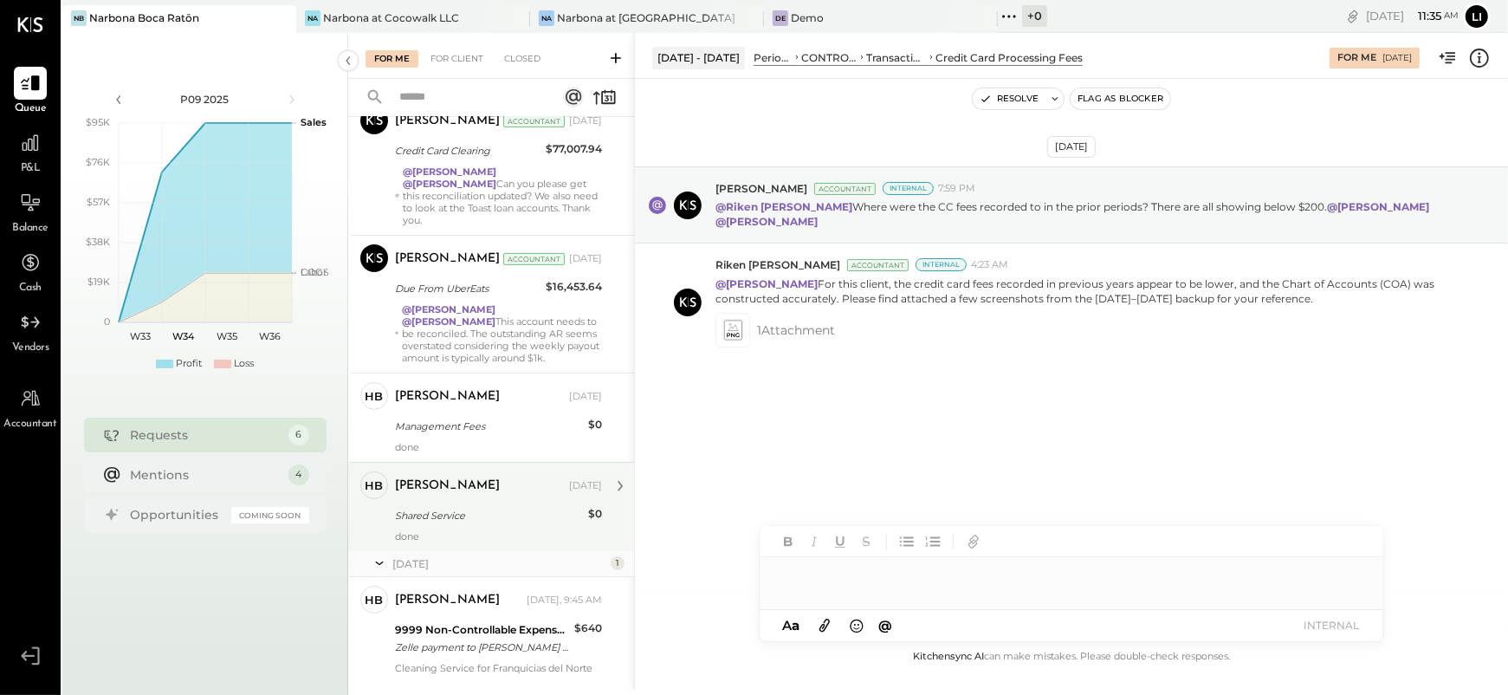
scroll to position [309, 0]
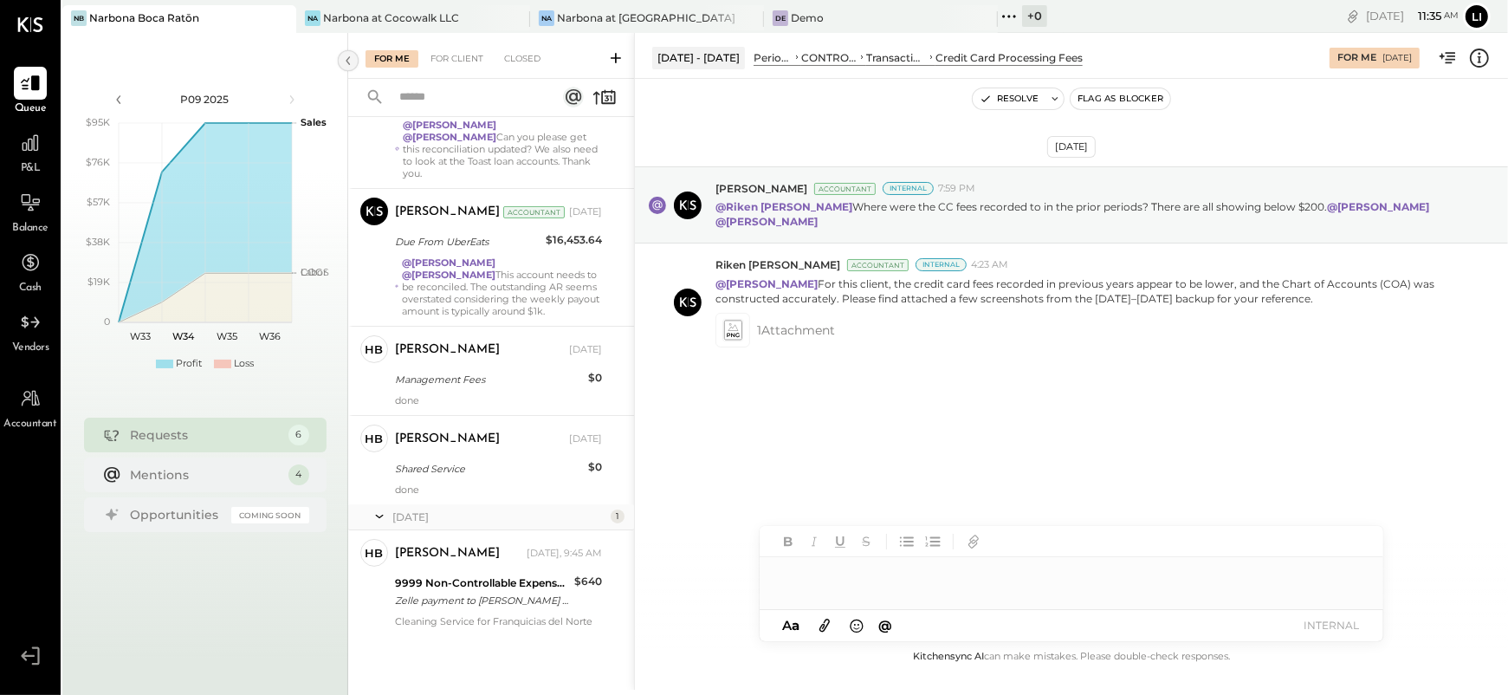
click at [351, 57] on icon at bounding box center [348, 60] width 19 height 31
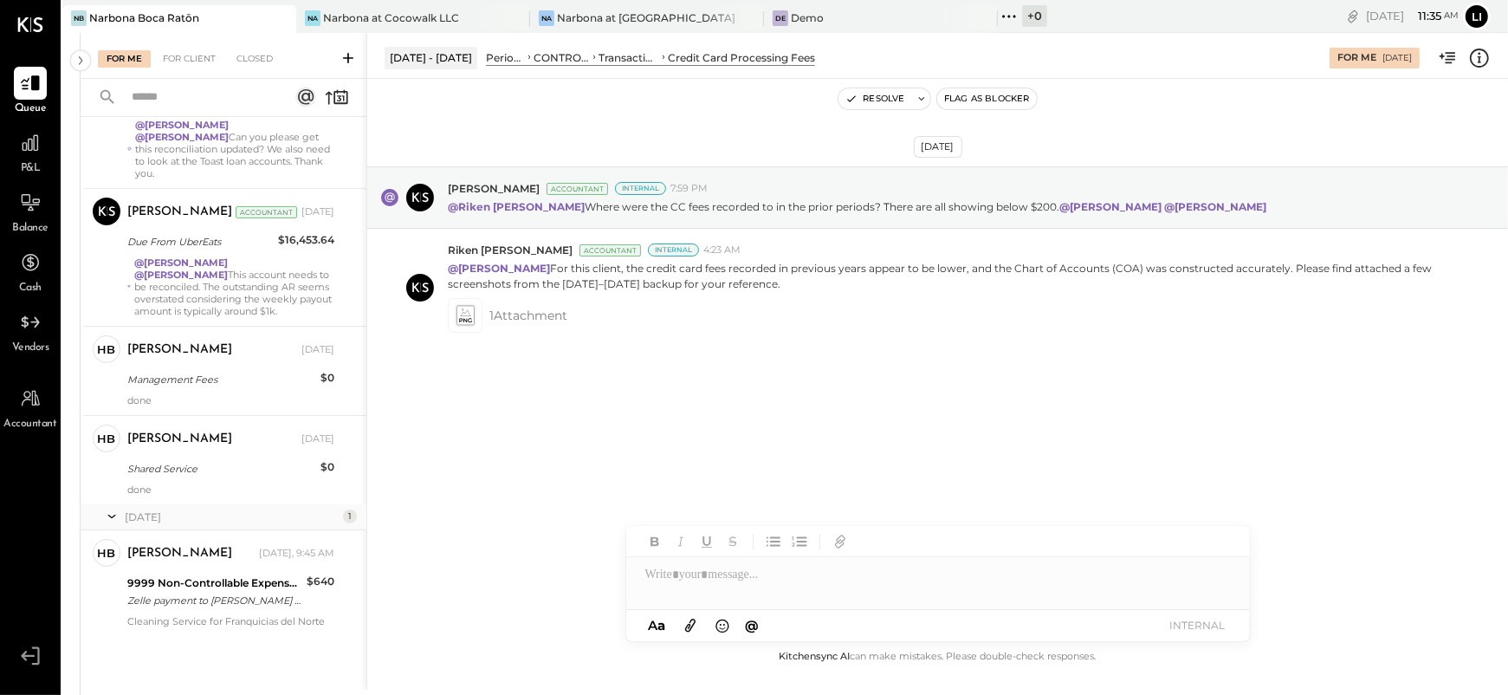
click at [188, 47] on div "For Me For Client Closed" at bounding box center [224, 56] width 286 height 46
click at [188, 57] on div "For Client" at bounding box center [189, 58] width 70 height 17
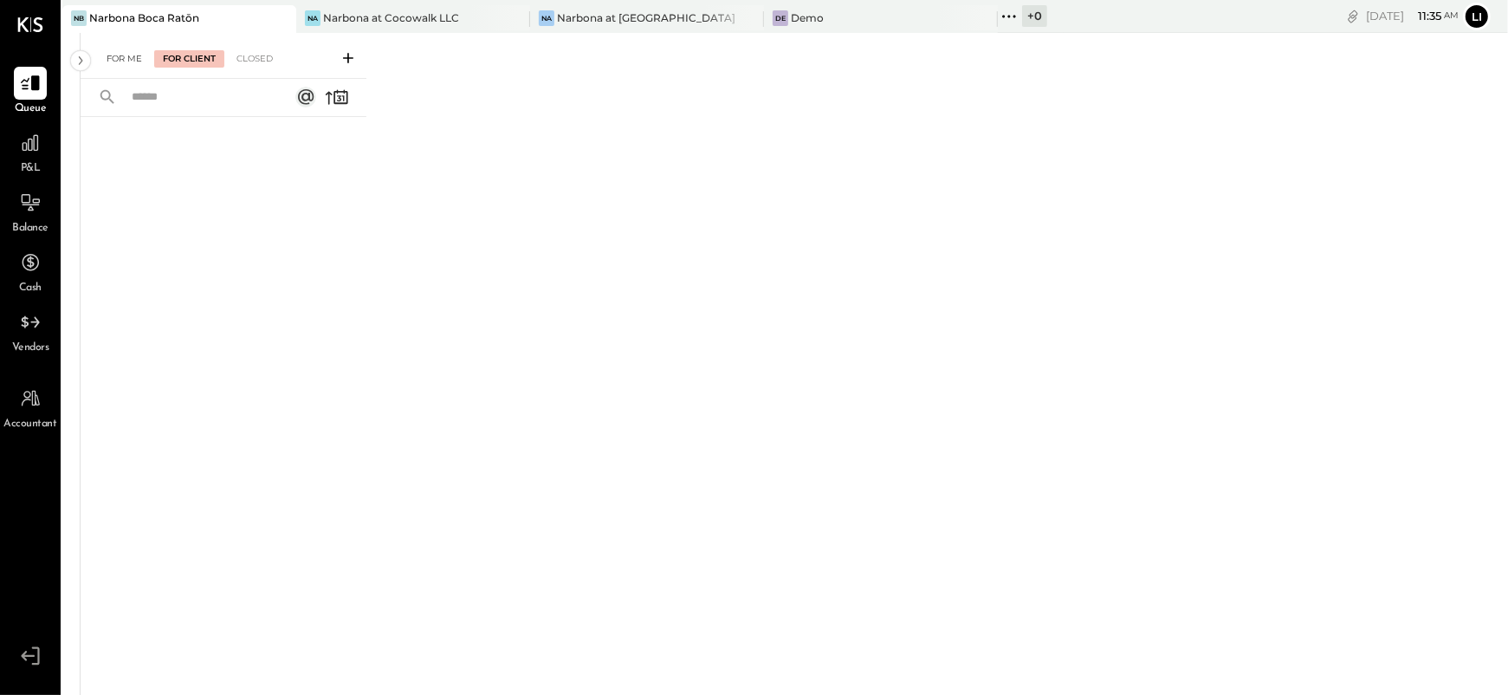
click at [113, 61] on div "For Me" at bounding box center [124, 58] width 53 height 17
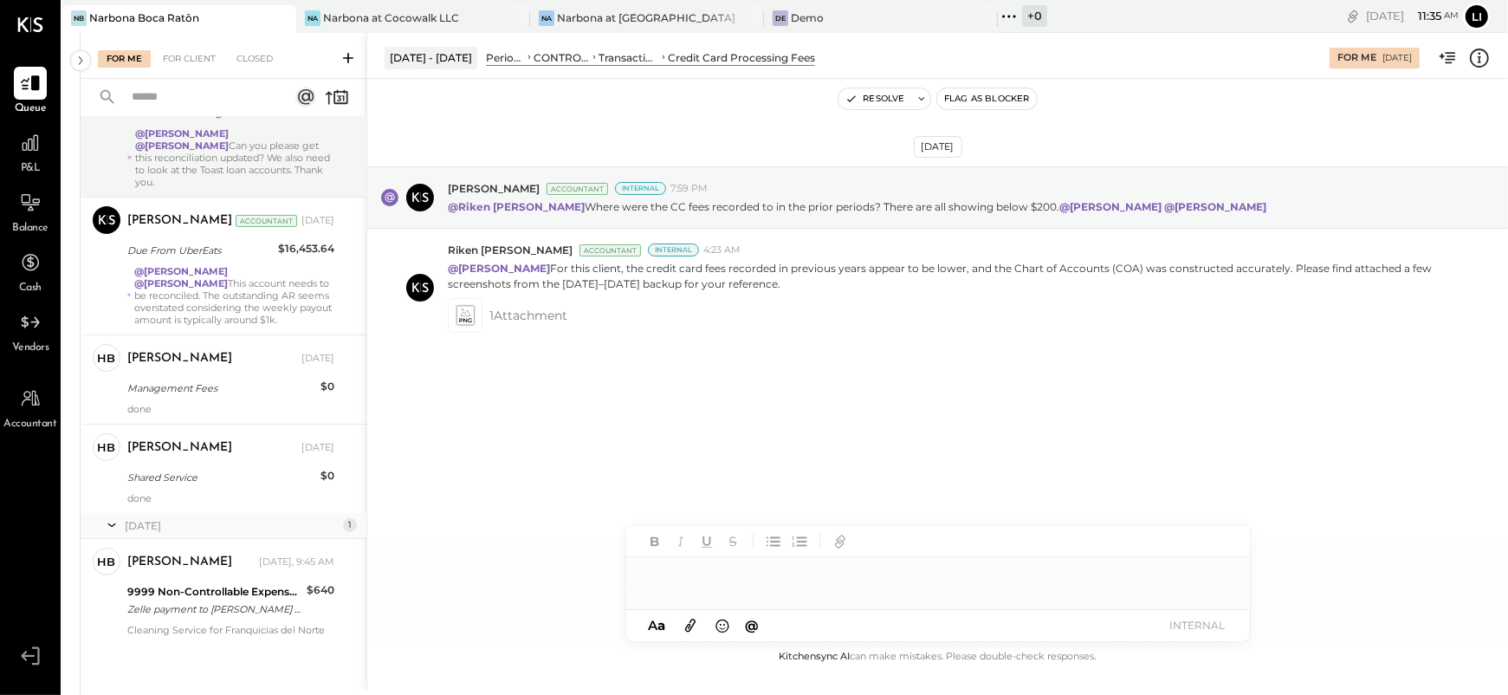
scroll to position [309, 0]
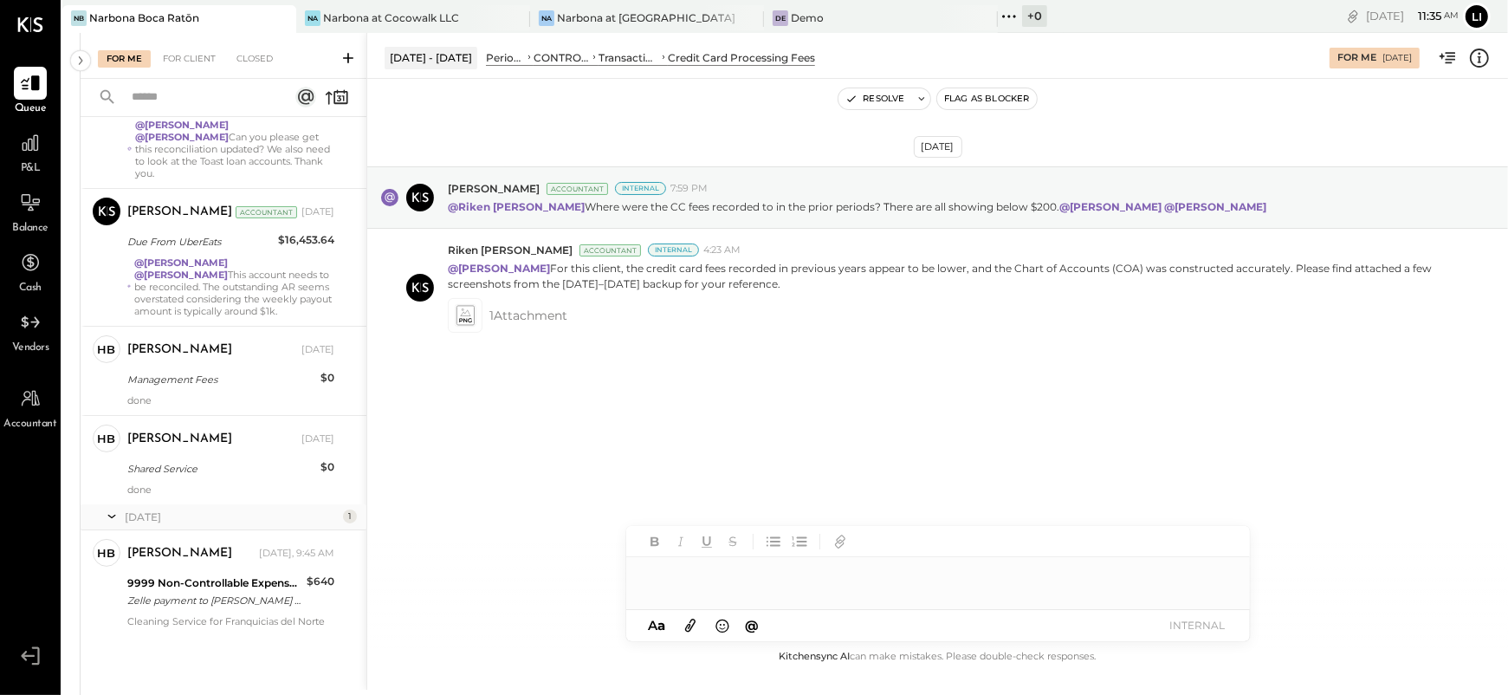
click at [545, 456] on div "[DATE] [PERSON_NAME] Accountant Internal 7:59 PM @[GEOGRAPHIC_DATA][PERSON_NAME…" at bounding box center [937, 299] width 1141 height 354
click at [163, 96] on input "text" at bounding box center [199, 97] width 157 height 29
click at [239, 70] on div "For Me For Client Closed" at bounding box center [224, 56] width 286 height 46
click at [258, 61] on div "Closed" at bounding box center [255, 58] width 54 height 17
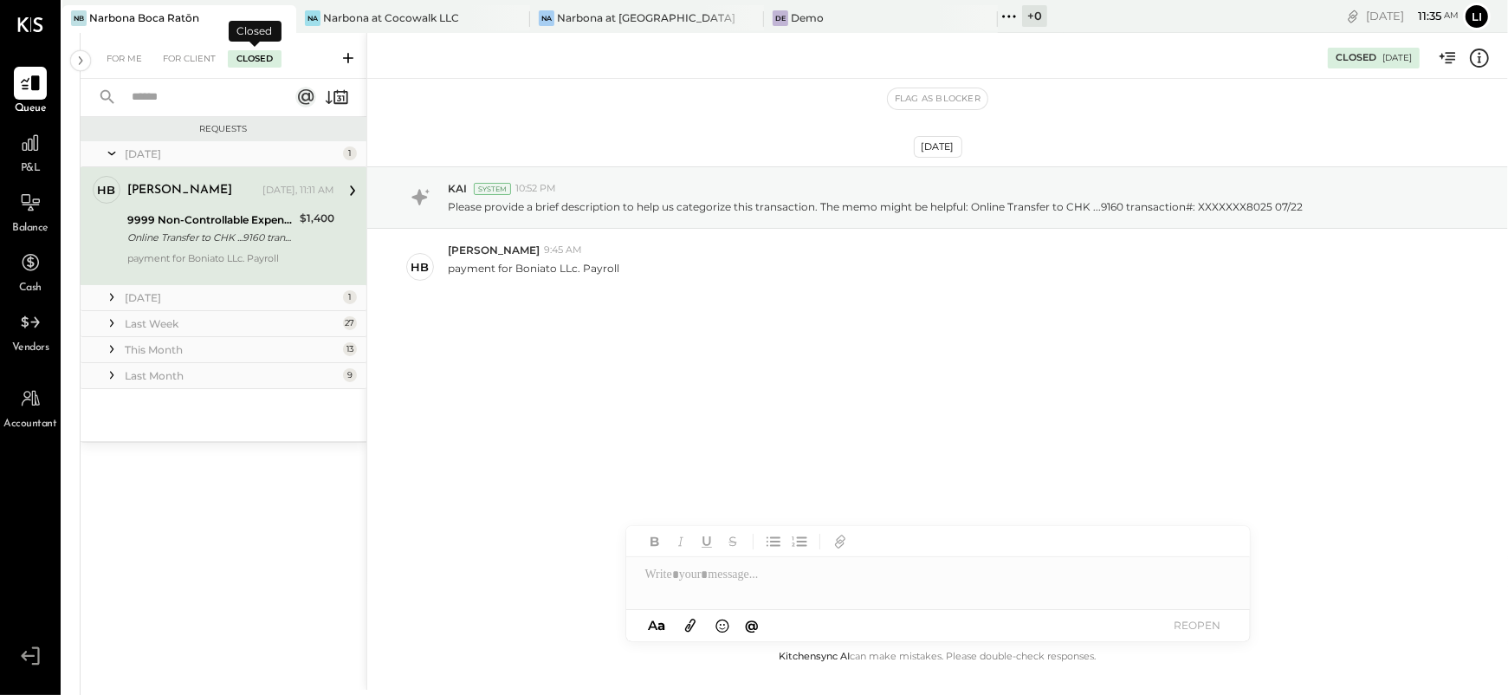
click at [206, 94] on input "text" at bounding box center [199, 97] width 157 height 29
click at [113, 341] on icon at bounding box center [111, 348] width 17 height 17
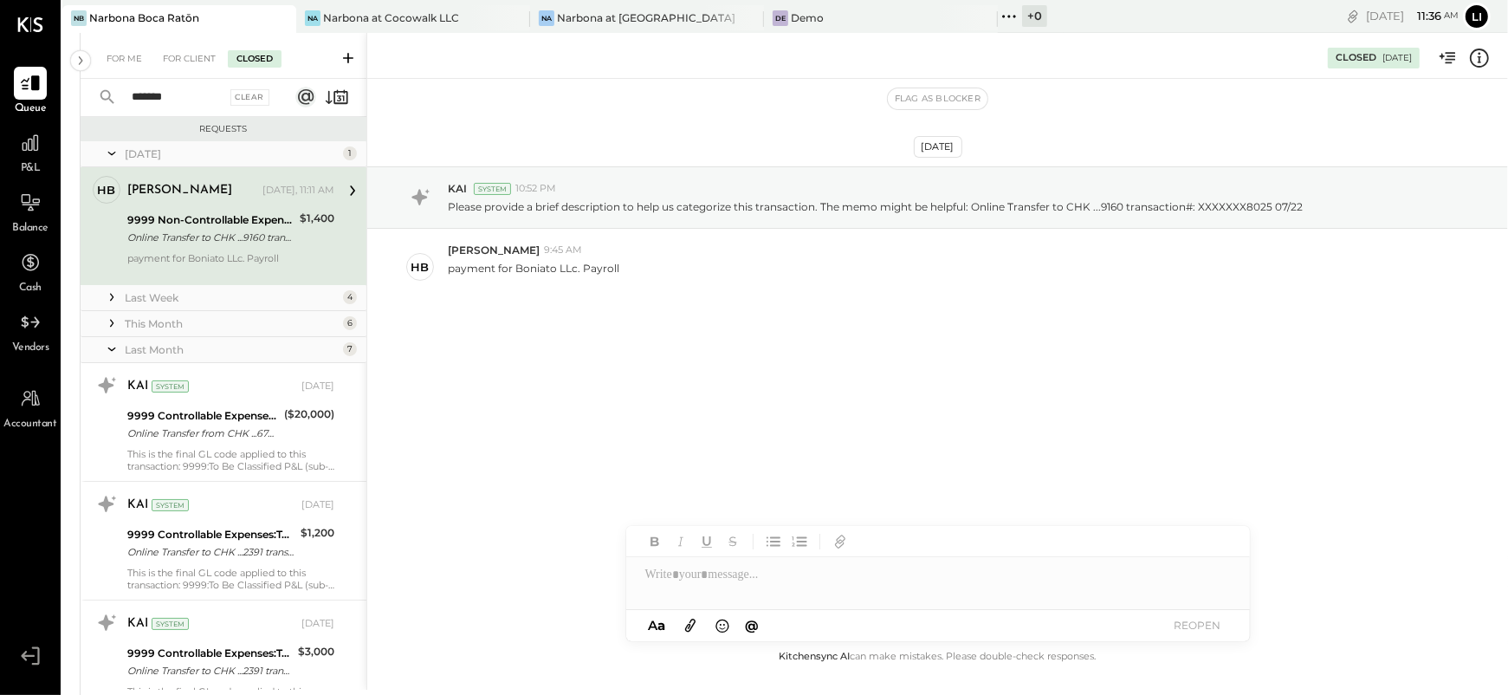
click at [206, 145] on div "[DATE] 1" at bounding box center [224, 154] width 286 height 26
click at [196, 87] on input "*******" at bounding box center [173, 97] width 105 height 29
click at [210, 94] on input "*******" at bounding box center [173, 97] width 105 height 29
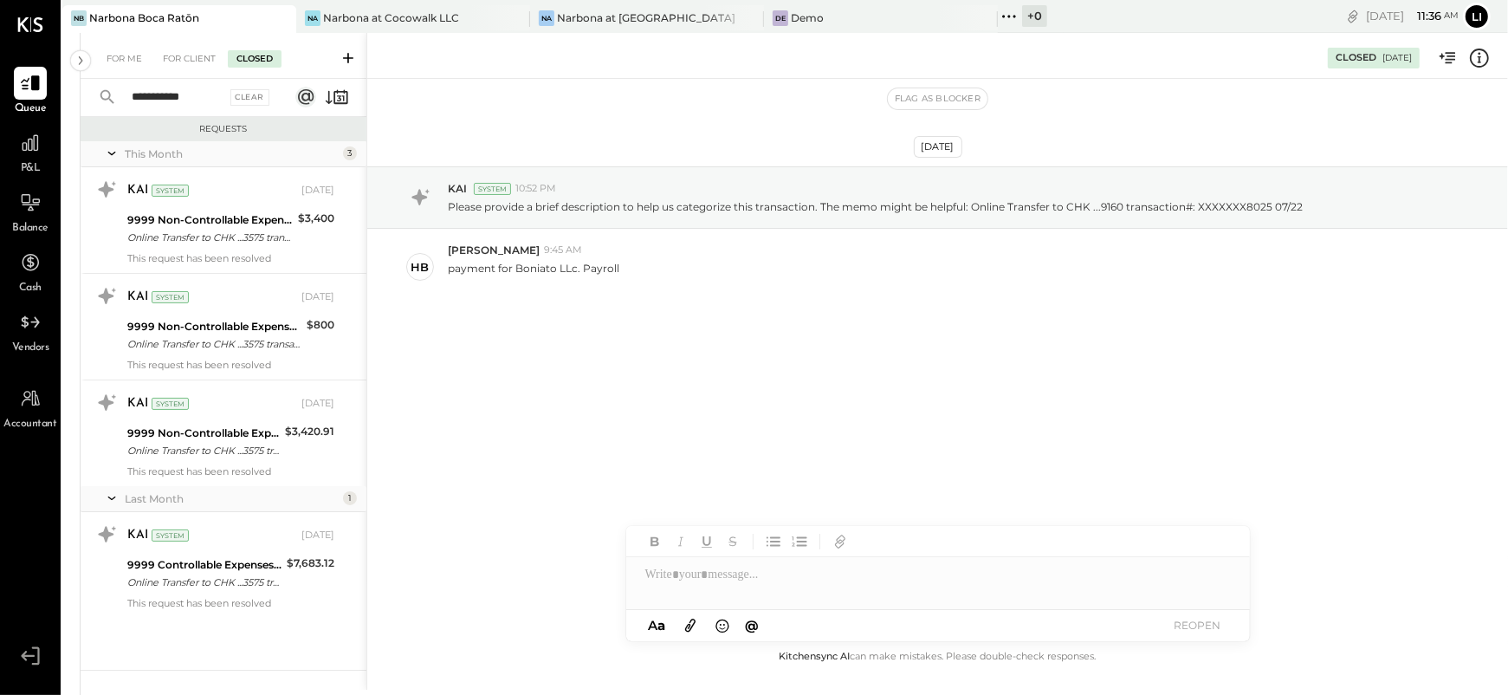
type input "**********"
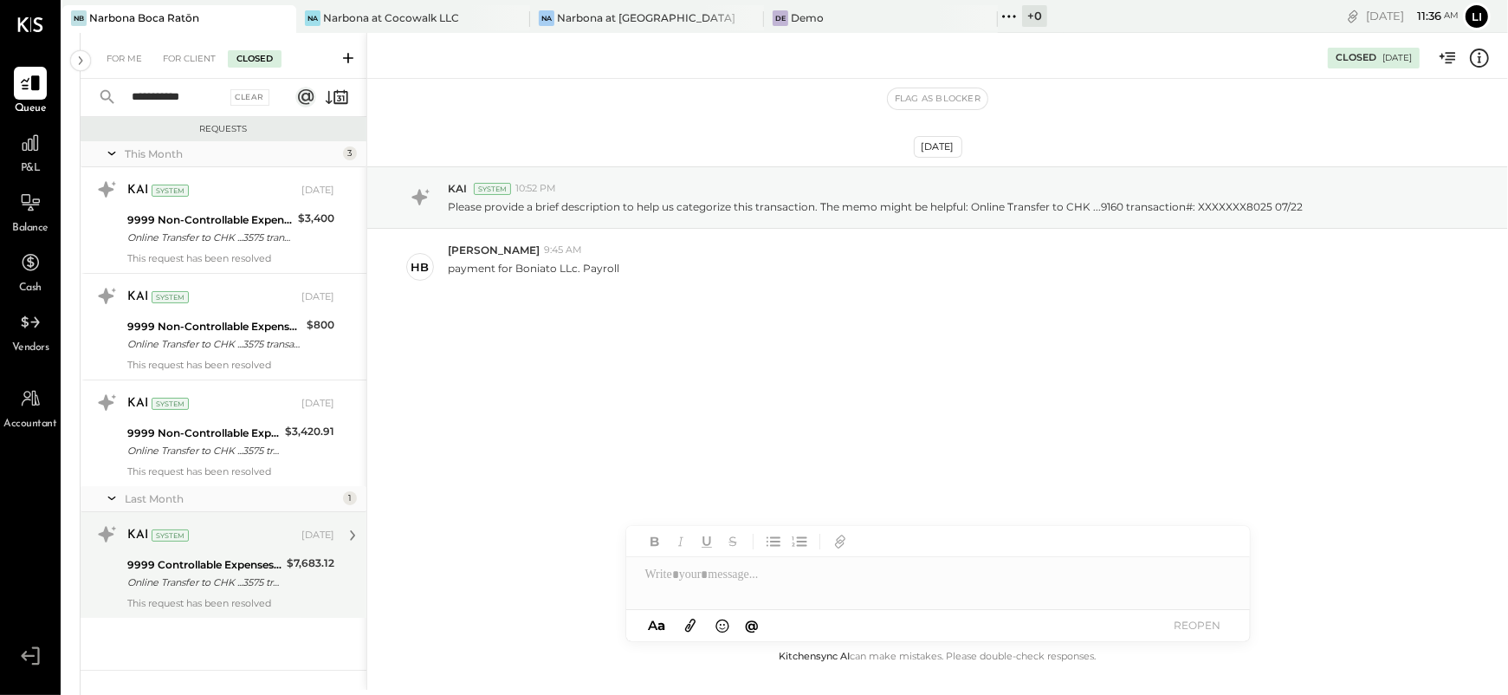
click at [243, 559] on div "9999 Controllable Expenses:To Be Classified P&L" at bounding box center [204, 564] width 154 height 17
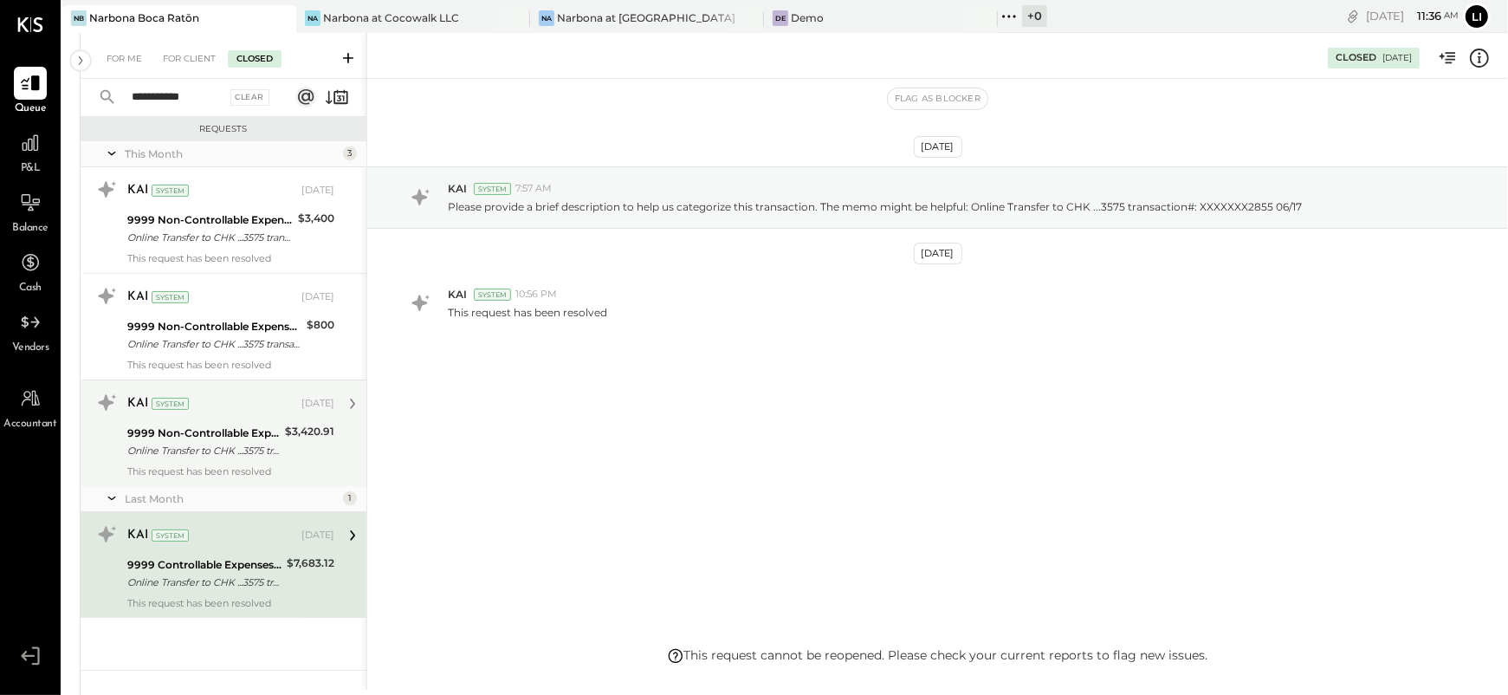
click at [227, 477] on div "KAI System [DATE] 9999 Non-Controllable Expenses:Other Income and Expenses:To B…" at bounding box center [224, 432] width 286 height 107
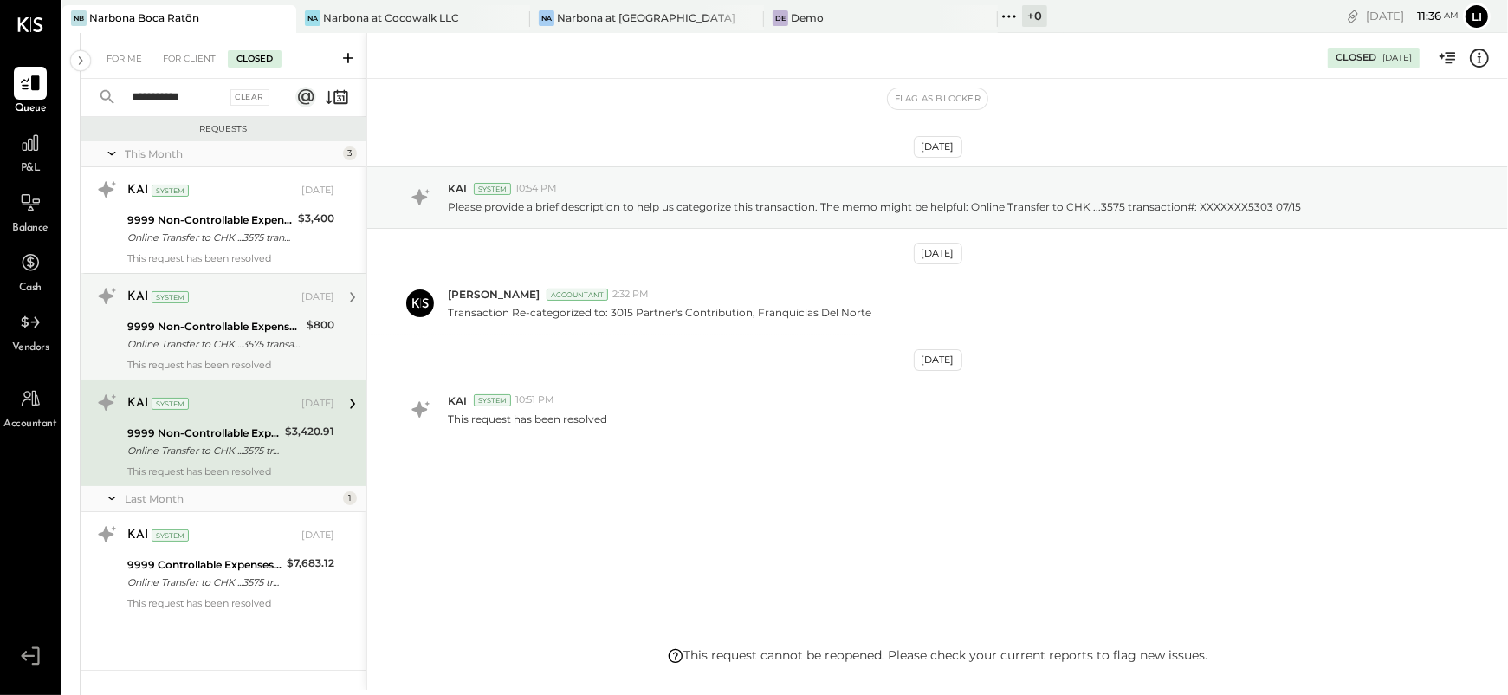
click at [222, 354] on div "KAI System [DATE] 9999 Non-Controllable Expenses:Other Income and Expenses:To B…" at bounding box center [230, 326] width 207 height 88
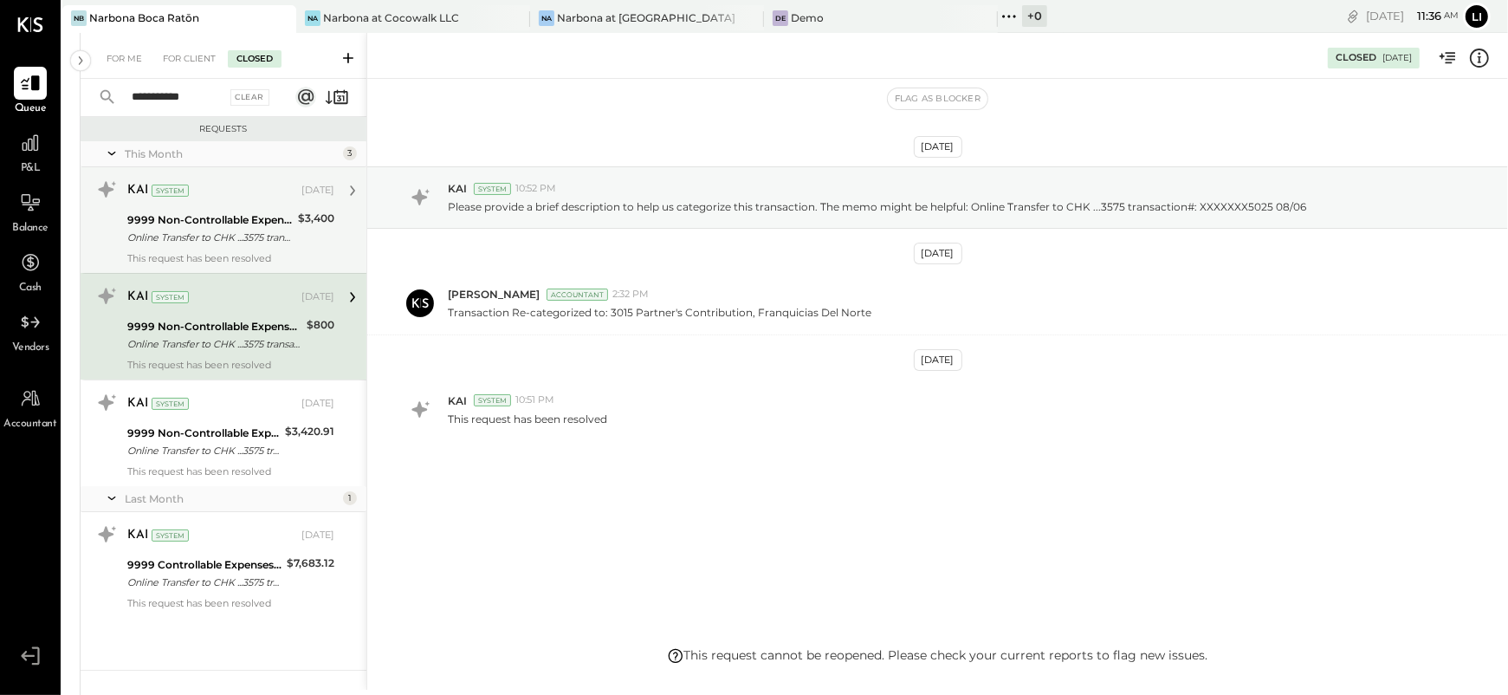
click at [228, 236] on div "Online Transfer to CHK ...3575 transaction#: XXXXXXX6960 08/04" at bounding box center [209, 237] width 165 height 17
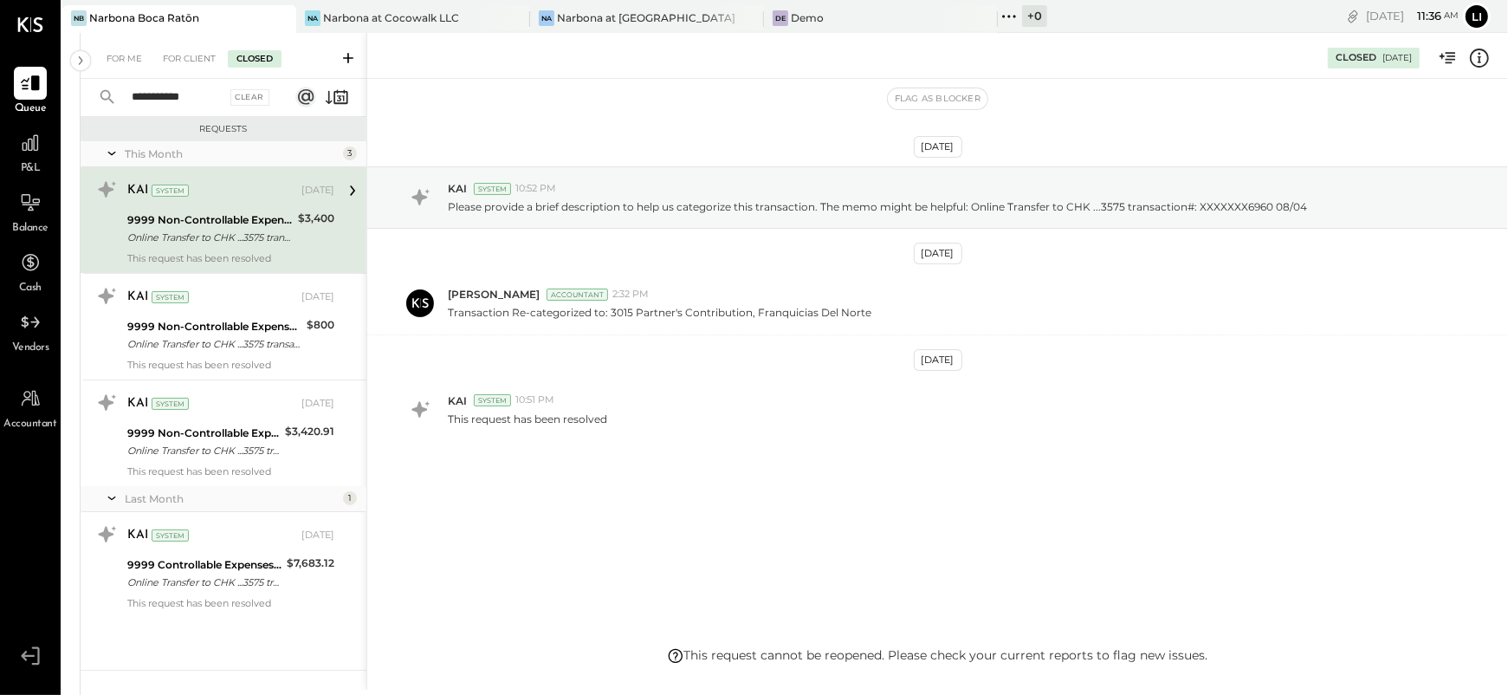
click at [112, 154] on icon at bounding box center [112, 153] width 8 height 3
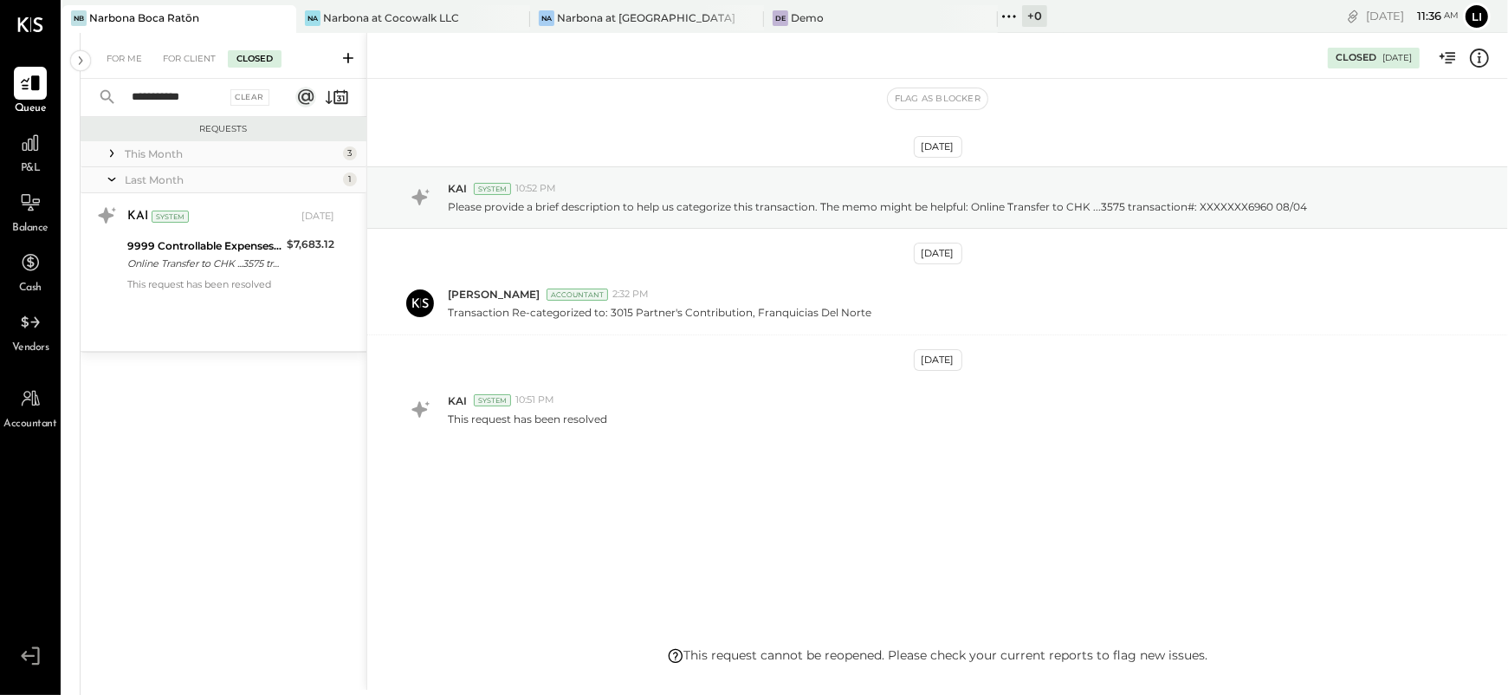
click at [107, 181] on icon at bounding box center [111, 179] width 17 height 43
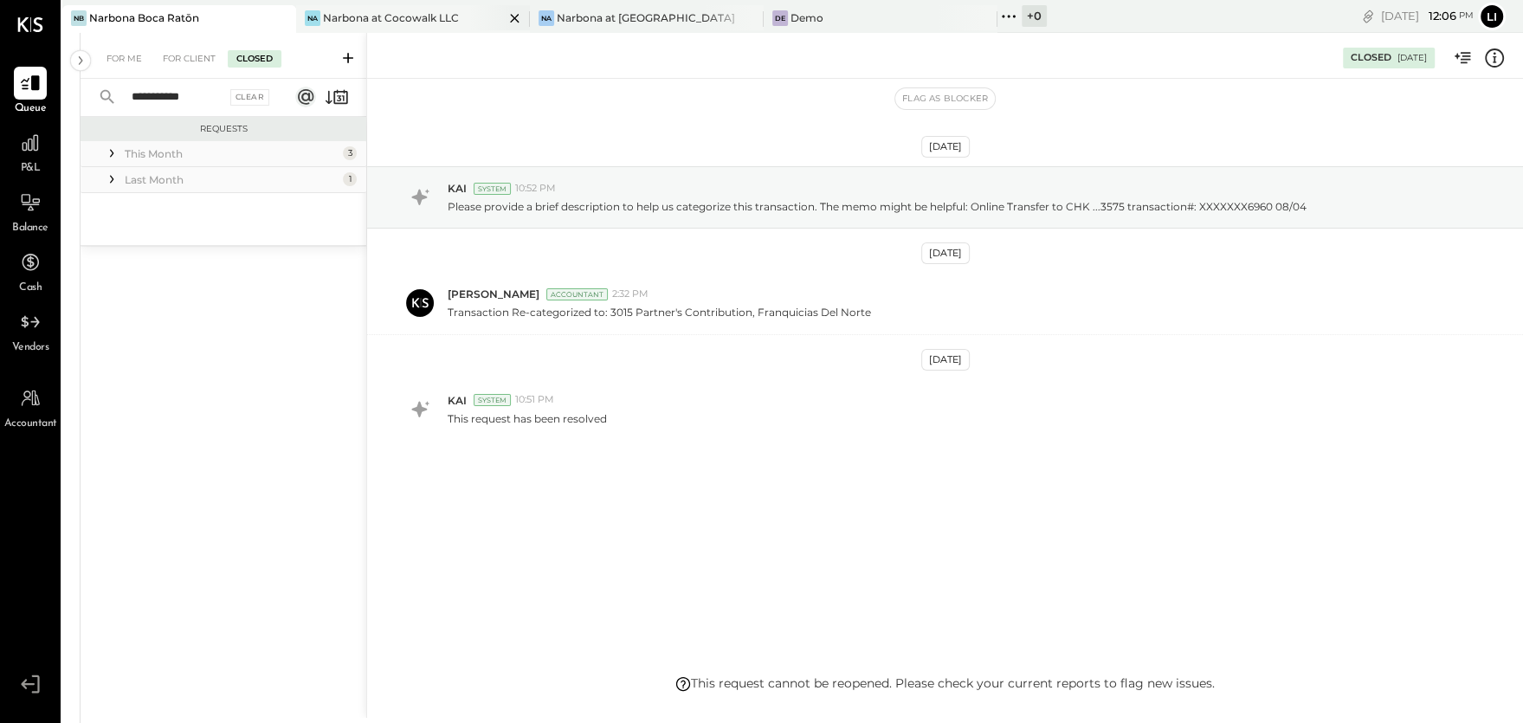
click at [369, 21] on div "Narbona at Cocowalk LLC" at bounding box center [391, 17] width 136 height 15
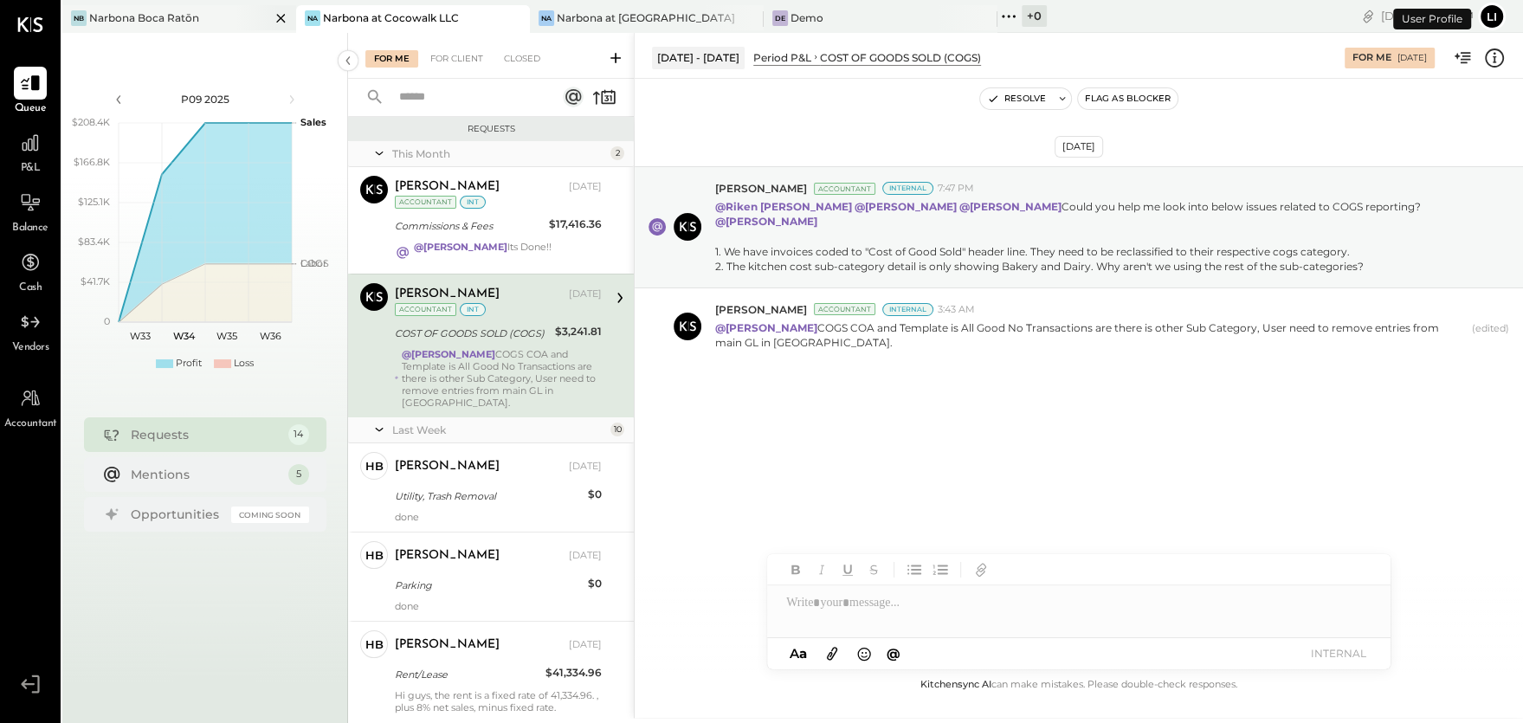
click at [171, 22] on div "Narbona Boca Ratōn" at bounding box center [144, 17] width 110 height 15
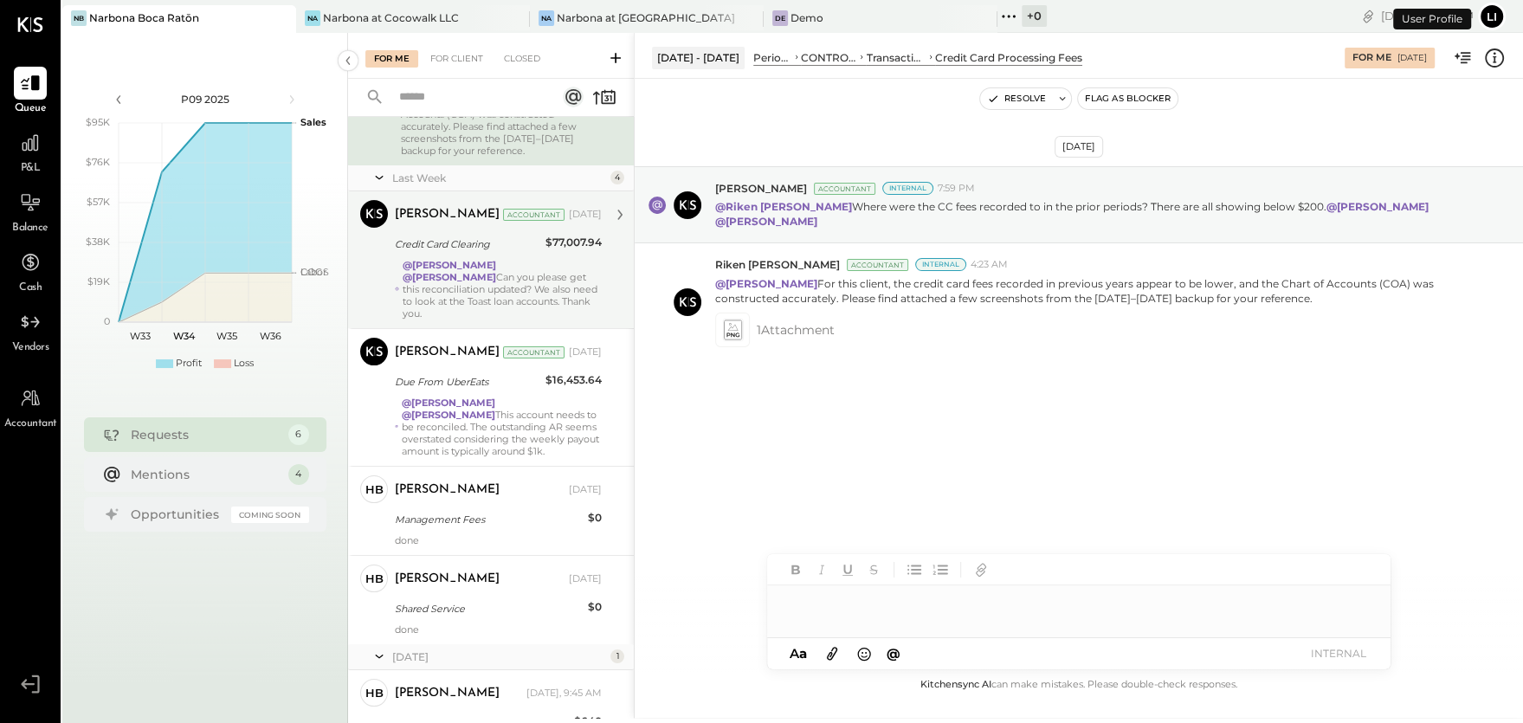
scroll to position [282, 0]
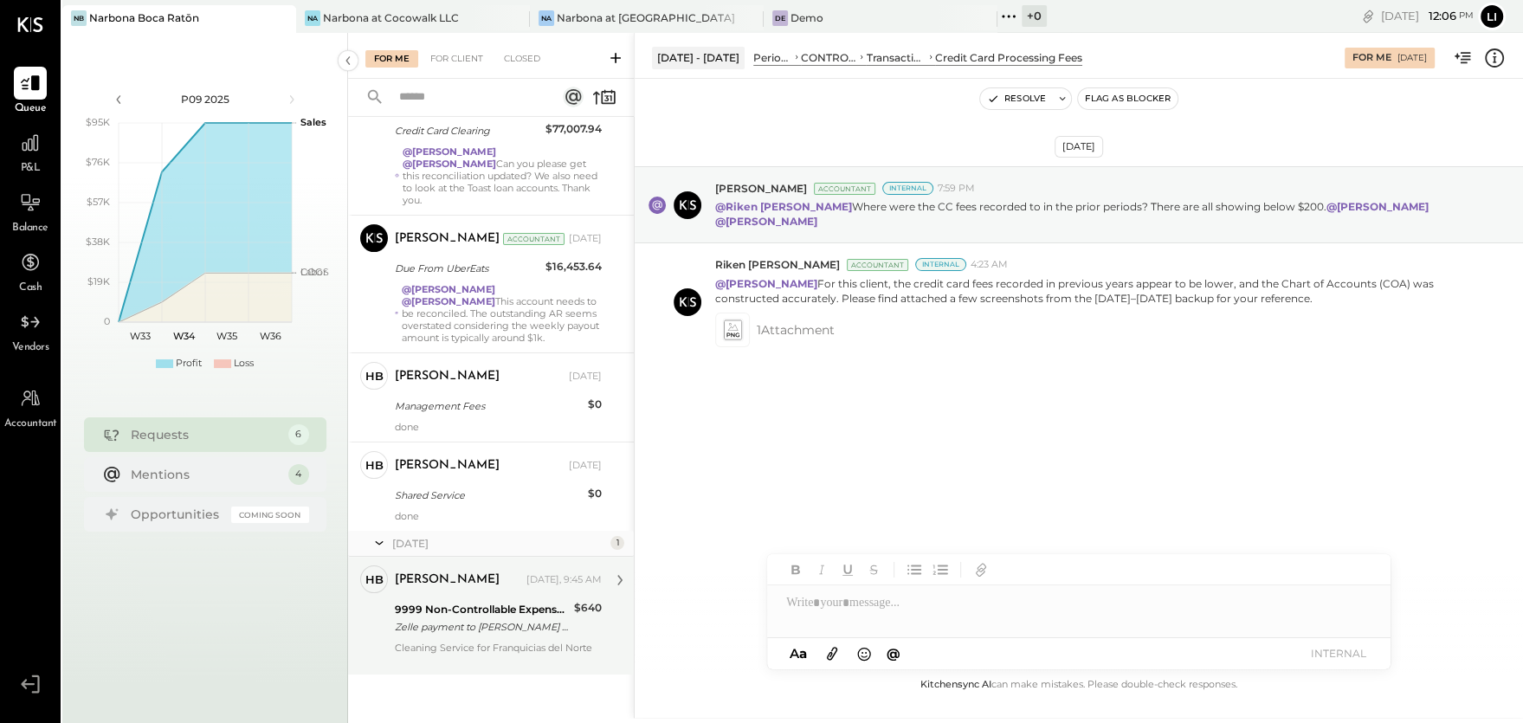
click at [474, 599] on div "9999 Non-Controllable Expenses:Other Income and Expenses:To Be Classified P&L Z…" at bounding box center [482, 618] width 174 height 38
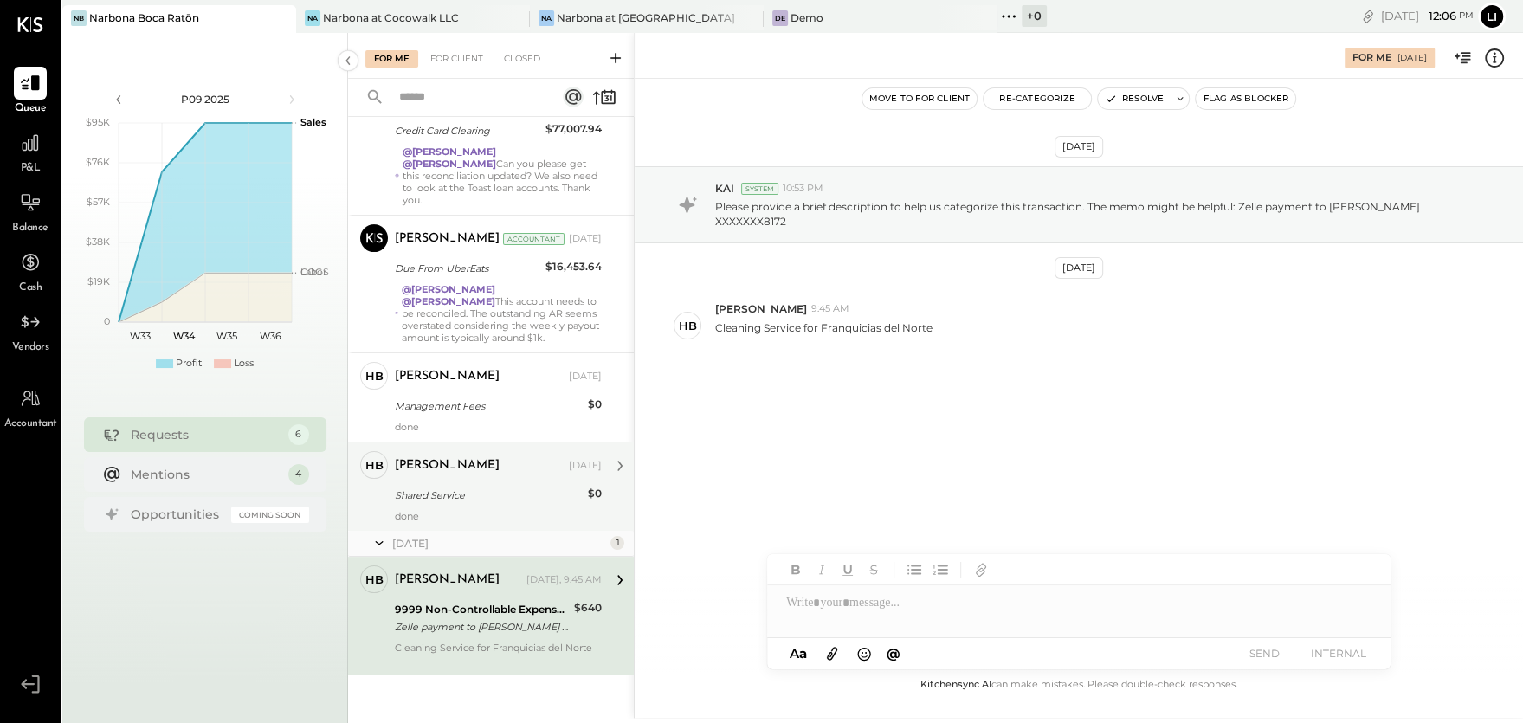
click at [480, 506] on div "[PERSON_NAME] [DATE] Shared Service $0 done" at bounding box center [498, 486] width 207 height 71
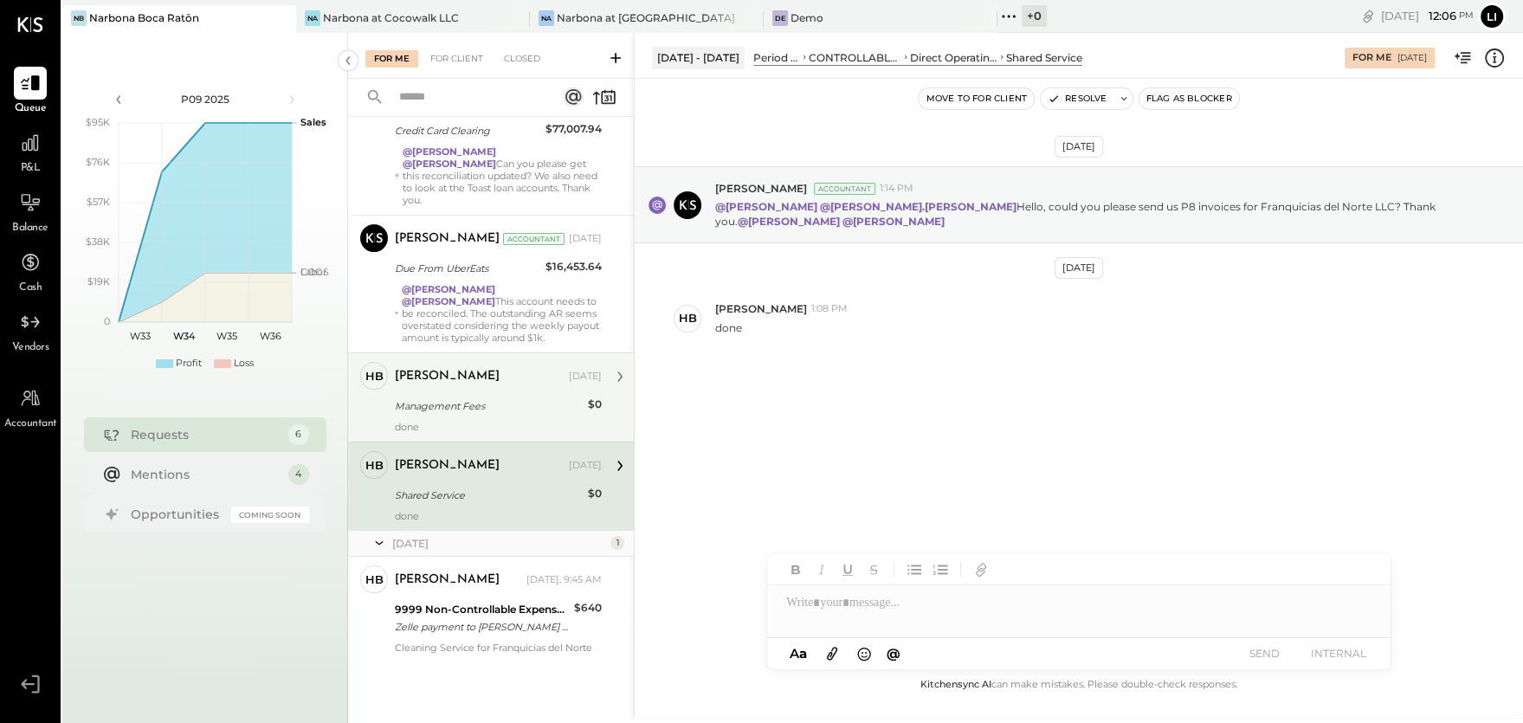
click at [482, 406] on div "Management Fees" at bounding box center [489, 406] width 188 height 17
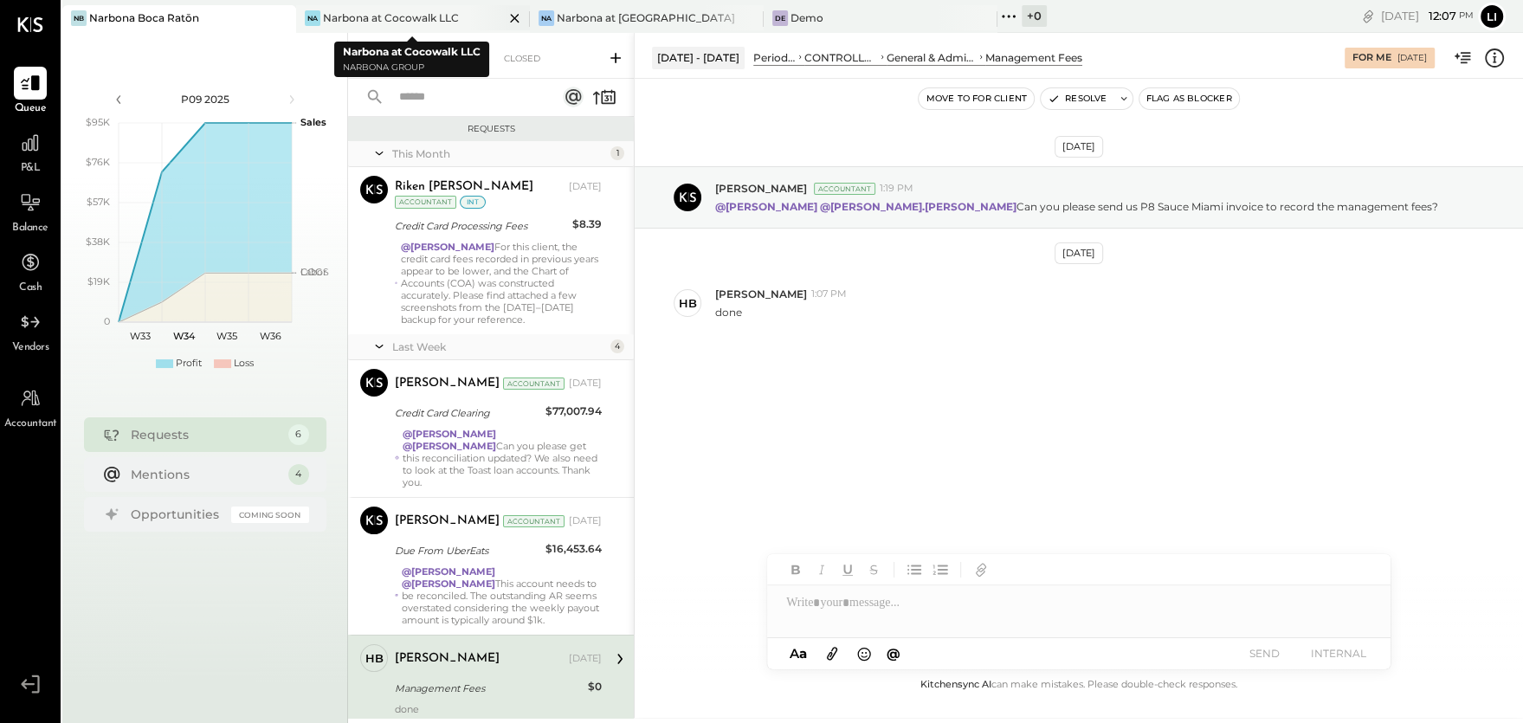
click at [323, 18] on div "Narbona at Cocowalk LLC" at bounding box center [391, 17] width 136 height 15
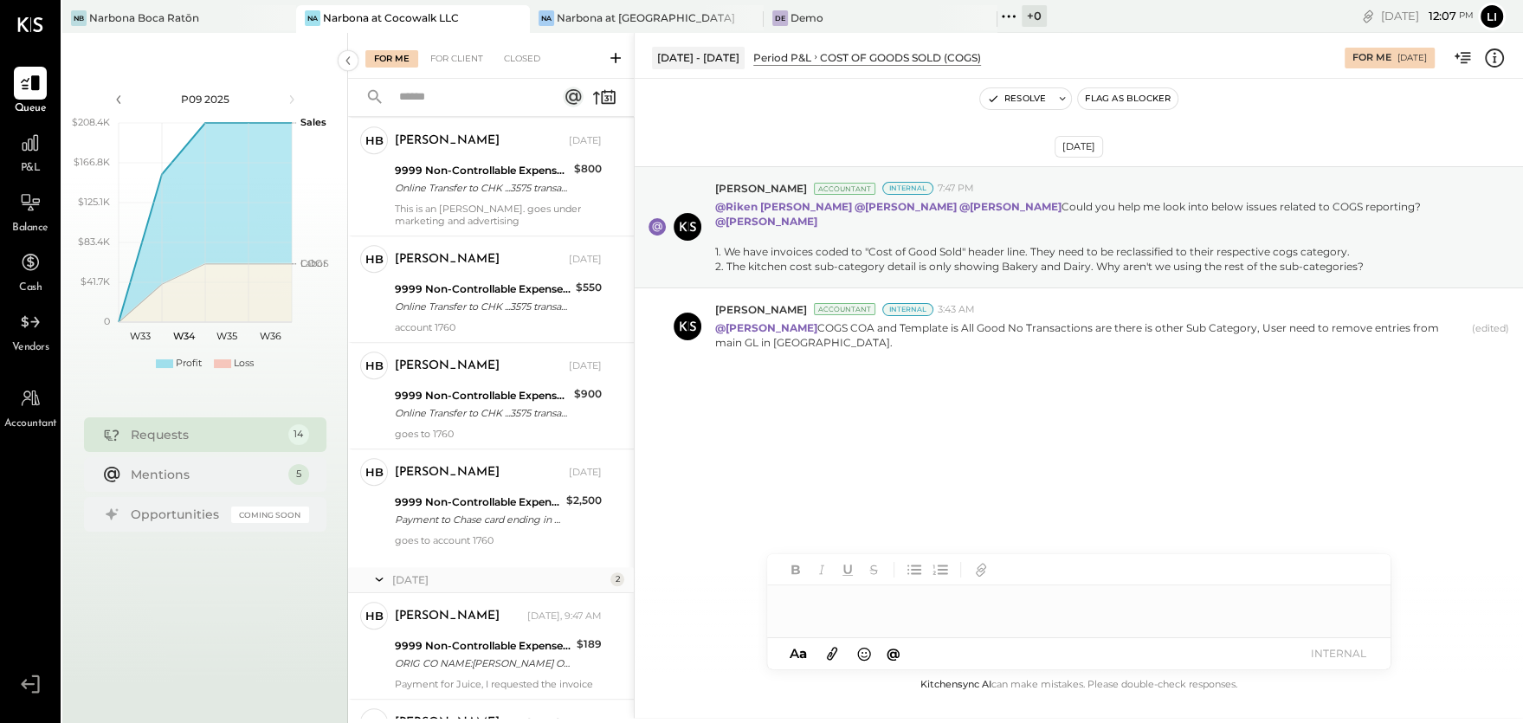
scroll to position [1025, 0]
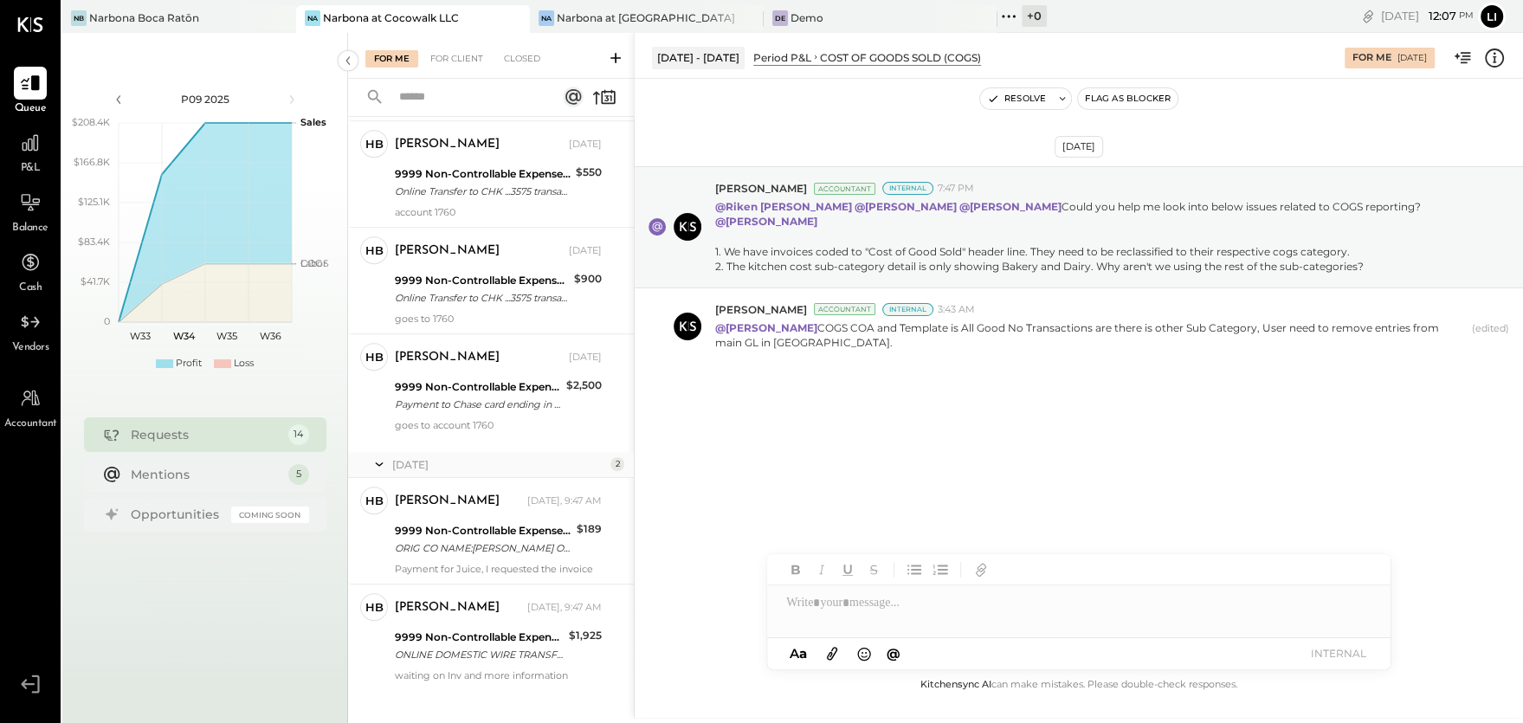
click at [793, 436] on div "[DATE] [PERSON_NAME] Accountant Internal 7:47 PM @[PERSON_NAME] @[PERSON_NAME] …" at bounding box center [1079, 308] width 889 height 372
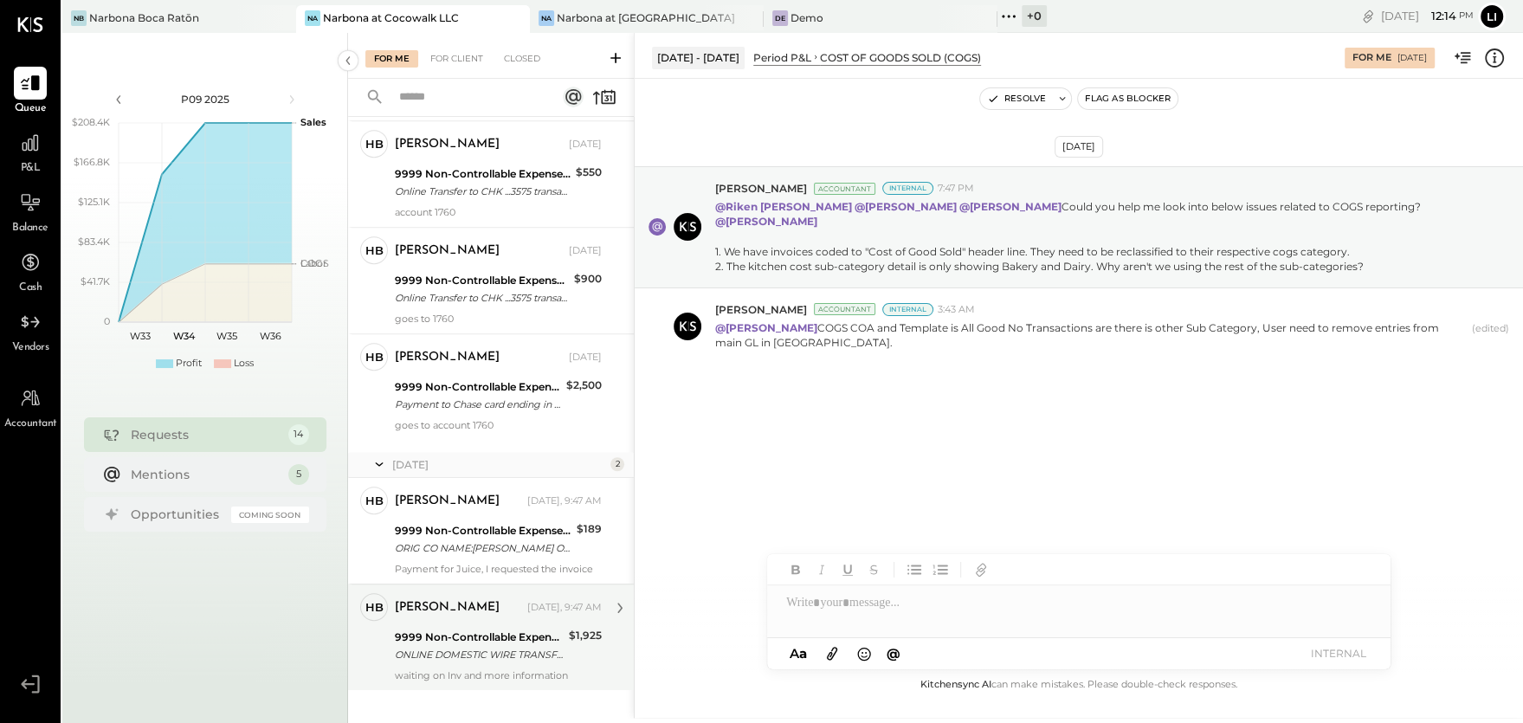
click at [454, 629] on div "9999 Non-Controllable Expenses:Other Income and Expenses:To Be Classified P&L" at bounding box center [479, 637] width 169 height 17
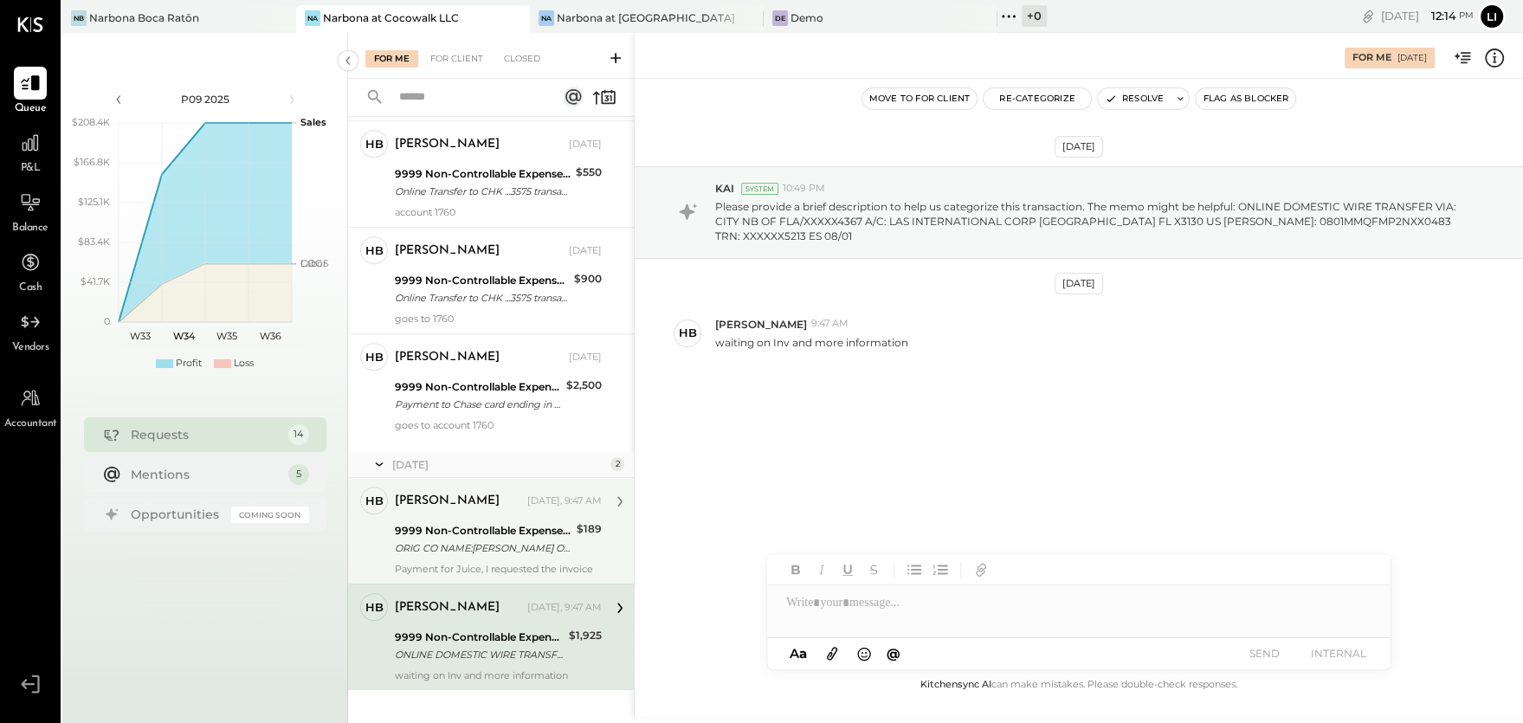
click at [457, 522] on div "9999 Non-Controllable Expenses:Other Income and Expenses:To Be Classified P&L" at bounding box center [483, 530] width 177 height 17
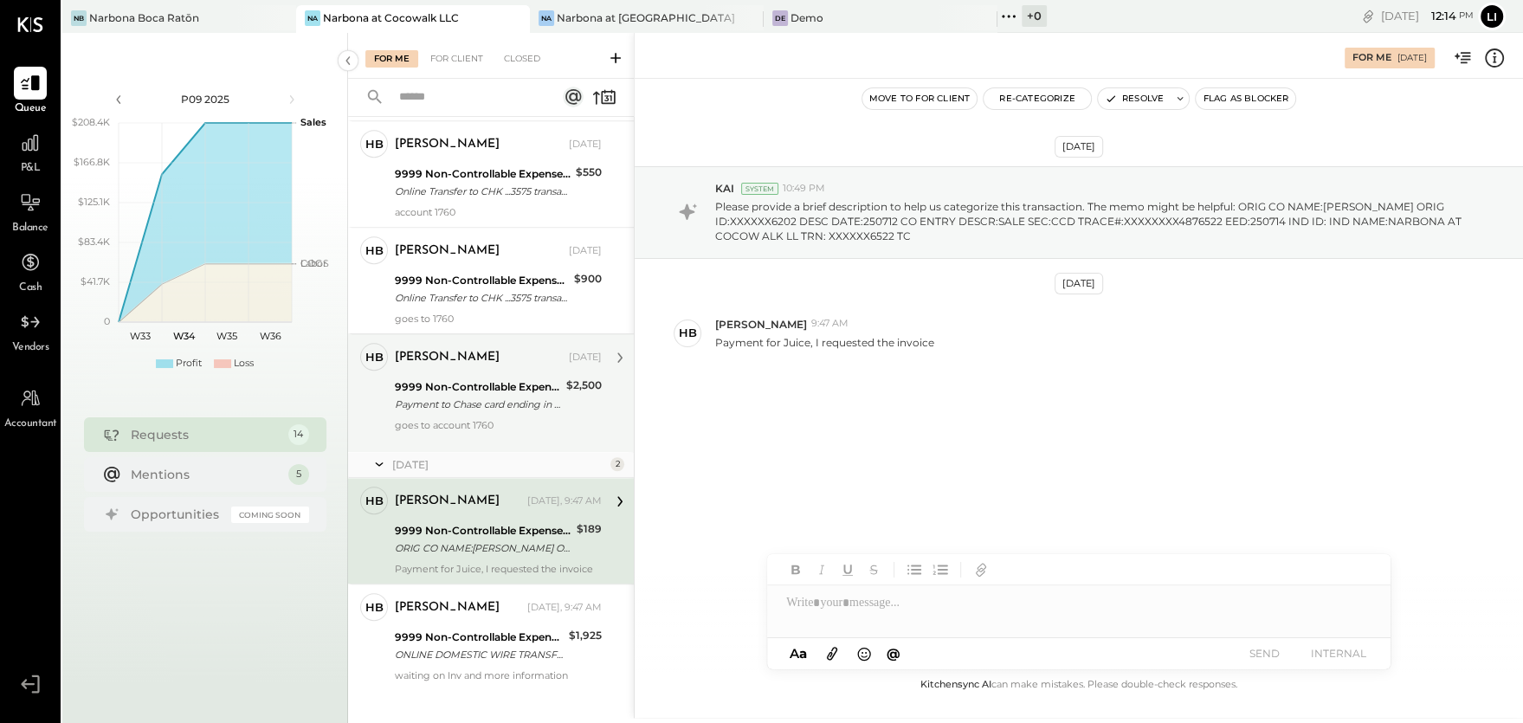
click at [467, 419] on div "goes to account 1760" at bounding box center [498, 431] width 207 height 24
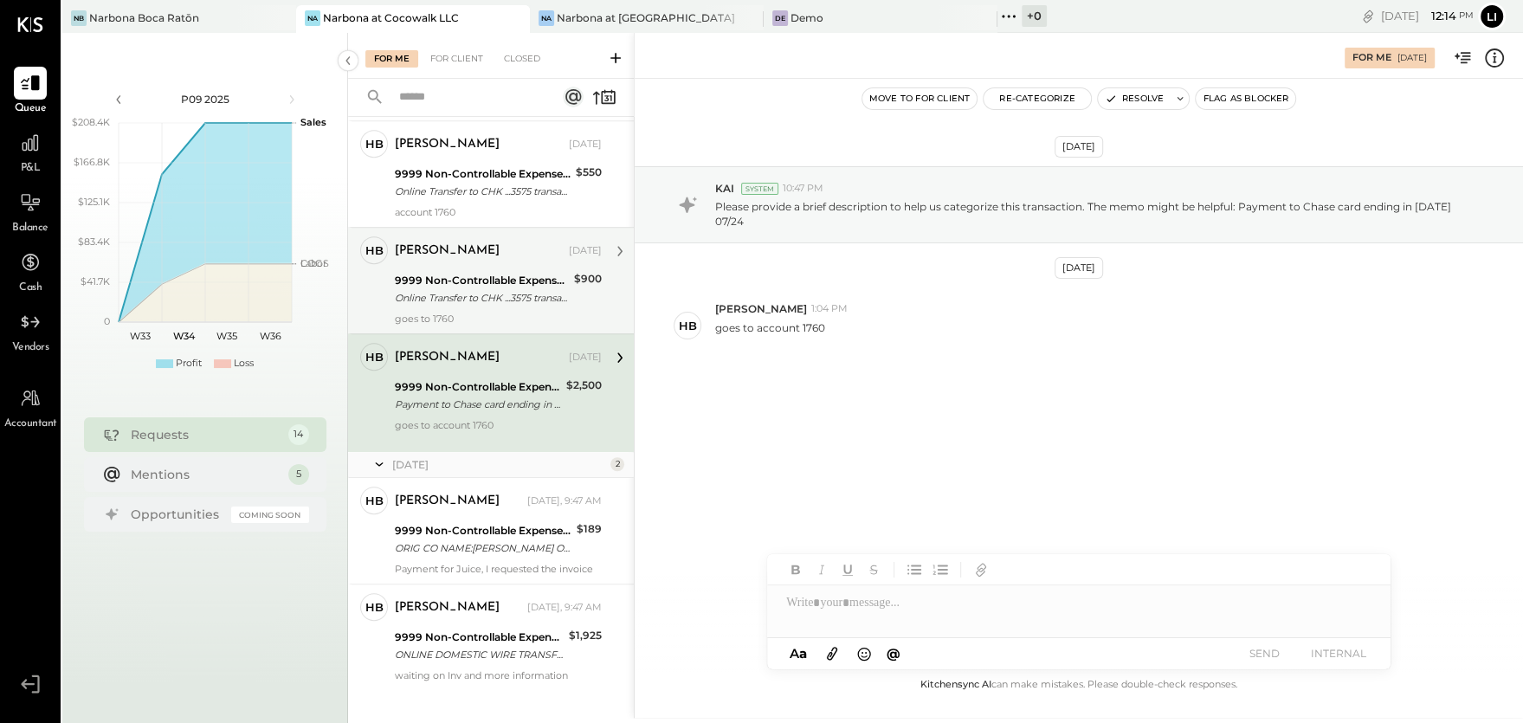
click at [460, 313] on div "goes to 1760" at bounding box center [498, 319] width 207 height 12
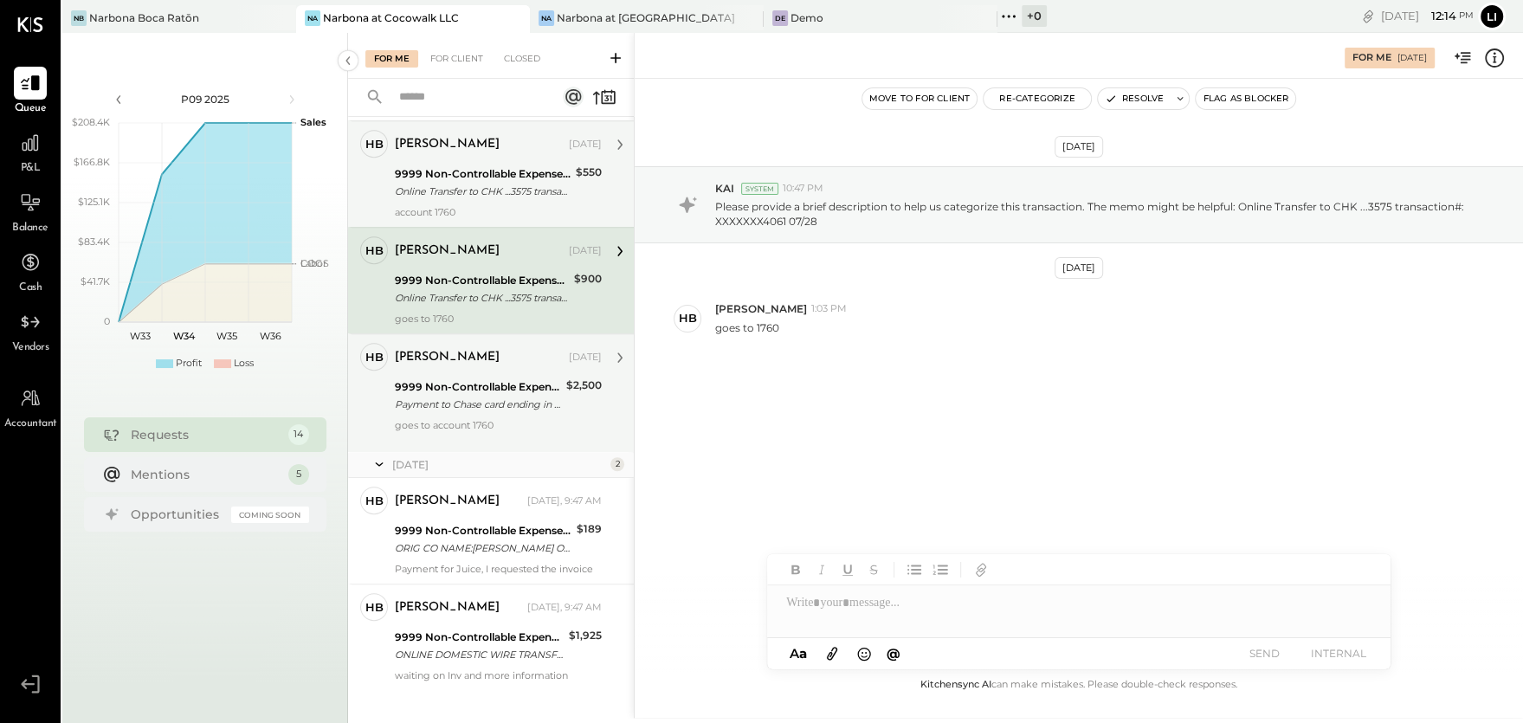
click at [441, 183] on div "Online Transfer to CHK ...3575 transaction#: XXXXXXX0633 08/11" at bounding box center [483, 191] width 176 height 17
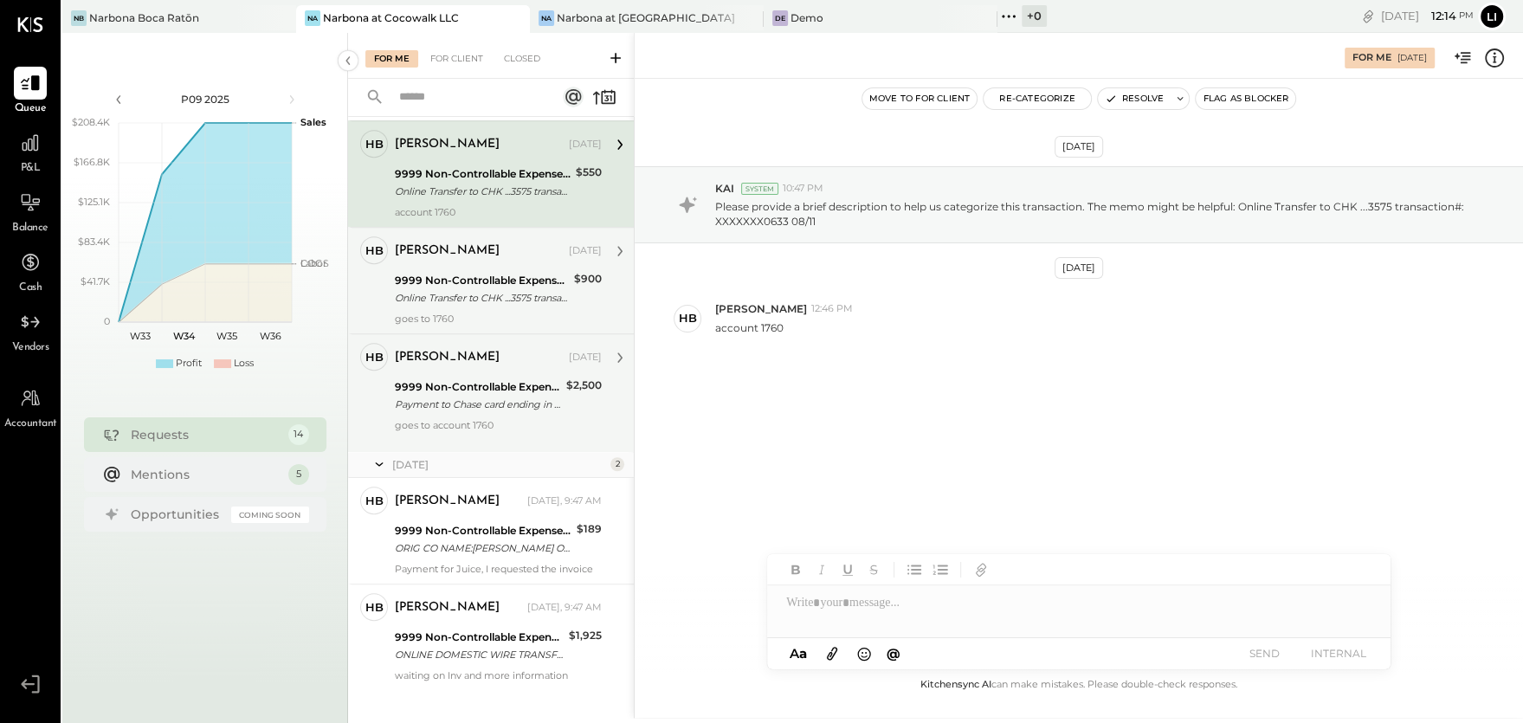
click at [853, 453] on div "[DATE] KAI System 10:47 PM Please provide a brief description to help us catego…" at bounding box center [1079, 300] width 889 height 357
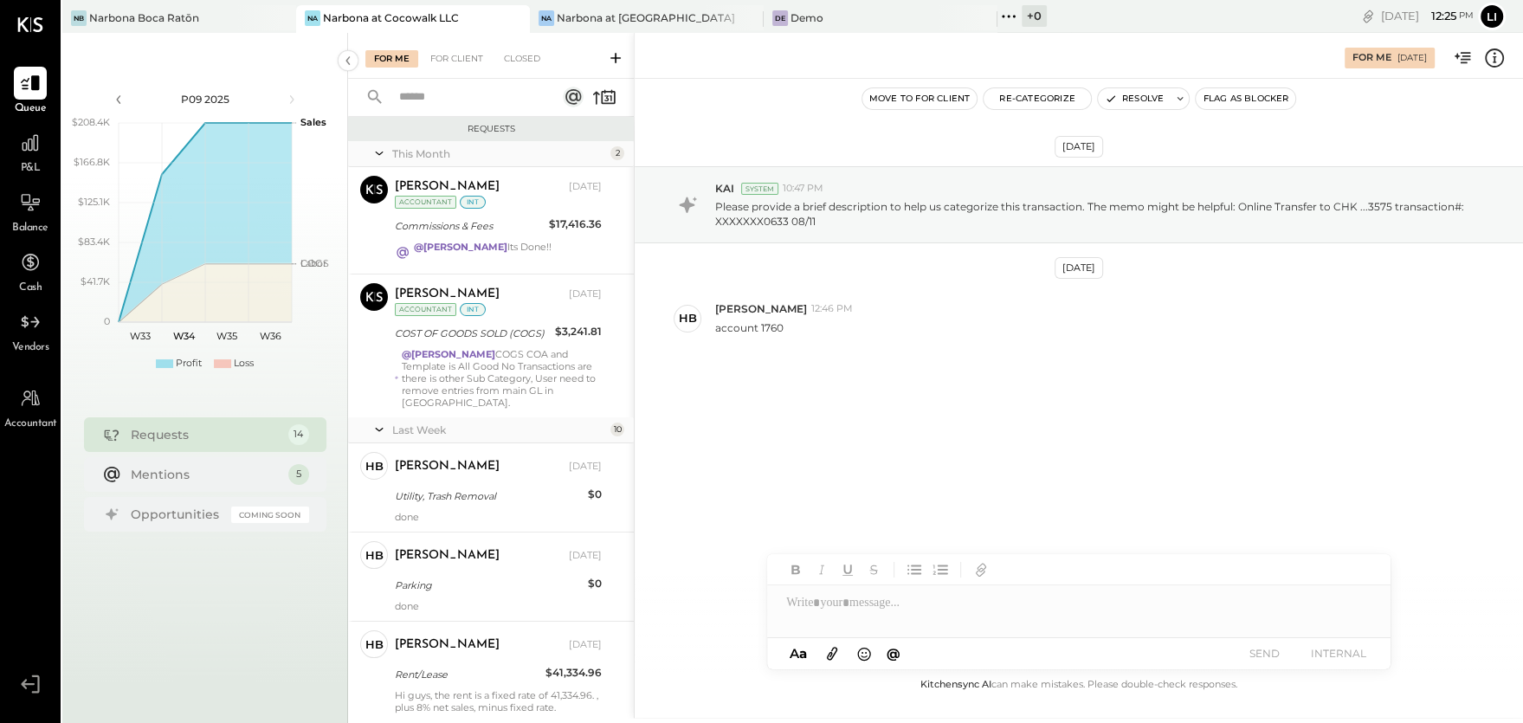
click at [459, 74] on div "For Me For Client Closed" at bounding box center [491, 56] width 286 height 46
click at [525, 68] on div "For Me For Client Closed" at bounding box center [491, 56] width 286 height 46
click at [513, 55] on div "Closed" at bounding box center [522, 58] width 54 height 17
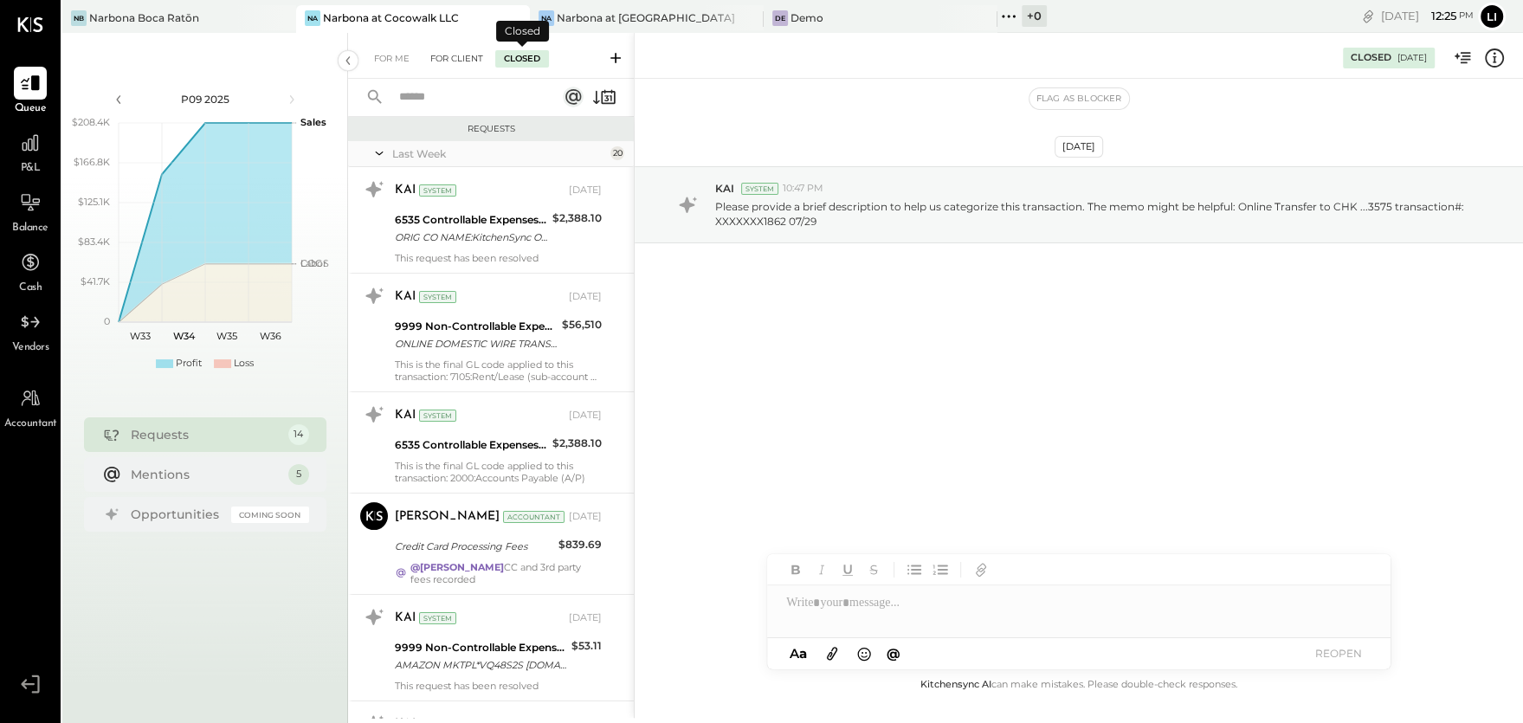
scroll to position [443, 0]
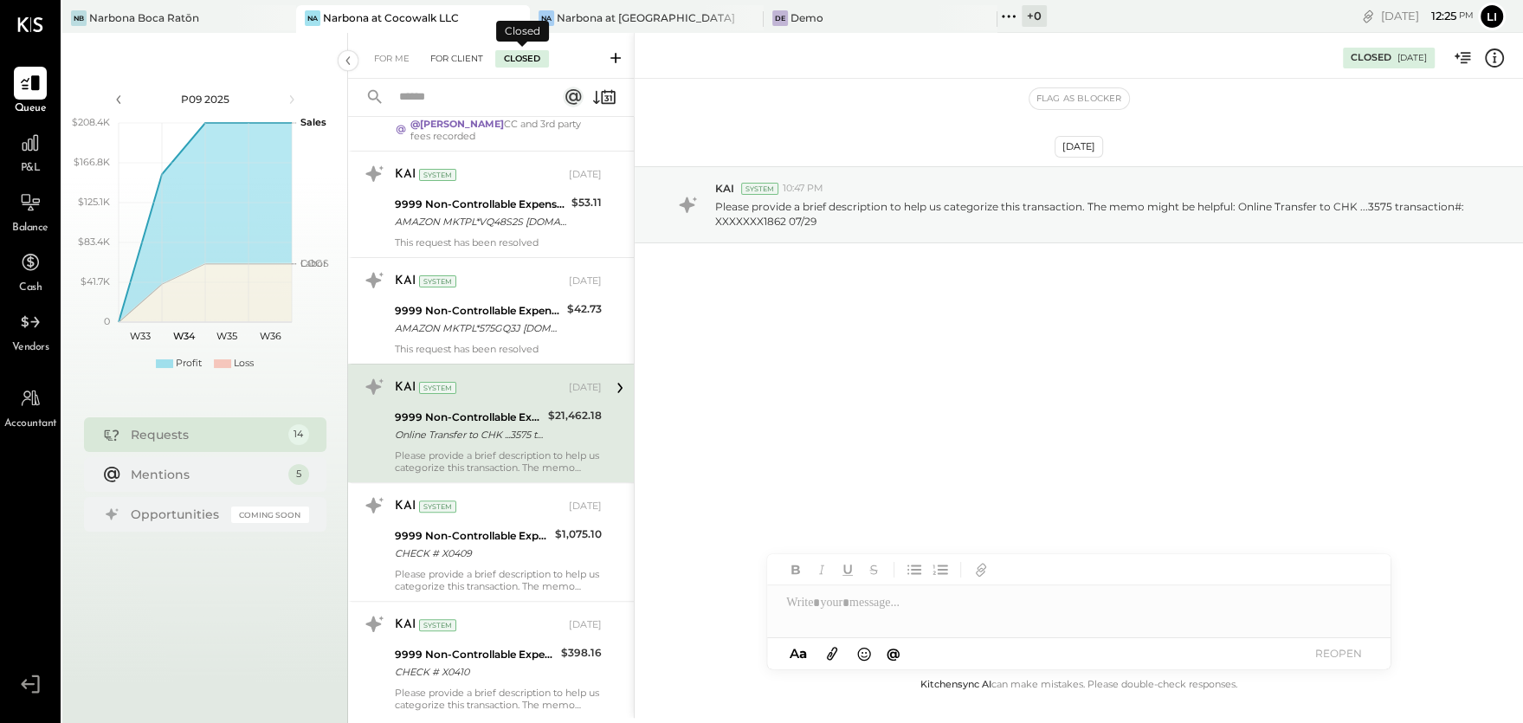
click at [456, 54] on div "For Client" at bounding box center [457, 58] width 70 height 17
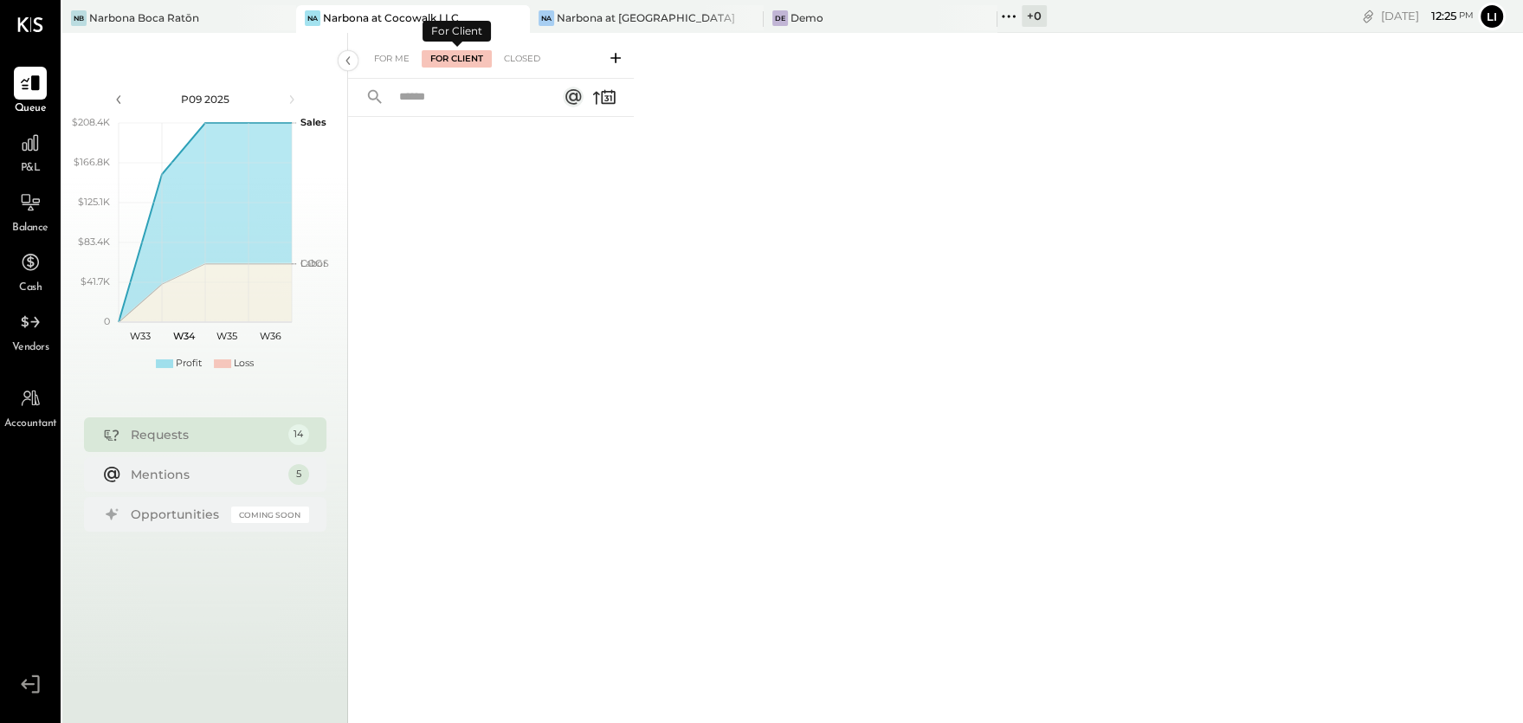
click at [374, 48] on div "For Me For Client Closed" at bounding box center [491, 56] width 286 height 46
click at [391, 57] on div "For Me" at bounding box center [391, 58] width 53 height 17
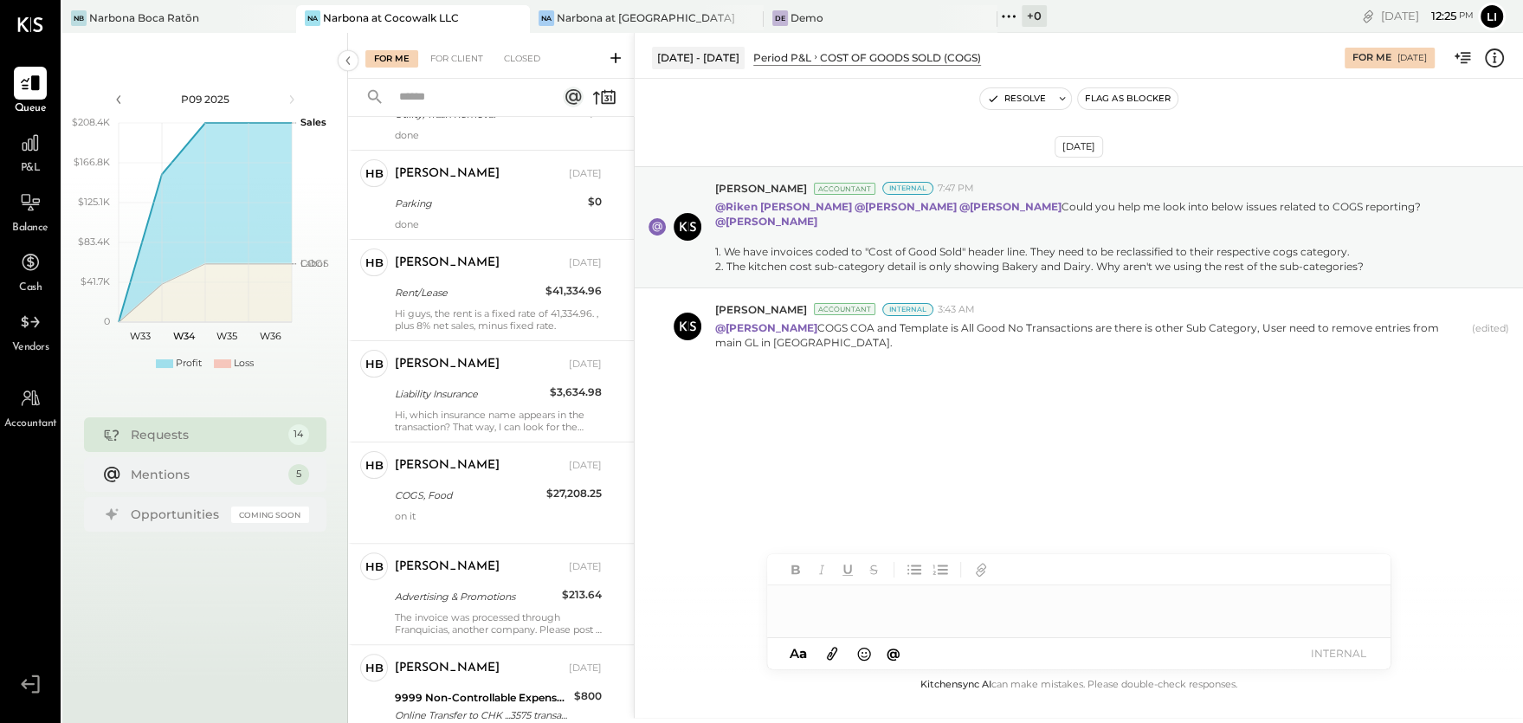
scroll to position [1025, 0]
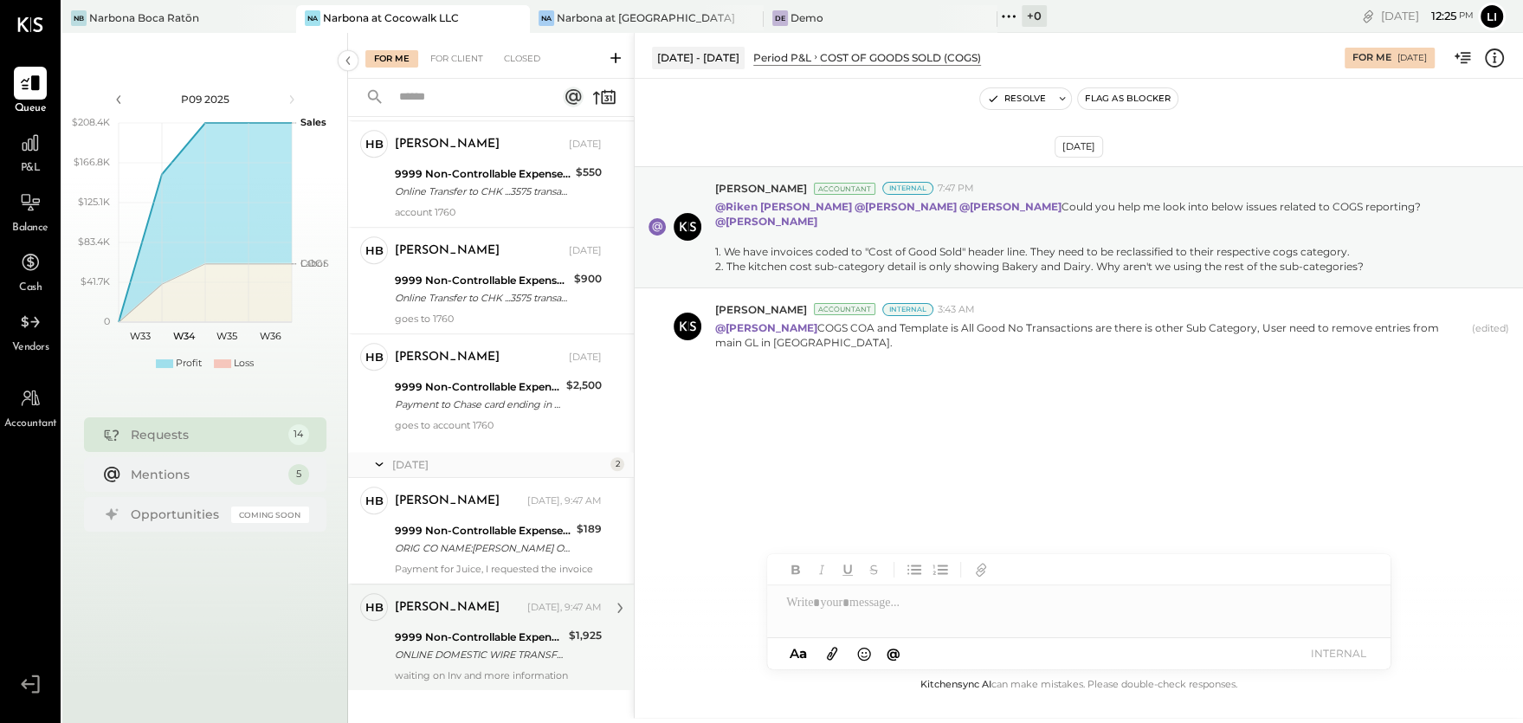
click at [486, 646] on div "ONLINE DOMESTIC WIRE TRANSFER VIA: CITY NB OF FLA/XXXXX4367 A/C: LAS INTERNATIO…" at bounding box center [479, 654] width 169 height 17
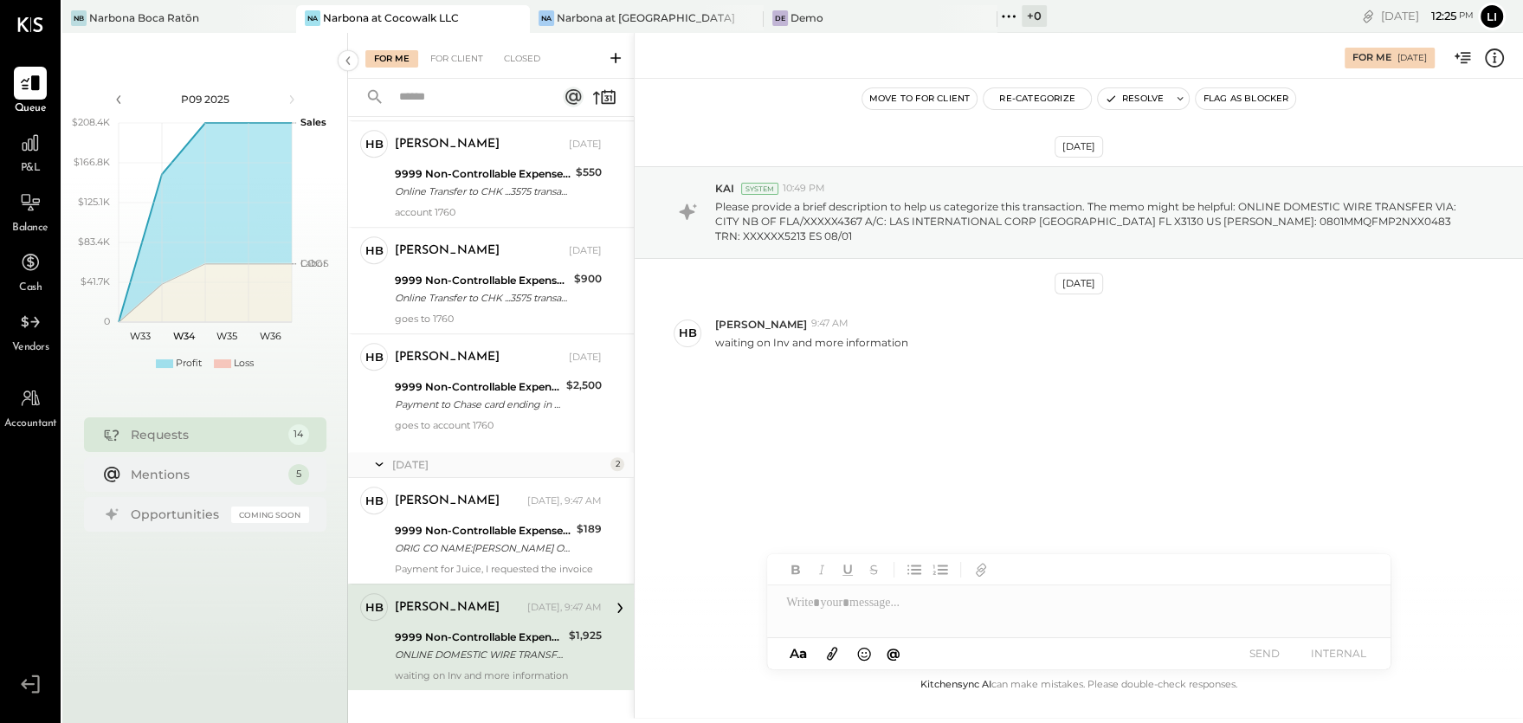
click at [953, 447] on div "[DATE] KAI System 10:49 PM Please provide a brief description to help us catego…" at bounding box center [1079, 308] width 889 height 372
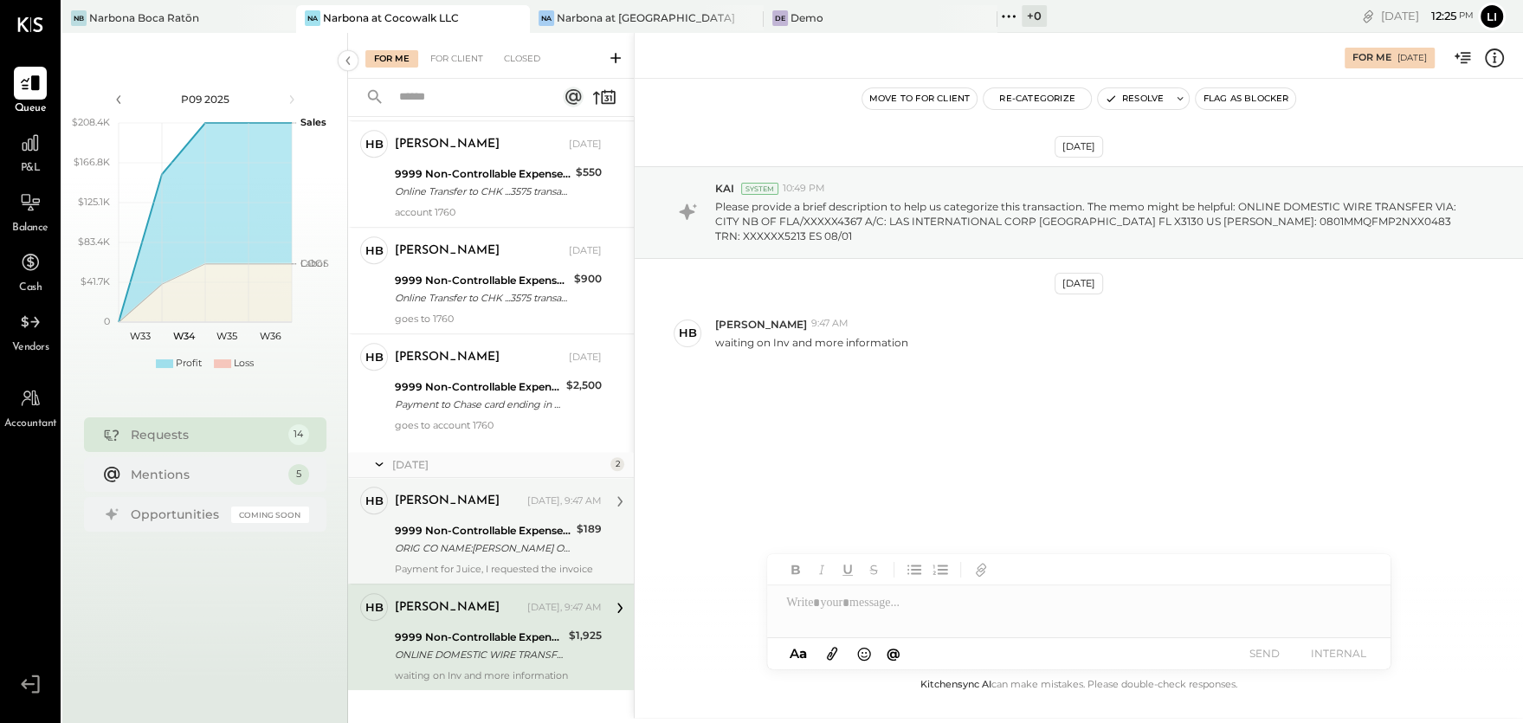
click at [438, 540] on div "ORIG CO NAME:[PERSON_NAME] ORIG ID:XXXXXX6202 DESC DATE:250712 CO ENTRY DESCR:S…" at bounding box center [483, 548] width 177 height 17
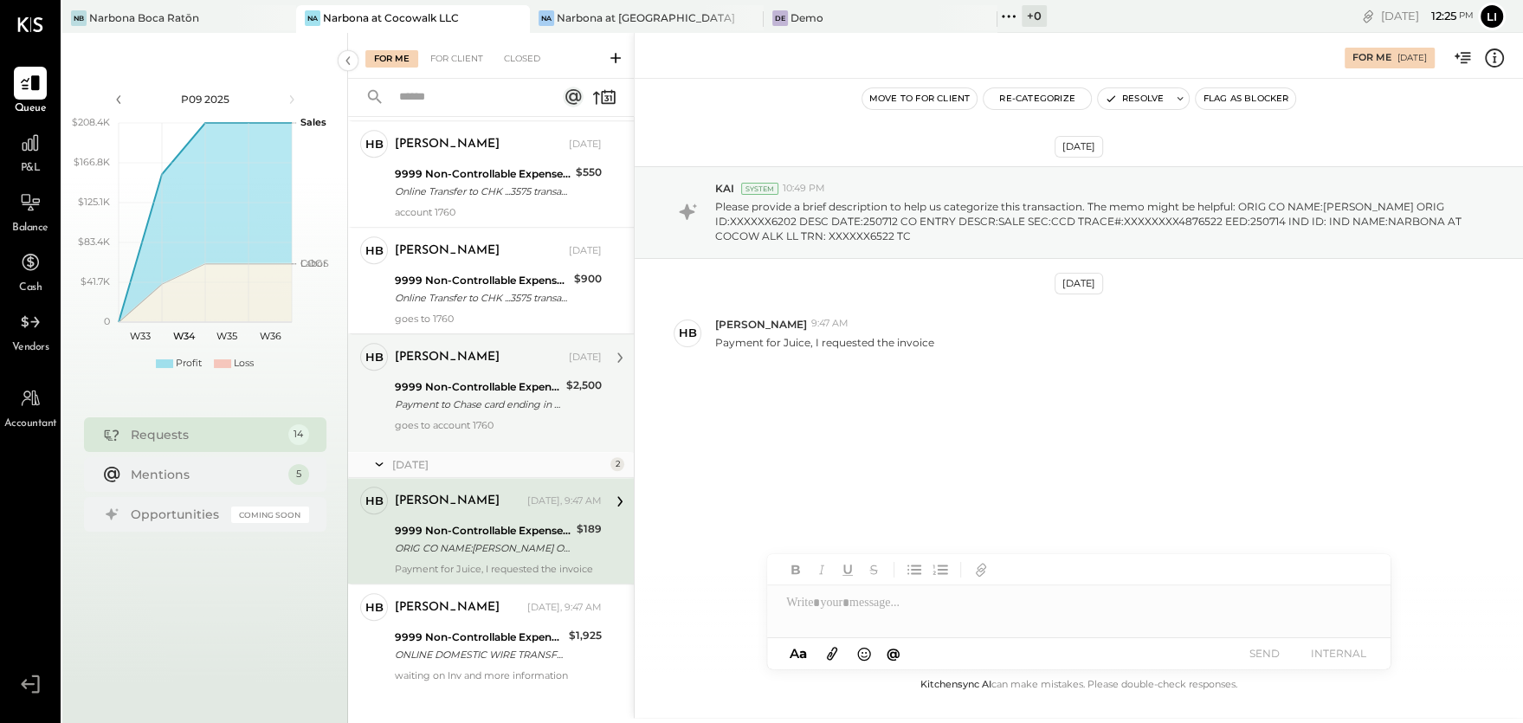
click at [445, 378] on div "9999 Non-Controllable Expenses:Other Income and Expenses:To Be Classified P&L" at bounding box center [478, 386] width 166 height 17
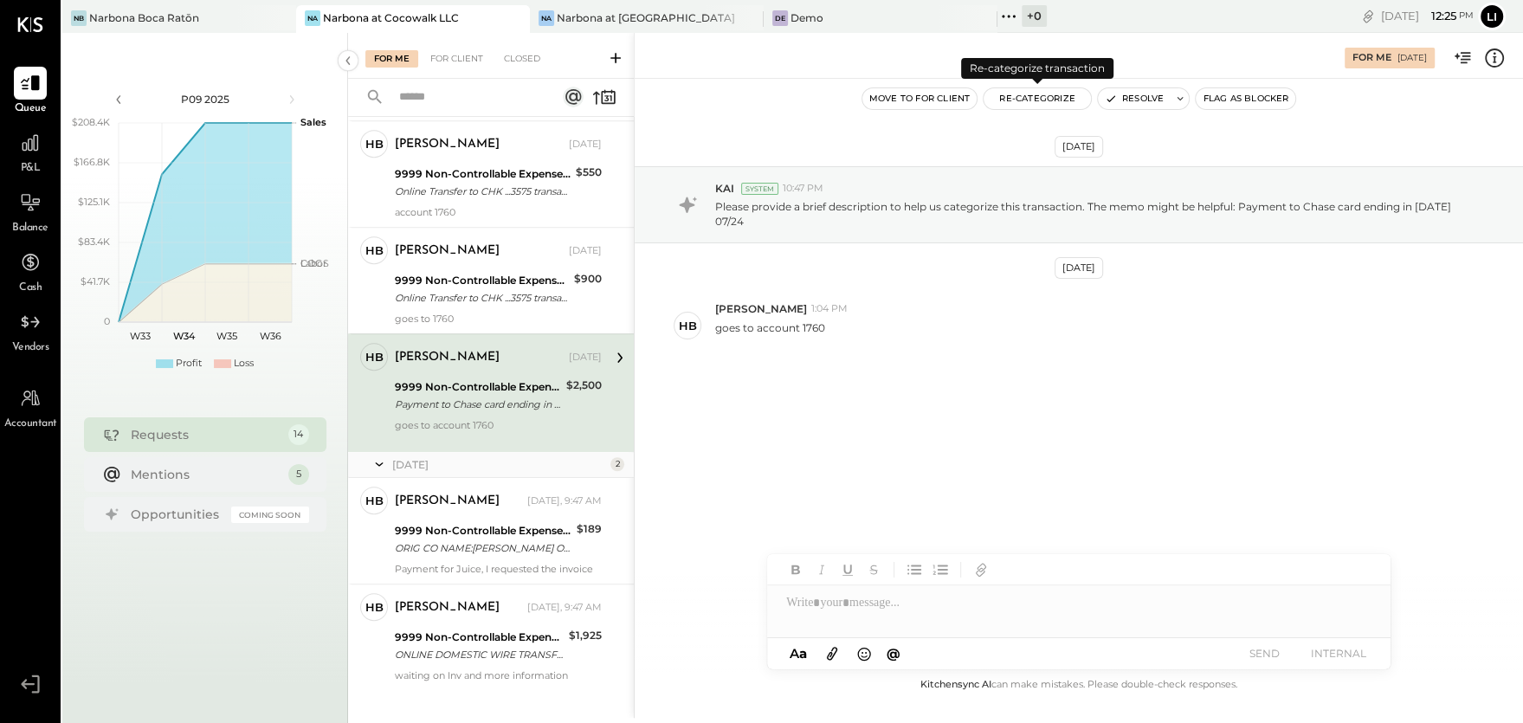
click at [1038, 101] on button "Re-Categorize" at bounding box center [1037, 98] width 107 height 21
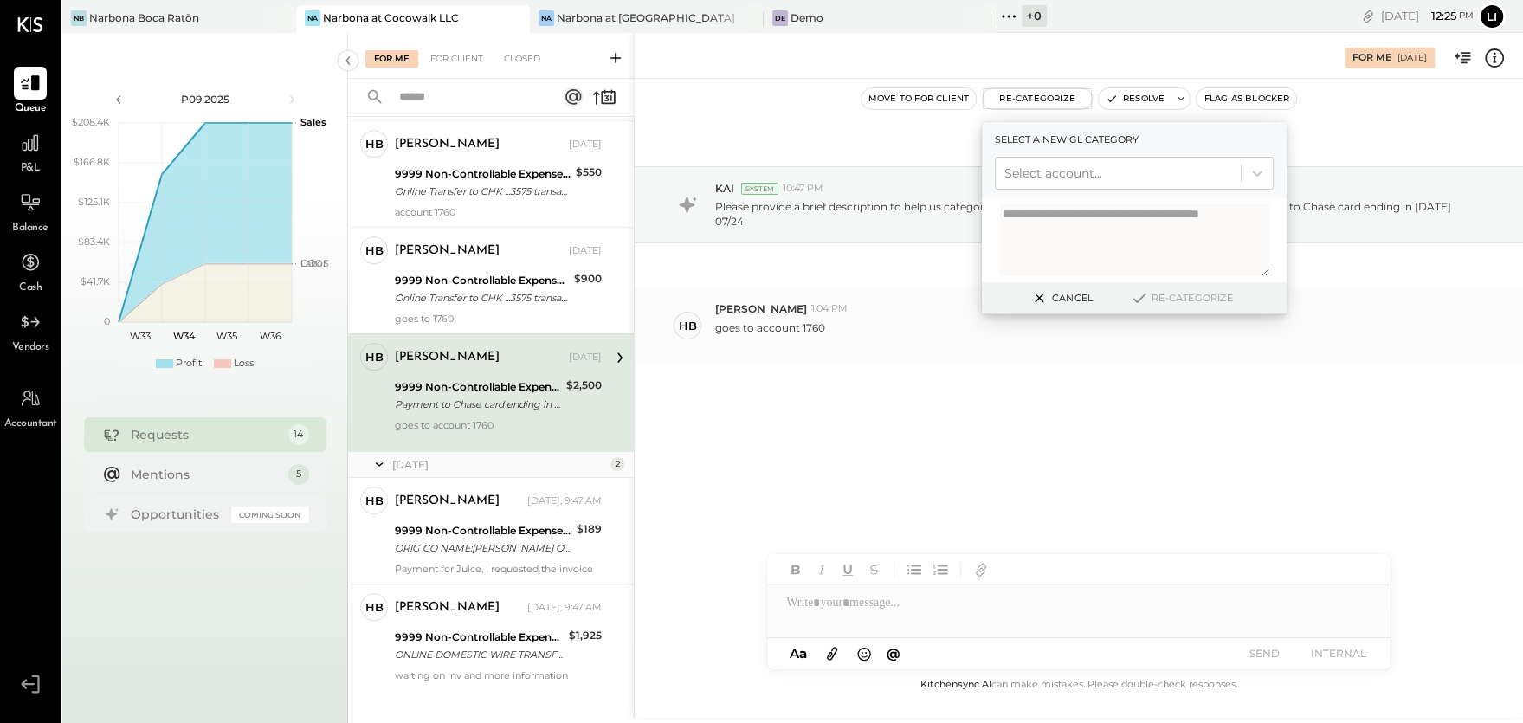
click at [862, 321] on div "goes to account 1760" at bounding box center [1112, 333] width 794 height 33
click at [897, 223] on div "KAI System 10:47 PM Please provide a brief description to help us categorize th…" at bounding box center [1079, 204] width 889 height 77
click at [909, 193] on div "KAI System 10:47 PM" at bounding box center [1112, 188] width 794 height 15
click at [1424, 221] on div "KAI System 10:47 PM Please provide a brief description to help us categorize th…" at bounding box center [1079, 204] width 889 height 77
click at [1379, 189] on div "KAI System 10:47 PM" at bounding box center [1112, 188] width 794 height 15
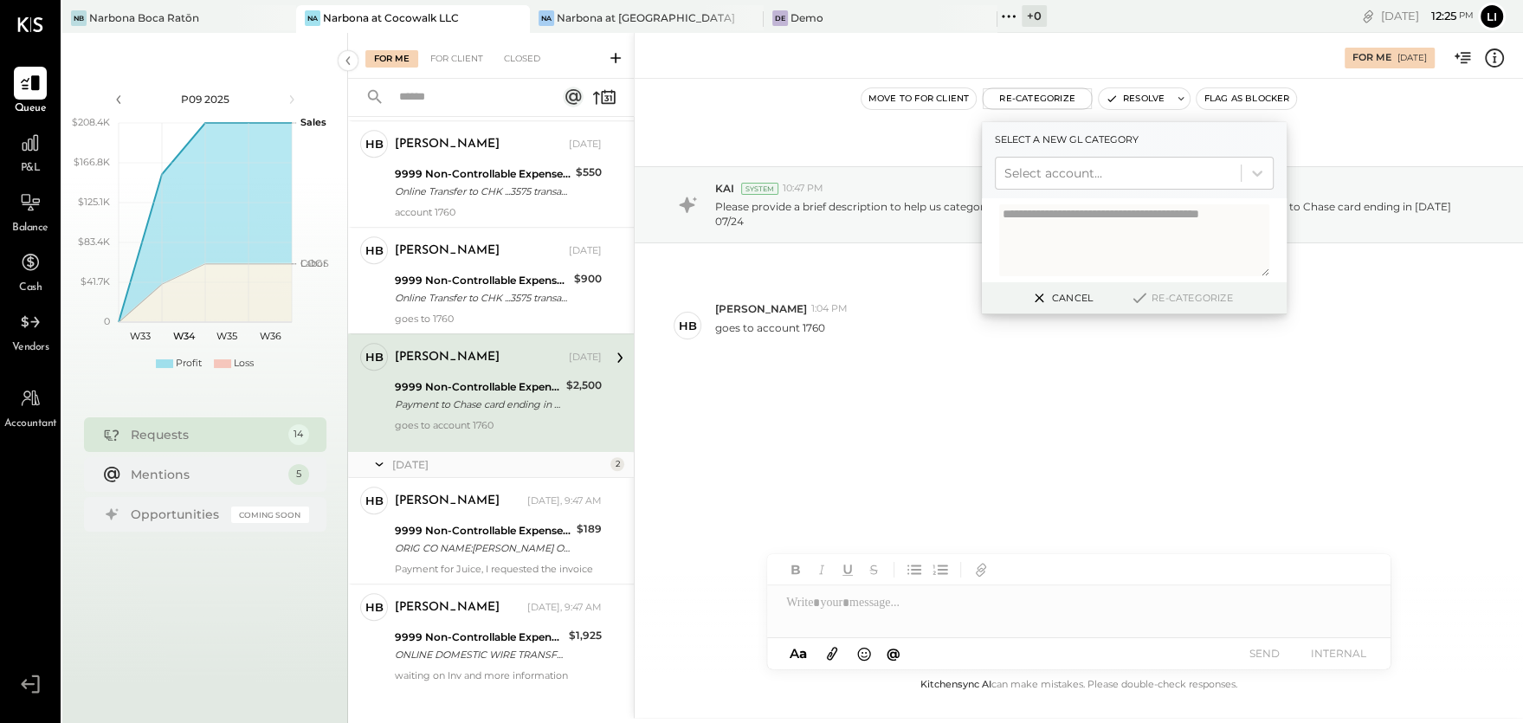
click at [1054, 298] on button "Cancel" at bounding box center [1061, 298] width 74 height 23
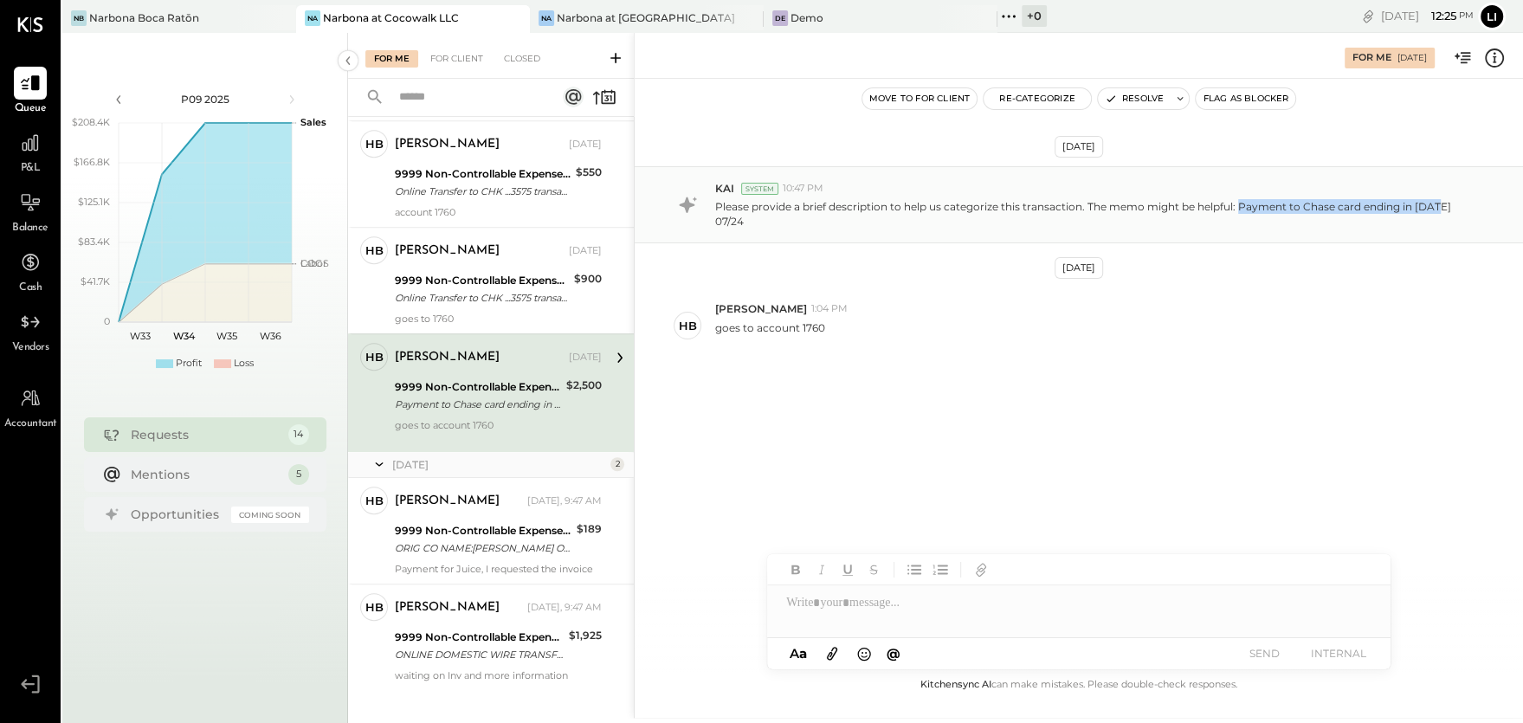
drag, startPoint x: 1241, startPoint y: 204, endPoint x: 1435, endPoint y: 207, distance: 194.0
click at [1435, 207] on p "Please provide a brief description to help us categorize this transaction. The …" at bounding box center [1092, 213] width 754 height 29
copy p "Payment to Chase card ending in [DATE]"
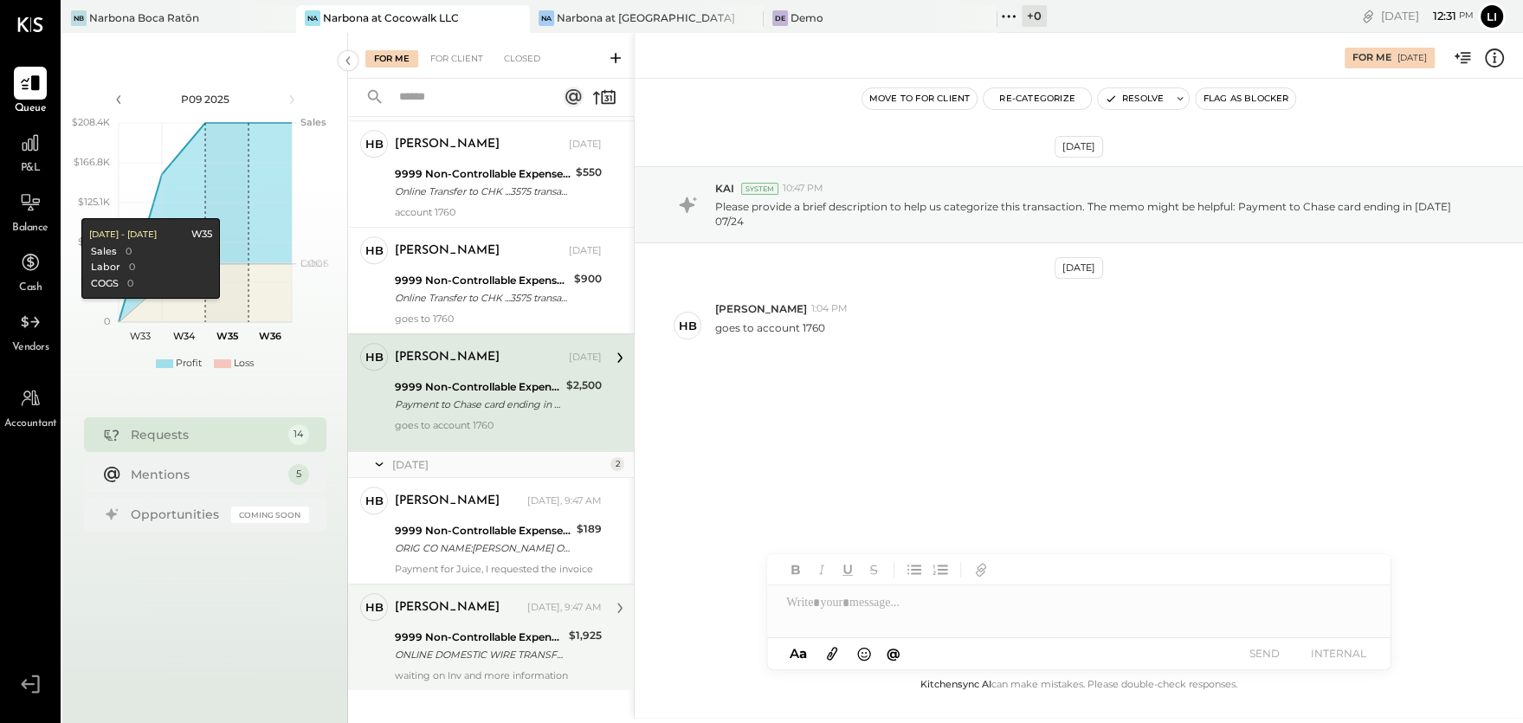
click at [443, 670] on div "waiting on Inv and more information" at bounding box center [498, 676] width 207 height 12
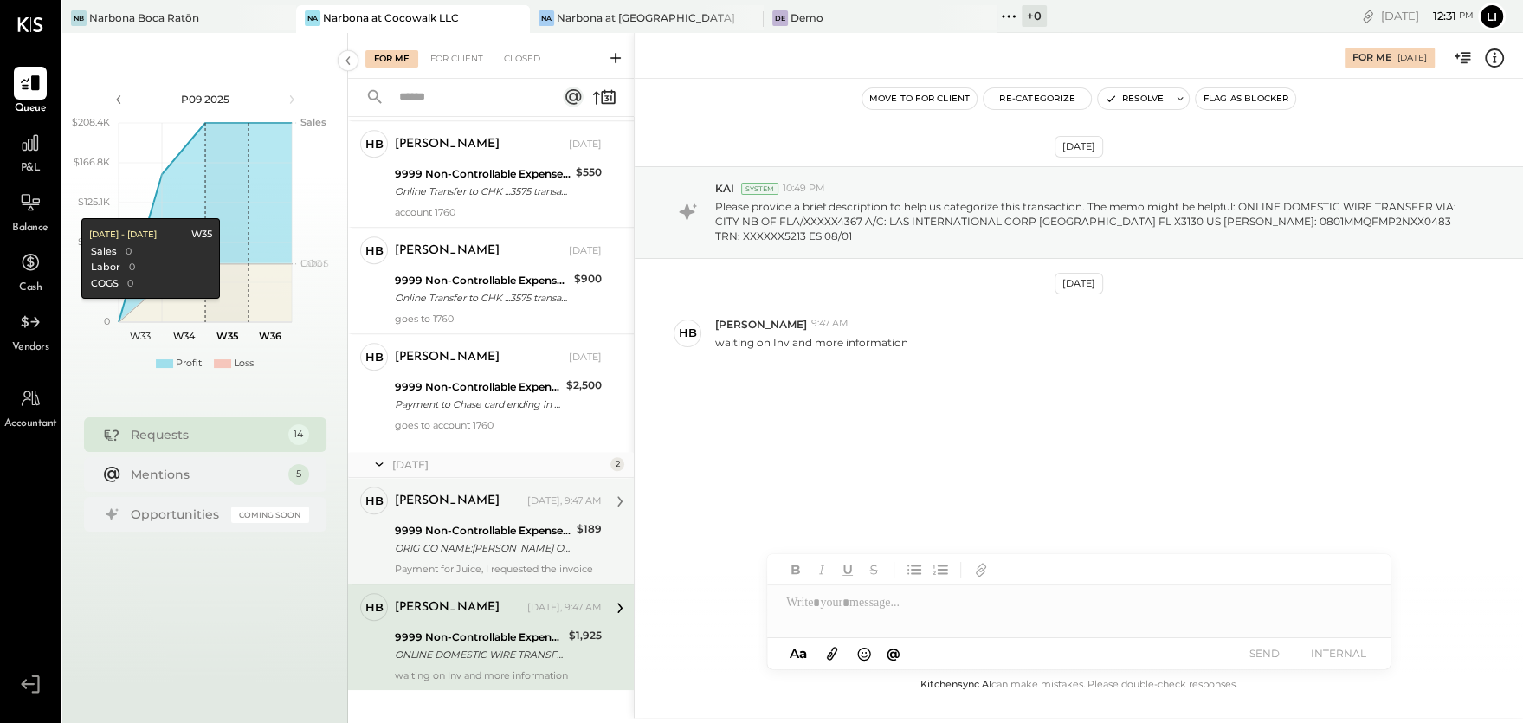
click at [419, 522] on div "9999 Non-Controllable Expenses:Other Income and Expenses:To Be Classified P&L" at bounding box center [483, 530] width 177 height 17
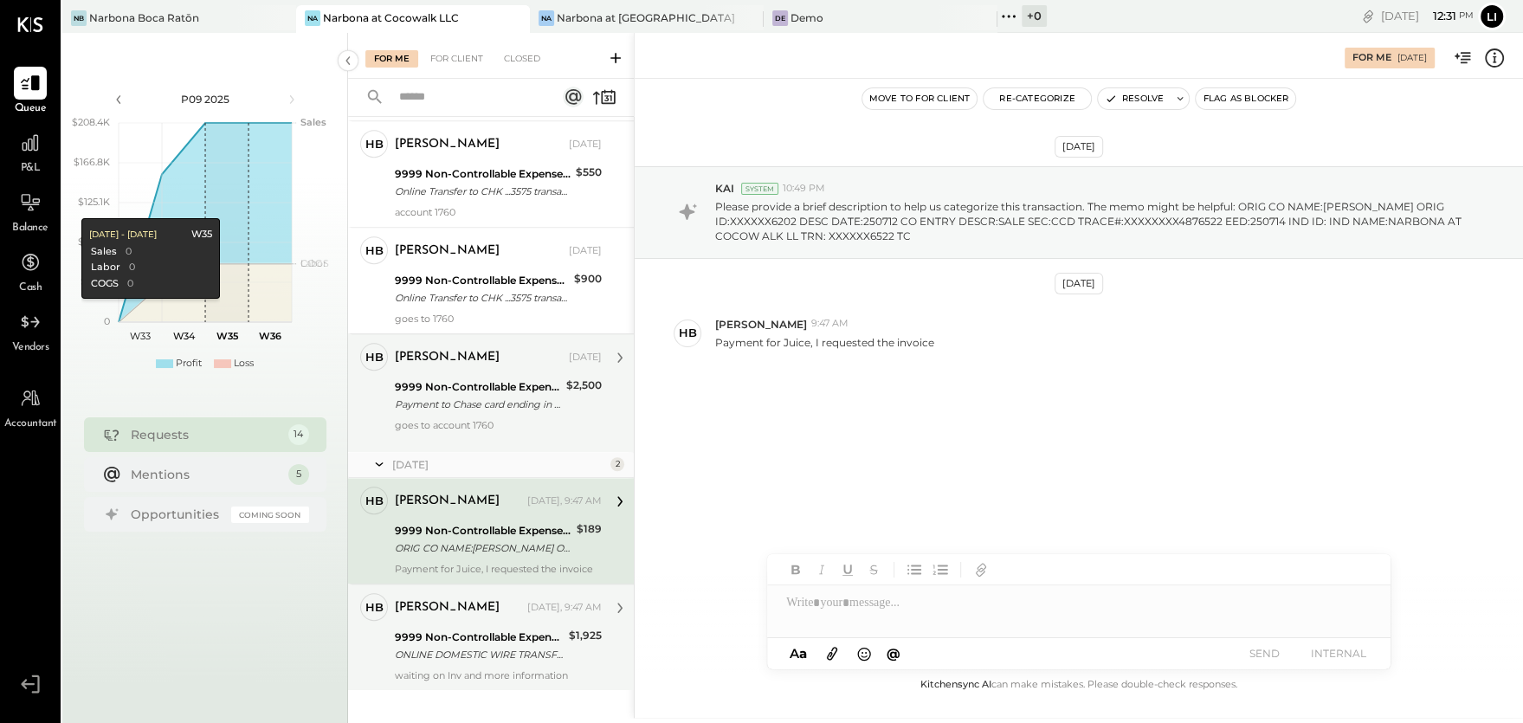
click at [449, 396] on div "Payment to Chase card ending in [DATE] 07/24" at bounding box center [478, 404] width 166 height 17
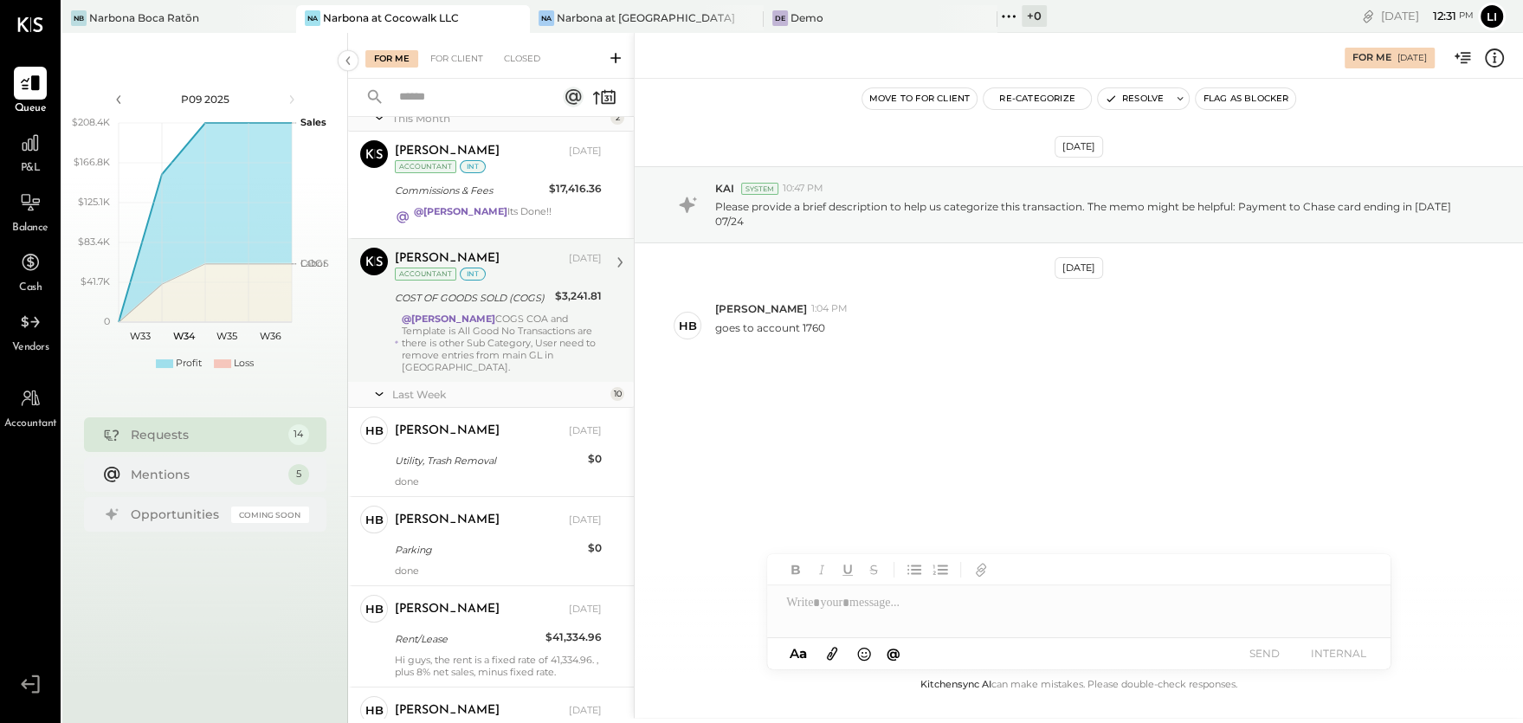
scroll to position [41, 0]
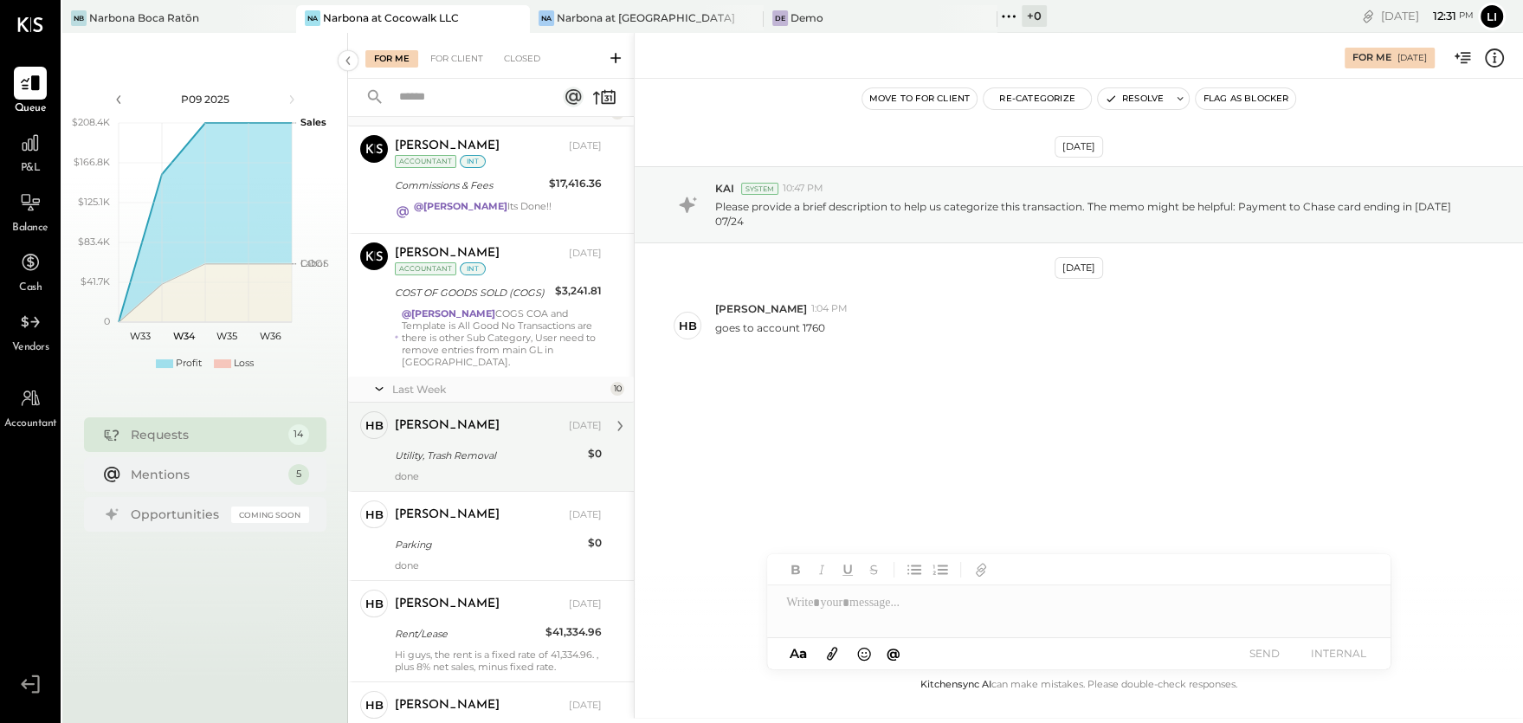
click at [469, 447] on div "Utility, Trash Removal" at bounding box center [489, 455] width 188 height 17
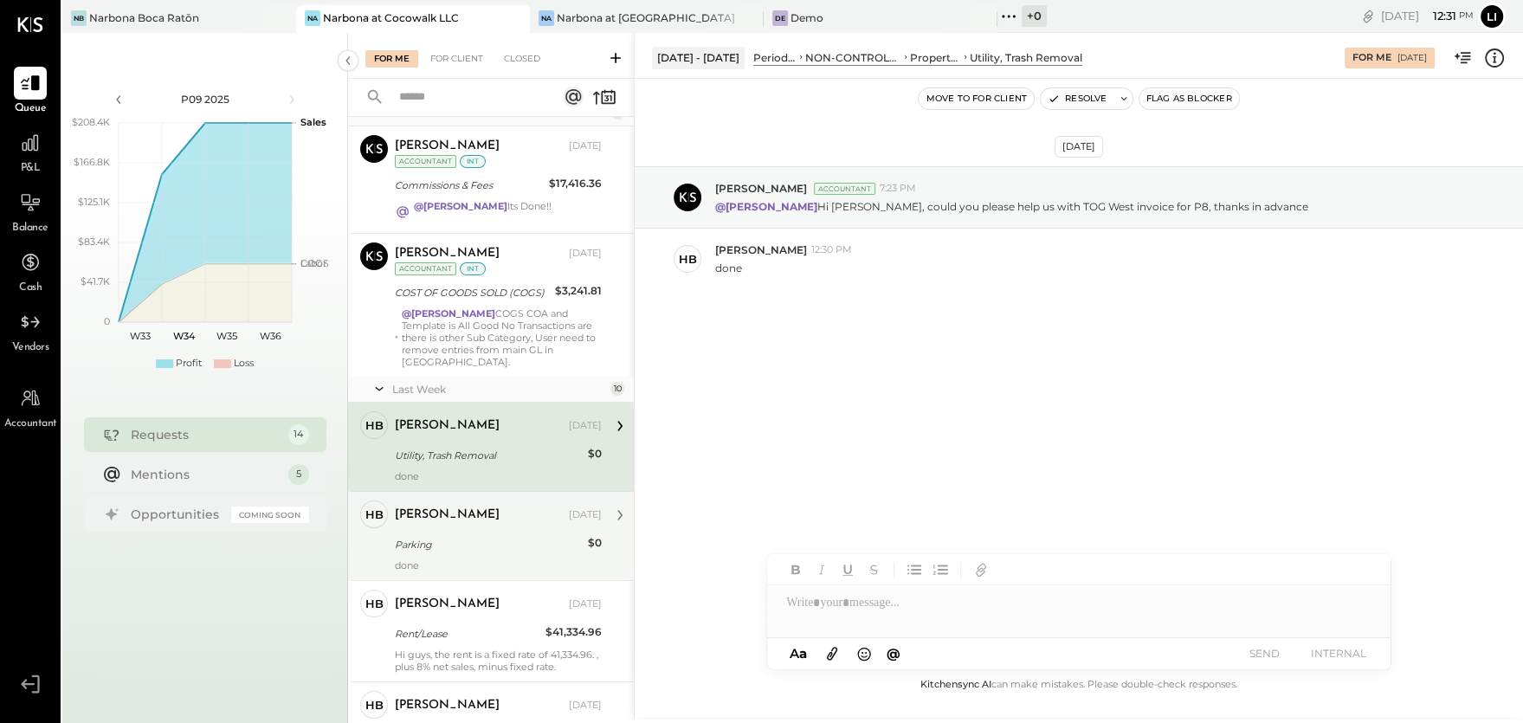
click at [468, 536] on div "Parking" at bounding box center [489, 544] width 188 height 17
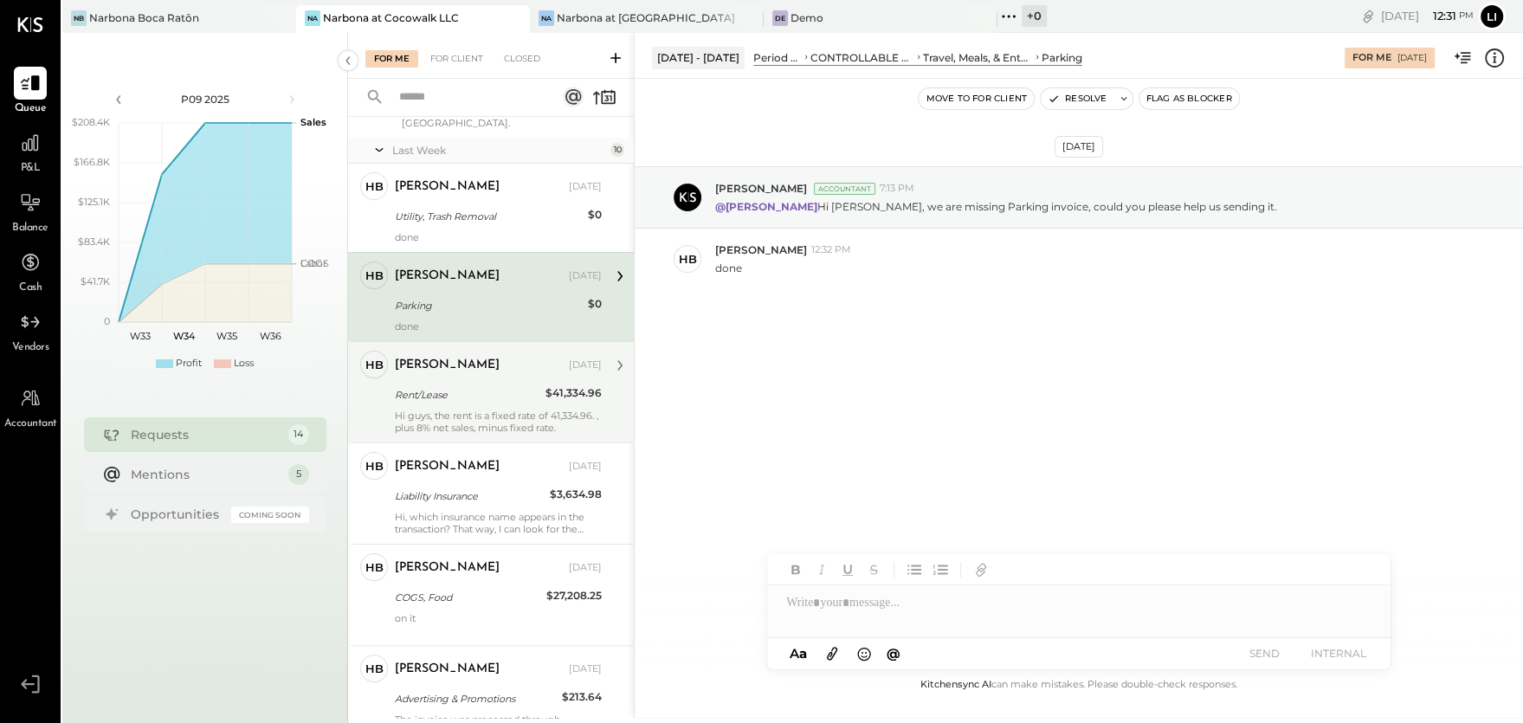
scroll to position [283, 0]
click at [506, 406] on div "Hi guys, the rent is a fixed rate of 41,334.96. , plus 8% net sales, minus fixe…" at bounding box center [498, 418] width 207 height 24
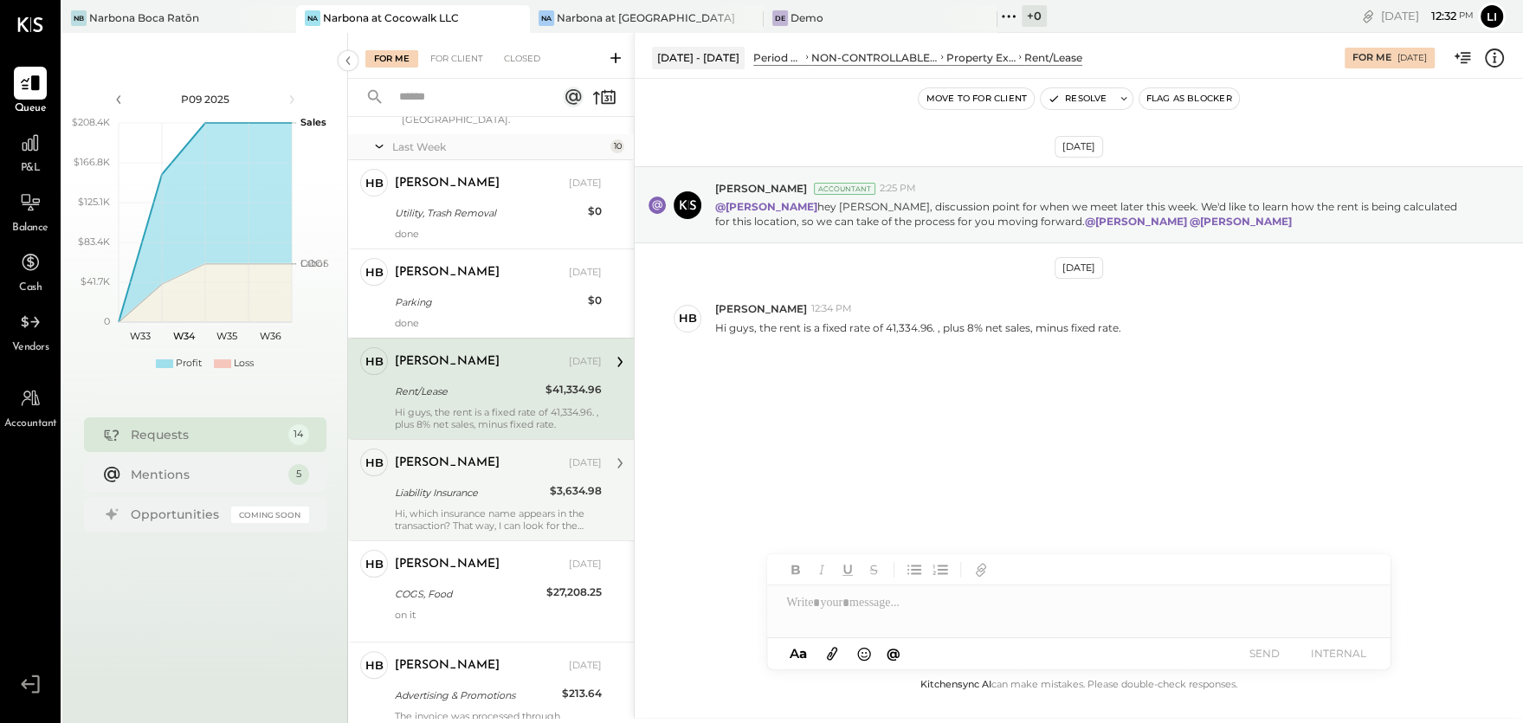
click at [514, 484] on div "Liability Insurance" at bounding box center [470, 492] width 150 height 17
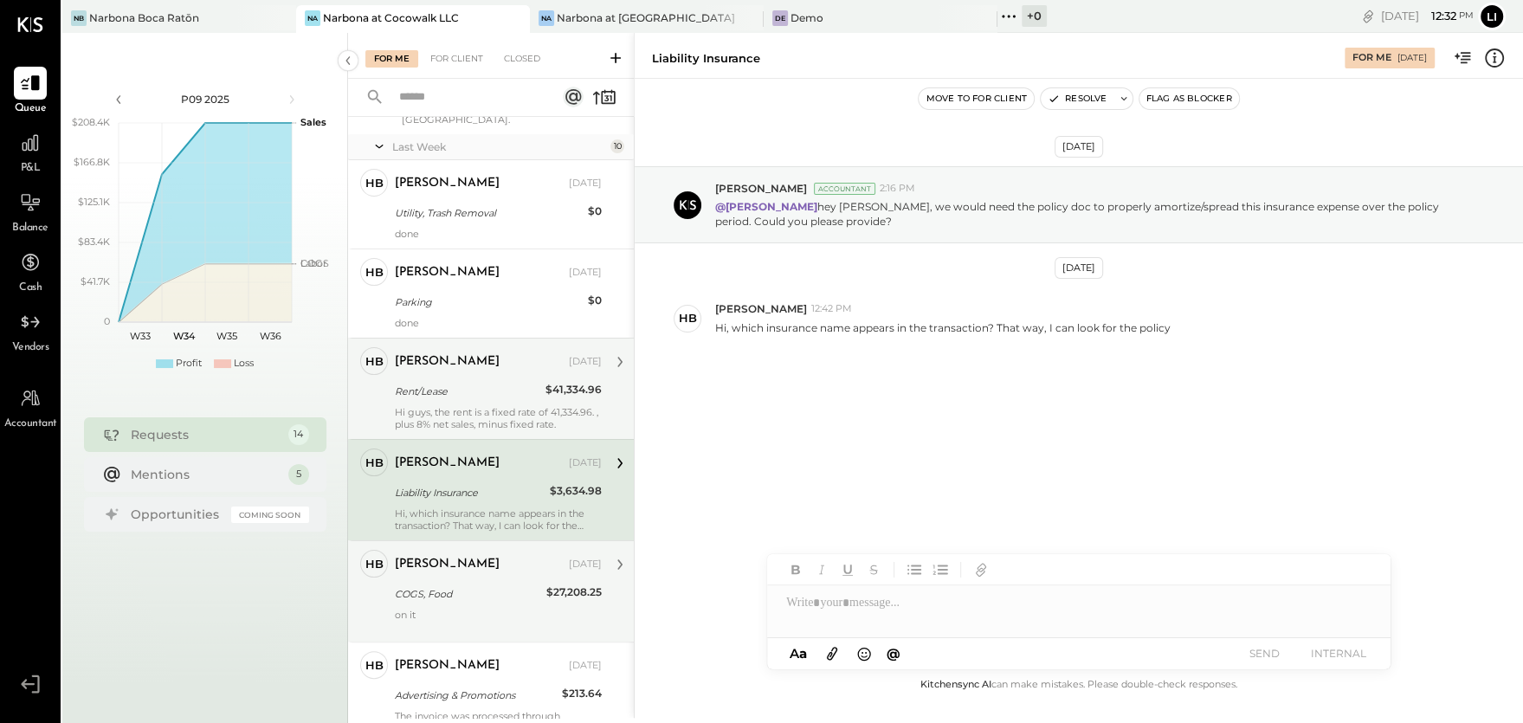
click at [475, 556] on div "[PERSON_NAME]" at bounding box center [480, 564] width 171 height 17
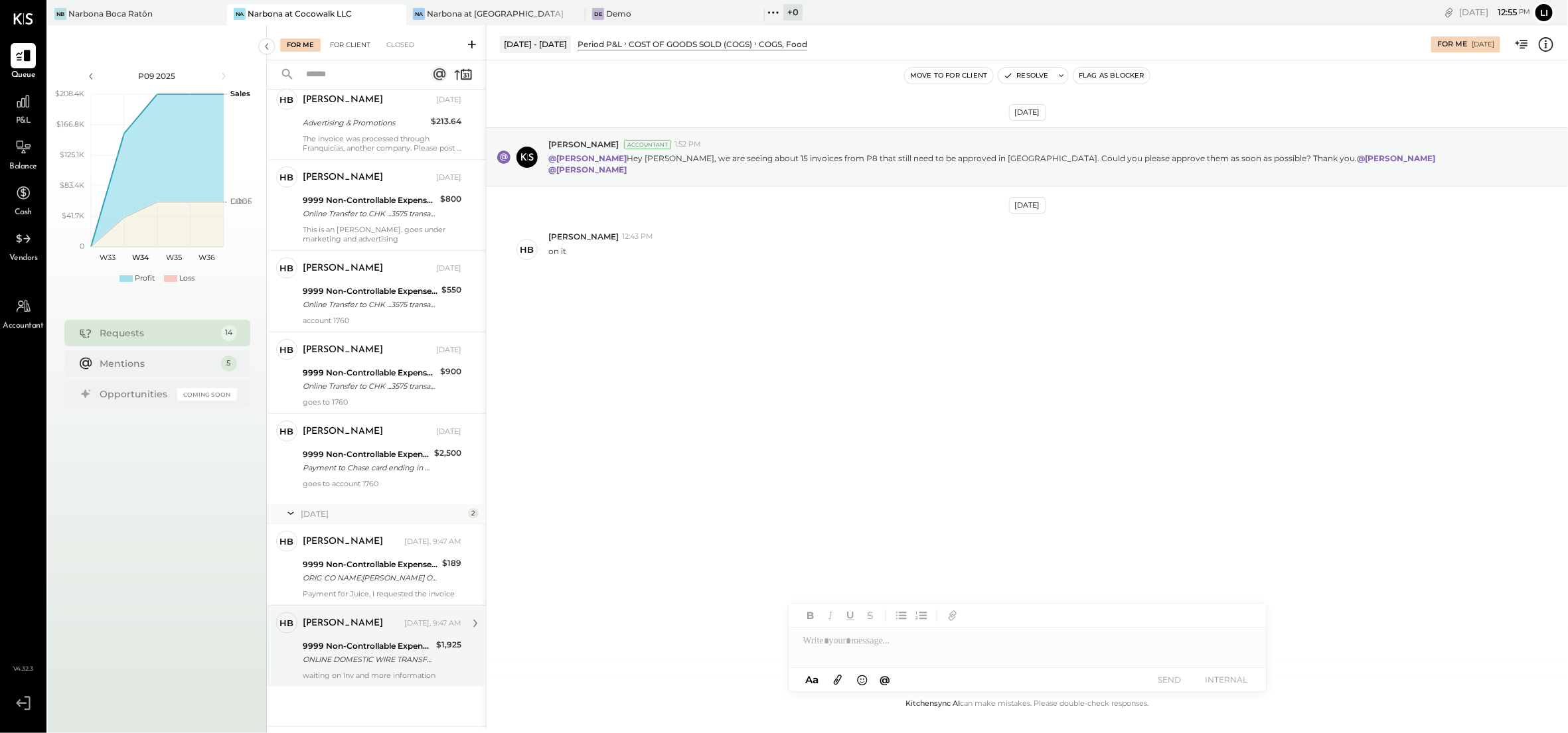
scroll to position [620, 0]
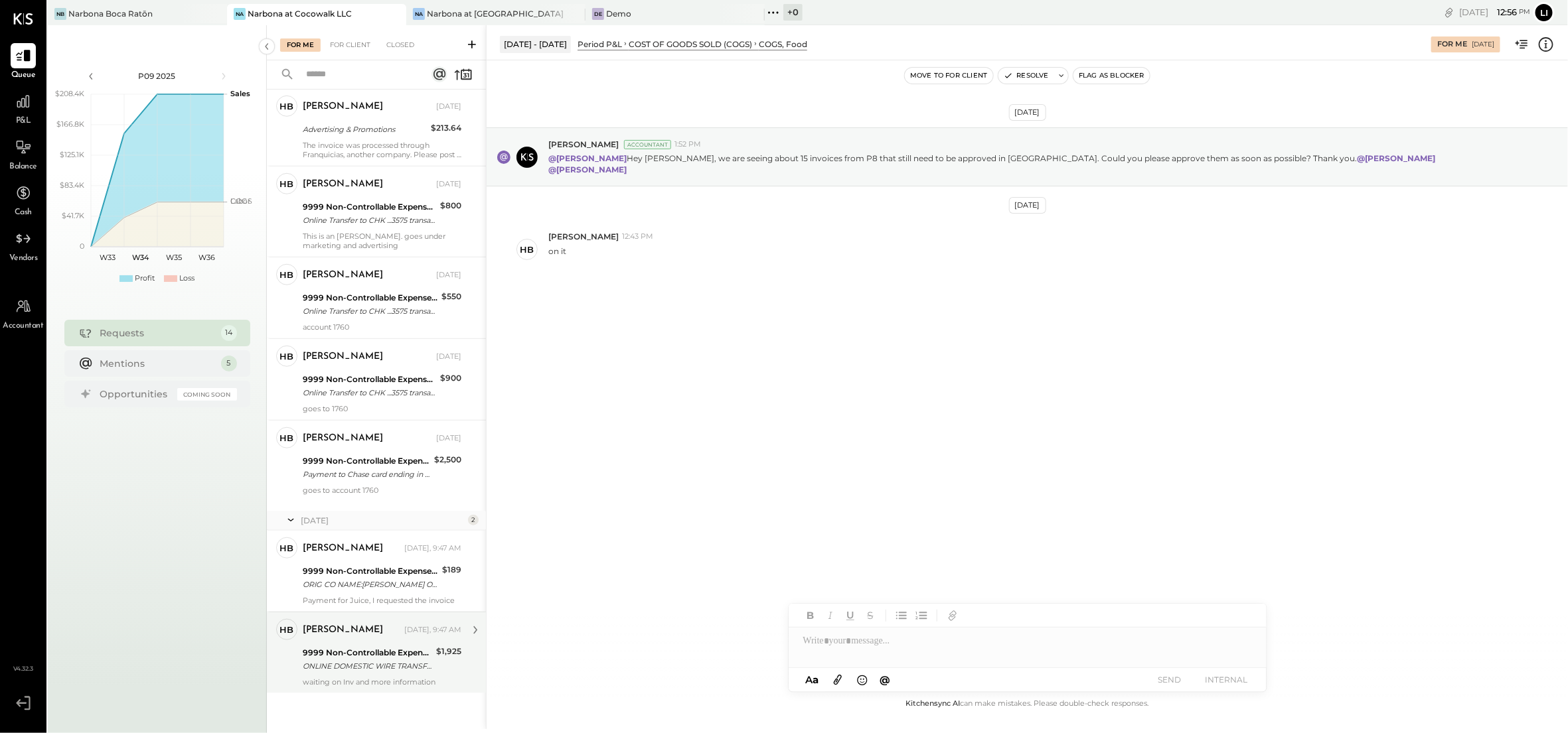
click at [350, 659] on div "ONLINE DOMESTIC WIRE TRANSFER VIA: CITY NB OF FLA/XXXXX4367 A/C: LAS INTERNATIO…" at bounding box center [367, 666] width 130 height 13
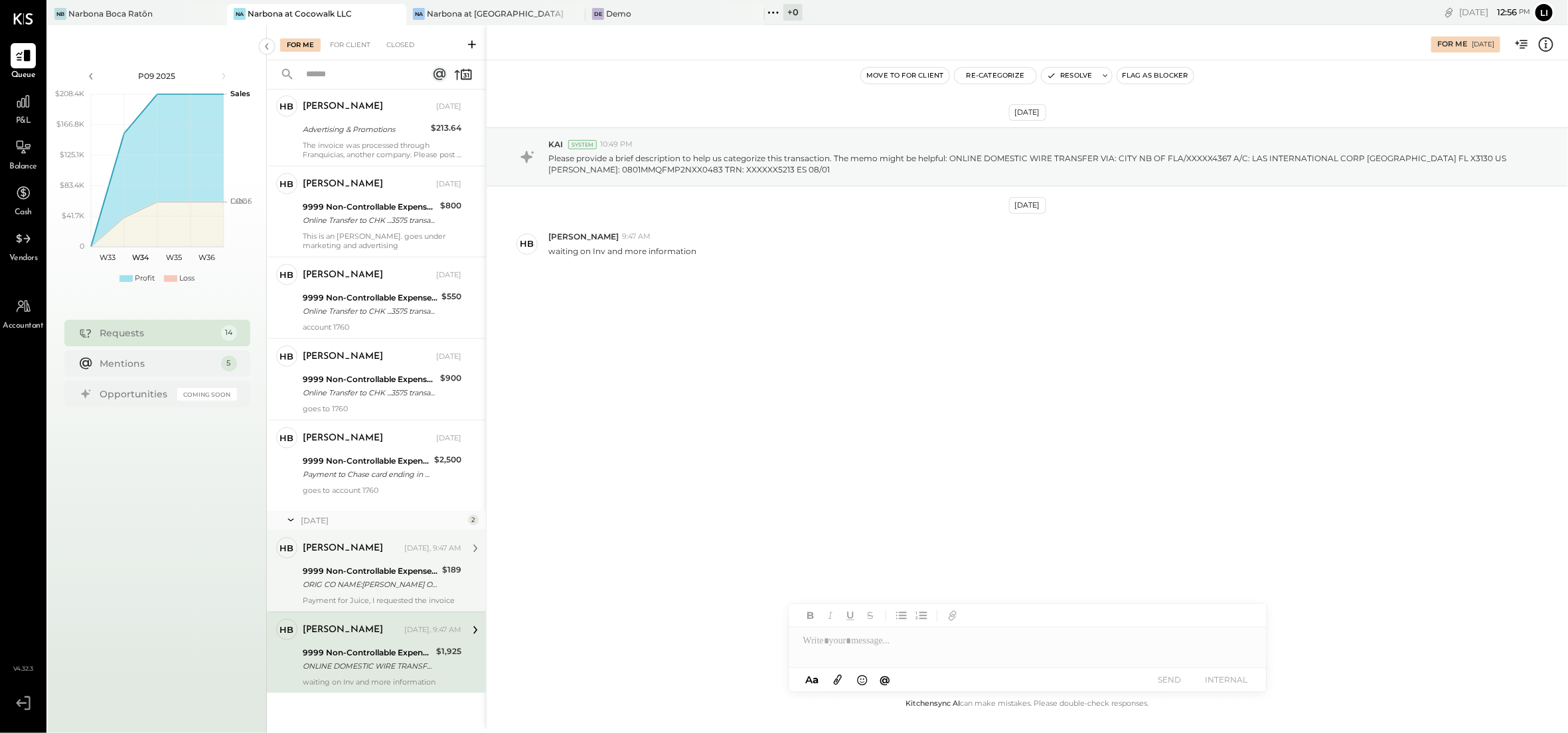
click at [367, 578] on div "ORIG CO NAME:[PERSON_NAME] ORIG ID:XXXXXX6202 DESC DATE:250712 CO ENTRY DESCR:S…" at bounding box center [370, 584] width 136 height 13
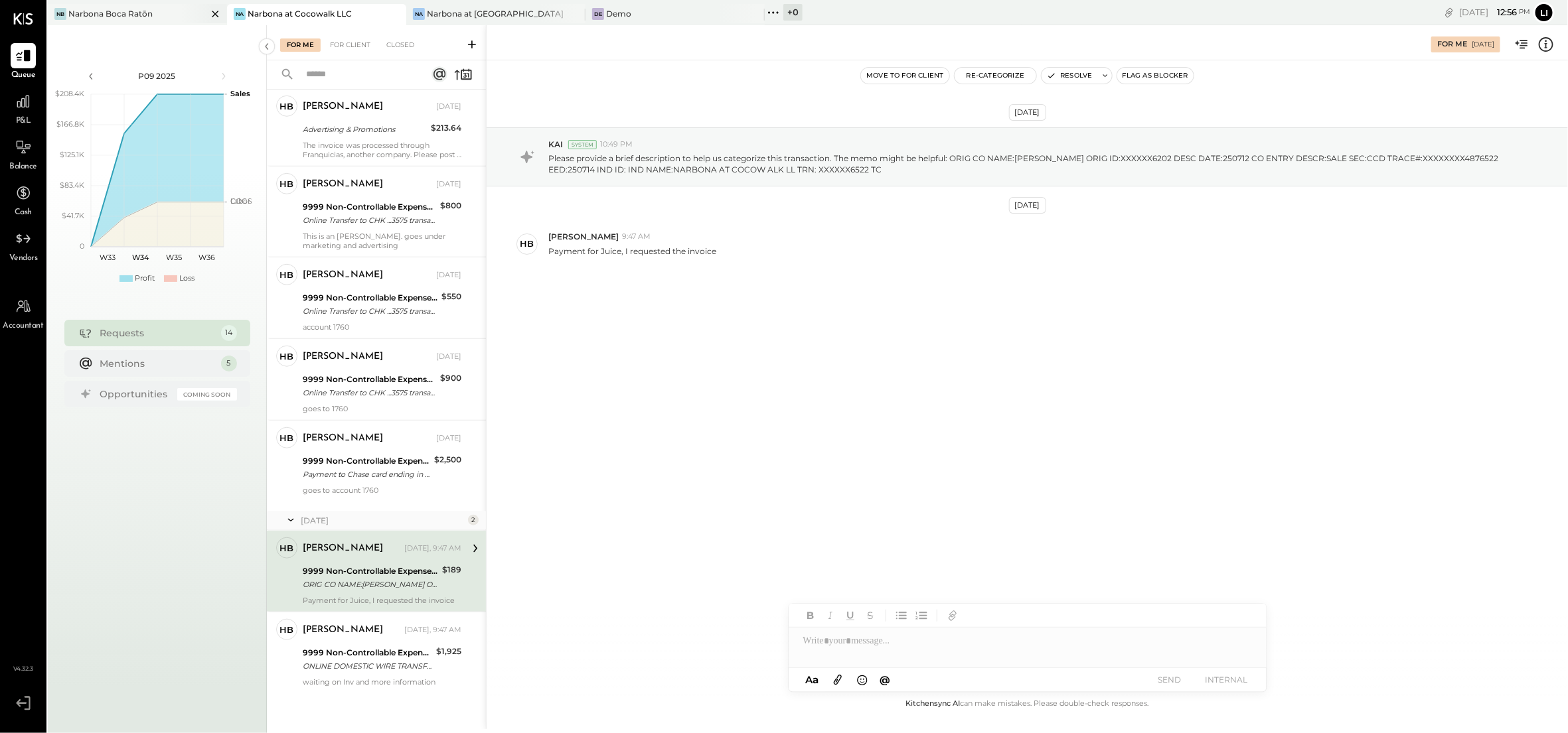
click at [97, 20] on div "[PERSON_NAME] Boca Ratōn" at bounding box center [137, 15] width 179 height 21
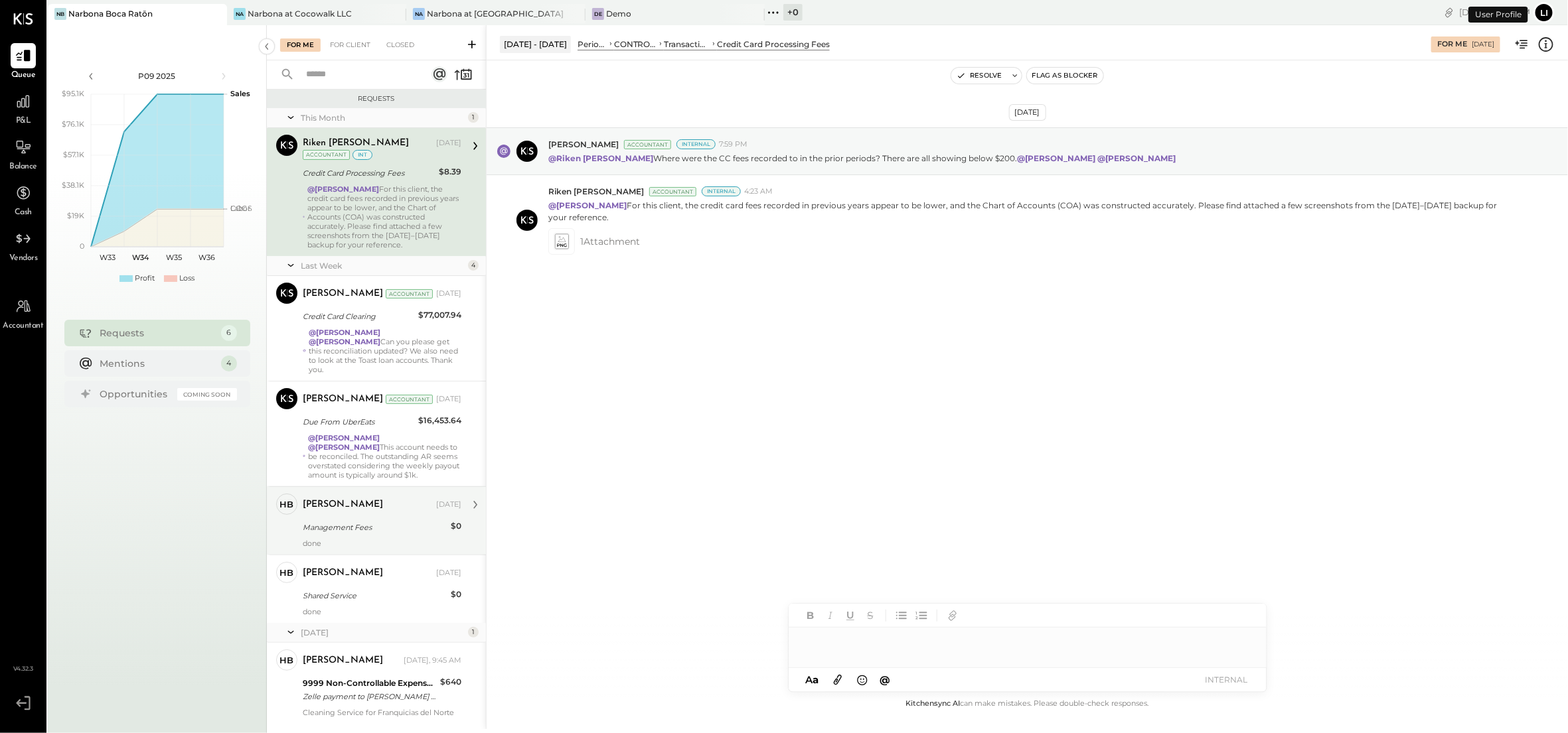
scroll to position [47, 0]
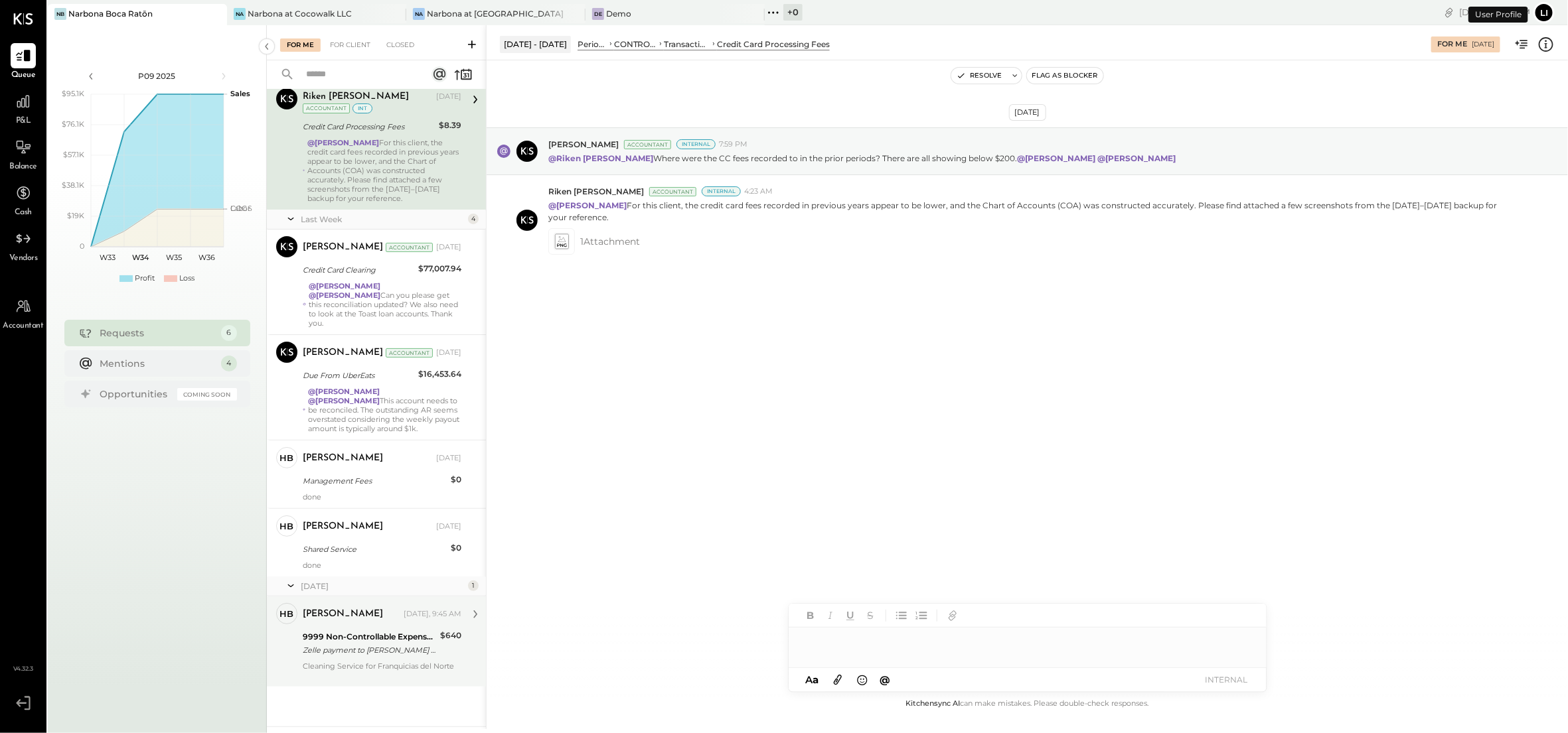
click at [369, 644] on div "Zelle payment to [PERSON_NAME] XXXXXXX8172" at bounding box center [369, 650] width 133 height 13
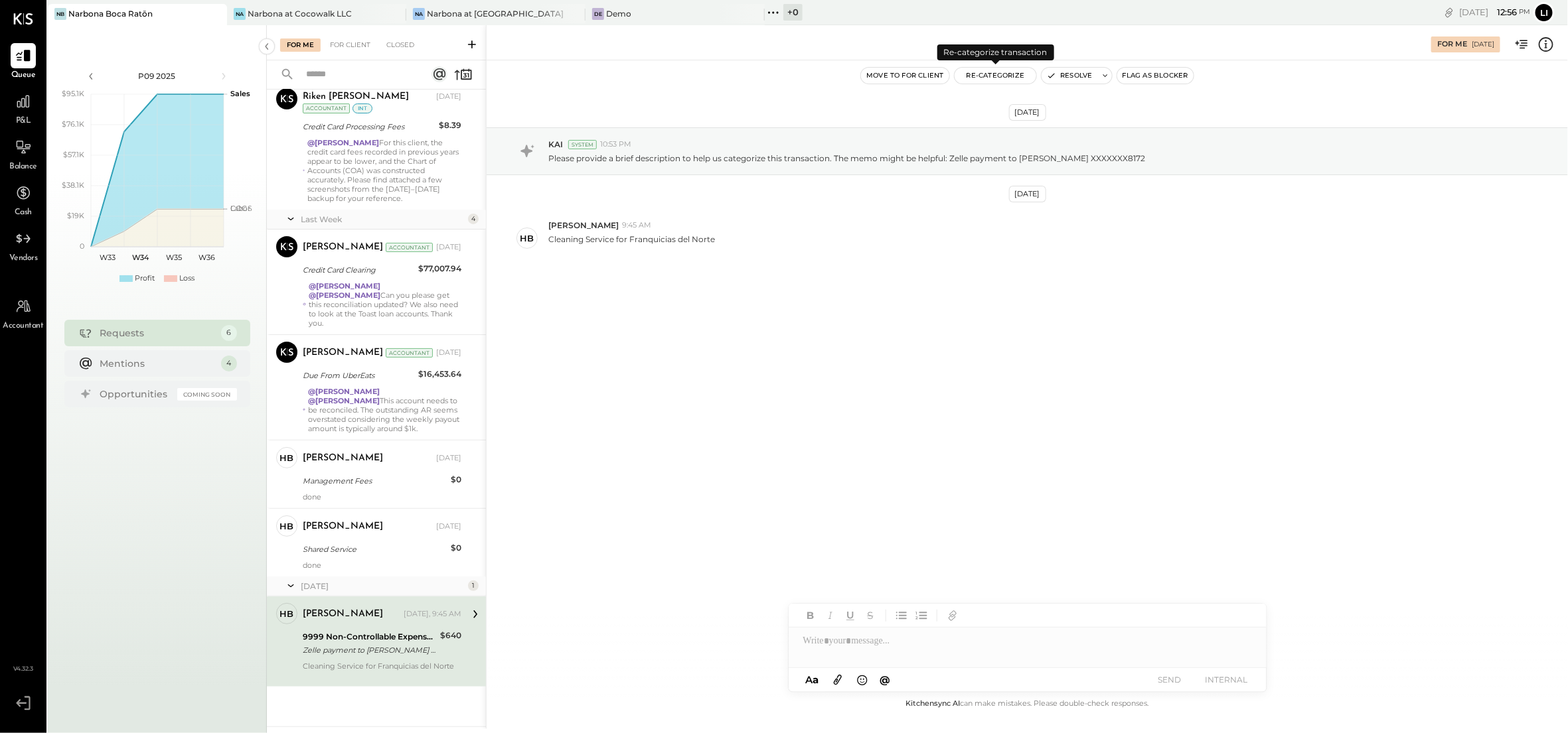
click at [980, 79] on button "Re-Categorize" at bounding box center [995, 75] width 82 height 16
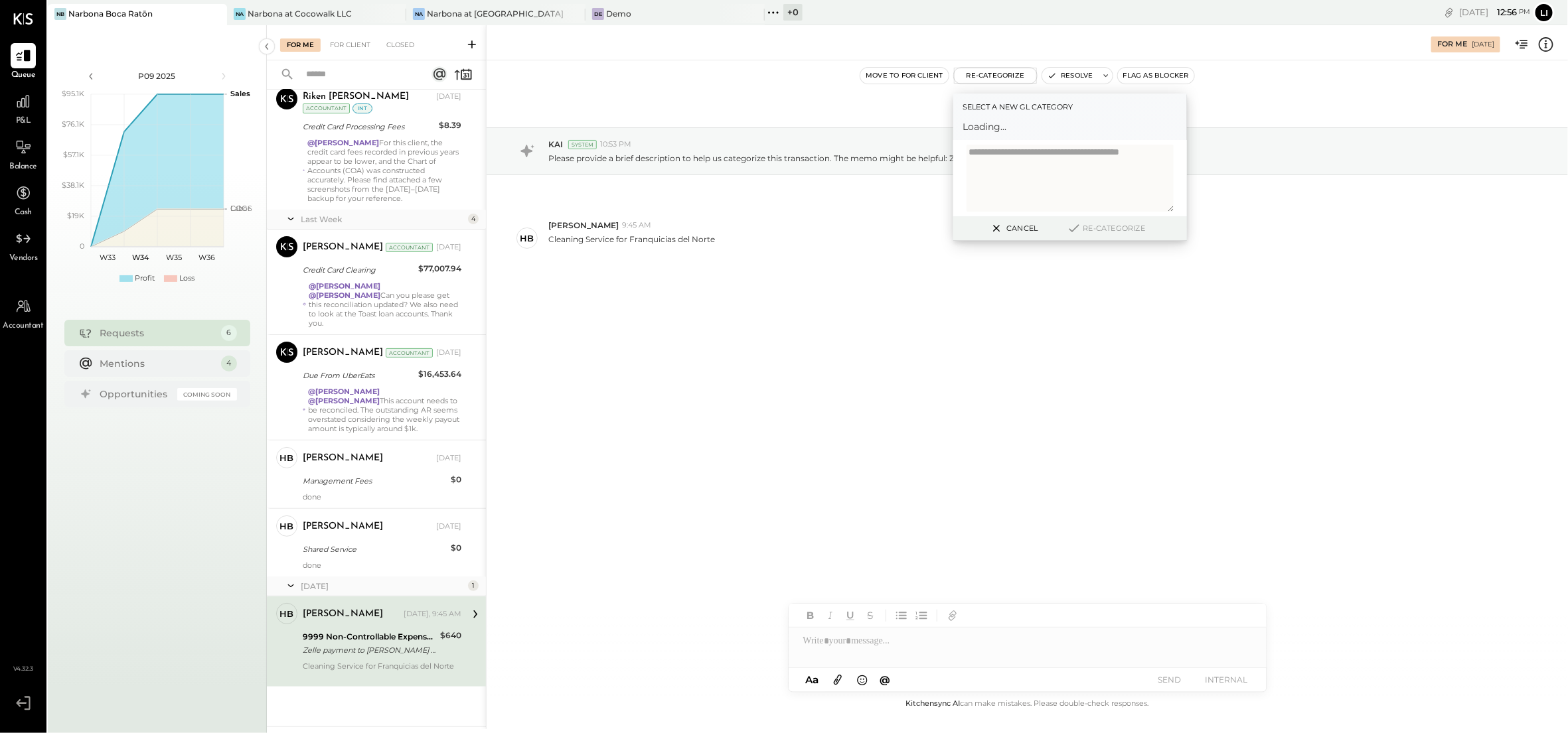
click at [1014, 121] on span "Loading..." at bounding box center [1070, 126] width 214 height 13
click at [1034, 128] on div at bounding box center [1058, 133] width 175 height 16
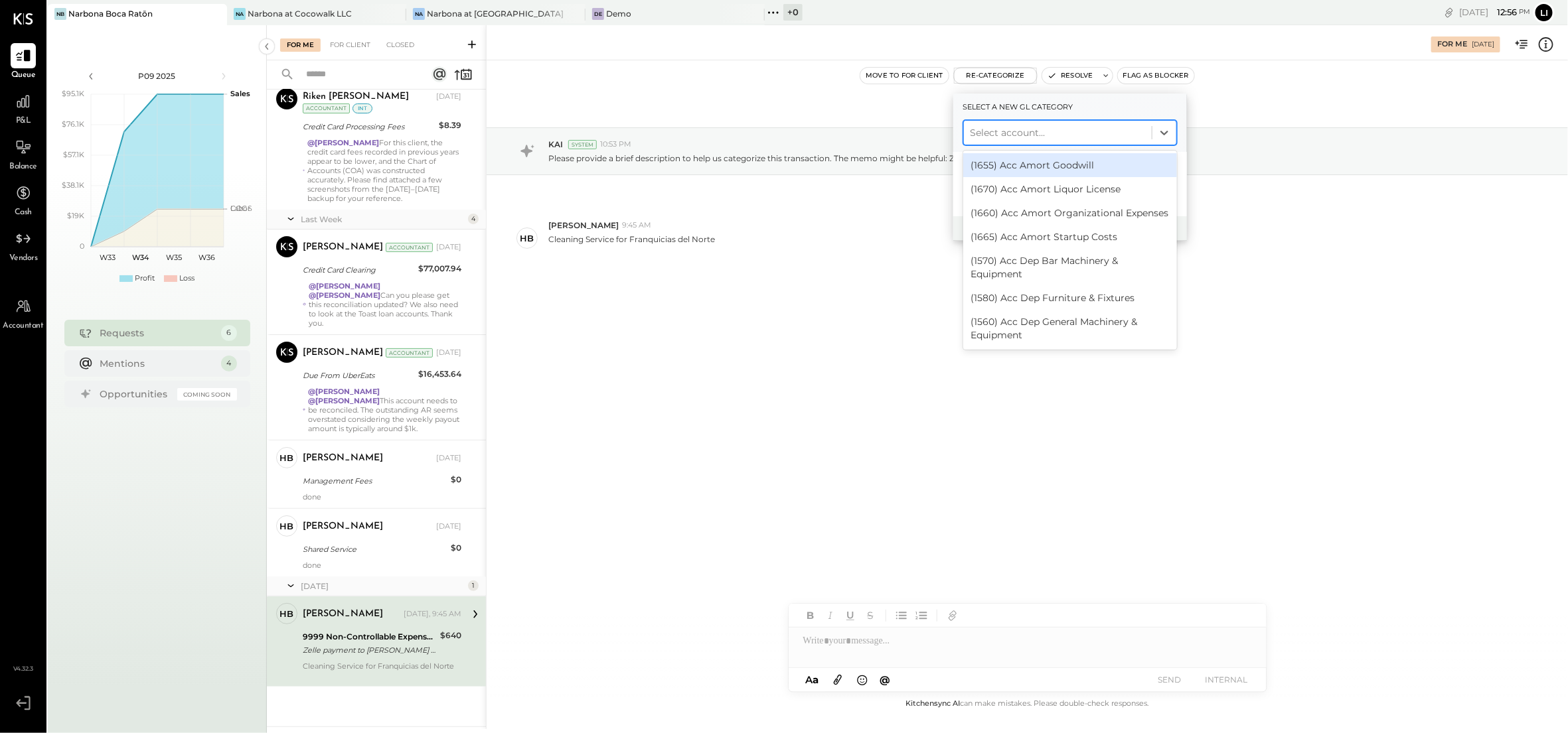
type input "*"
type input "*****"
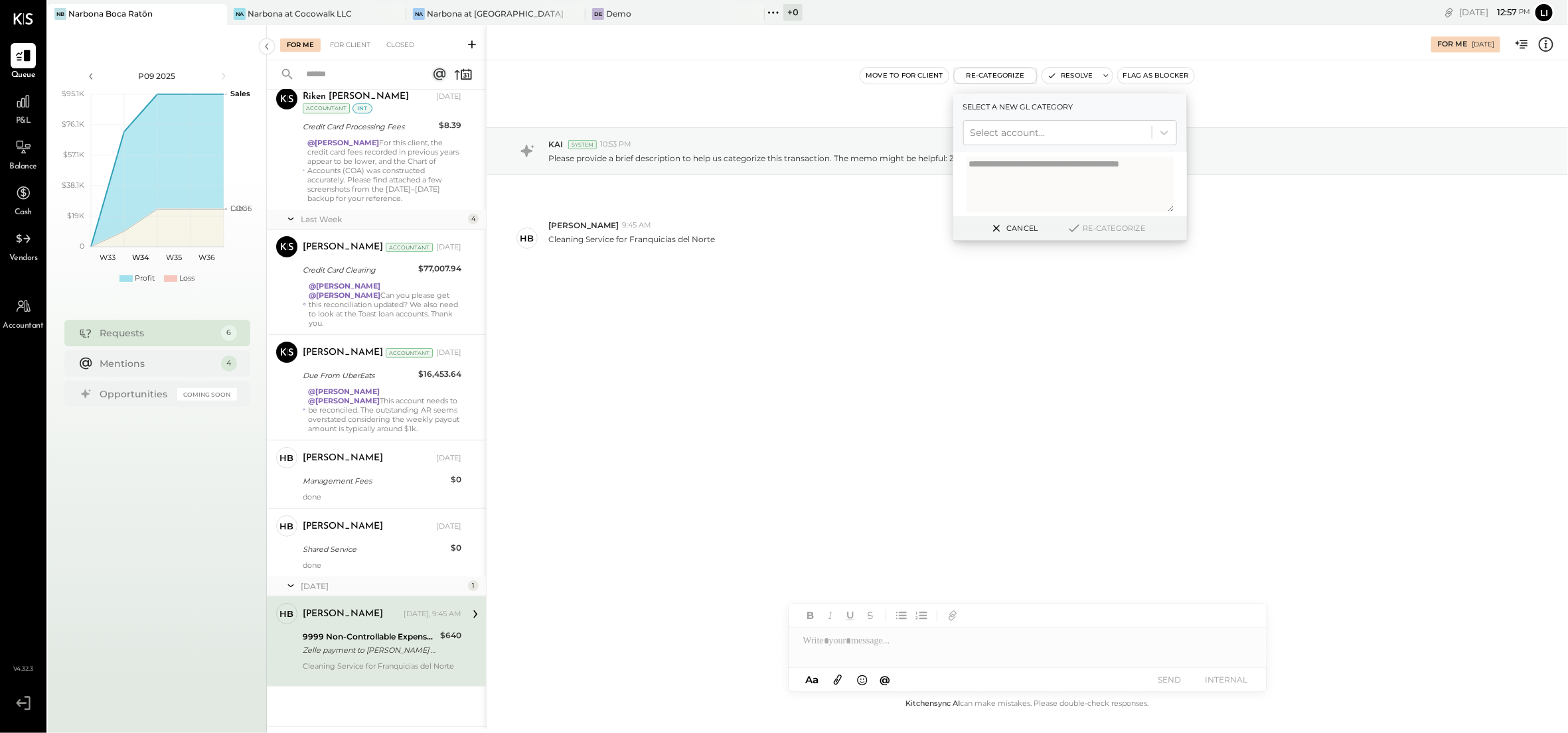
click at [846, 401] on div "[DATE] KAI System 10:53 PM Please provide a brief description to help us catego…" at bounding box center [1027, 378] width 1081 height 636
click at [789, 358] on div "[DATE] KAI System 10:53 PM Please provide a brief description to help us catego…" at bounding box center [1027, 230] width 1081 height 273
click at [1004, 229] on icon at bounding box center [997, 228] width 17 height 16
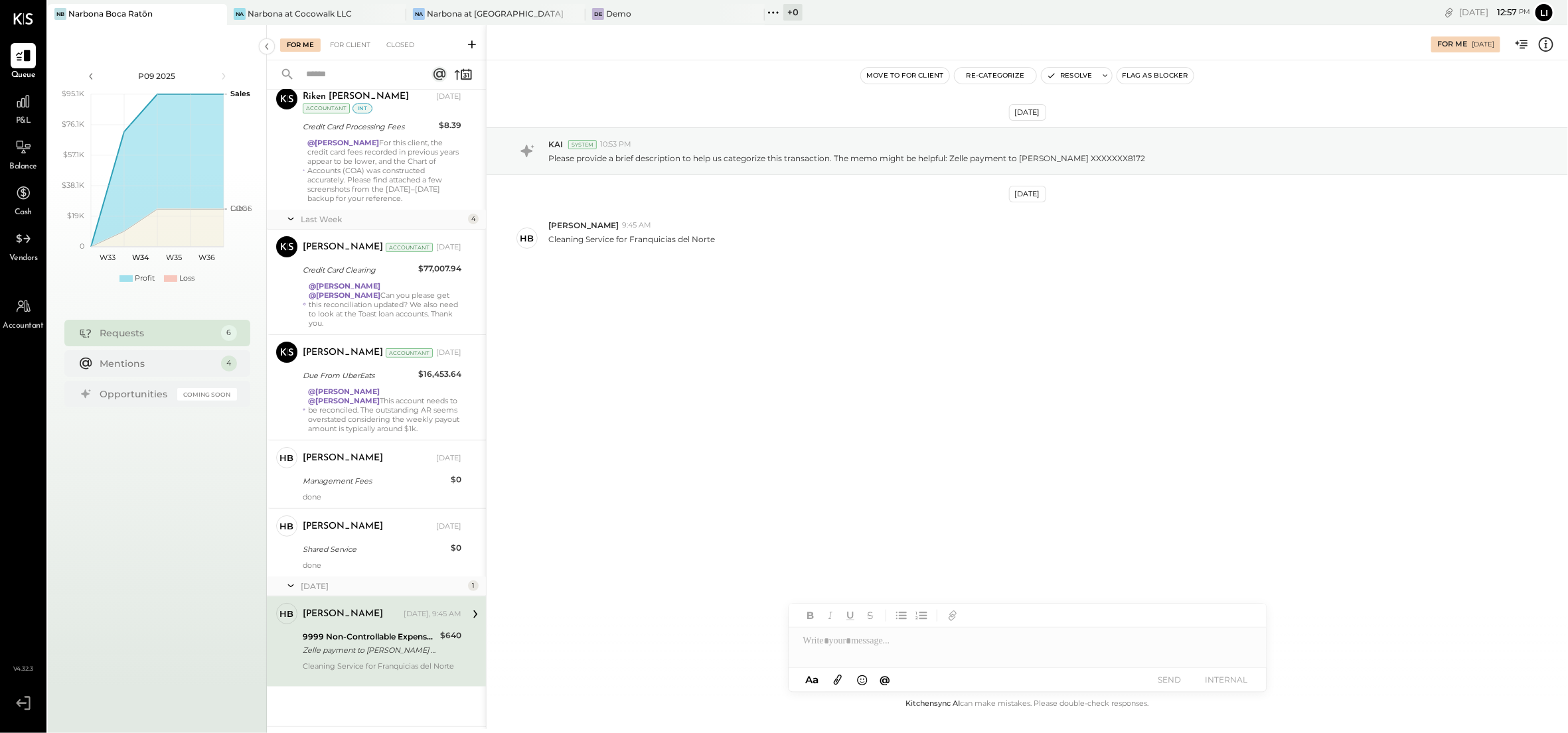
click at [587, 495] on div "[DATE] KAI System 10:53 PM Please provide a brief description to help us catego…" at bounding box center [1027, 378] width 1081 height 636
click at [687, 473] on div "[DATE] KAI System 10:53 PM Please provide a brief description to help us catego…" at bounding box center [1027, 378] width 1081 height 636
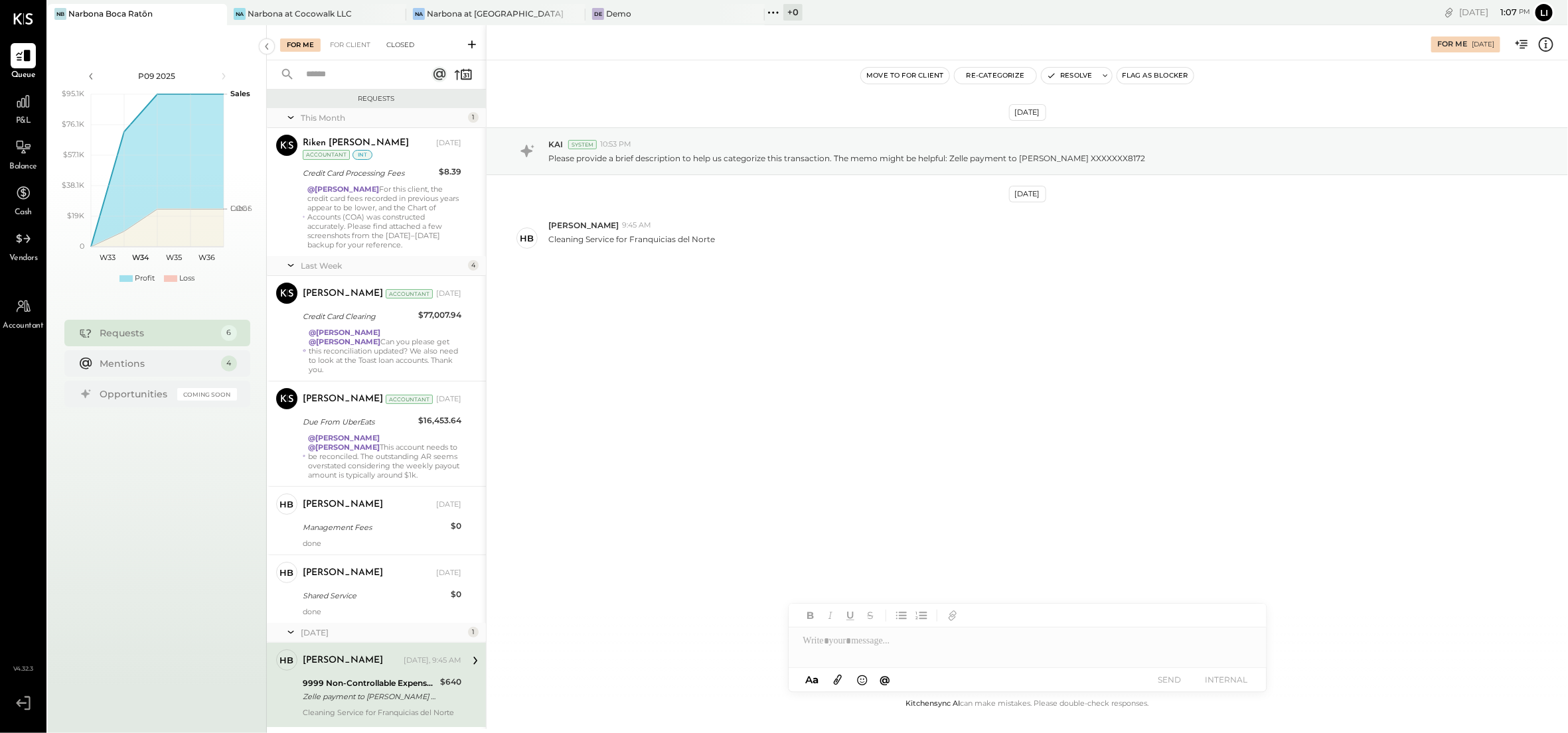
click at [408, 40] on div "Closed" at bounding box center [400, 44] width 41 height 13
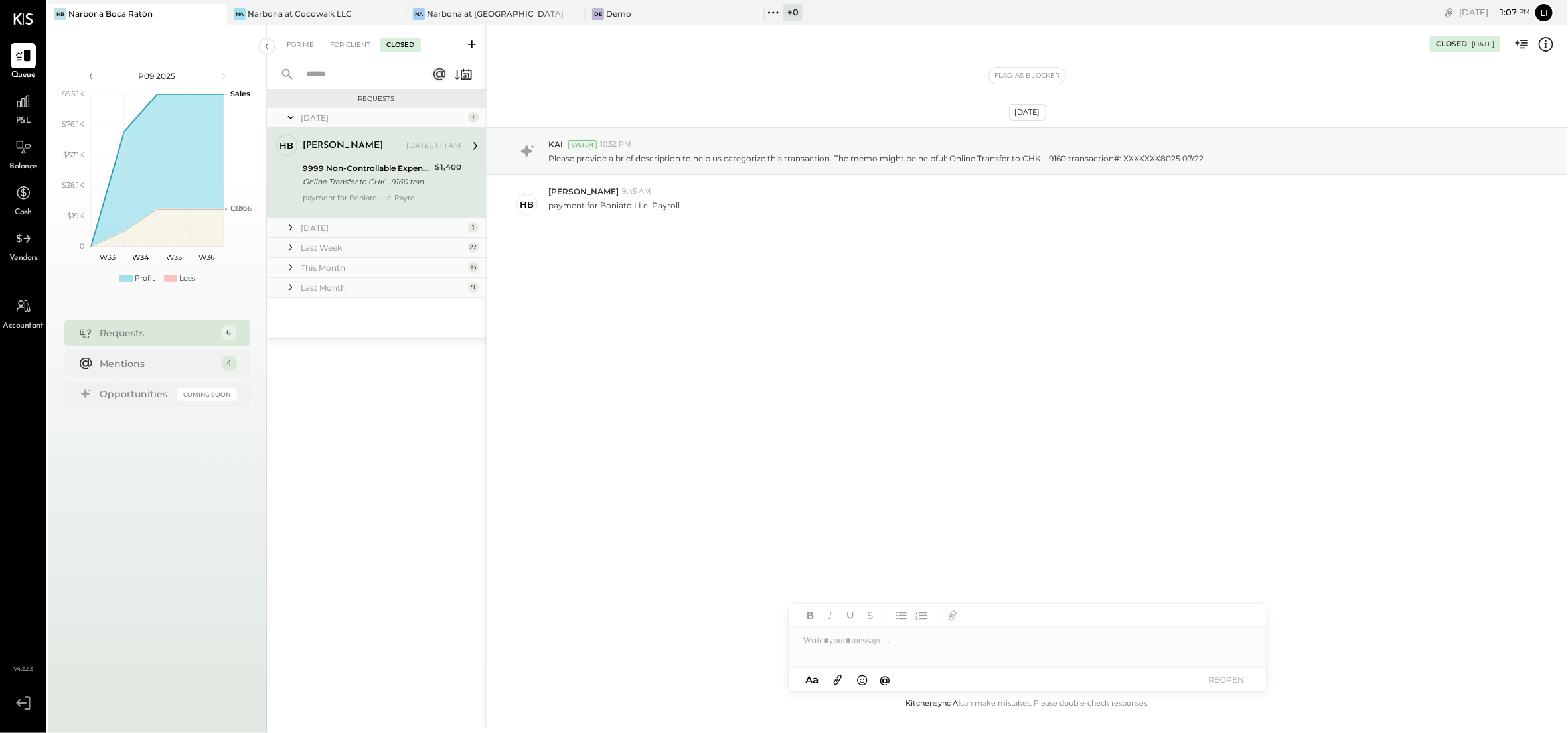
click at [290, 290] on icon at bounding box center [290, 286] width 13 height 13
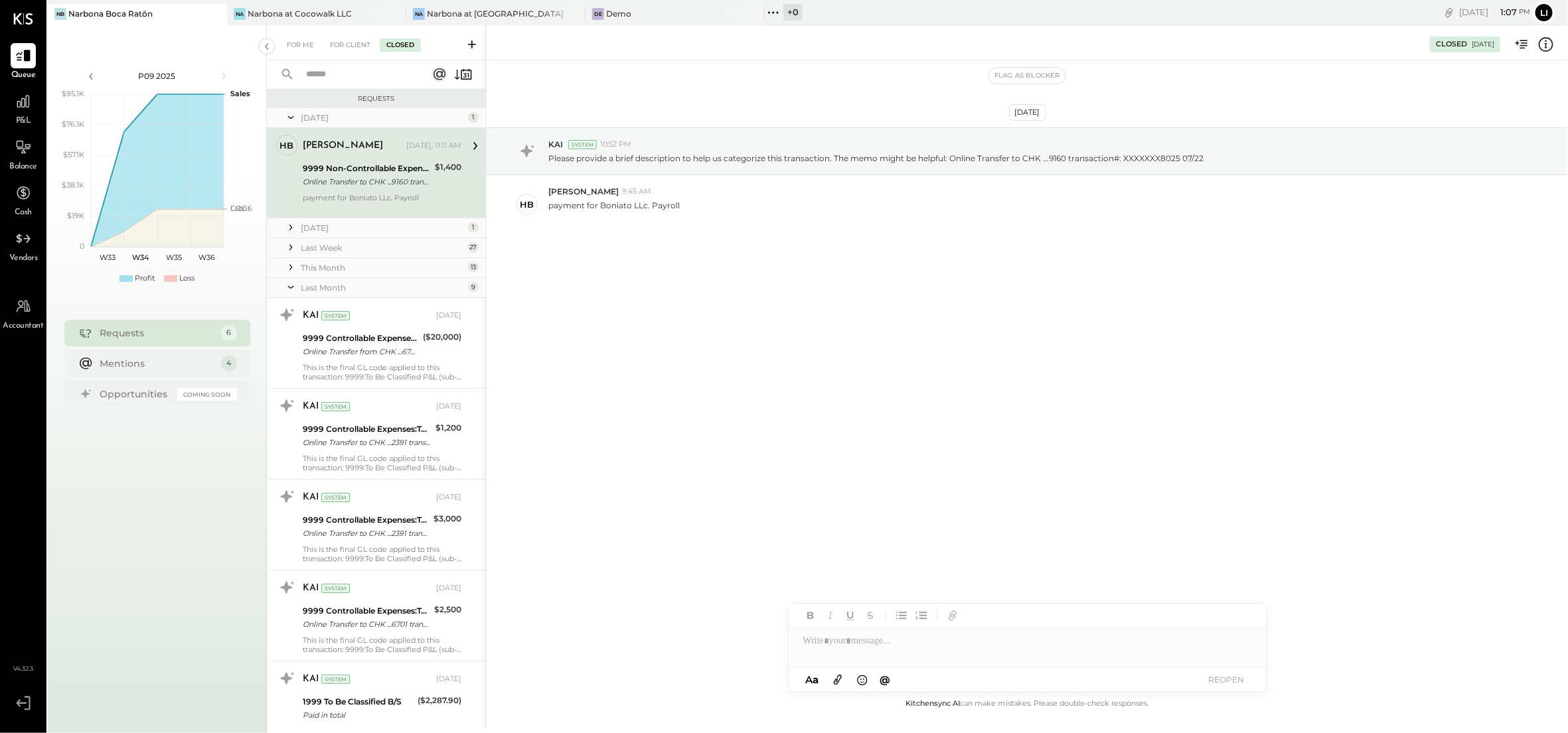
click at [293, 268] on icon at bounding box center [290, 267] width 13 height 13
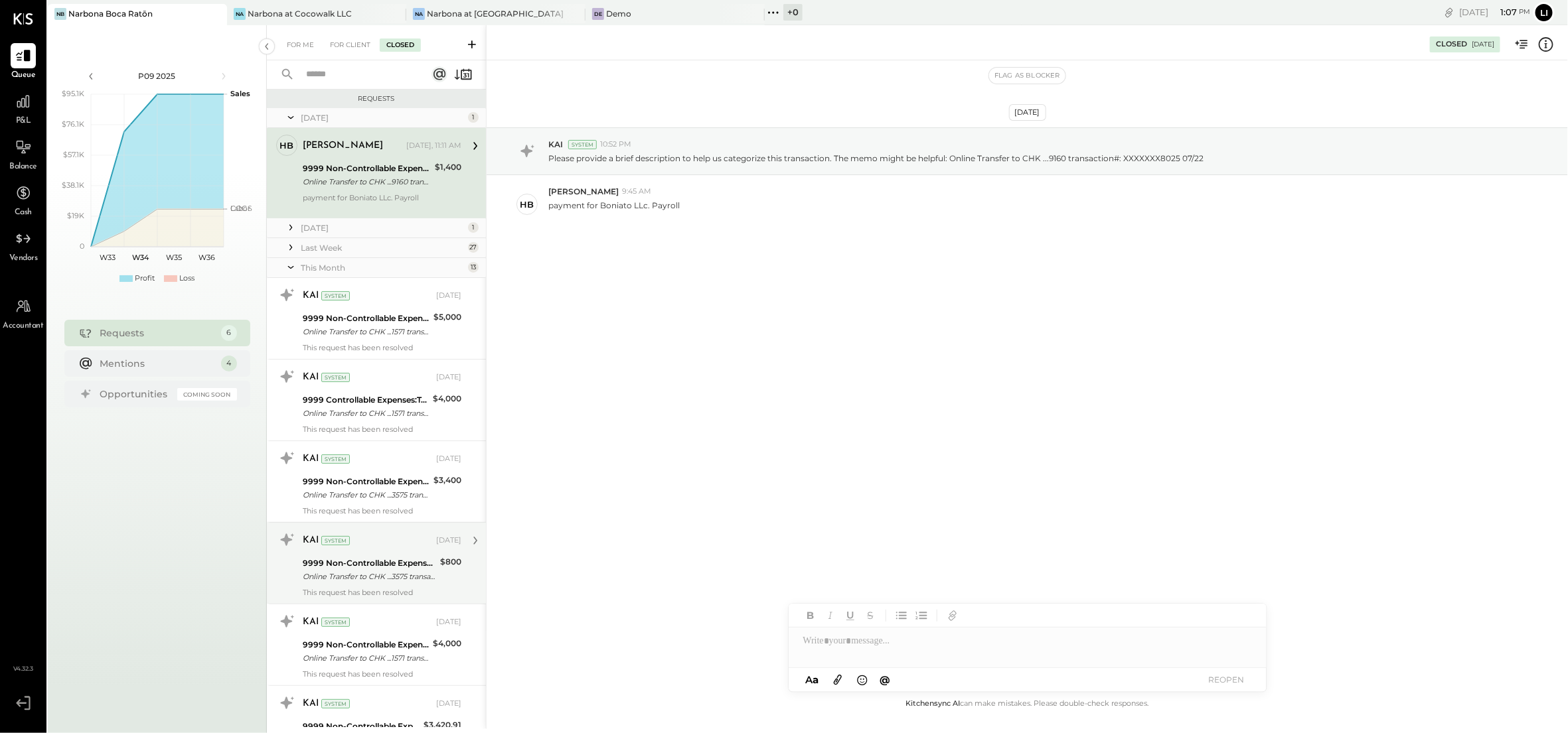
scroll to position [1, 0]
click at [285, 244] on icon at bounding box center [290, 247] width 13 height 13
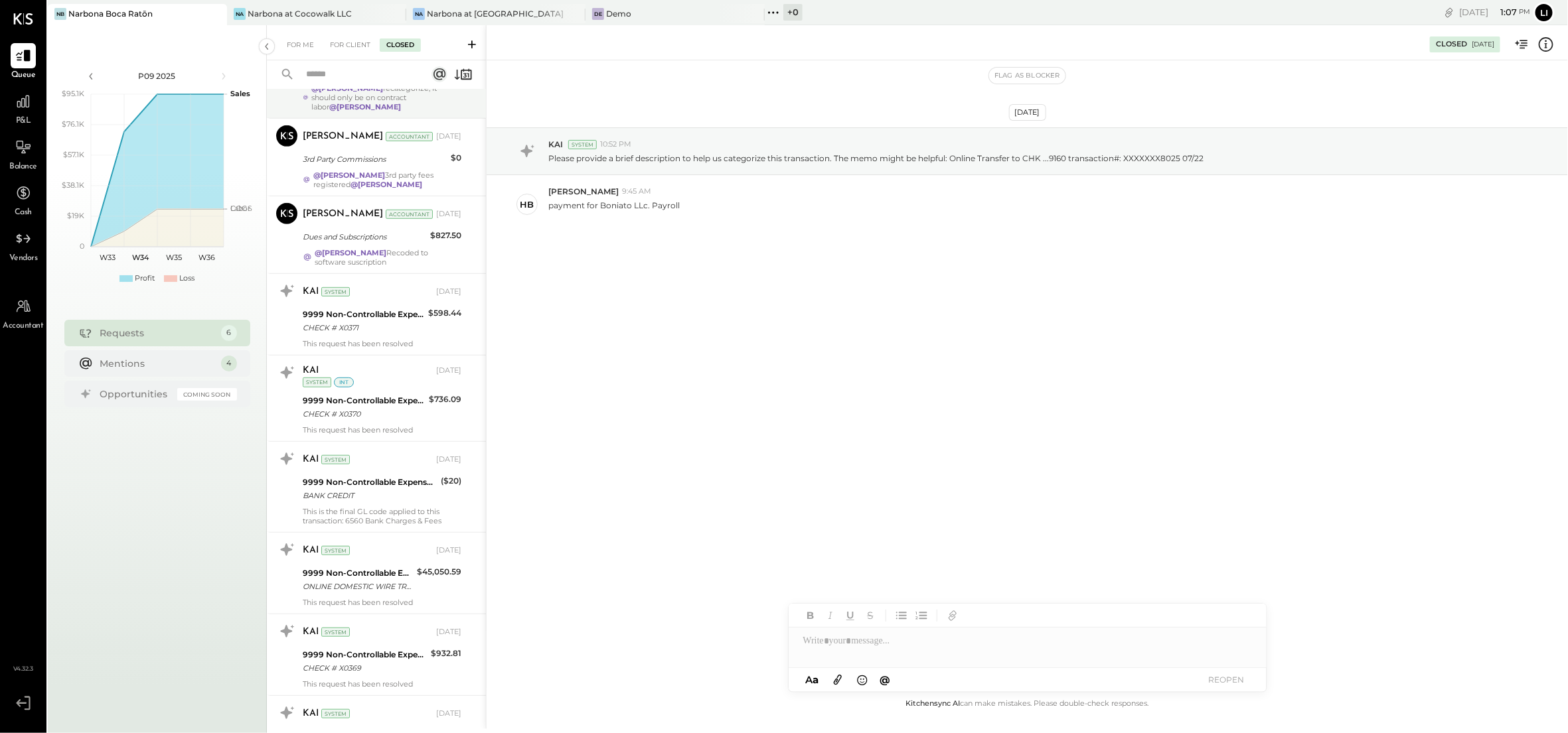
scroll to position [498, 0]
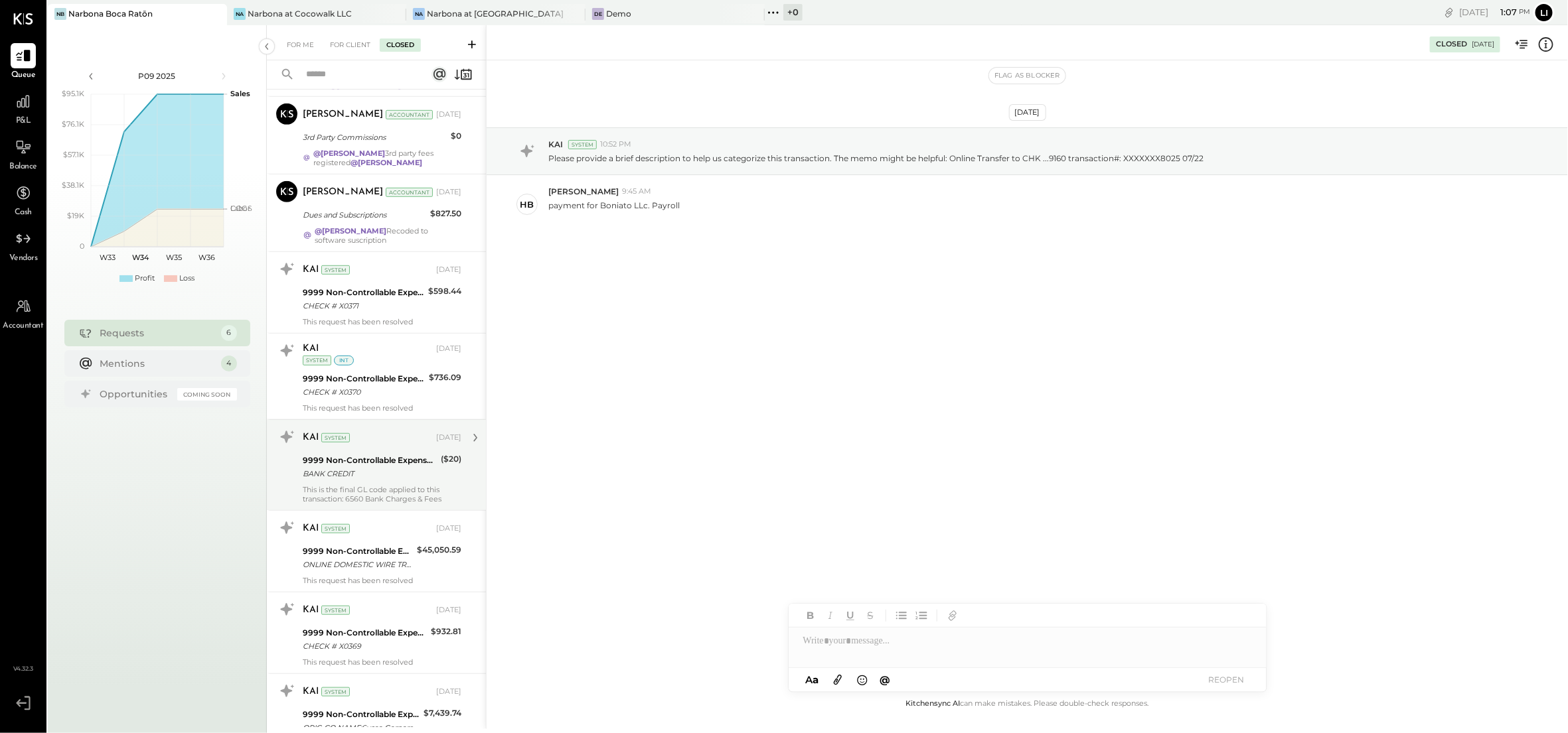
click at [359, 483] on div "KAI System [DATE] 9999 Non-Controllable Expenses:Other Income and Expenses:To B…" at bounding box center [382, 465] width 159 height 77
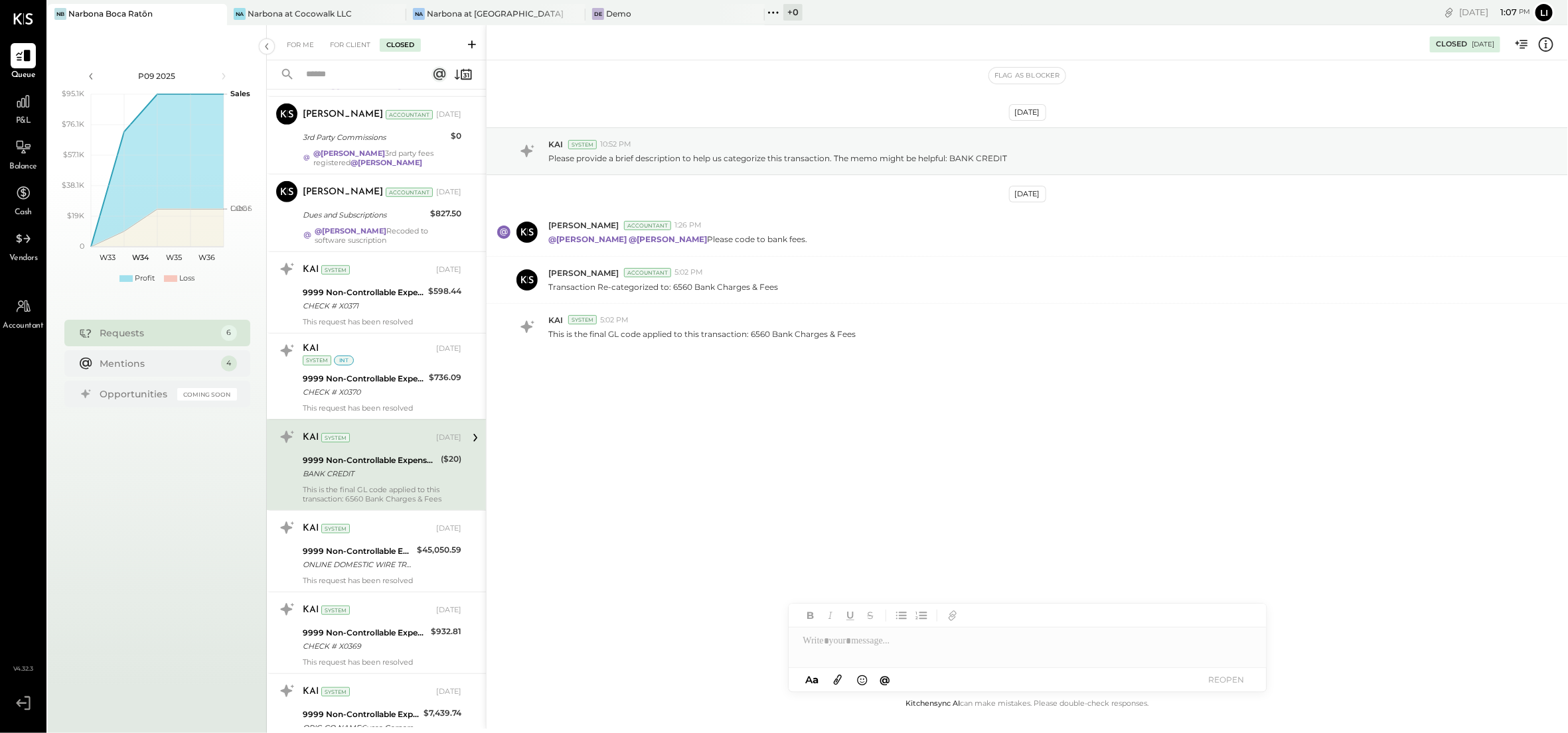
click at [959, 382] on div "[DATE] KAI System 10:52 PM Please provide a brief description to help us catego…" at bounding box center [1027, 271] width 1081 height 356
click at [772, 385] on div "[DATE] KAI System 10:52 PM Please provide a brief description to help us catego…" at bounding box center [1027, 271] width 1081 height 356
click at [660, 498] on div "[DATE] KAI System 10:52 PM Please provide a brief description to help us catego…" at bounding box center [1027, 378] width 1081 height 636
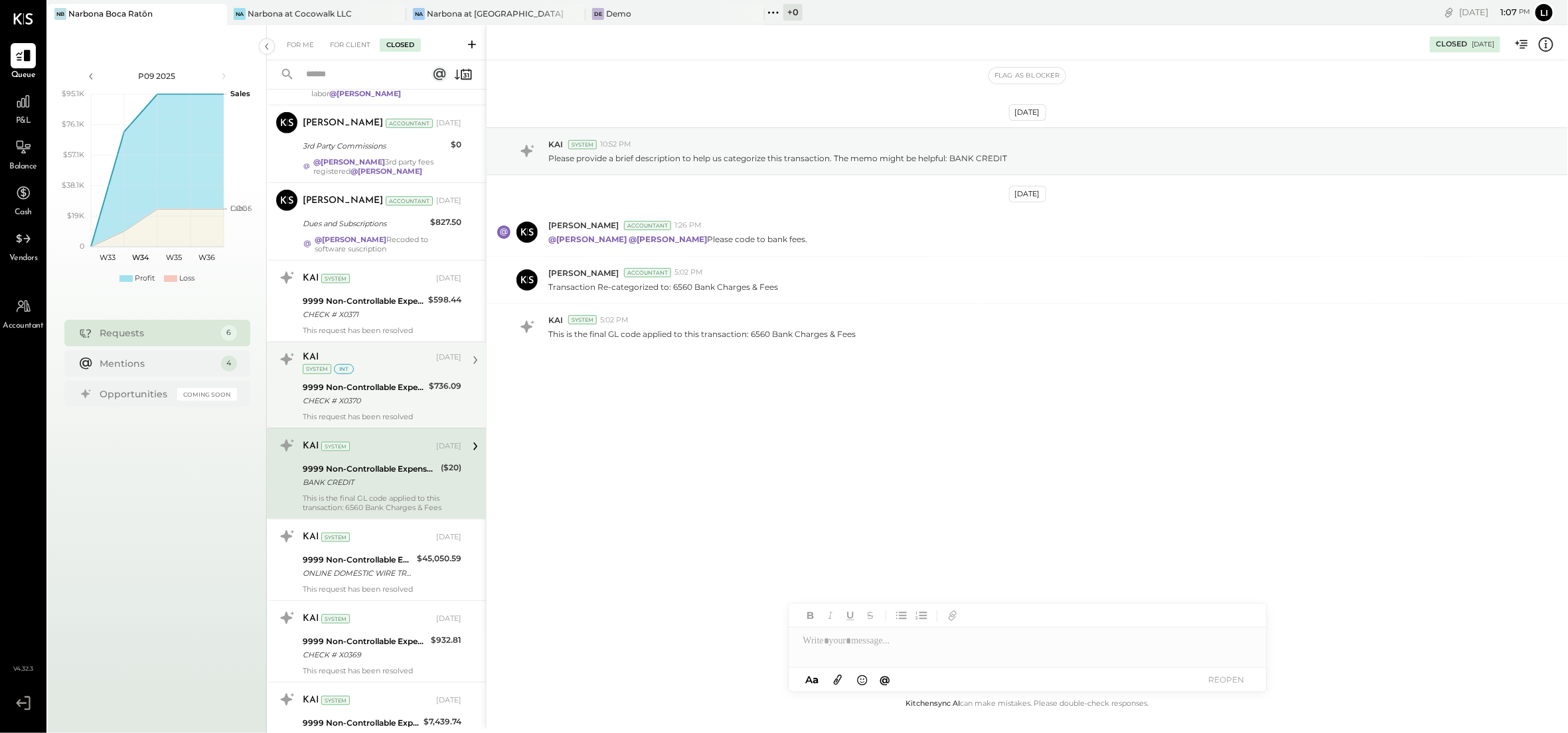
scroll to position [535, 0]
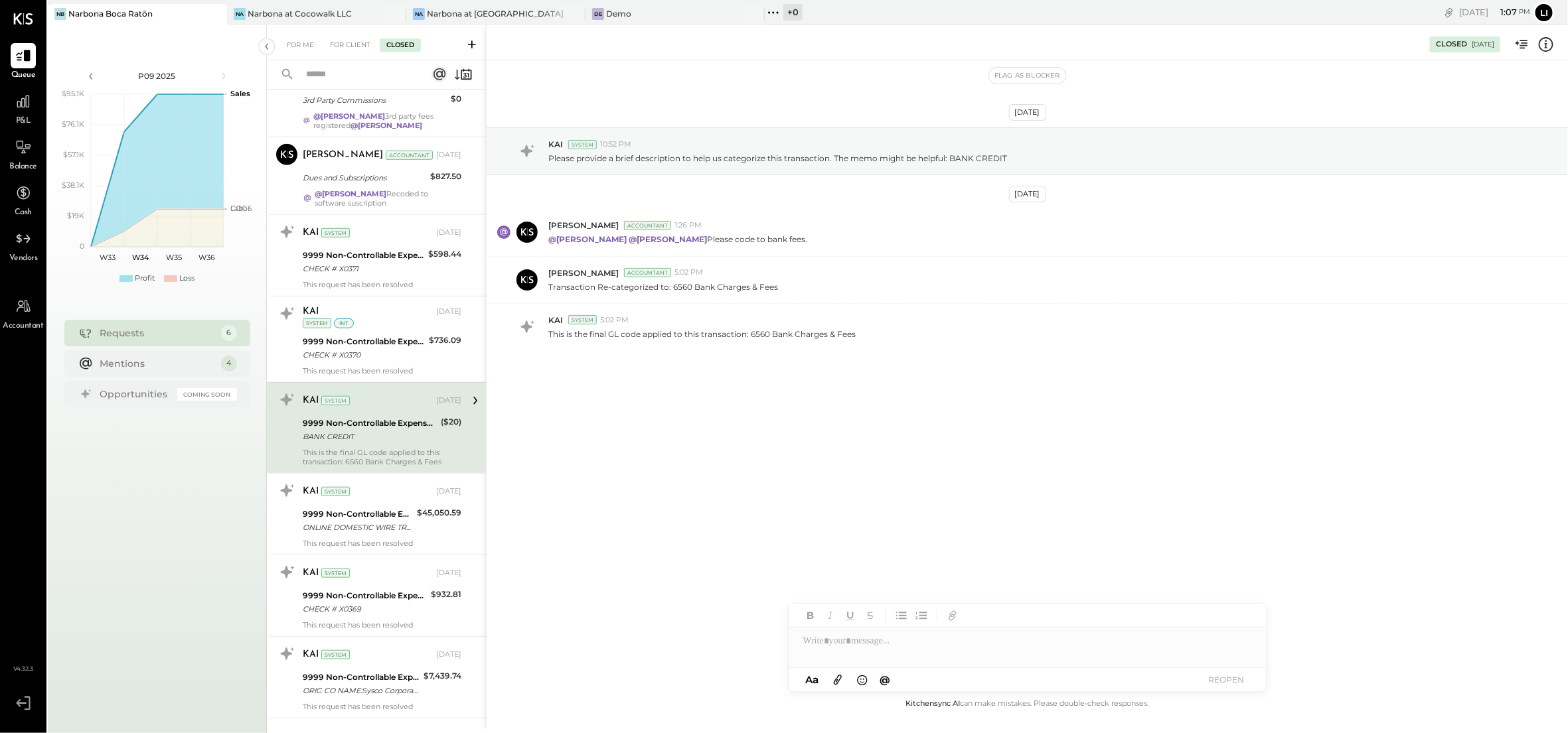
click at [907, 403] on div "[DATE] KAI System 10:52 PM Please provide a brief description to help us catego…" at bounding box center [1027, 271] width 1081 height 356
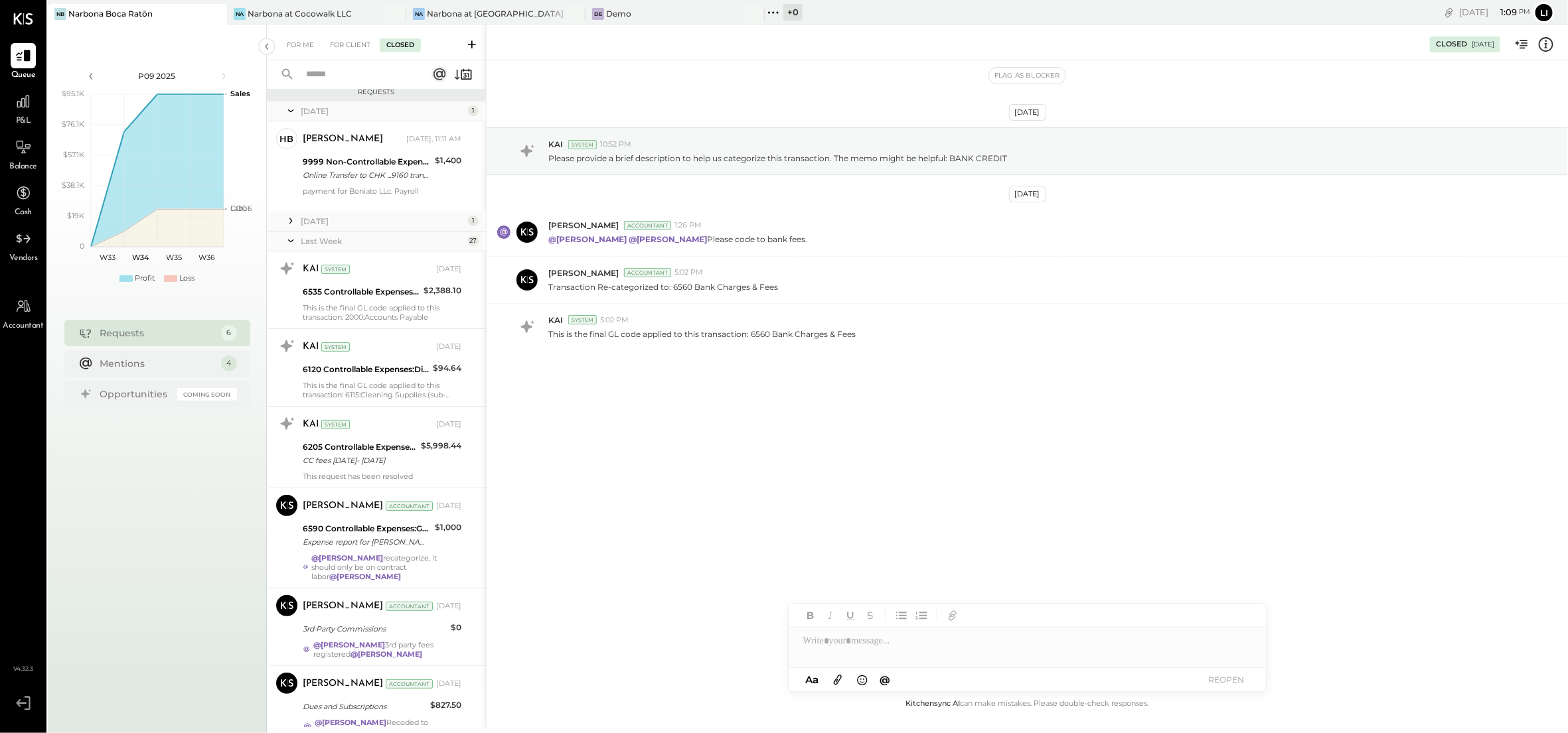
scroll to position [0, 0]
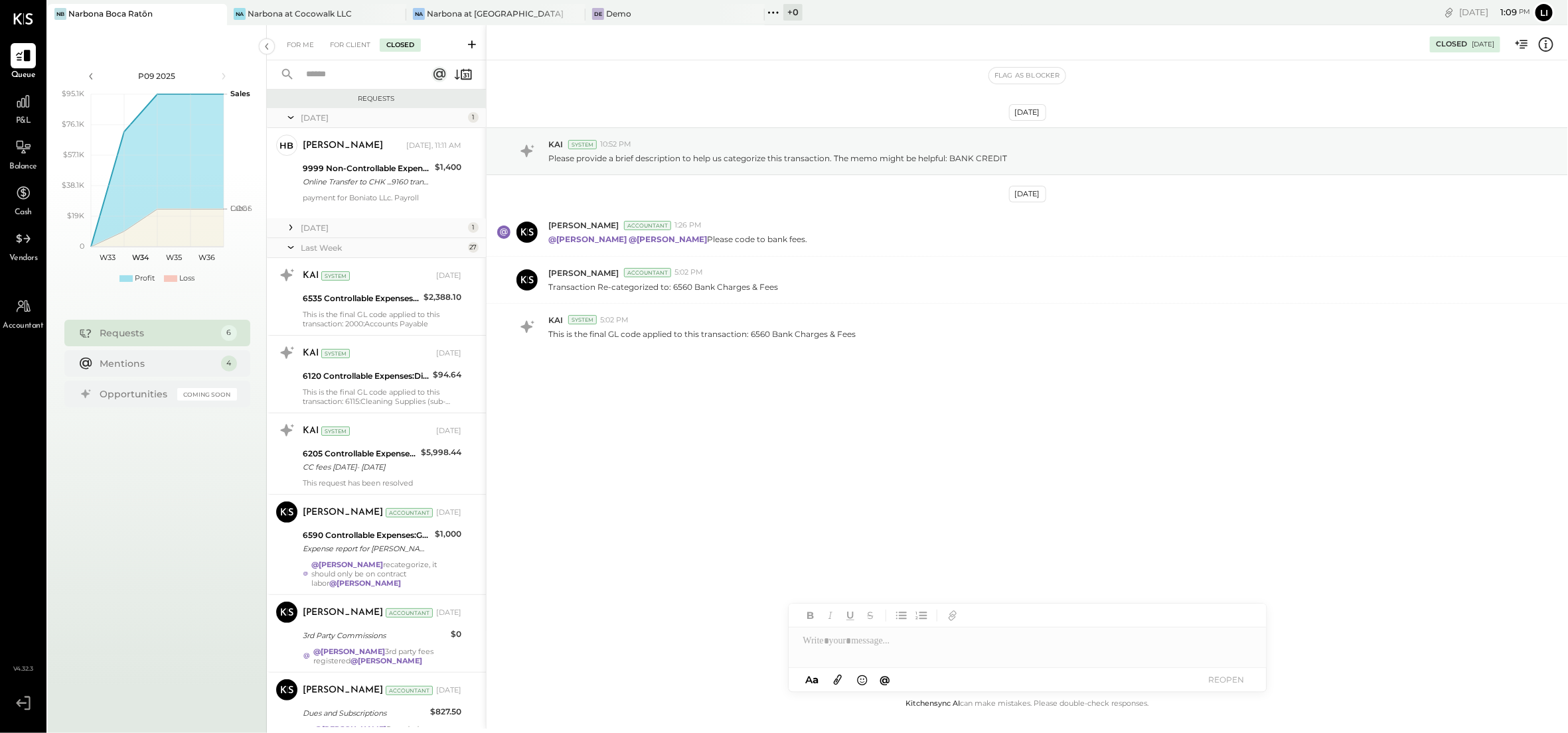
click at [290, 229] on icon at bounding box center [290, 227] width 13 height 13
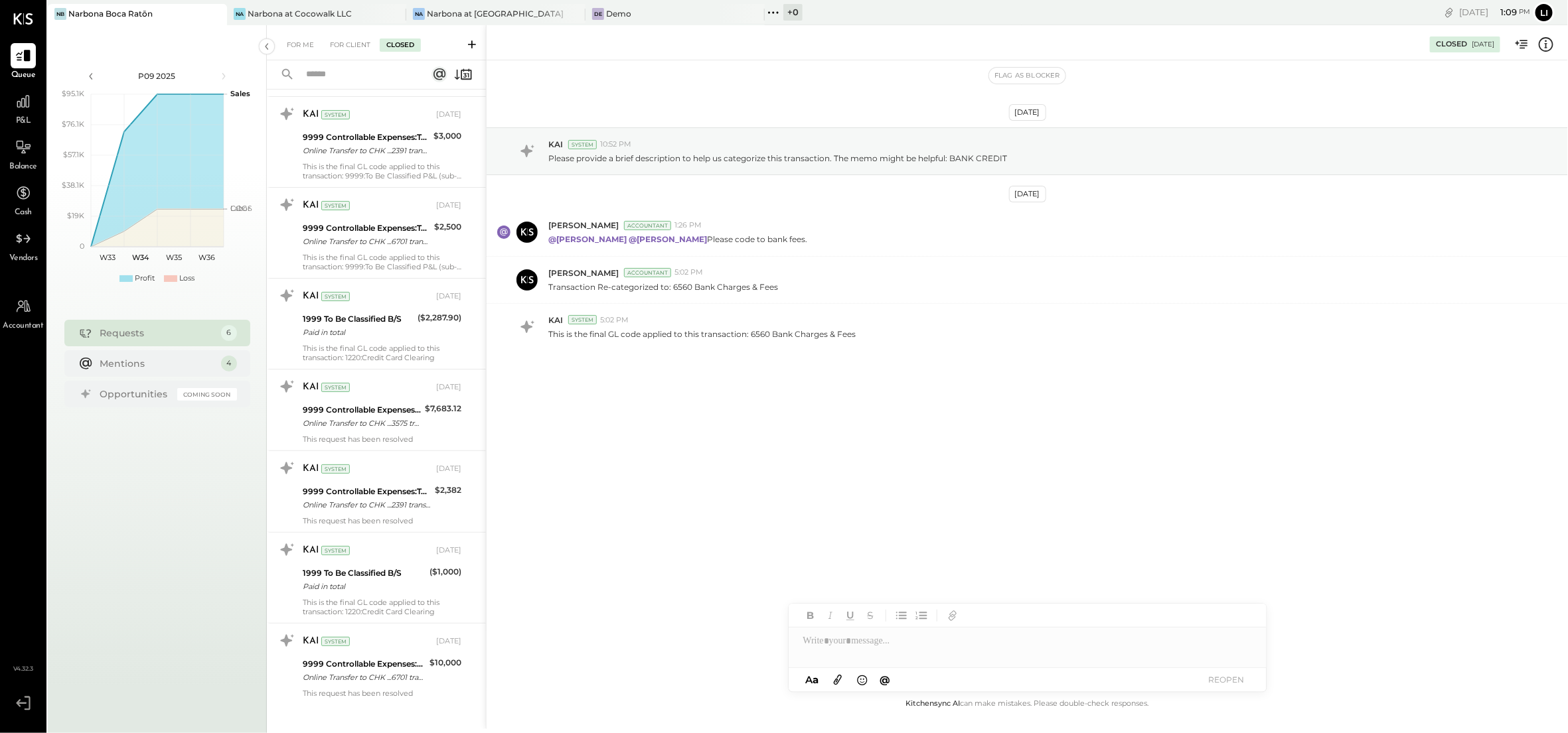
scroll to position [3867, 0]
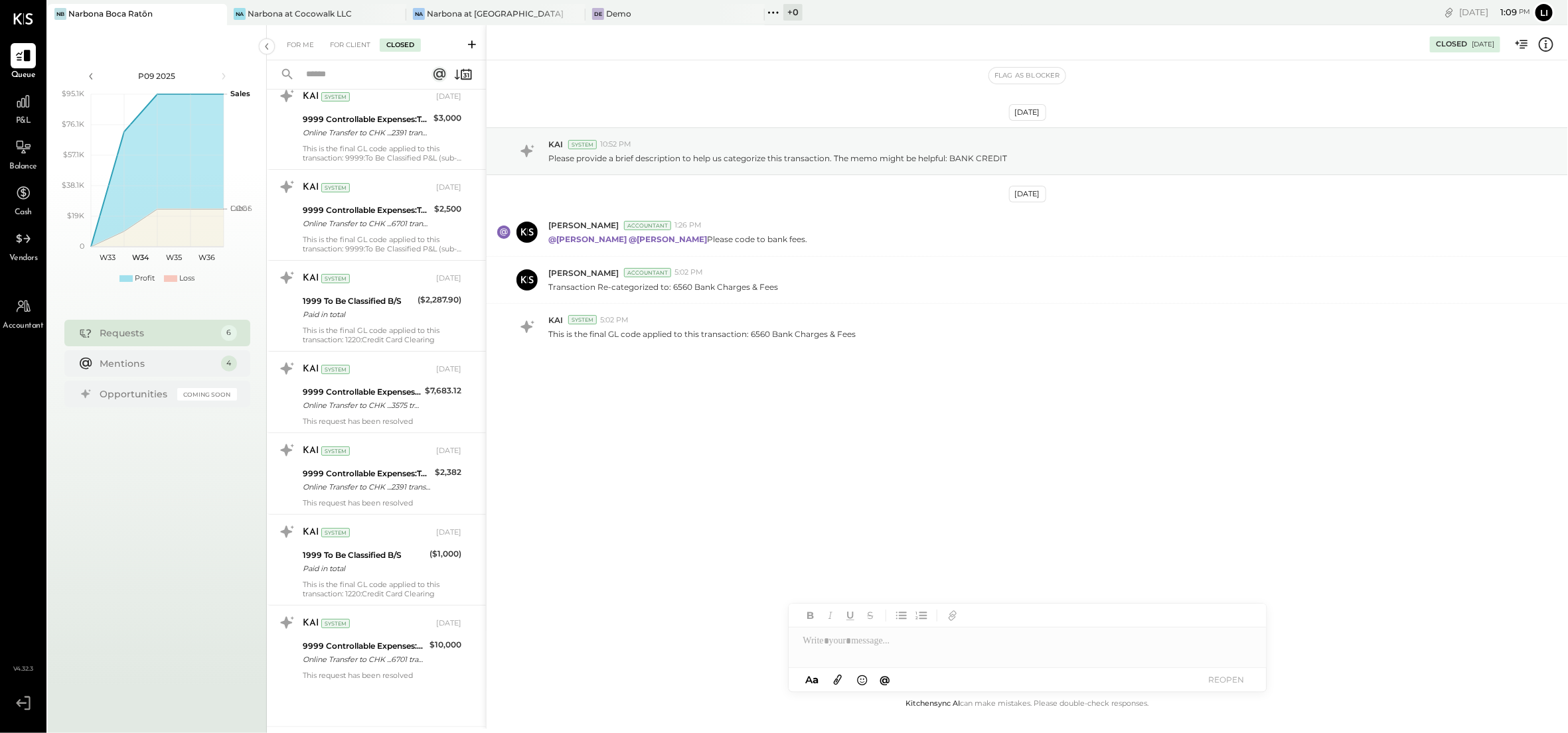
click at [765, 486] on div "[DATE] KAI System 10:52 PM Please provide a brief description to help us catego…" at bounding box center [1027, 378] width 1081 height 636
click at [863, 477] on div "[DATE] KAI System 10:52 PM Please provide a brief description to help us catego…" at bounding box center [1027, 378] width 1081 height 636
click at [776, 472] on div "[DATE] KAI System 10:52 PM Please provide a brief description to help us catego…" at bounding box center [1027, 378] width 1081 height 636
click at [714, 434] on div "[DATE] KAI System 10:52 PM Please provide a brief description to help us catego…" at bounding box center [1027, 271] width 1081 height 356
